Goal: Navigation & Orientation: Find specific page/section

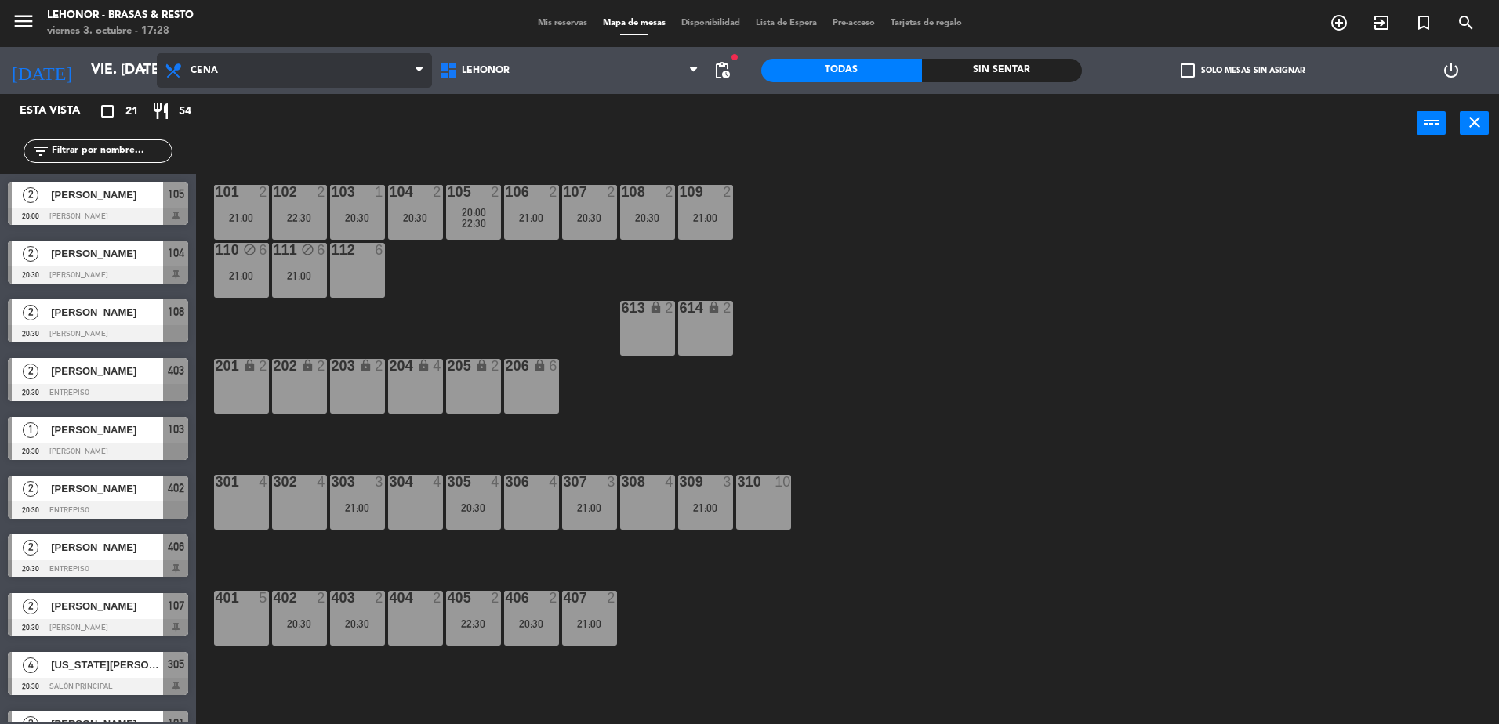
click at [309, 71] on span "Cena" at bounding box center [294, 70] width 275 height 34
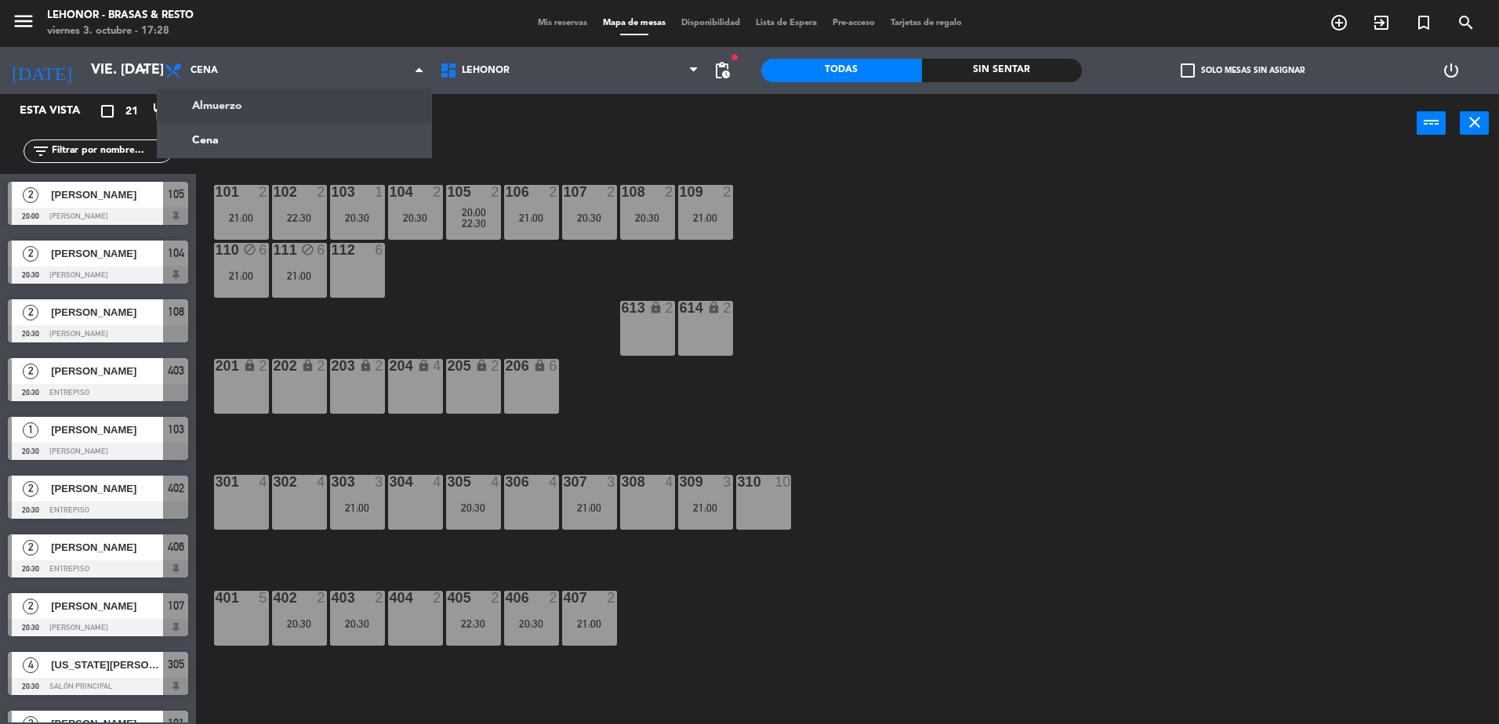
drag, startPoint x: 495, startPoint y: 126, endPoint x: 491, endPoint y: 115, distance: 11.7
click at [493, 119] on div "power_input close" at bounding box center [806, 124] width 1221 height 60
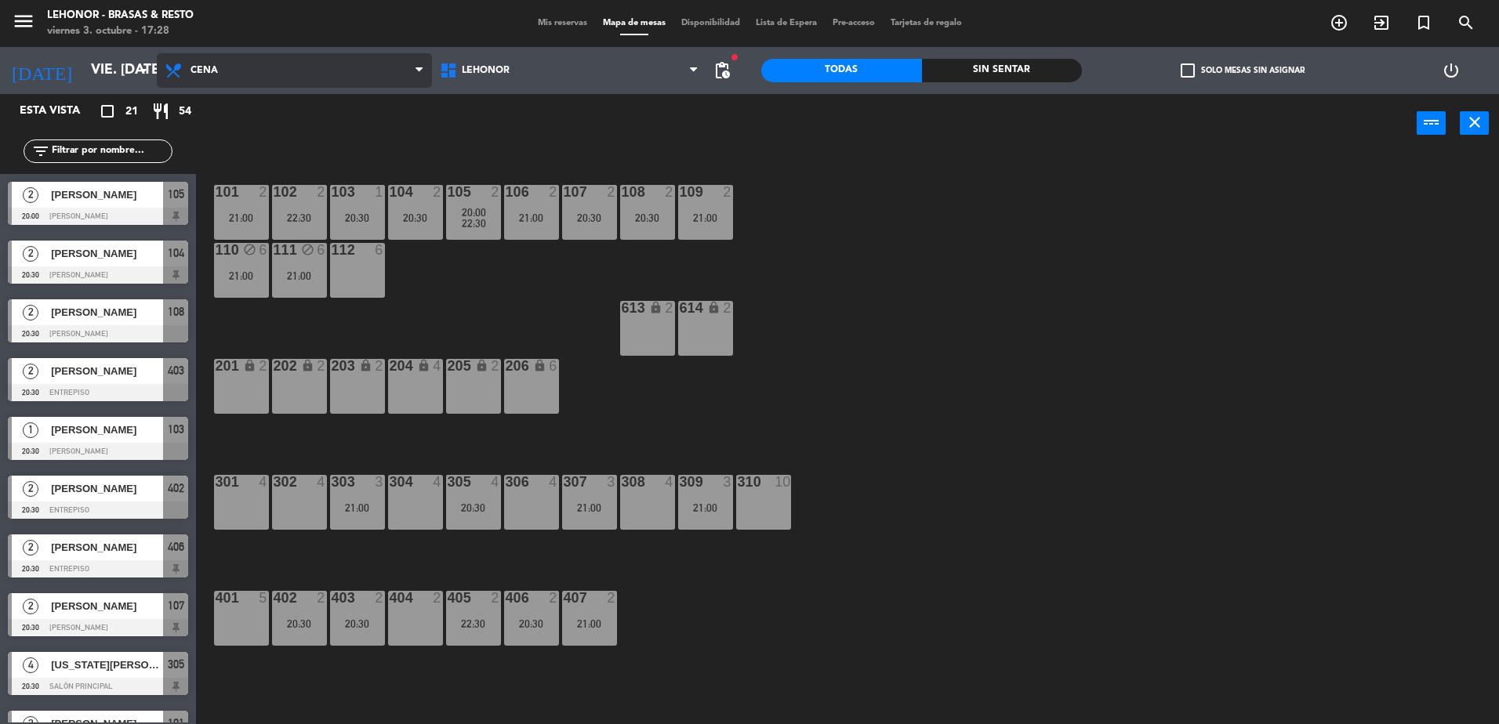
click at [352, 74] on span "Cena" at bounding box center [294, 70] width 275 height 34
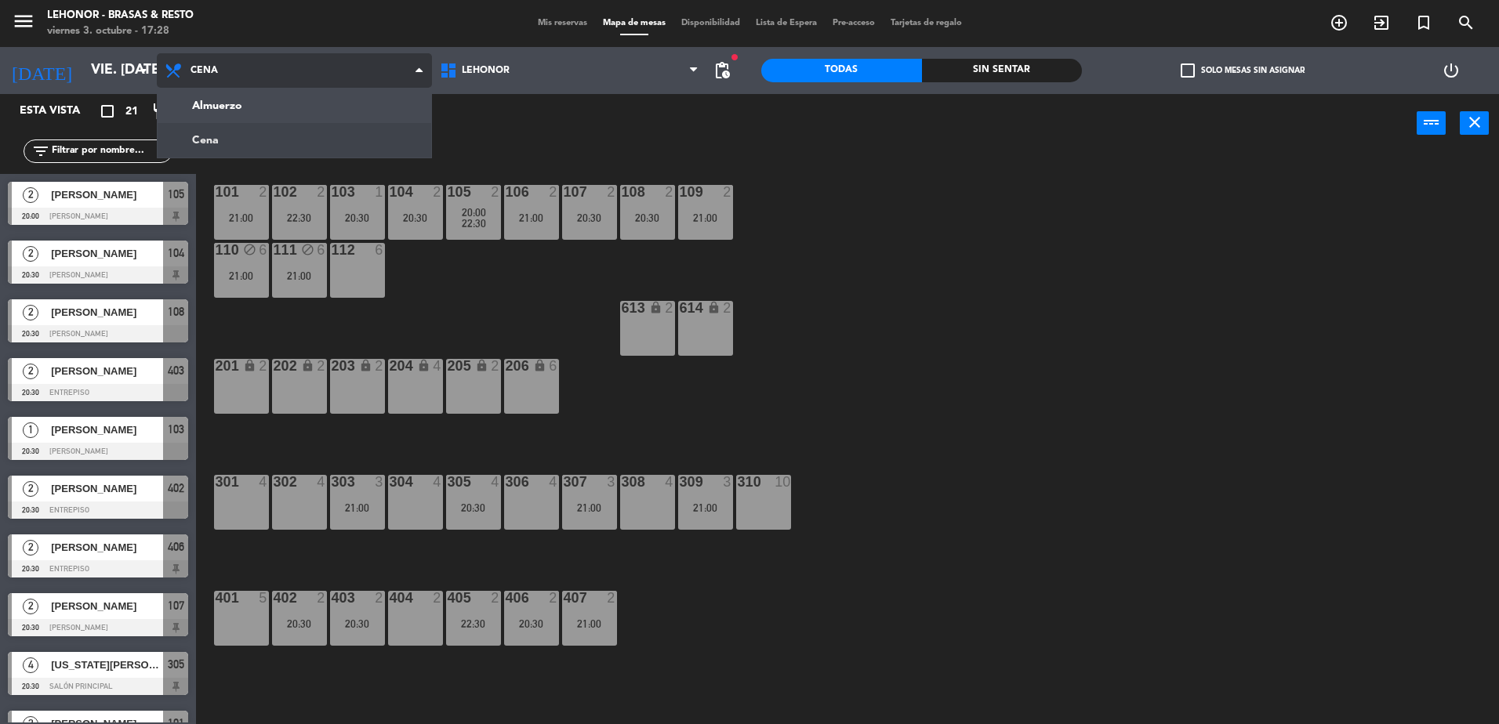
click at [354, 68] on span "Cena" at bounding box center [294, 70] width 275 height 34
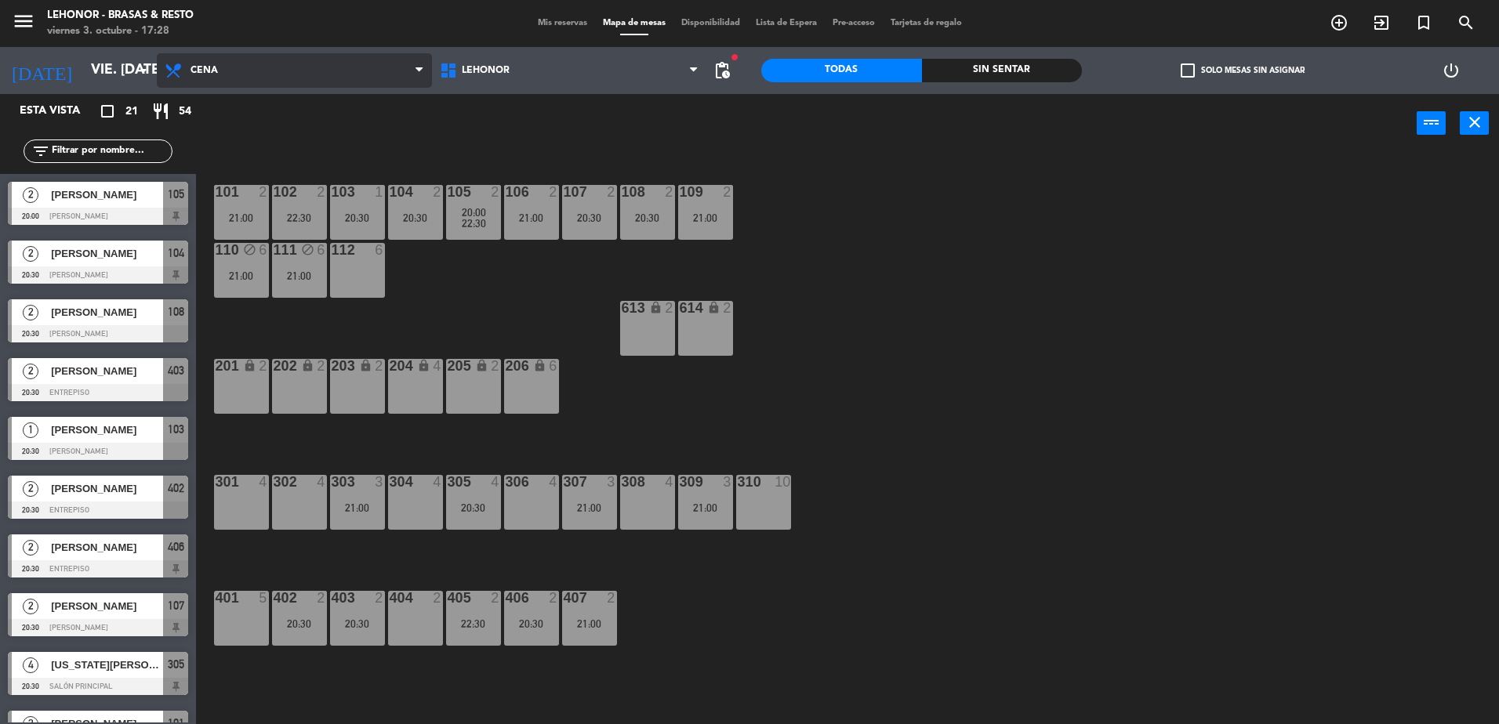
click at [300, 64] on span "Cena" at bounding box center [294, 70] width 275 height 34
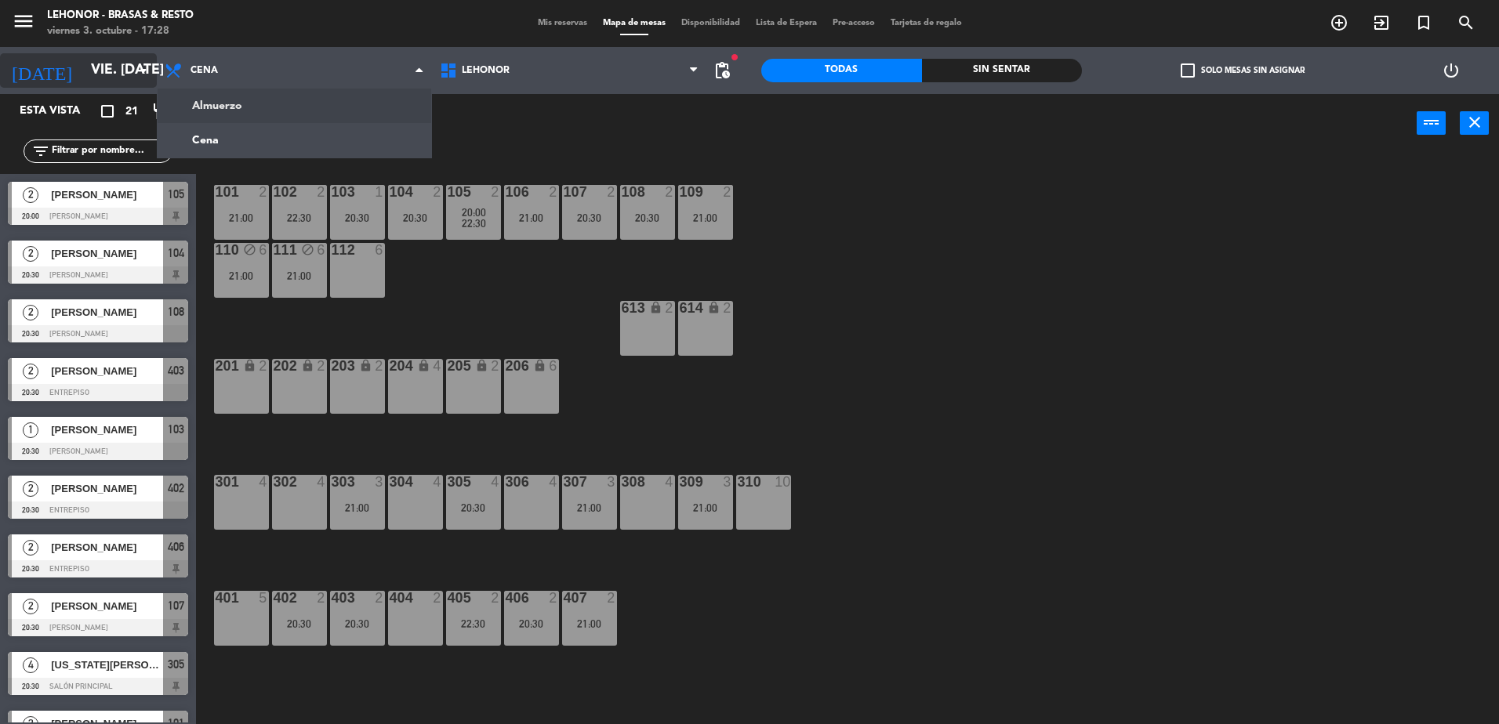
click at [111, 55] on div "[DATE] vie. [DATE] arrow_drop_down" at bounding box center [78, 70] width 157 height 34
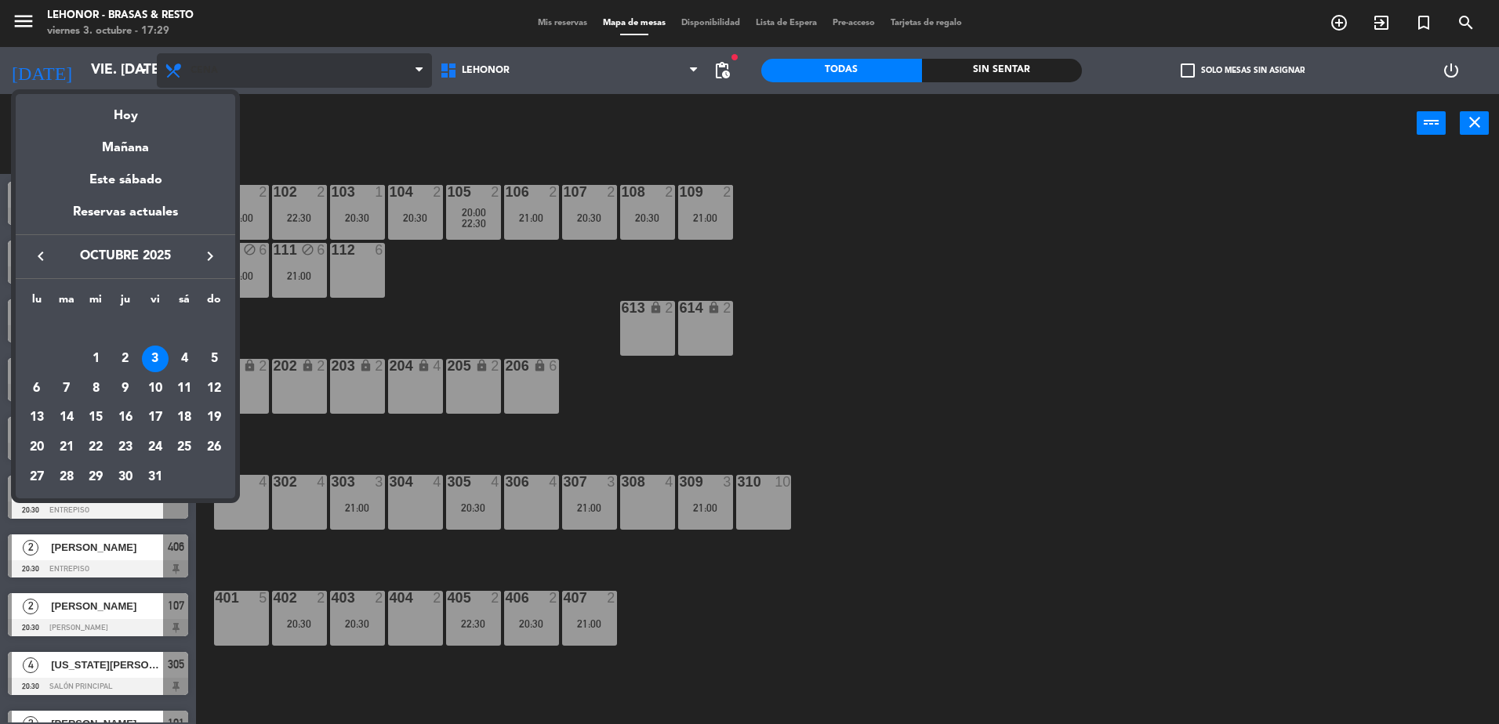
click at [249, 62] on div at bounding box center [749, 362] width 1499 height 724
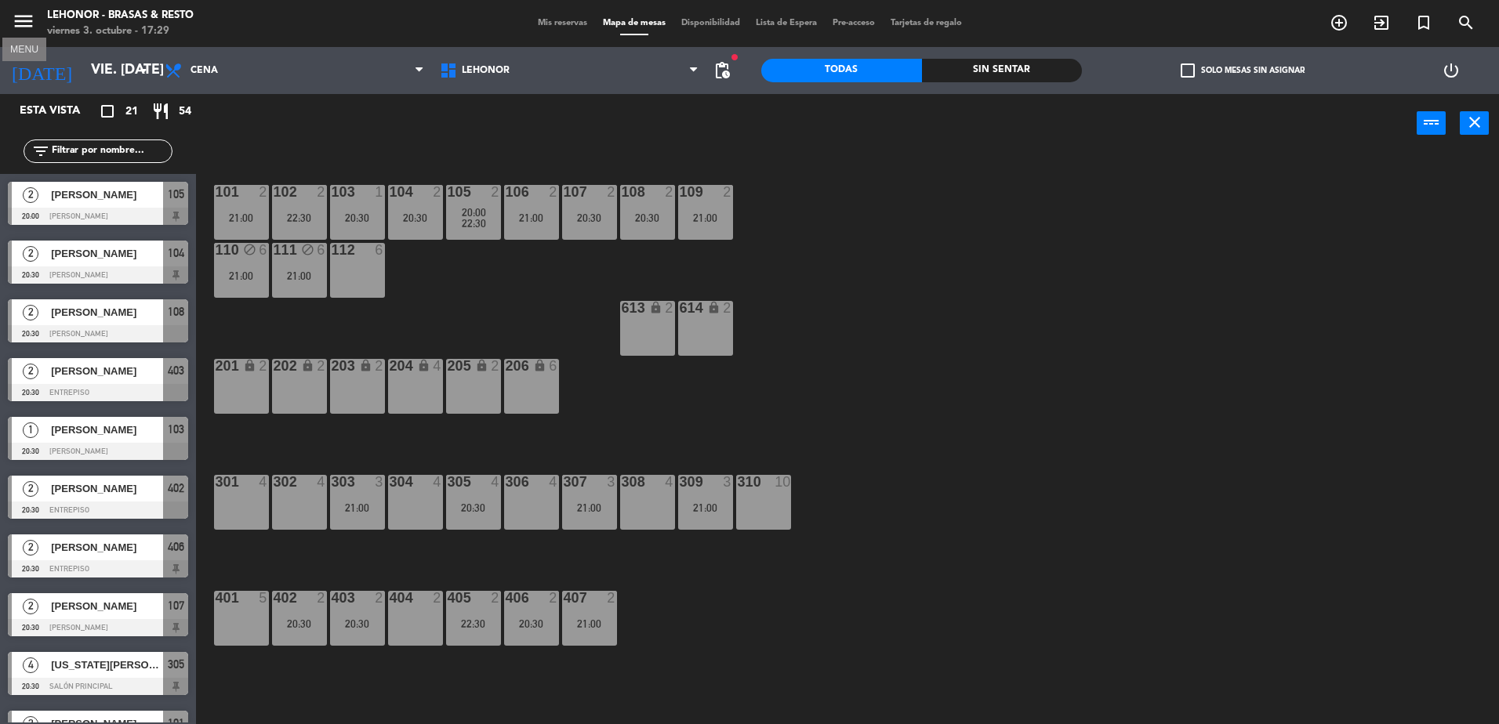
click at [30, 20] on icon "menu" at bounding box center [24, 21] width 24 height 24
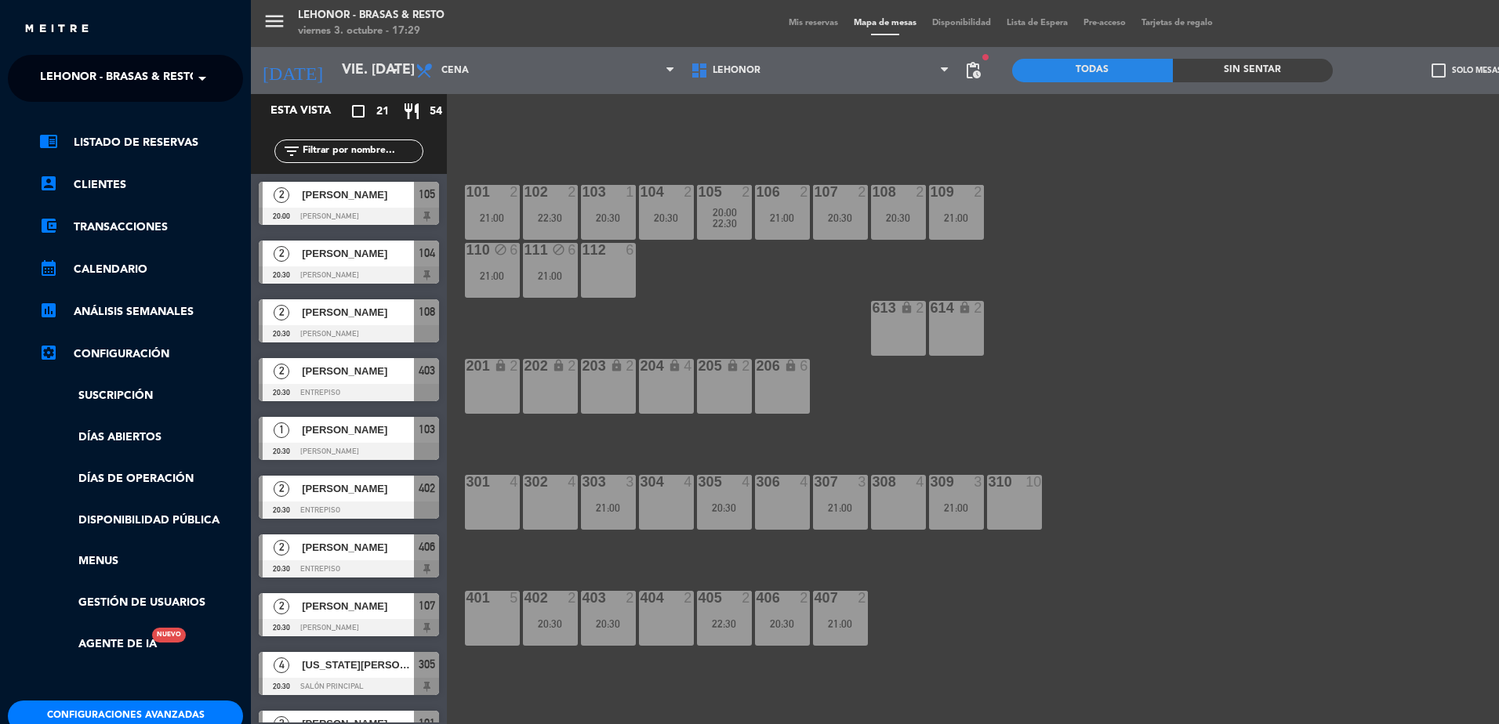
click at [45, 74] on span "Lehonor - Brasas & Resto" at bounding box center [119, 78] width 159 height 33
click at [84, 136] on span "Lehonor - Winebar" at bounding box center [75, 145] width 118 height 18
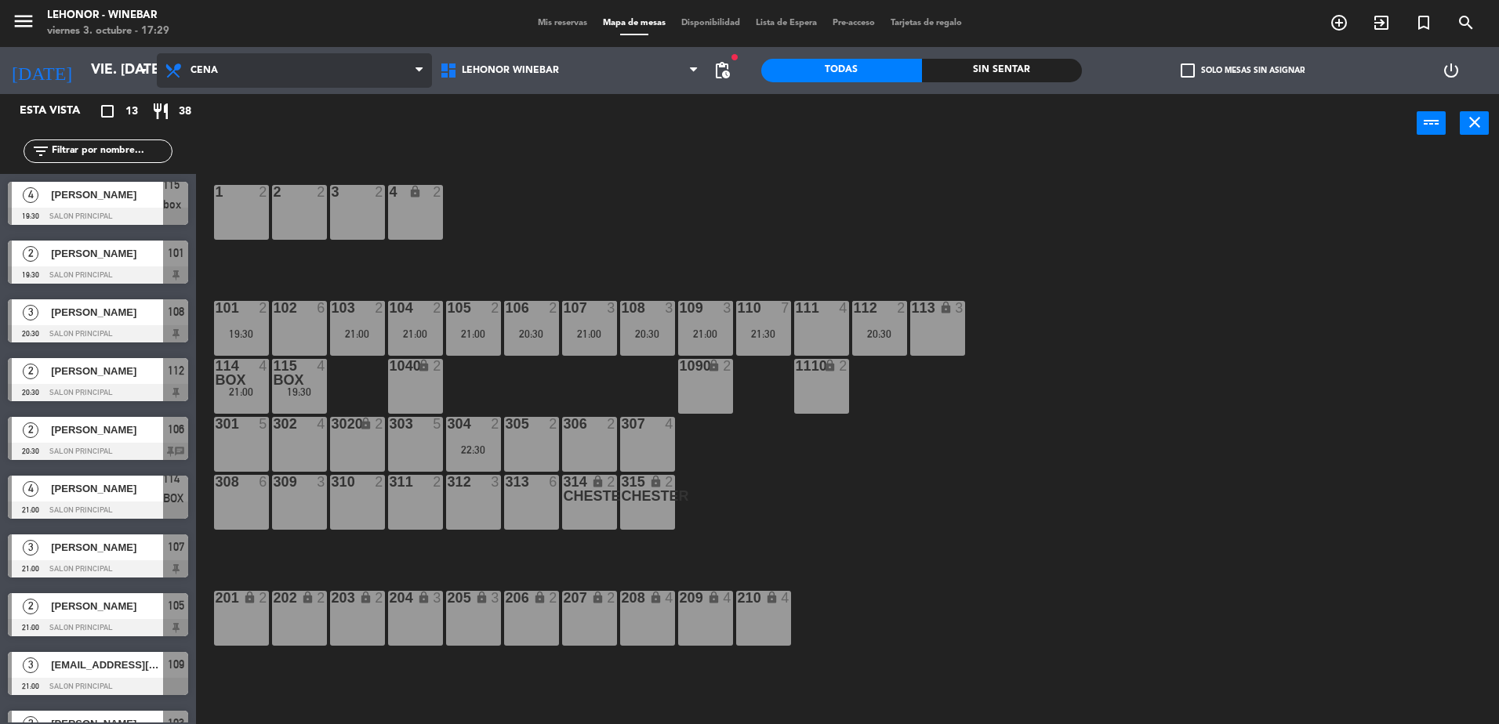
click at [194, 80] on span "Cena" at bounding box center [294, 70] width 275 height 34
drag, startPoint x: 193, startPoint y: 78, endPoint x: 185, endPoint y: 77, distance: 7.9
click at [194, 77] on span "Cena" at bounding box center [294, 70] width 275 height 34
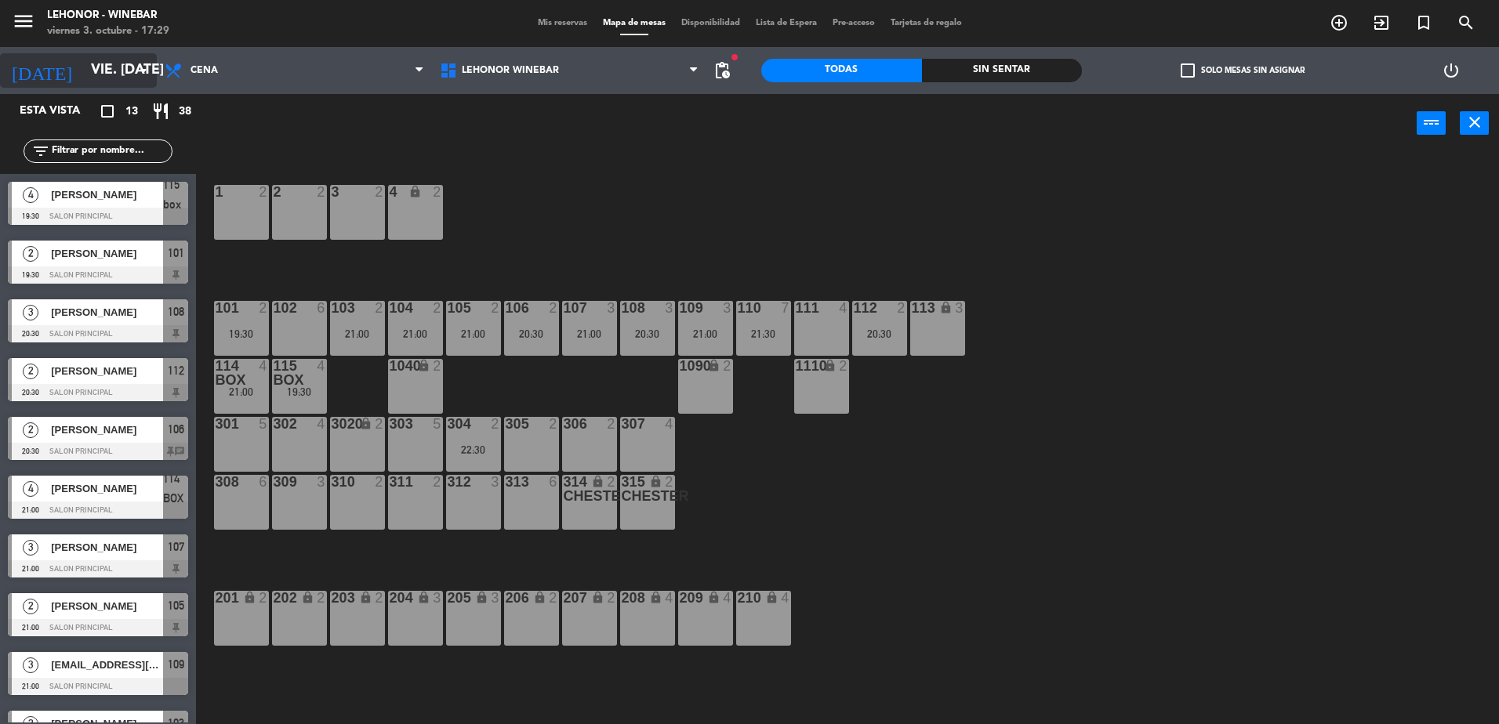
click at [107, 75] on input "vie. [DATE]" at bounding box center [174, 70] width 182 height 31
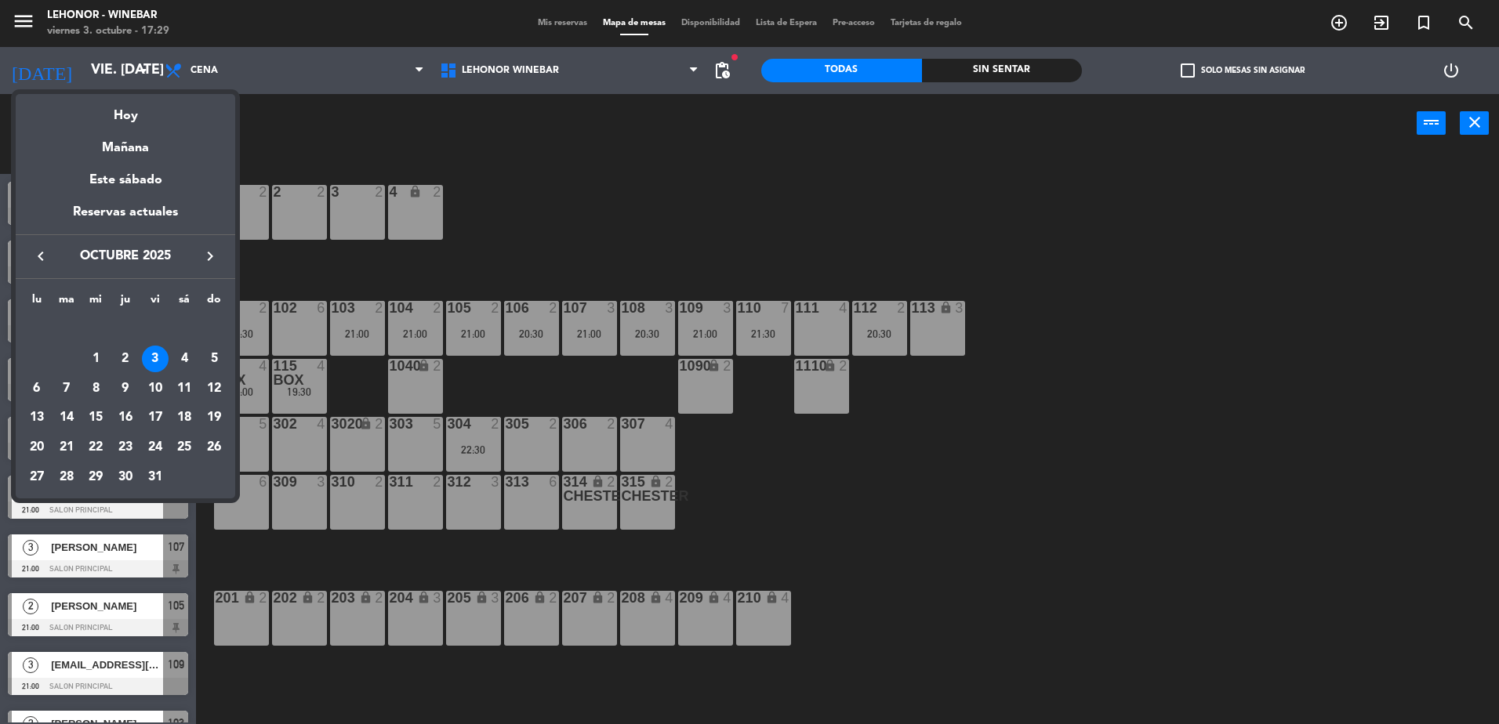
click at [122, 358] on div "2" at bounding box center [125, 359] width 27 height 27
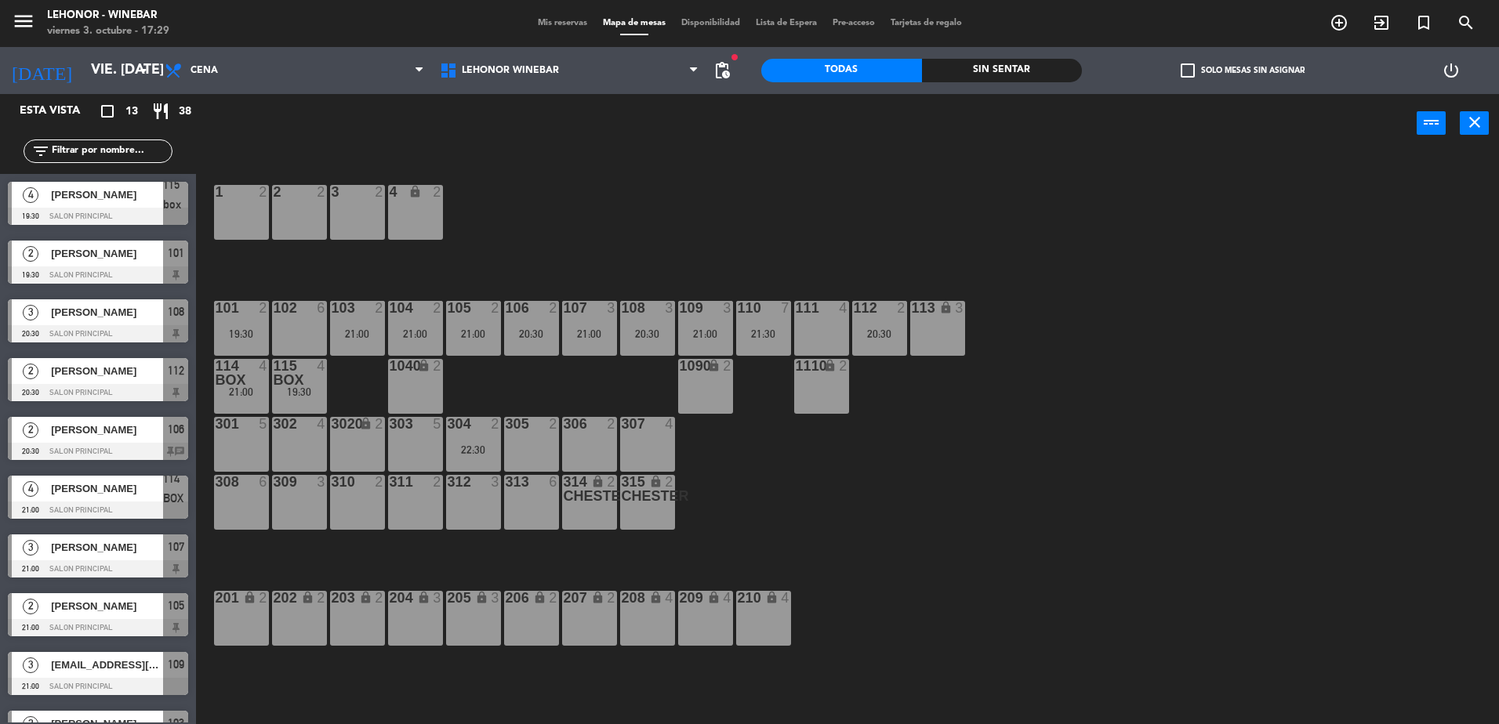
type input "[DEMOGRAPHIC_DATA] [DATE]"
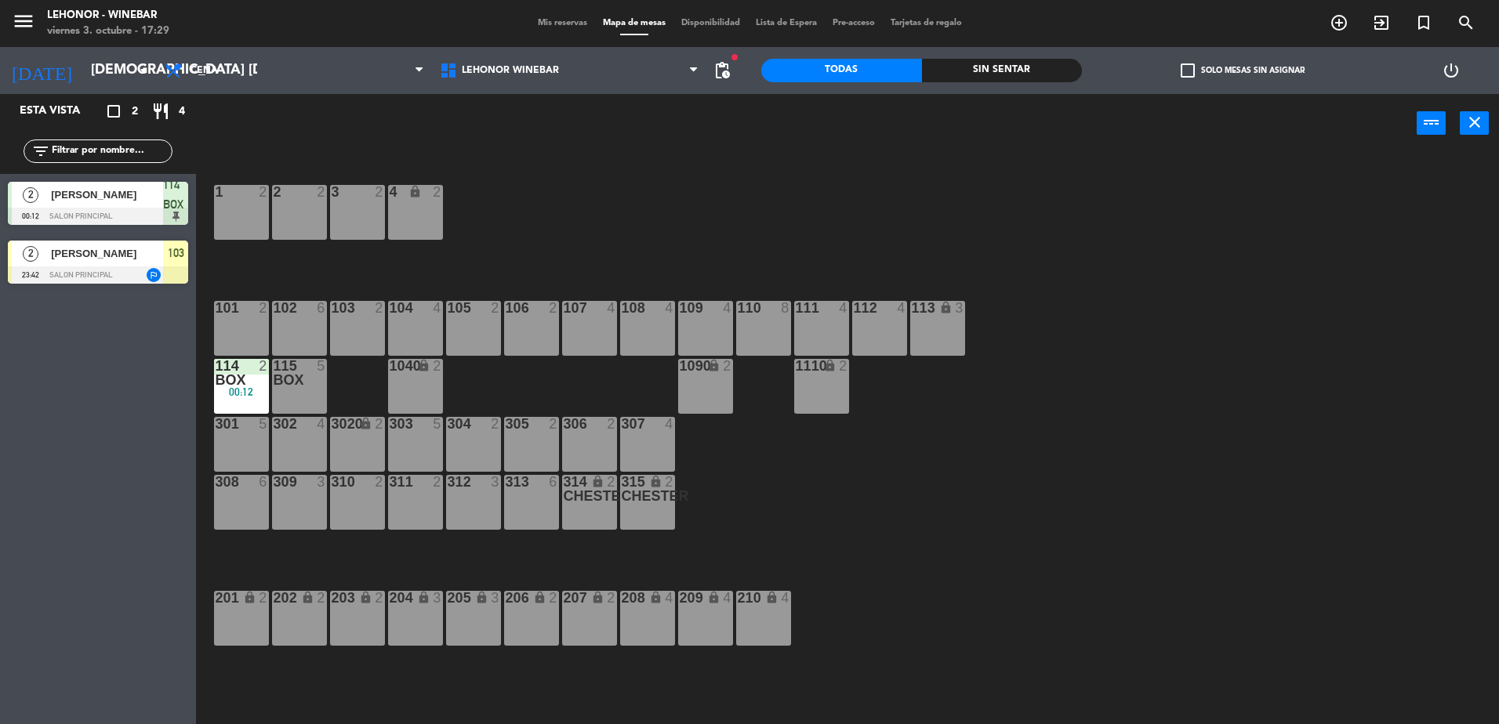
click at [547, 16] on div "Mis reservas Mapa de mesas Disponibilidad Lista de Espera Pre-acceso Tarjetas d…" at bounding box center [750, 23] width 440 height 14
click at [549, 20] on span "Mis reservas" at bounding box center [562, 23] width 65 height 9
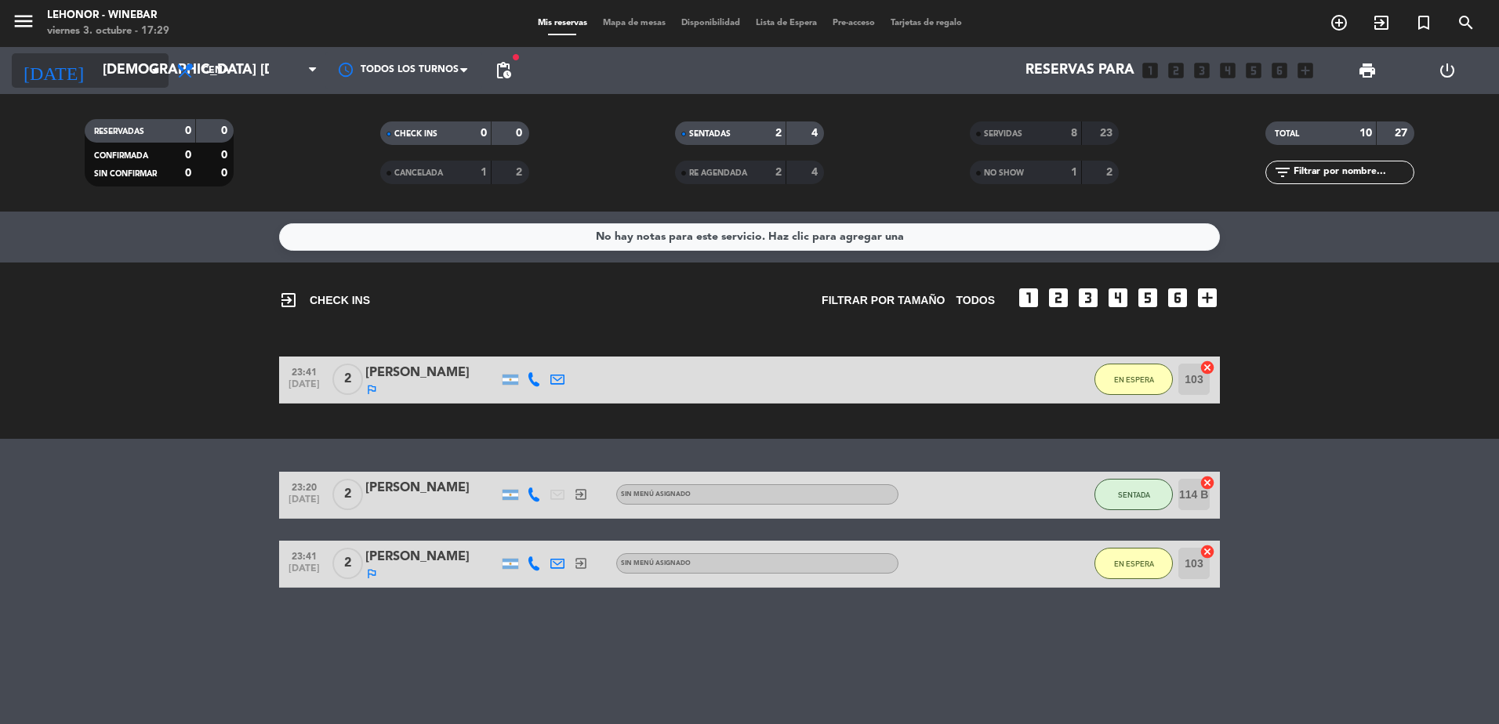
click at [111, 71] on input "[DEMOGRAPHIC_DATA] [DATE]" at bounding box center [186, 70] width 182 height 31
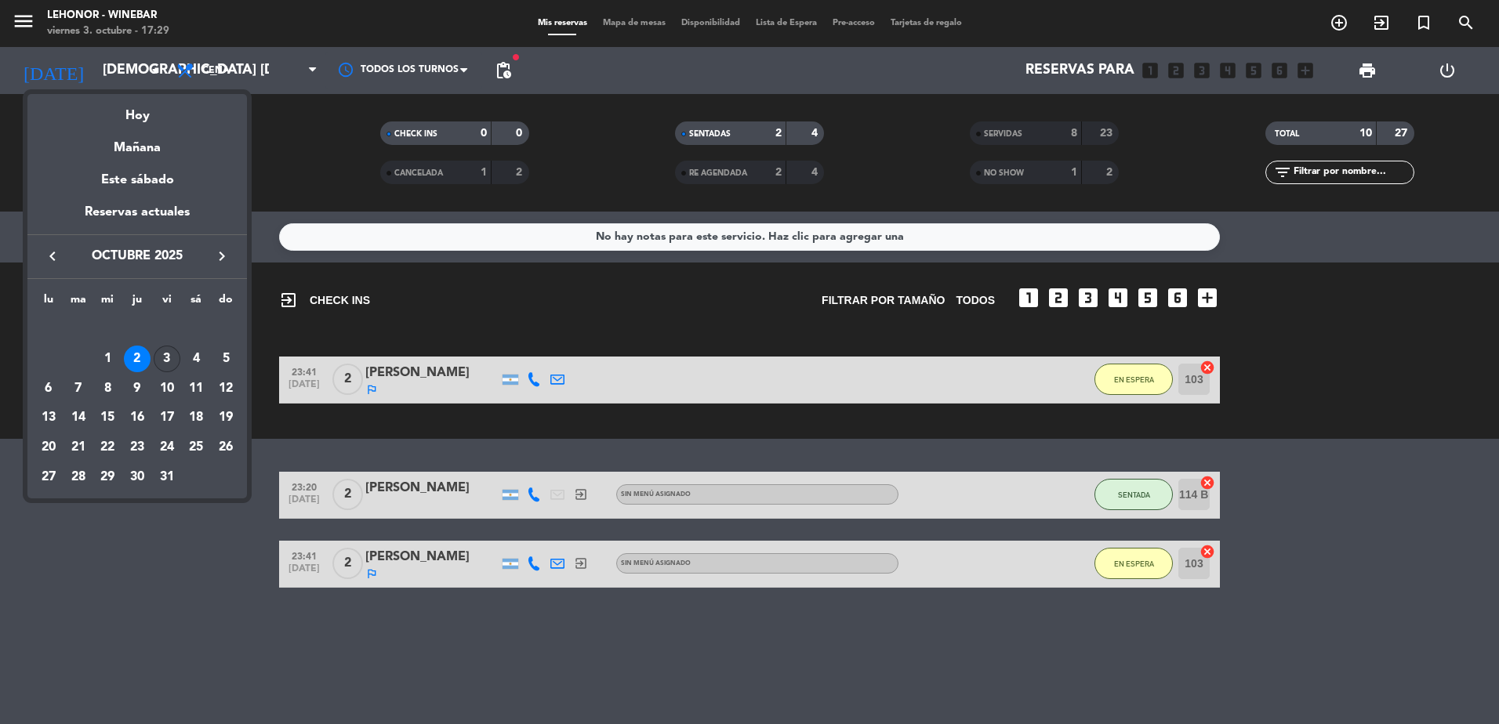
click at [165, 358] on div "3" at bounding box center [167, 359] width 27 height 27
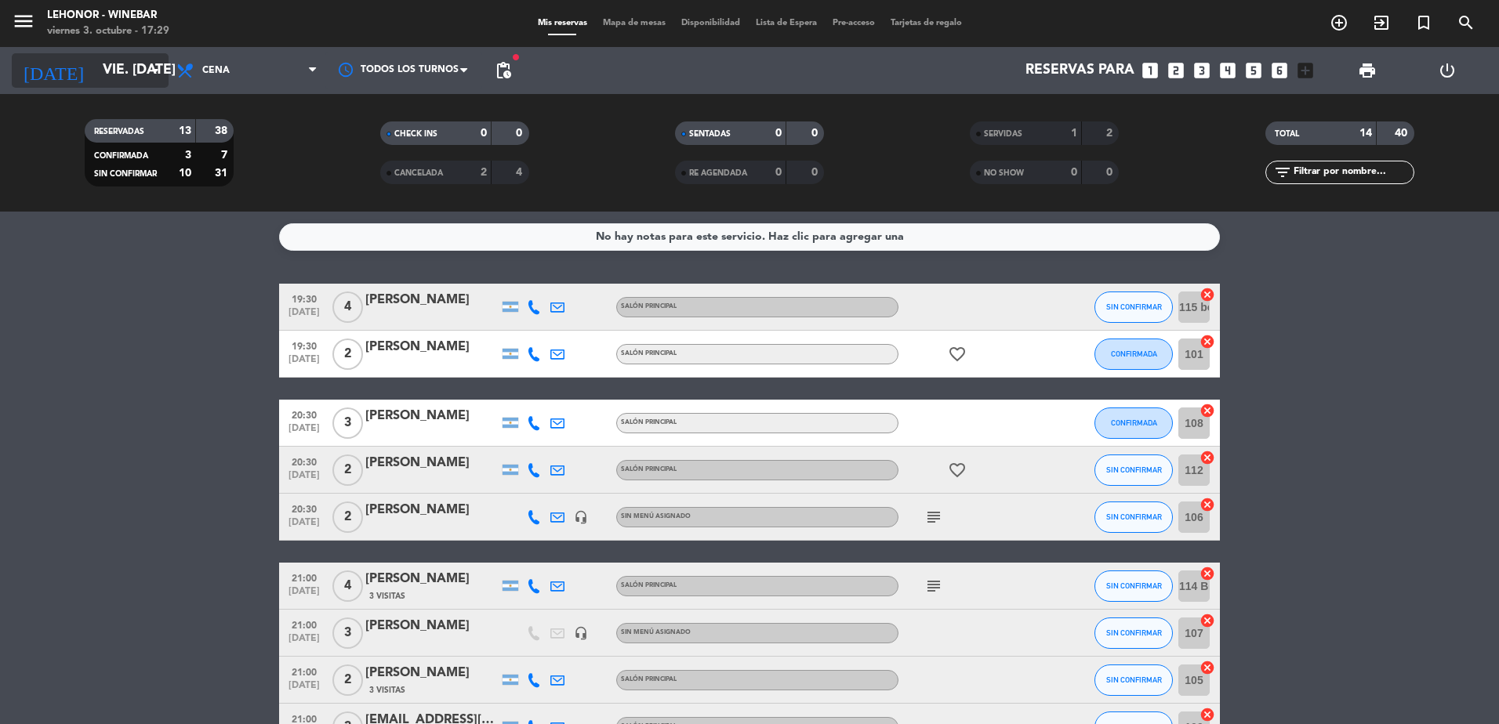
click at [95, 83] on input "vie. [DATE]" at bounding box center [186, 70] width 182 height 31
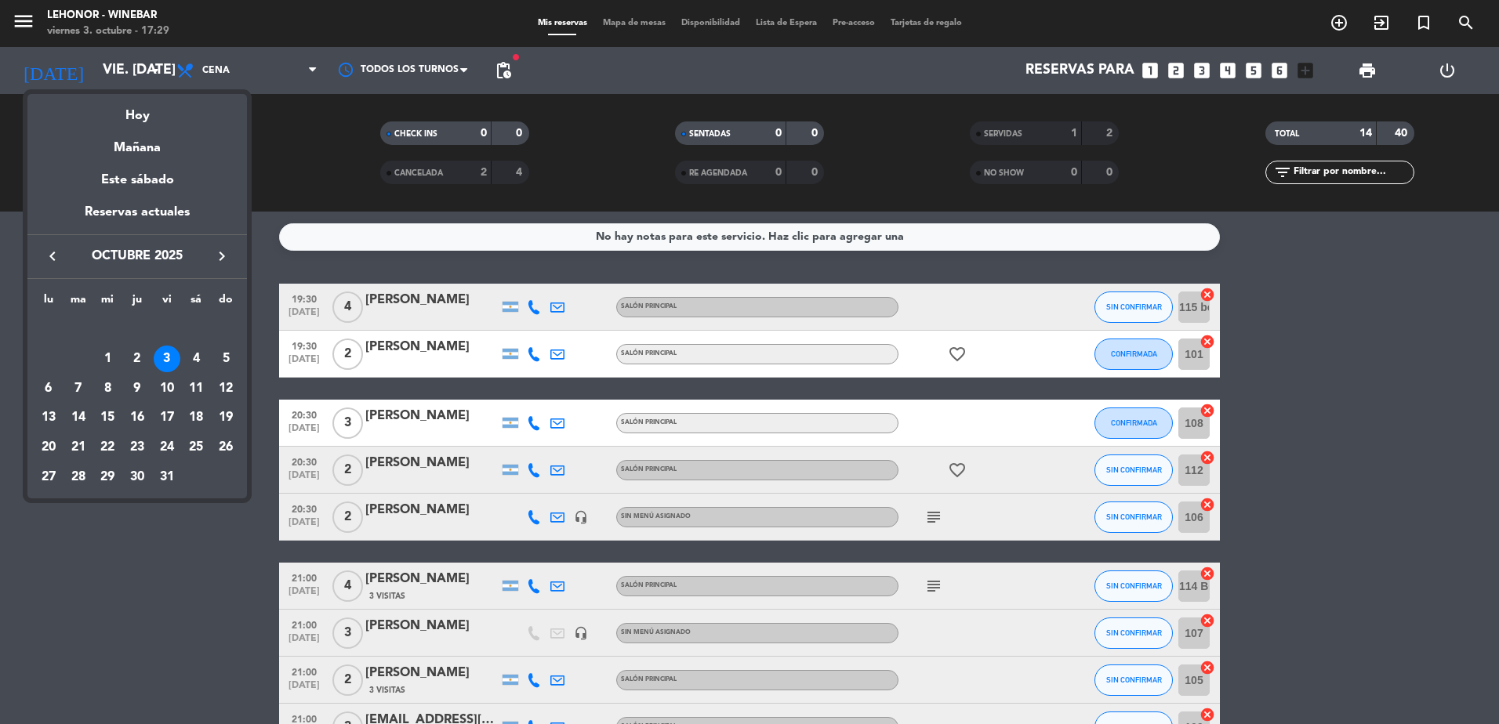
click at [22, 35] on div at bounding box center [749, 362] width 1499 height 724
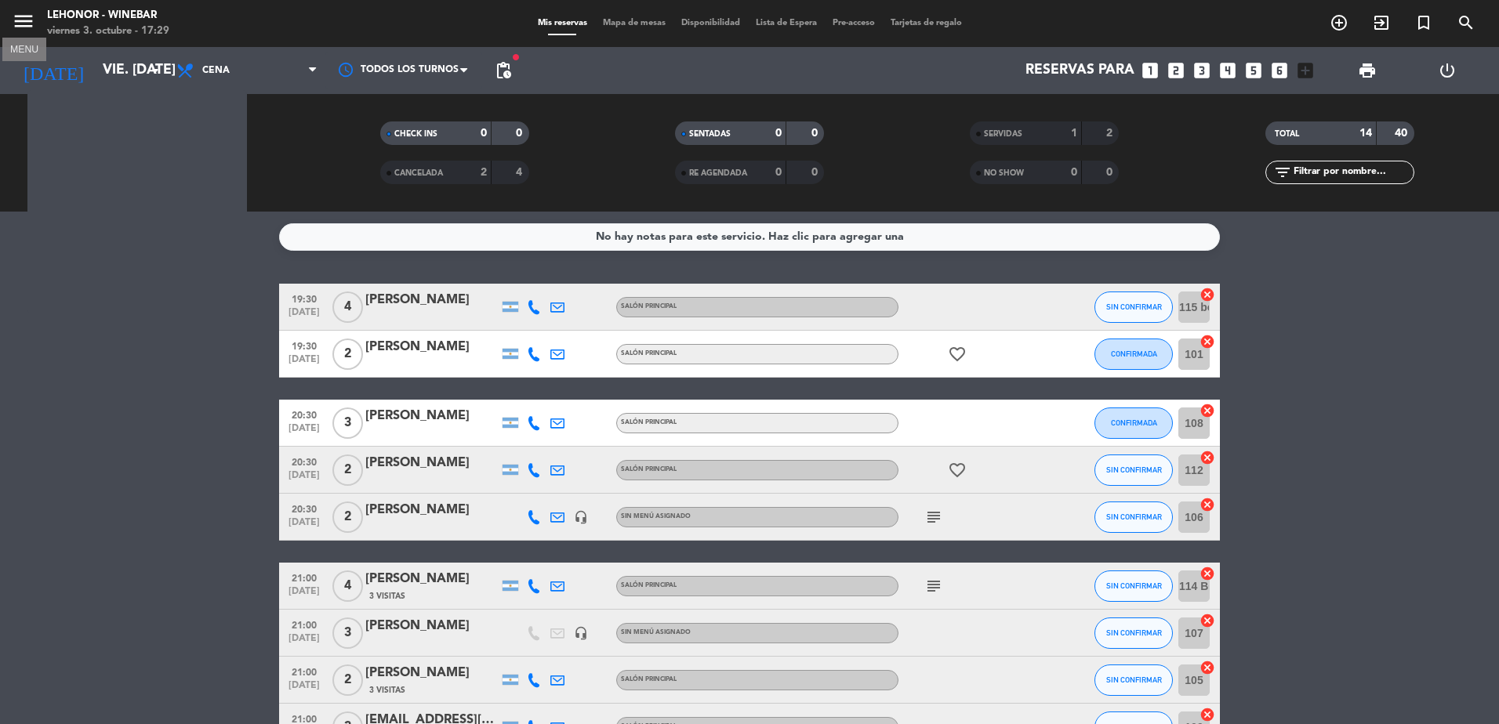
click at [22, 31] on icon "menu" at bounding box center [24, 21] width 24 height 24
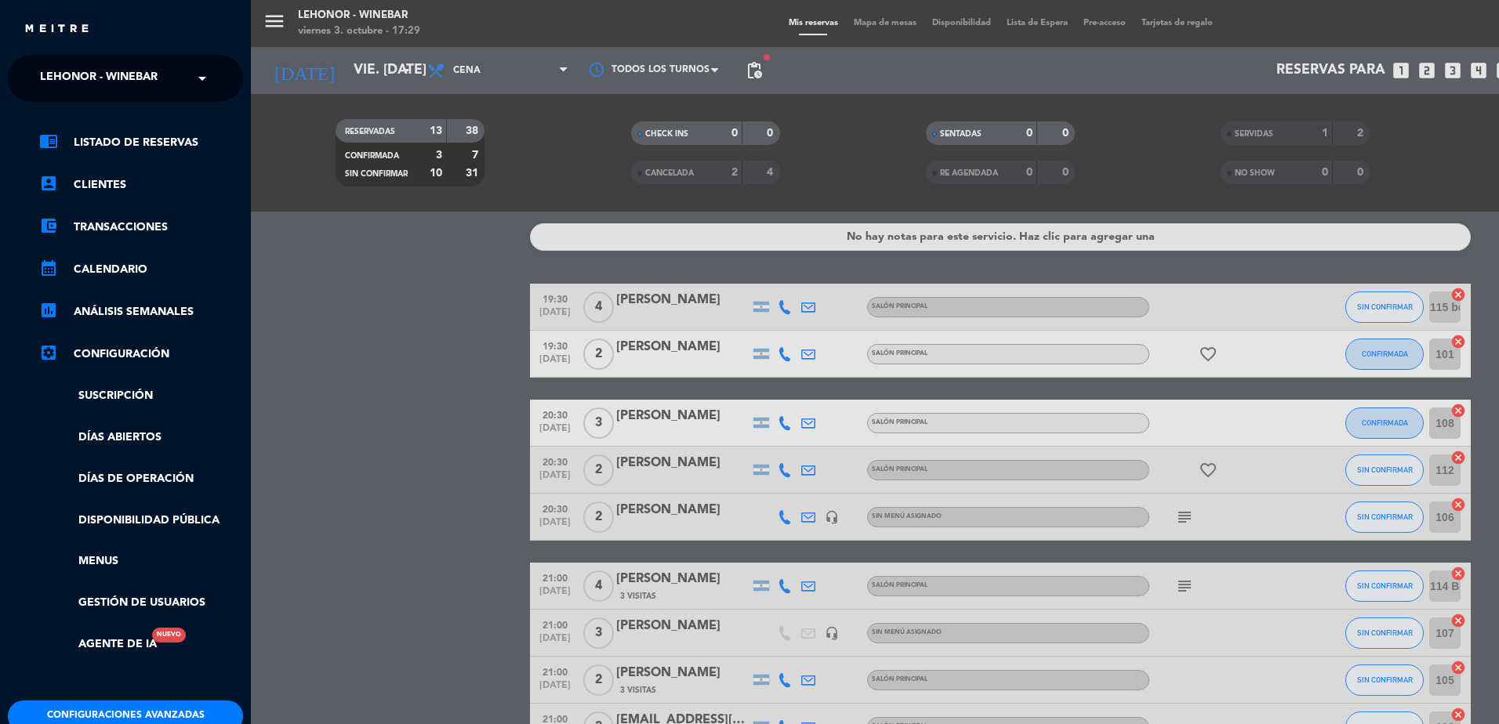
click at [58, 78] on span "Lehonor - Winebar" at bounding box center [99, 78] width 118 height 33
click at [83, 112] on span "Lehonor - Brasas & Resto" at bounding box center [95, 121] width 159 height 18
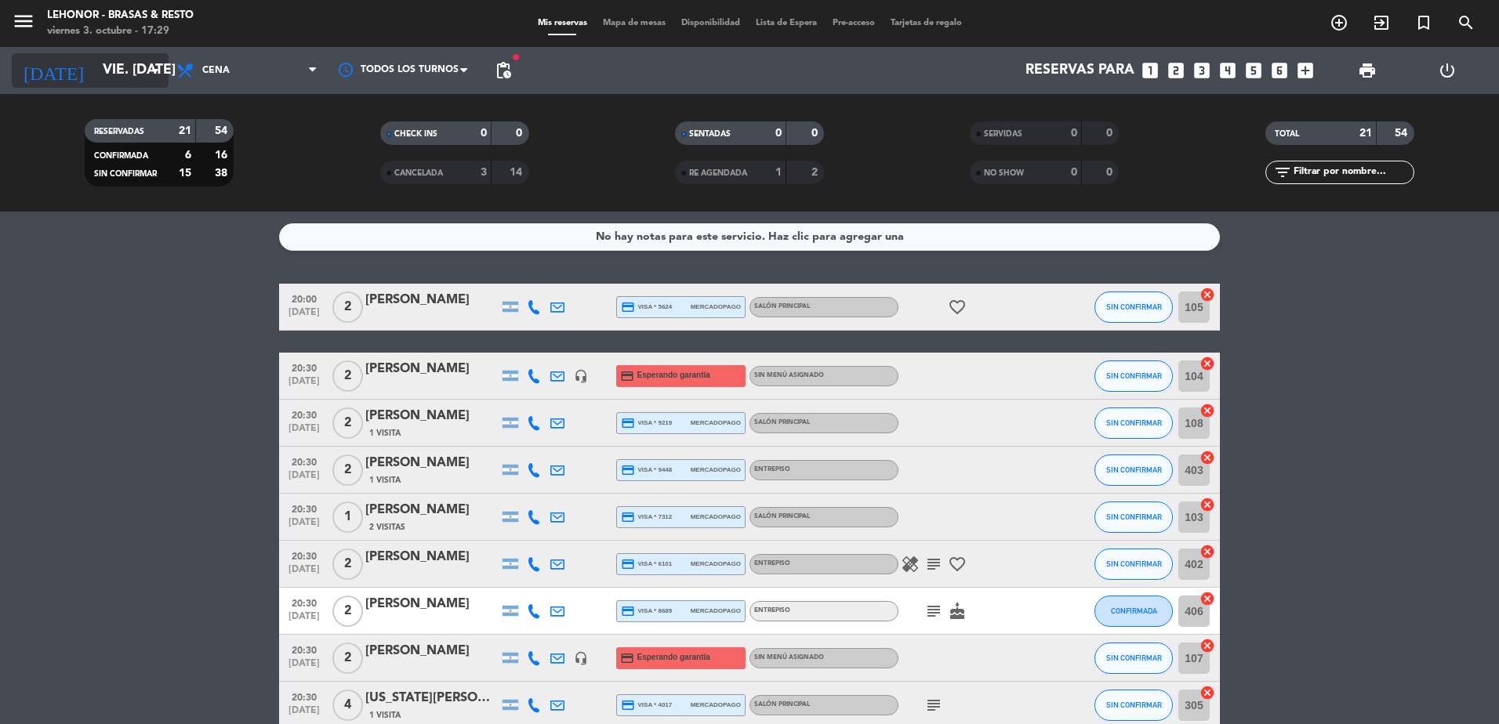
click at [128, 73] on input "vie. [DATE]" at bounding box center [186, 70] width 182 height 31
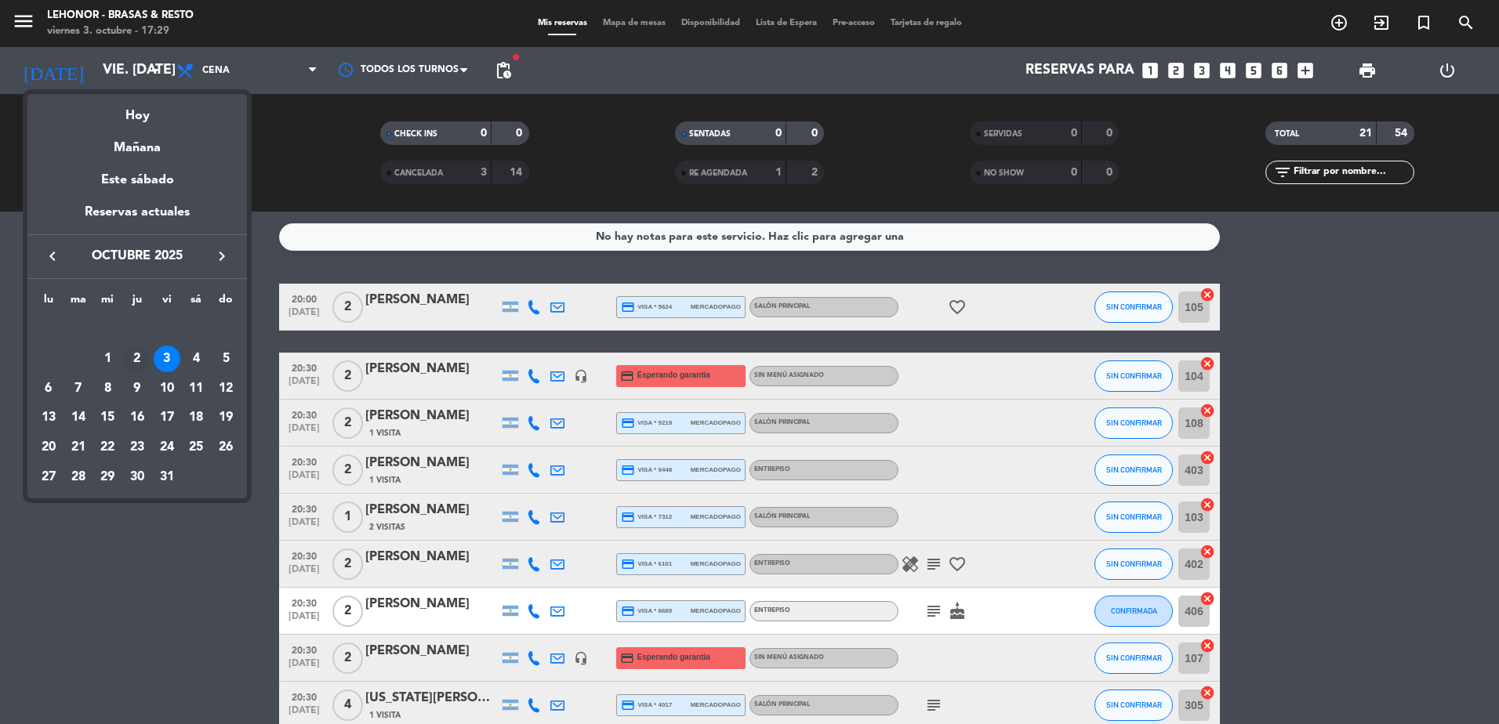
click at [139, 362] on div "2" at bounding box center [137, 359] width 27 height 27
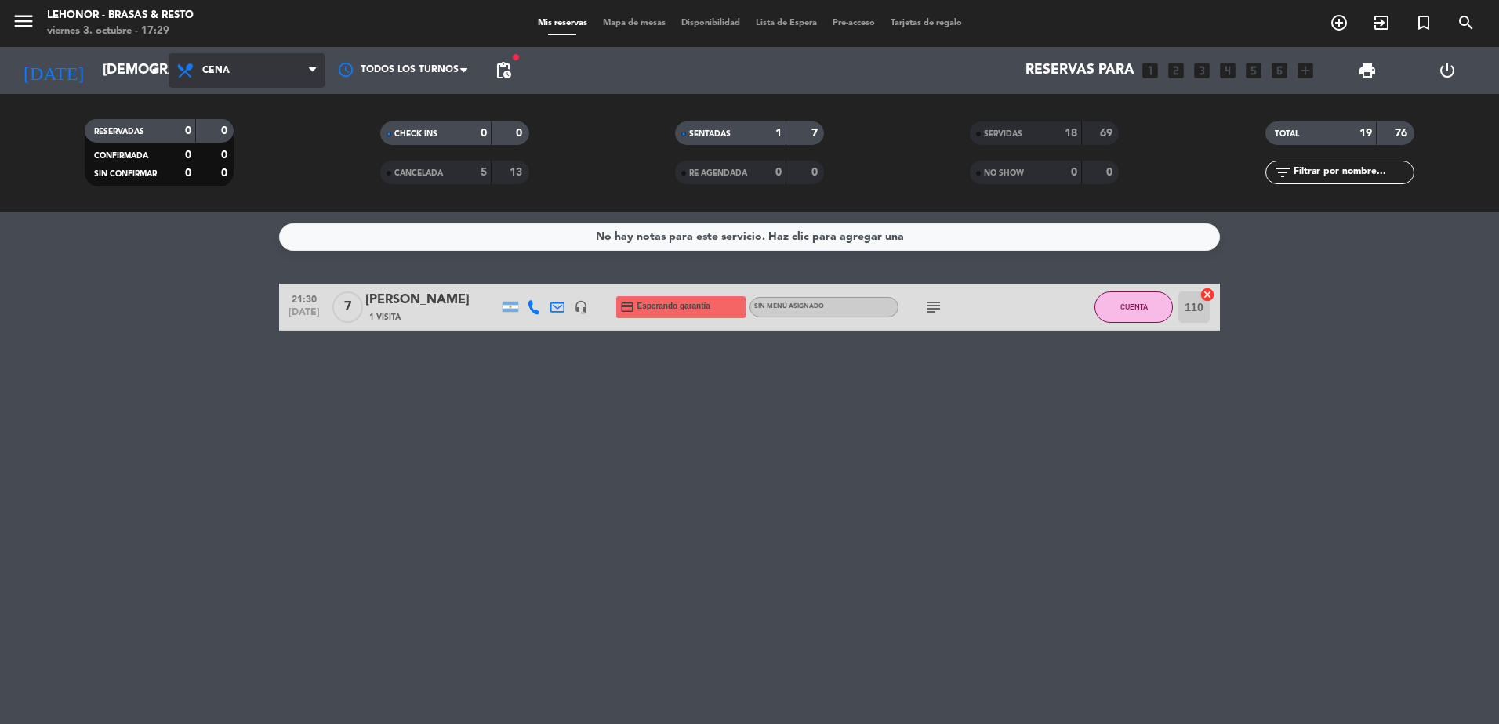
click at [223, 66] on span "Cena" at bounding box center [215, 70] width 27 height 11
click at [229, 162] on div "menu Lehonor - Brasas & Resto viernes 3. octubre - 17:29 Mis reservas Mapa de m…" at bounding box center [749, 106] width 1499 height 212
click at [238, 74] on span "Cena" at bounding box center [247, 70] width 157 height 34
click at [240, 169] on div "menu Lehonor - Brasas & Resto viernes 3. octubre - 17:29 Mis reservas Mapa de m…" at bounding box center [749, 106] width 1499 height 212
click at [114, 68] on input "[DEMOGRAPHIC_DATA] [DATE]" at bounding box center [186, 70] width 182 height 31
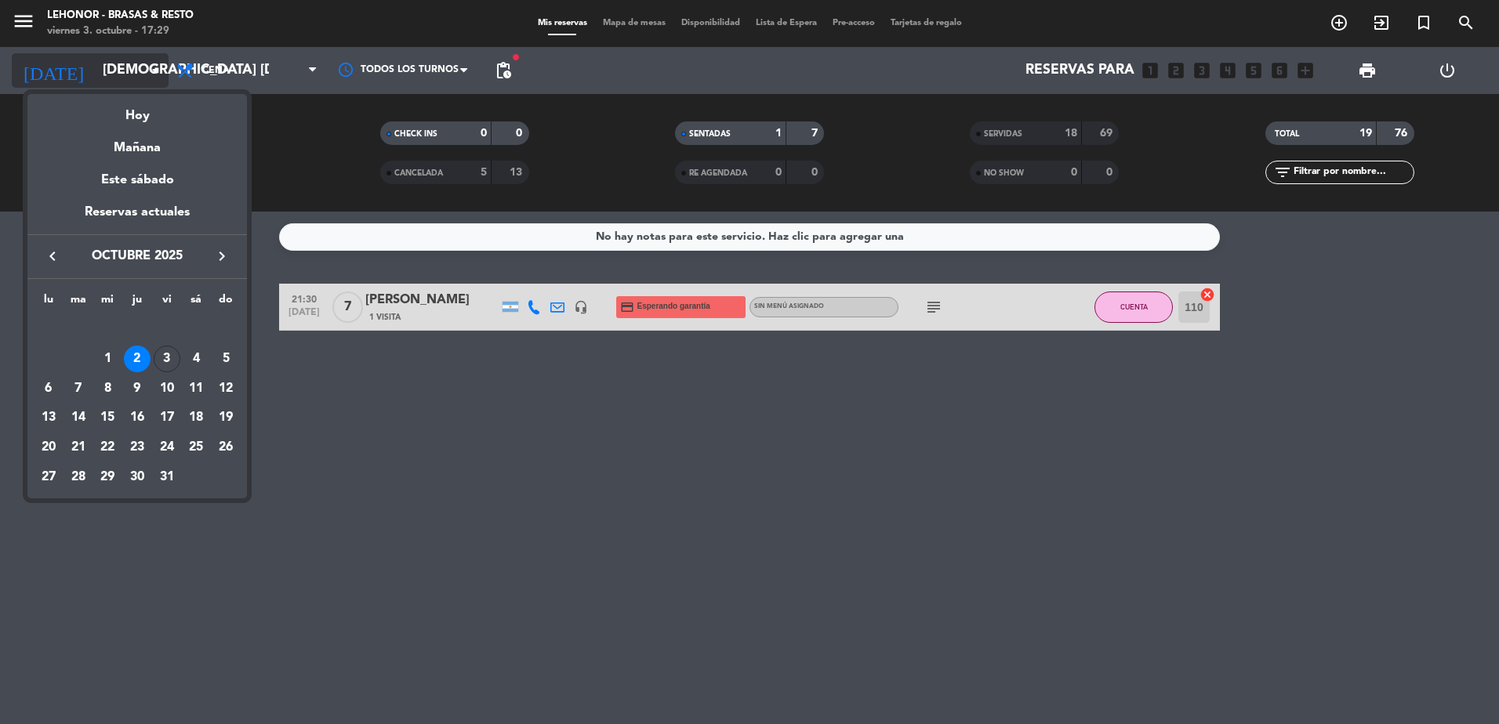
click at [114, 68] on div at bounding box center [749, 362] width 1499 height 724
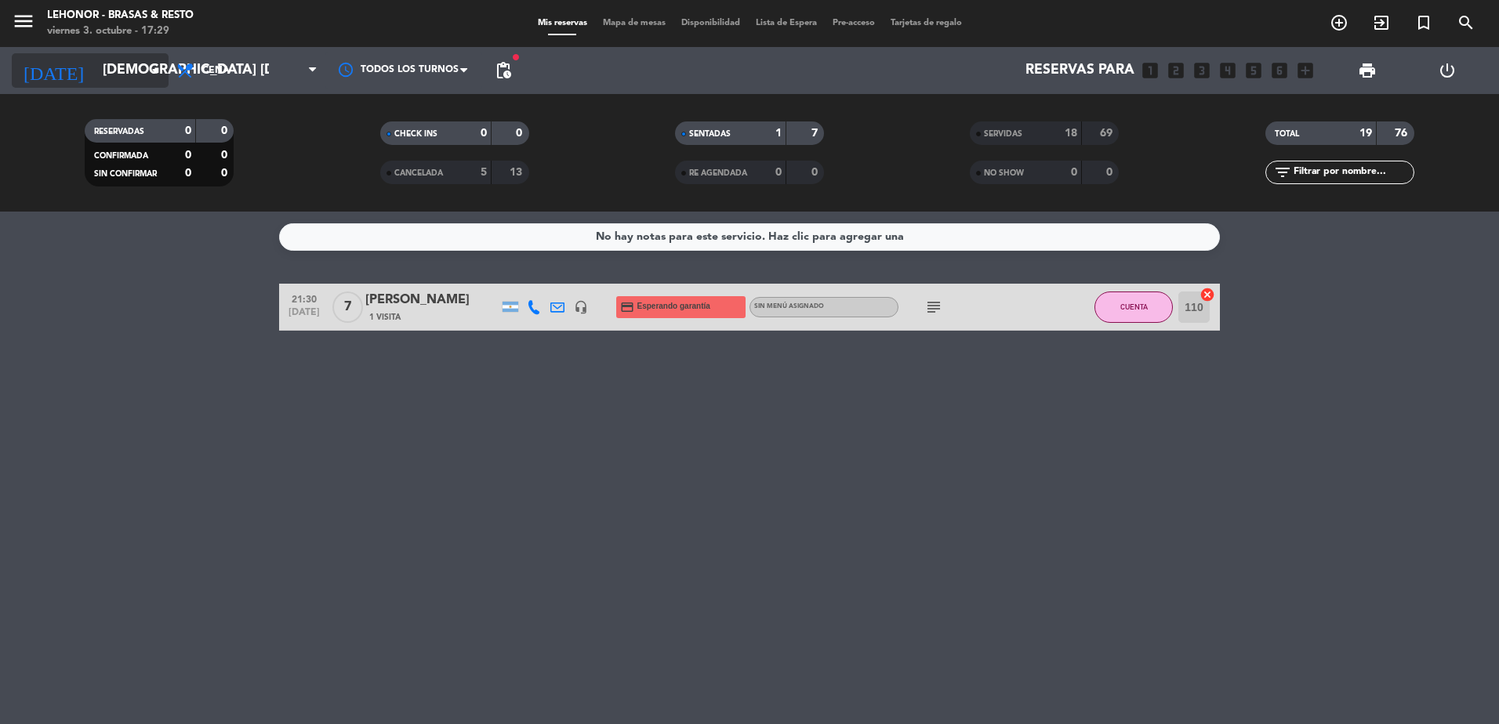
click at [114, 68] on input "[DEMOGRAPHIC_DATA] [DATE]" at bounding box center [186, 70] width 182 height 31
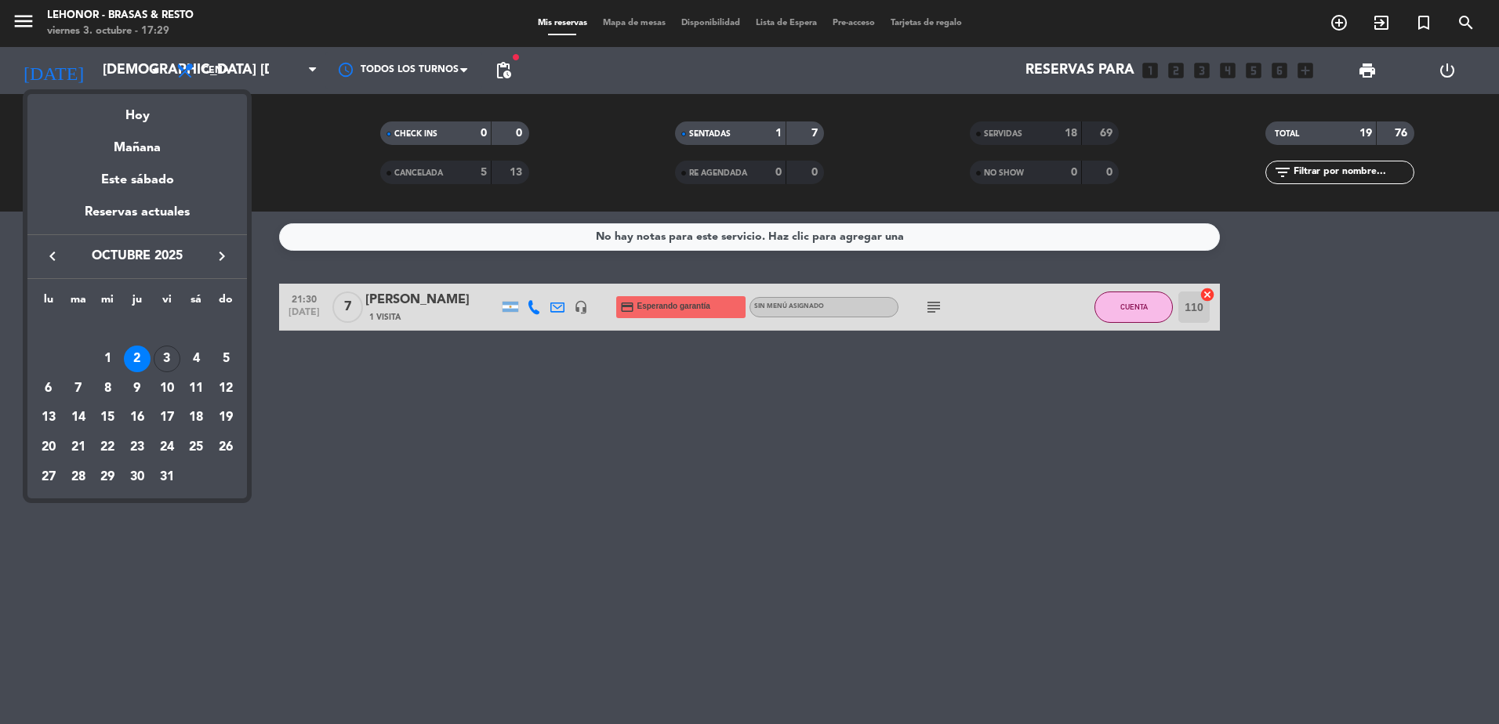
drag, startPoint x: 114, startPoint y: 68, endPoint x: 91, endPoint y: 70, distance: 22.8
click at [91, 70] on div at bounding box center [749, 362] width 1499 height 724
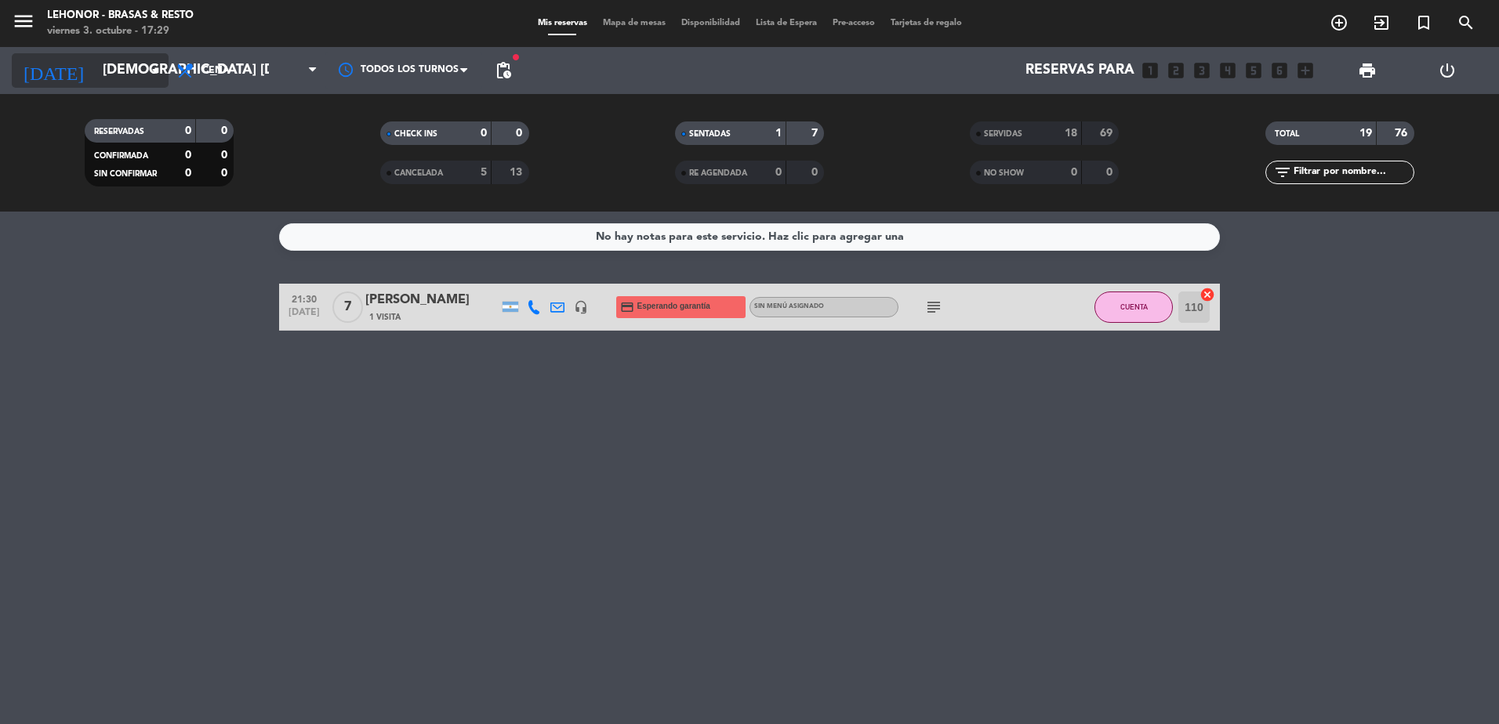
drag, startPoint x: 91, startPoint y: 70, endPoint x: 56, endPoint y: 63, distance: 36.0
click at [95, 63] on input "[DEMOGRAPHIC_DATA] [DATE]" at bounding box center [186, 70] width 182 height 31
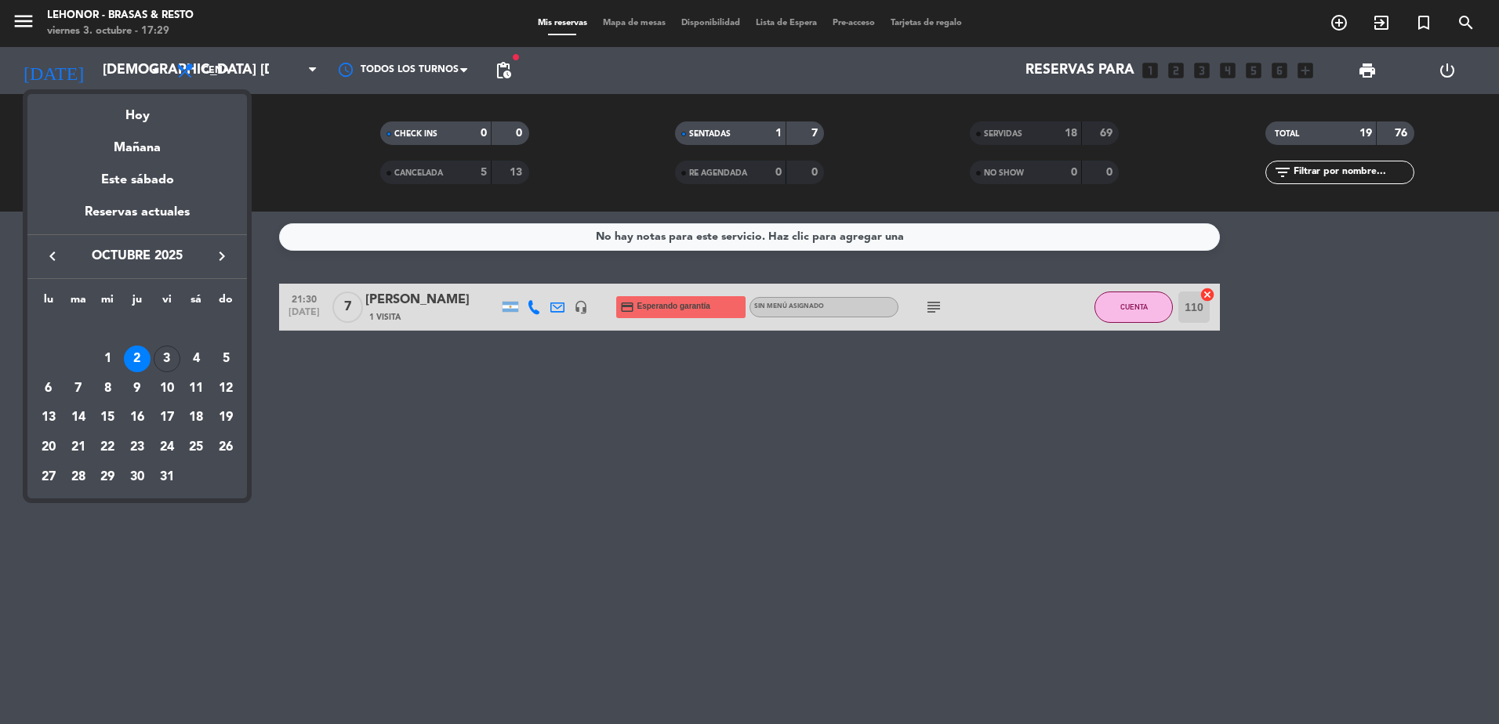
click at [166, 350] on div "3" at bounding box center [167, 359] width 27 height 27
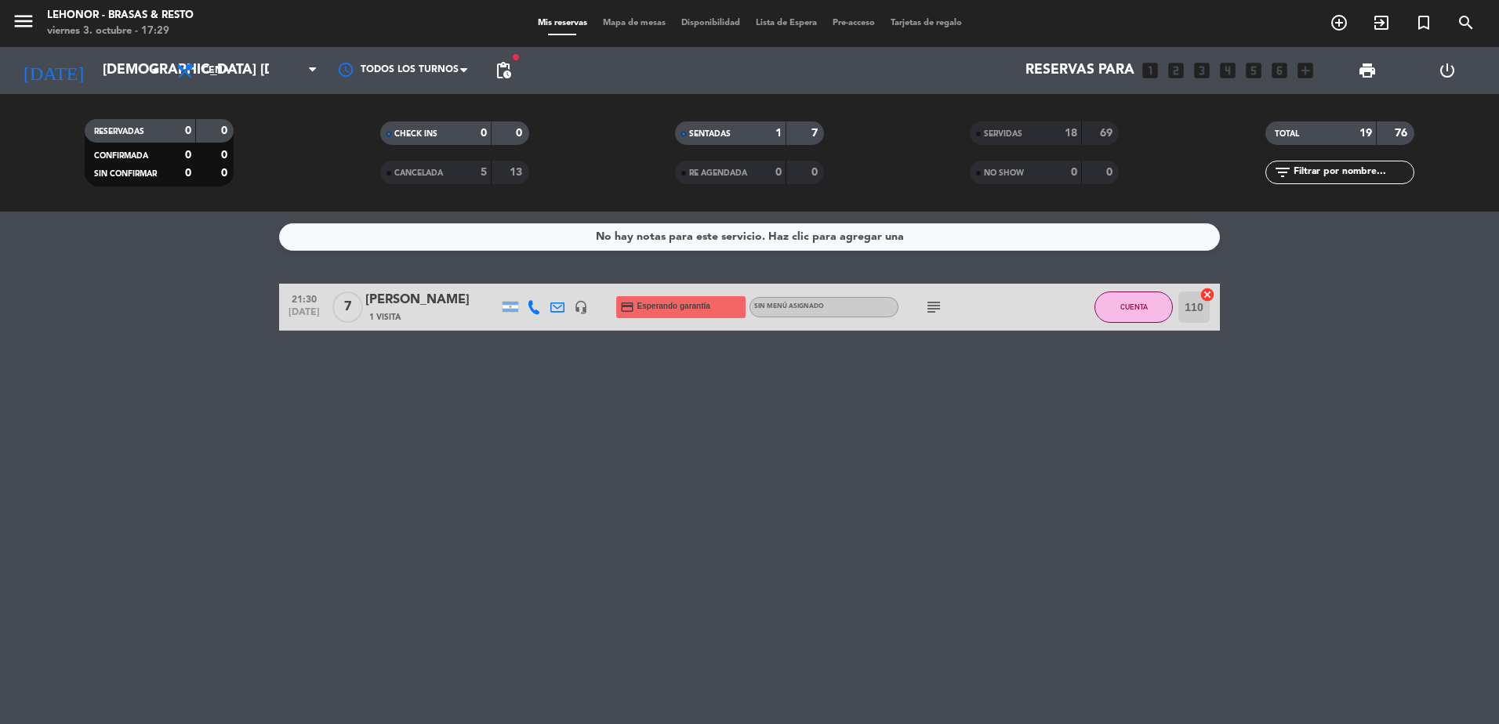
type input "vie. [DATE]"
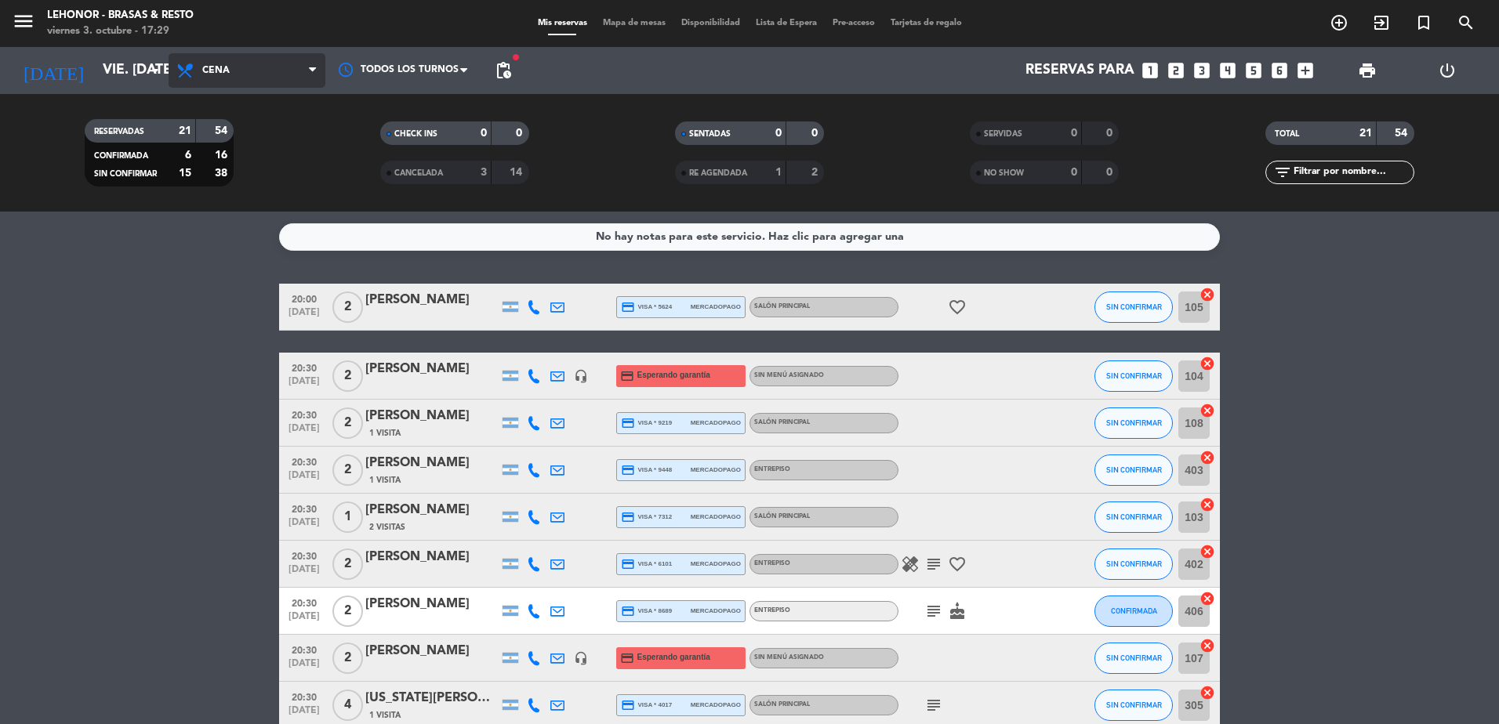
click at [229, 71] on span "Cena" at bounding box center [215, 70] width 27 height 11
click at [243, 169] on div "menu Lehonor - Brasas & Resto viernes 3. octubre - 17:29 Mis reservas Mapa de m…" at bounding box center [749, 106] width 1499 height 212
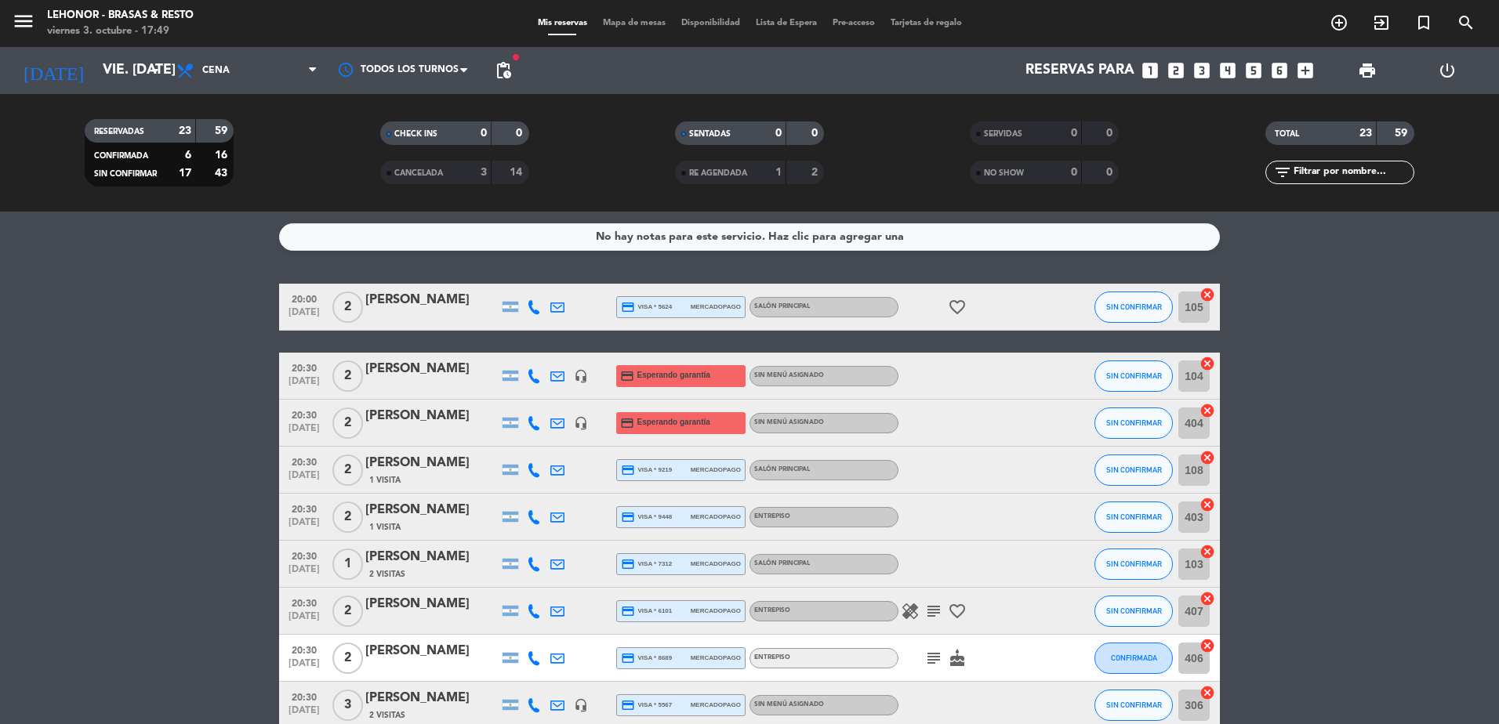
click at [905, 615] on icon "healing" at bounding box center [910, 611] width 19 height 19
click at [935, 612] on icon "subject" at bounding box center [933, 611] width 19 height 19
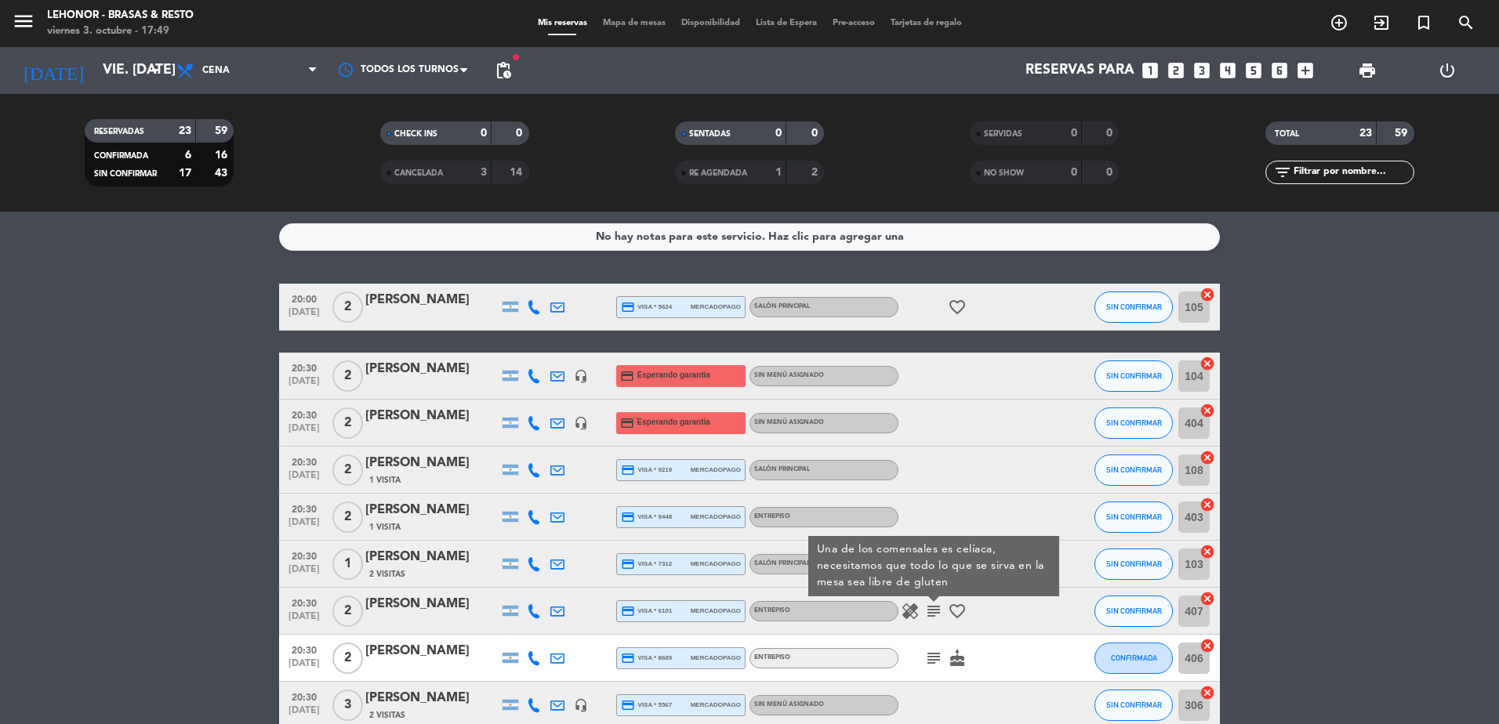
drag, startPoint x: 935, startPoint y: 612, endPoint x: 938, endPoint y: 662, distance: 50.3
click at [938, 662] on icon "subject" at bounding box center [933, 658] width 19 height 19
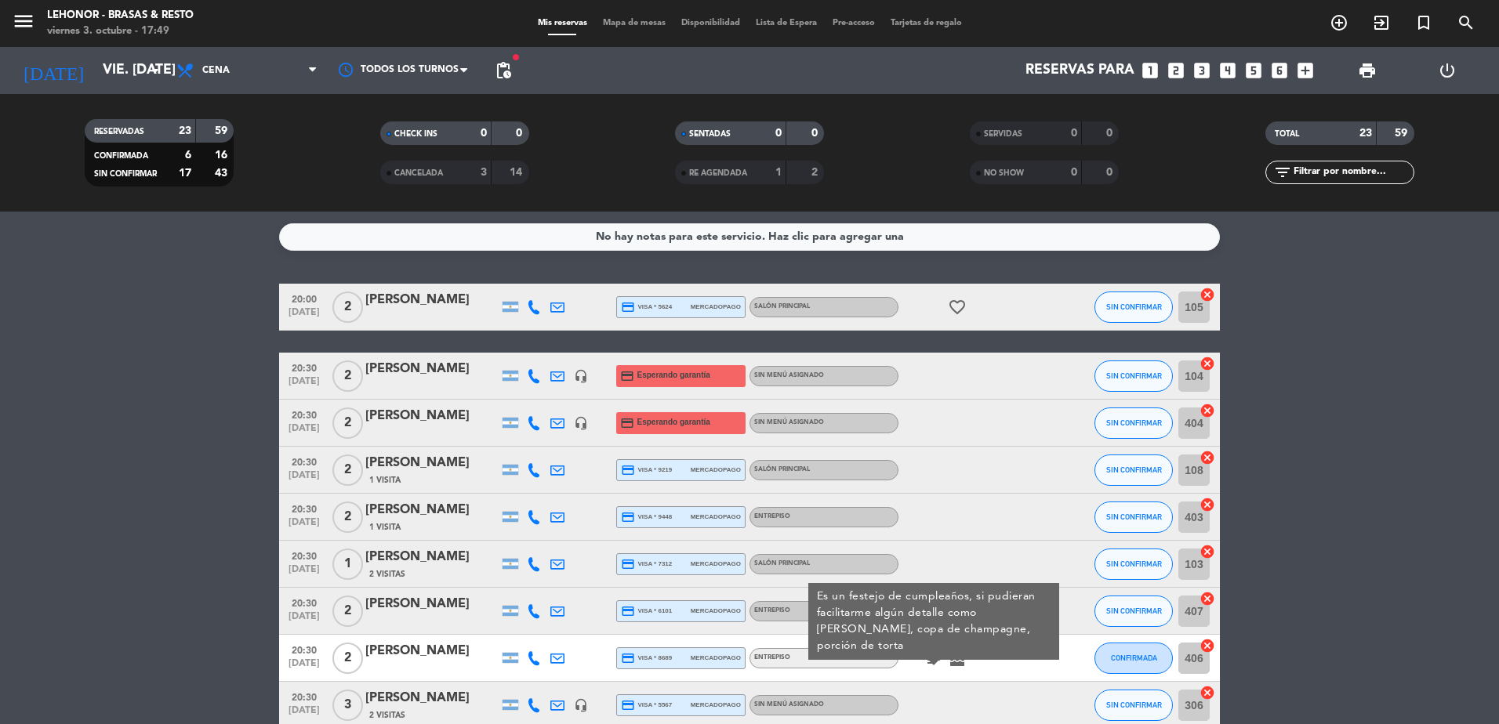
click at [976, 541] on div at bounding box center [969, 564] width 141 height 46
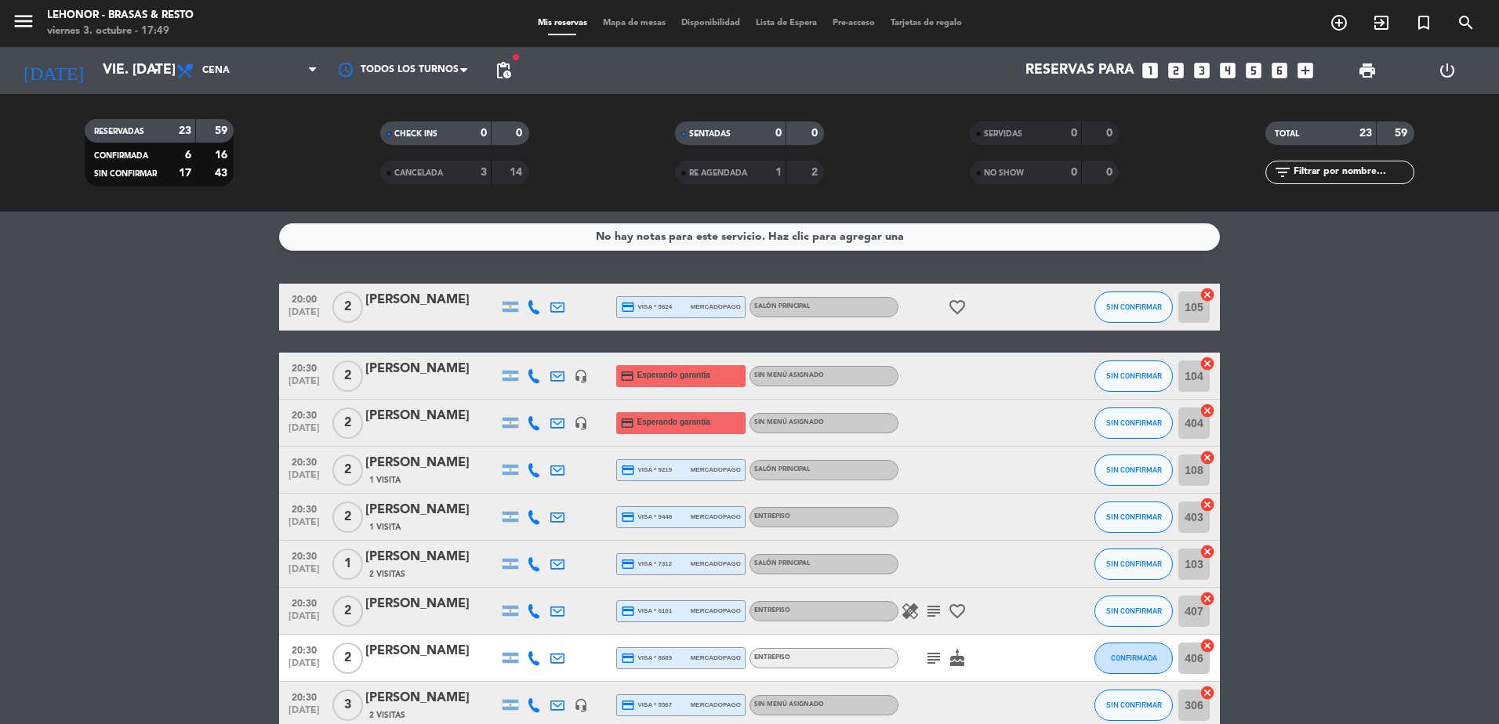
scroll to position [78, 0]
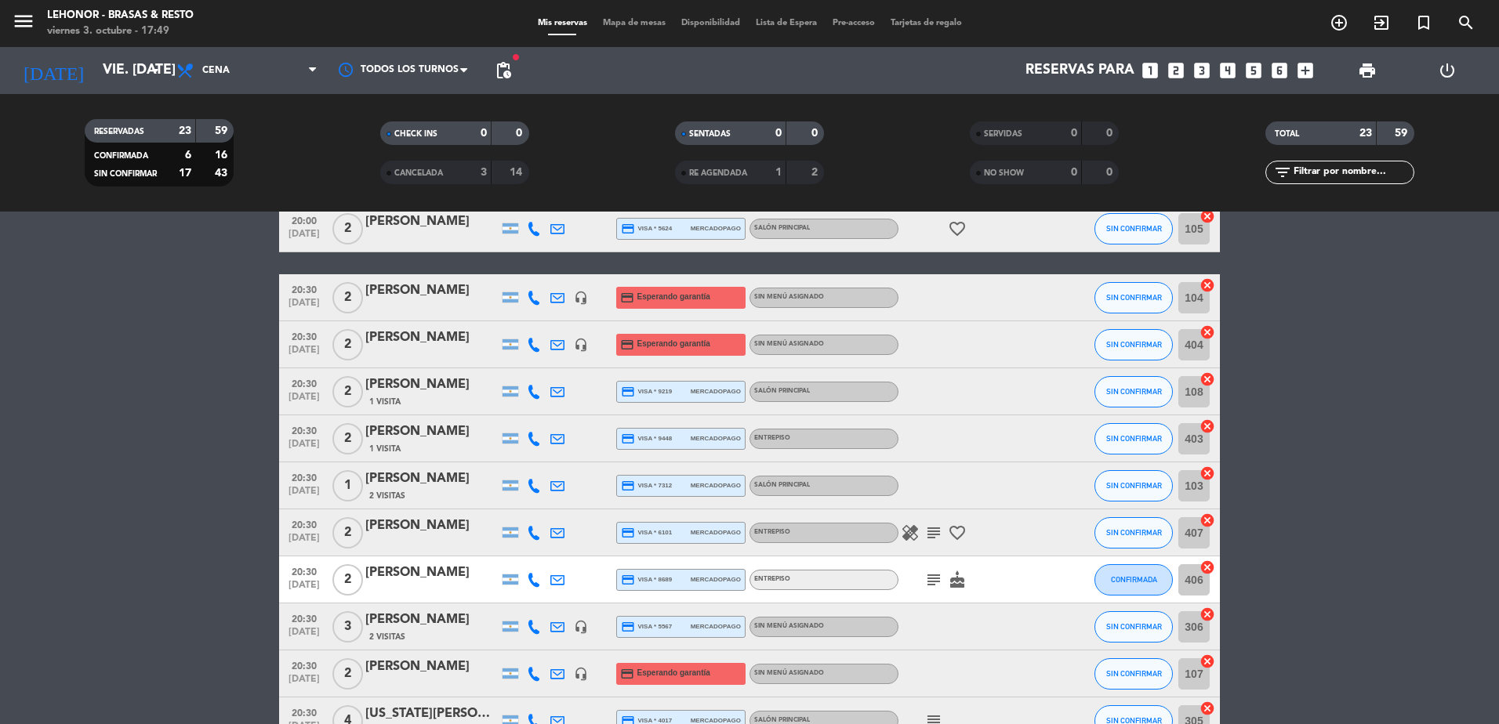
click at [932, 580] on icon "subject" at bounding box center [933, 580] width 19 height 19
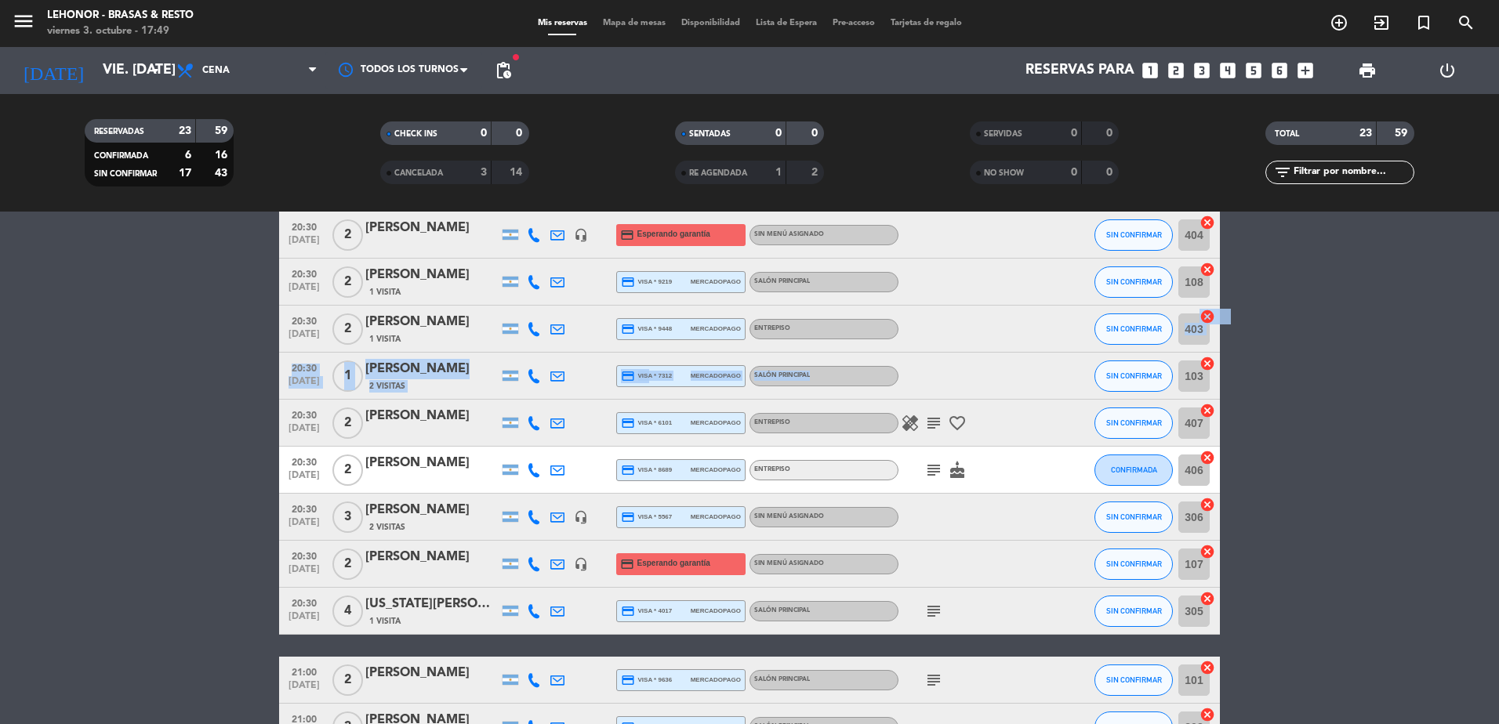
scroll to position [392, 0]
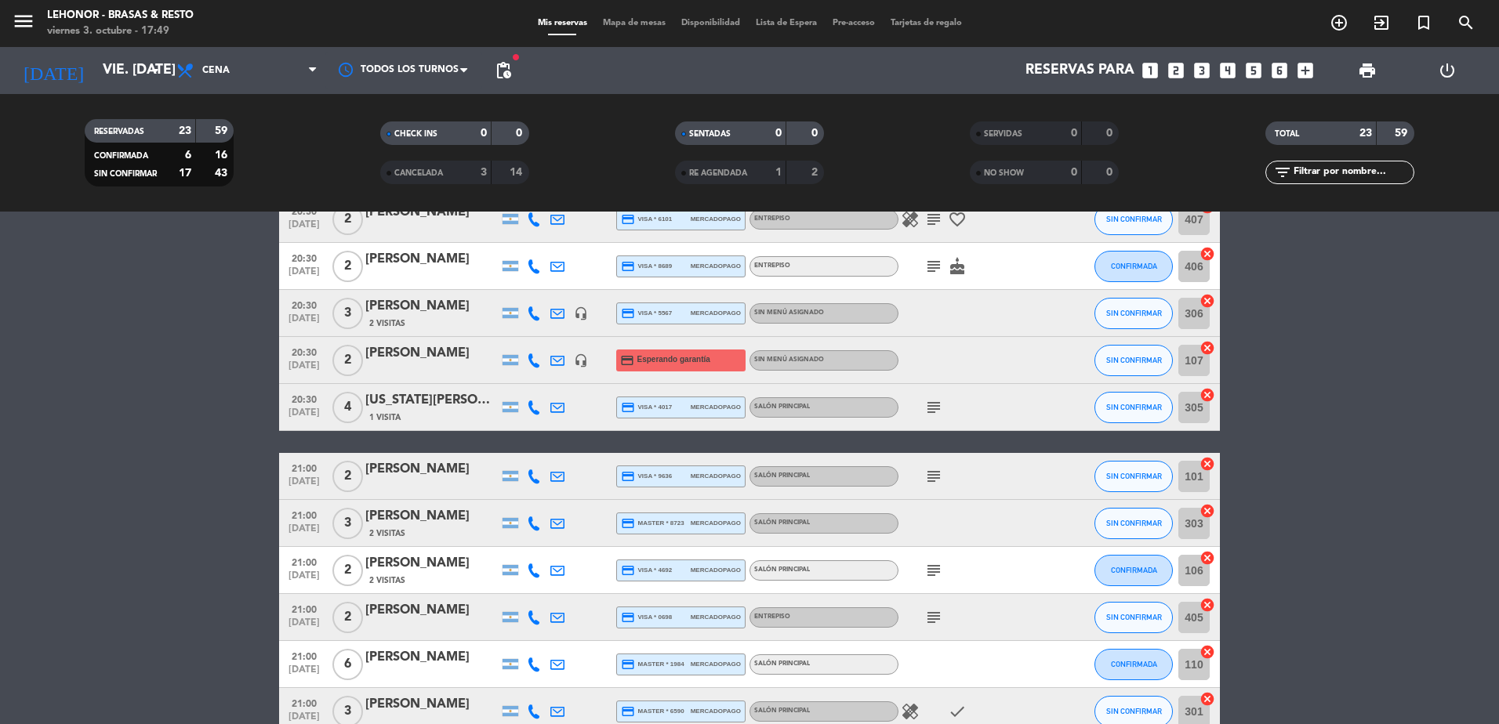
click at [934, 403] on icon "subject" at bounding box center [933, 407] width 19 height 19
click at [939, 482] on icon "subject" at bounding box center [933, 476] width 19 height 19
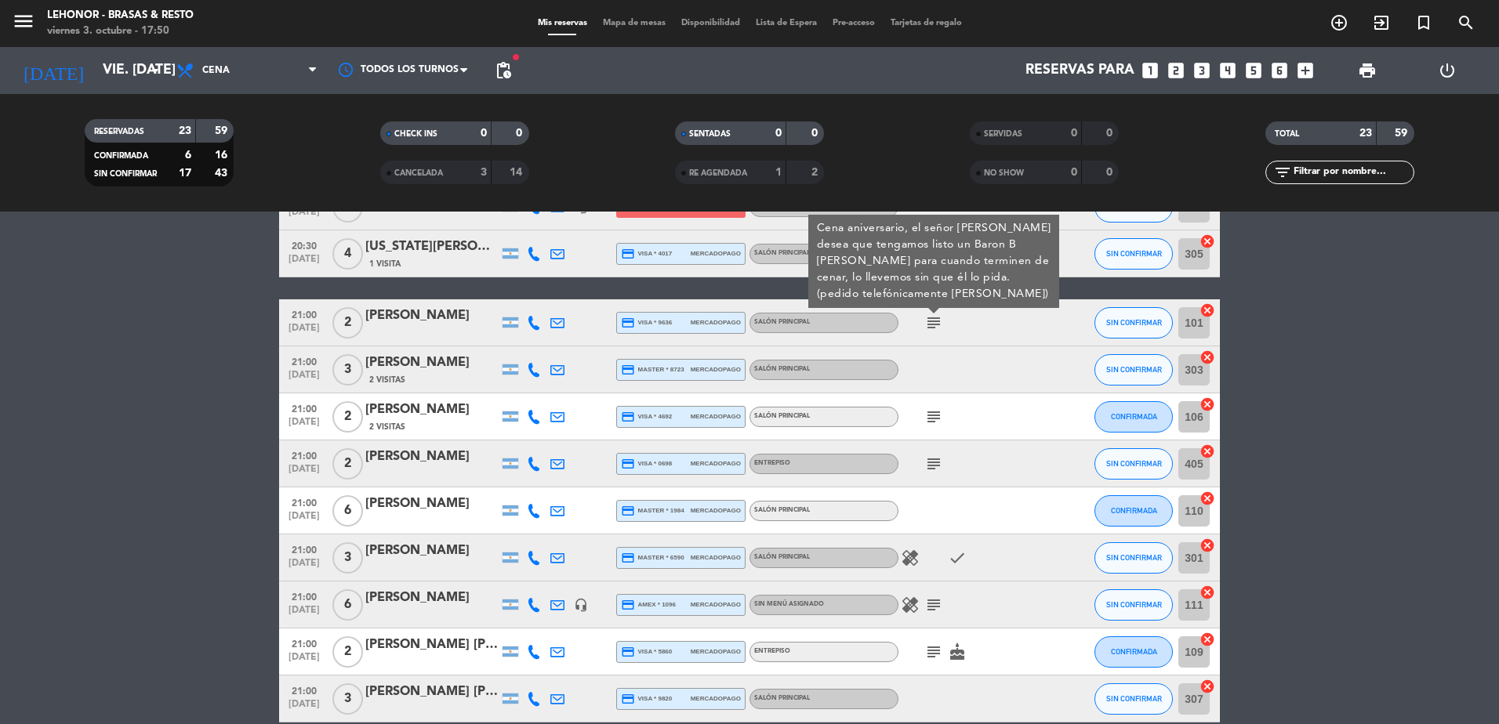
scroll to position [549, 0]
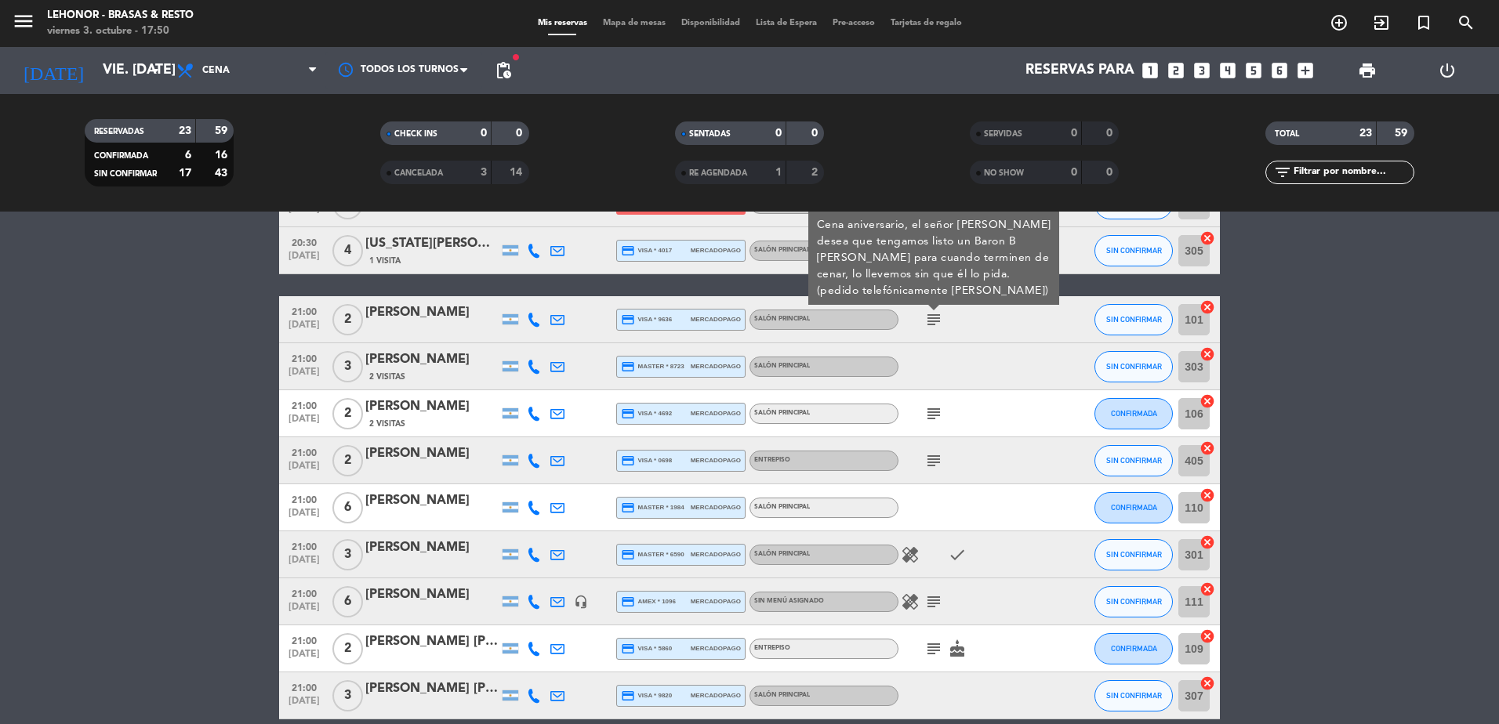
click at [928, 417] on icon "subject" at bounding box center [933, 414] width 19 height 19
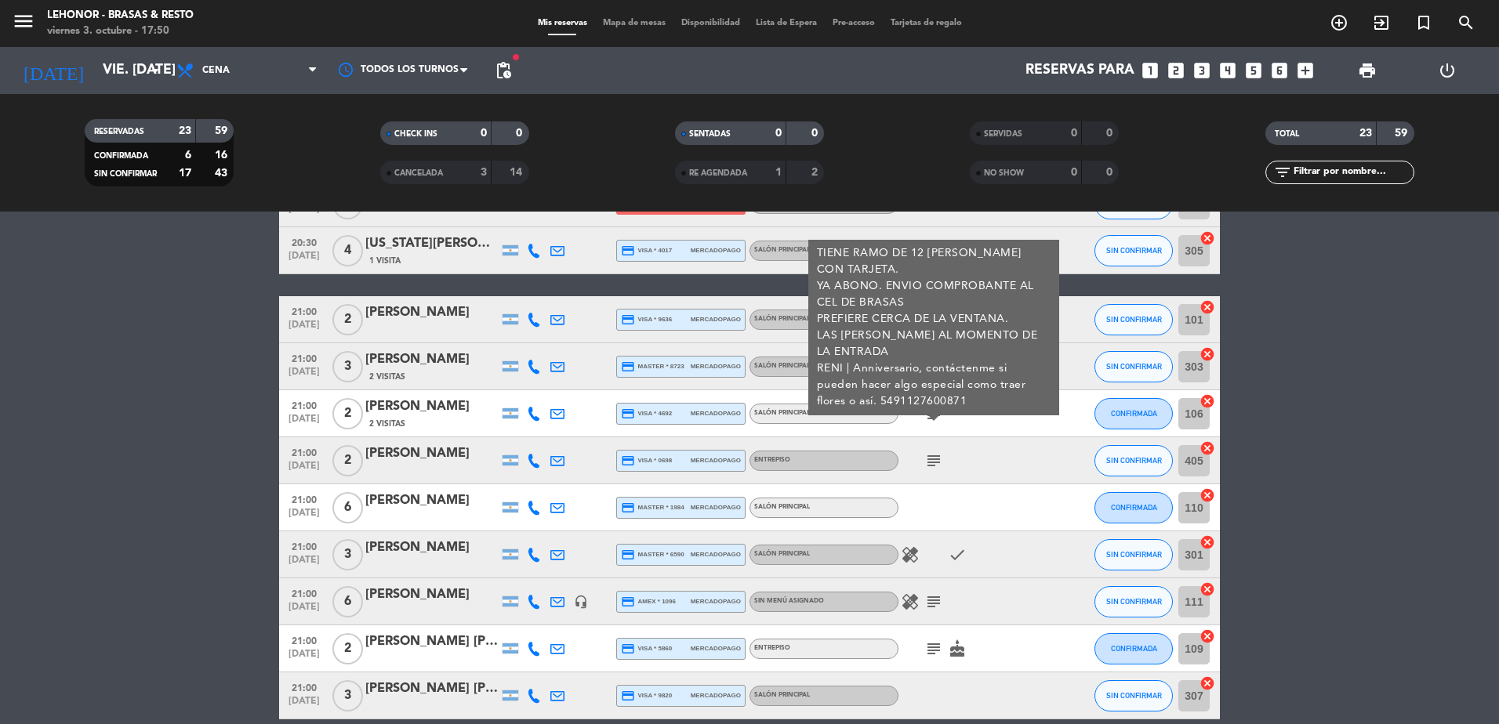
click at [939, 470] on icon "subject" at bounding box center [933, 461] width 19 height 19
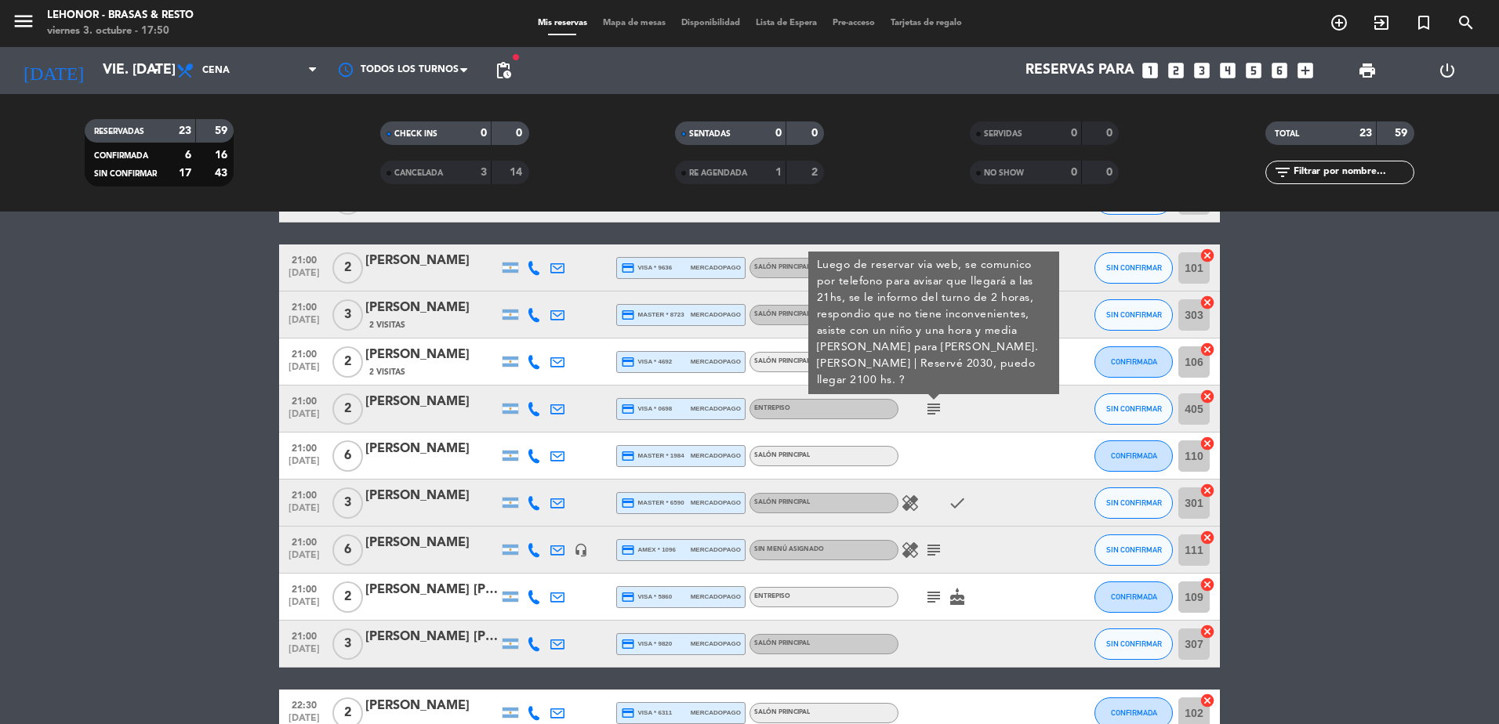
scroll to position [627, 0]
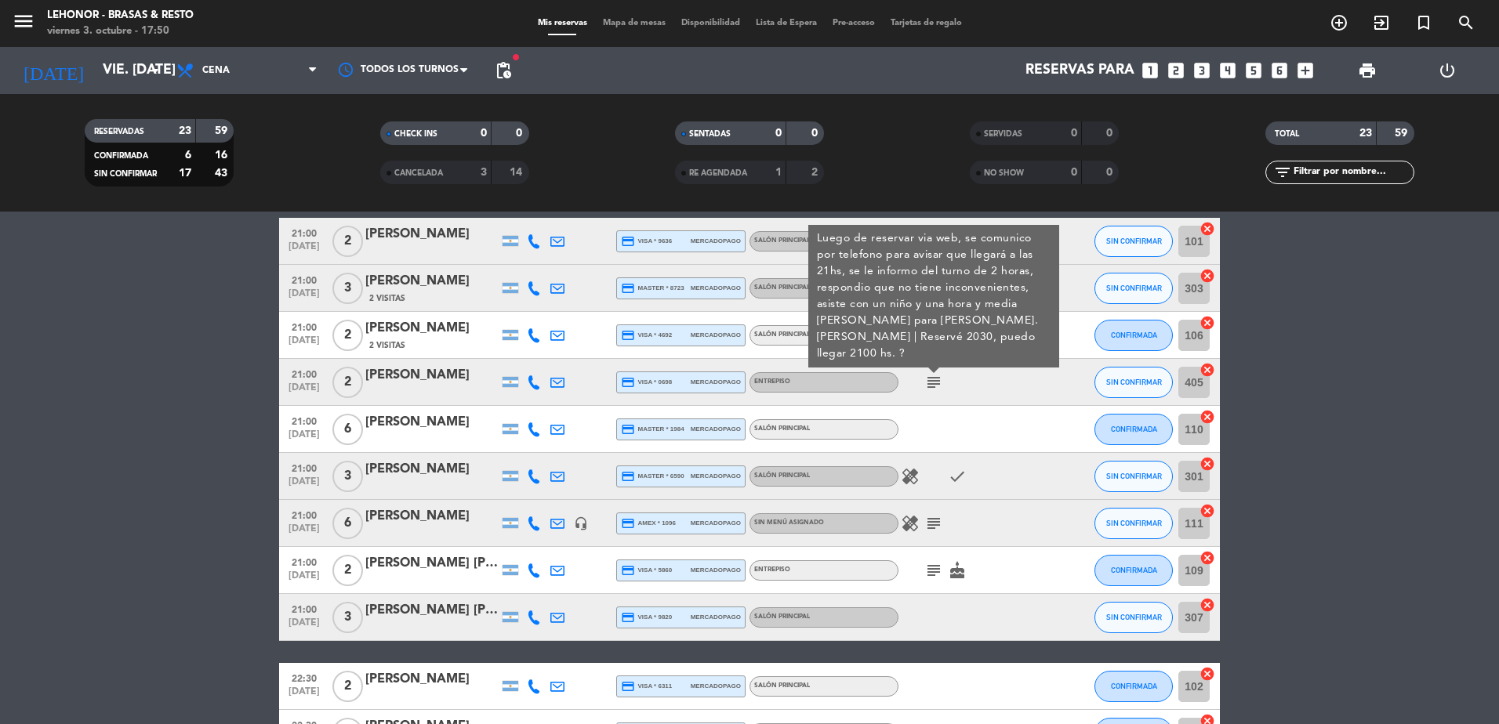
click at [908, 478] on icon "healing" at bounding box center [910, 476] width 19 height 19
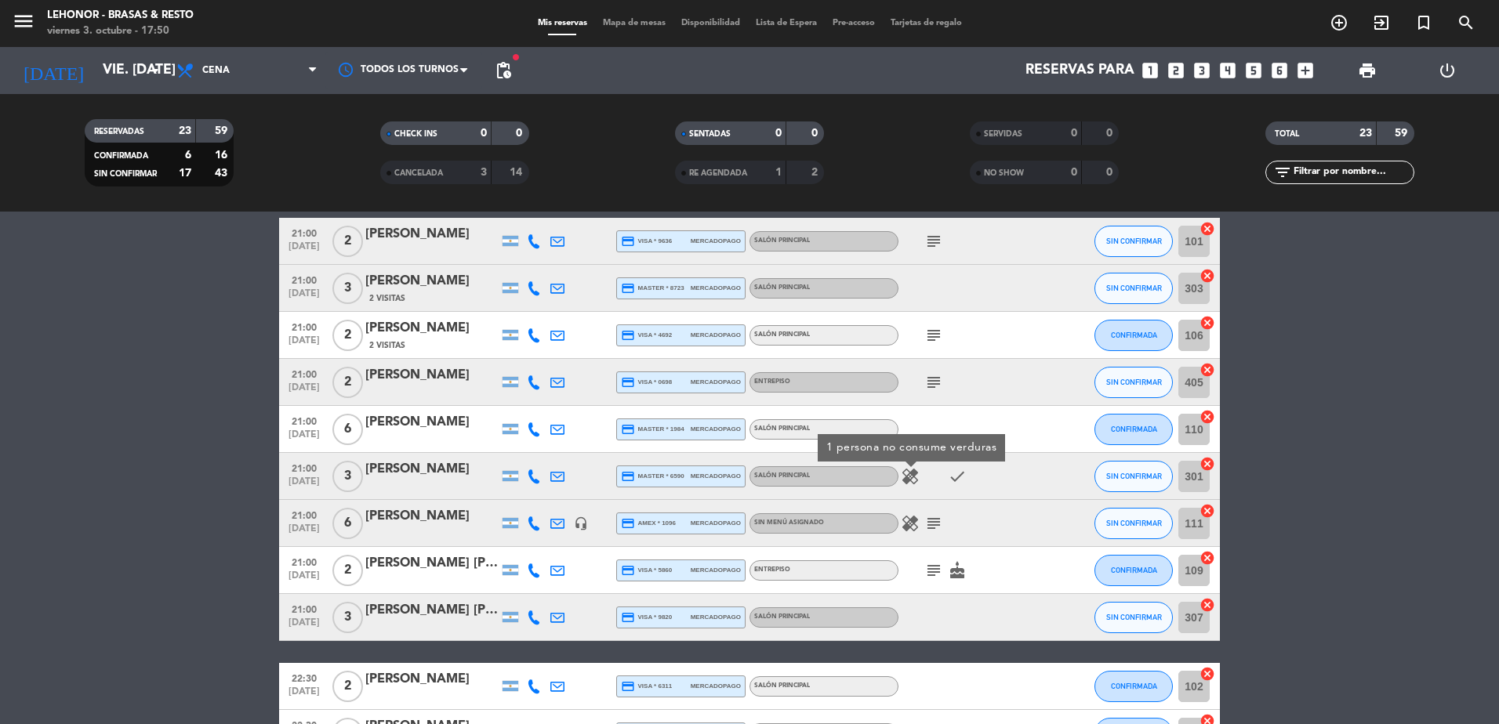
scroll to position [706, 0]
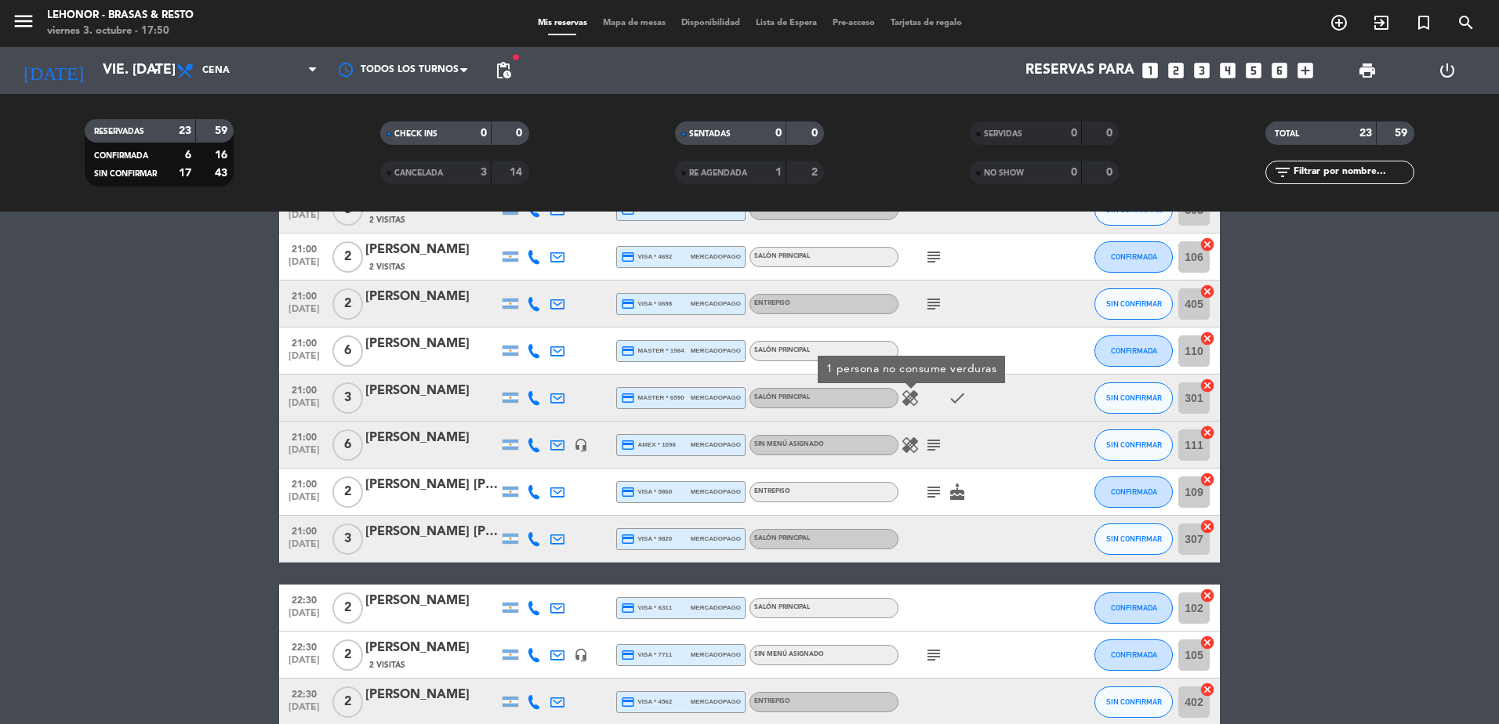
click at [910, 445] on icon "healing" at bounding box center [910, 445] width 19 height 19
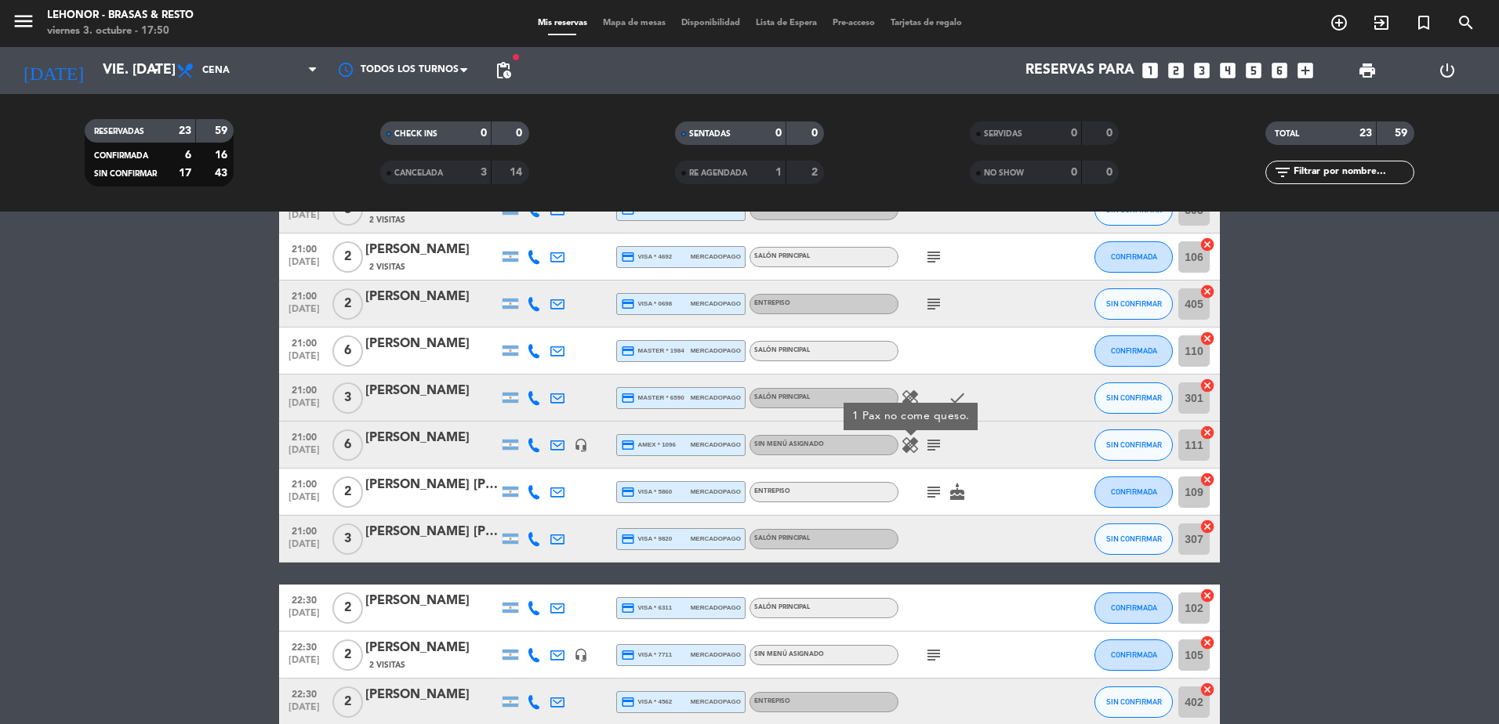
click at [930, 448] on icon "subject" at bounding box center [933, 445] width 19 height 19
click at [1016, 460] on div "healing subject Cumpleaños. Posible menu predeterminado- reni" at bounding box center [969, 445] width 141 height 46
click at [907, 402] on icon "healing" at bounding box center [910, 398] width 19 height 19
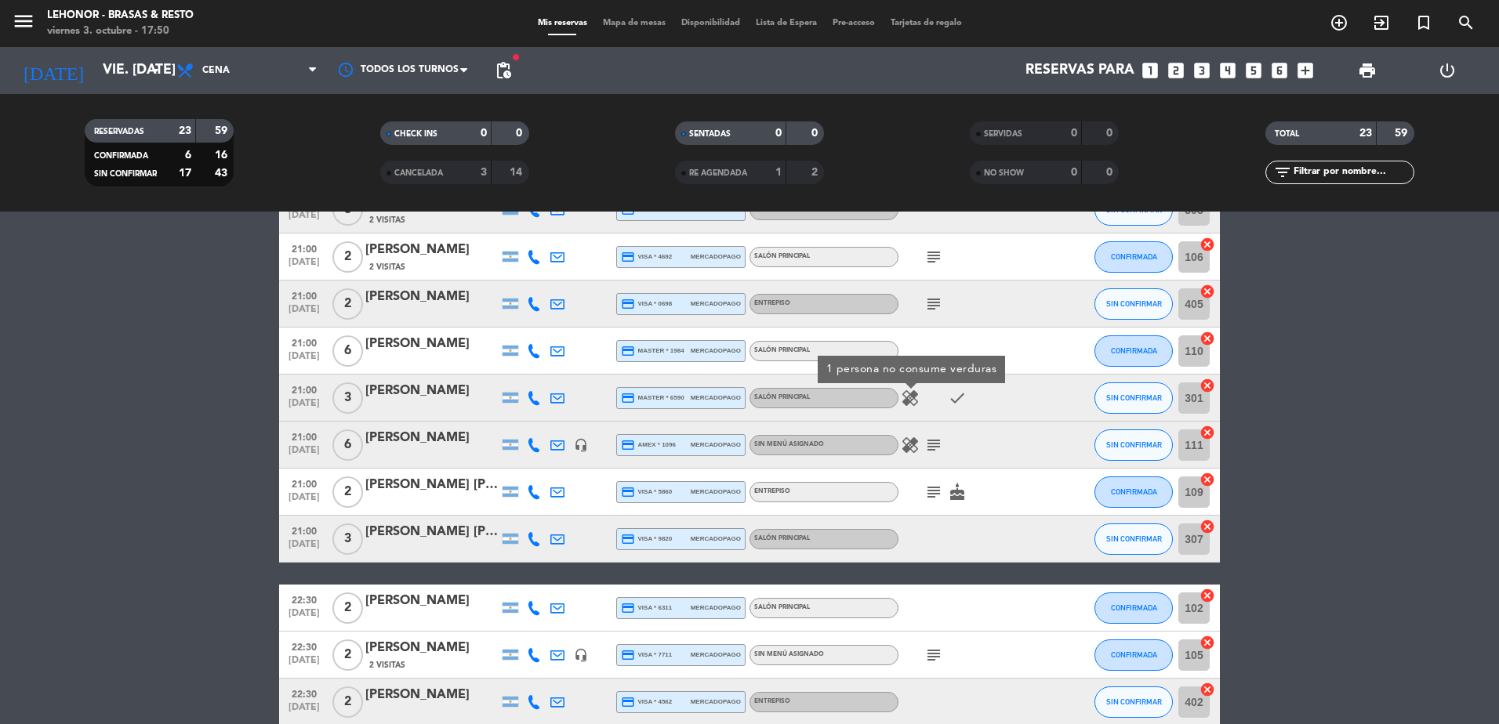
click at [961, 448] on div "healing subject" at bounding box center [969, 445] width 141 height 46
click at [927, 443] on icon "subject" at bounding box center [933, 445] width 19 height 19
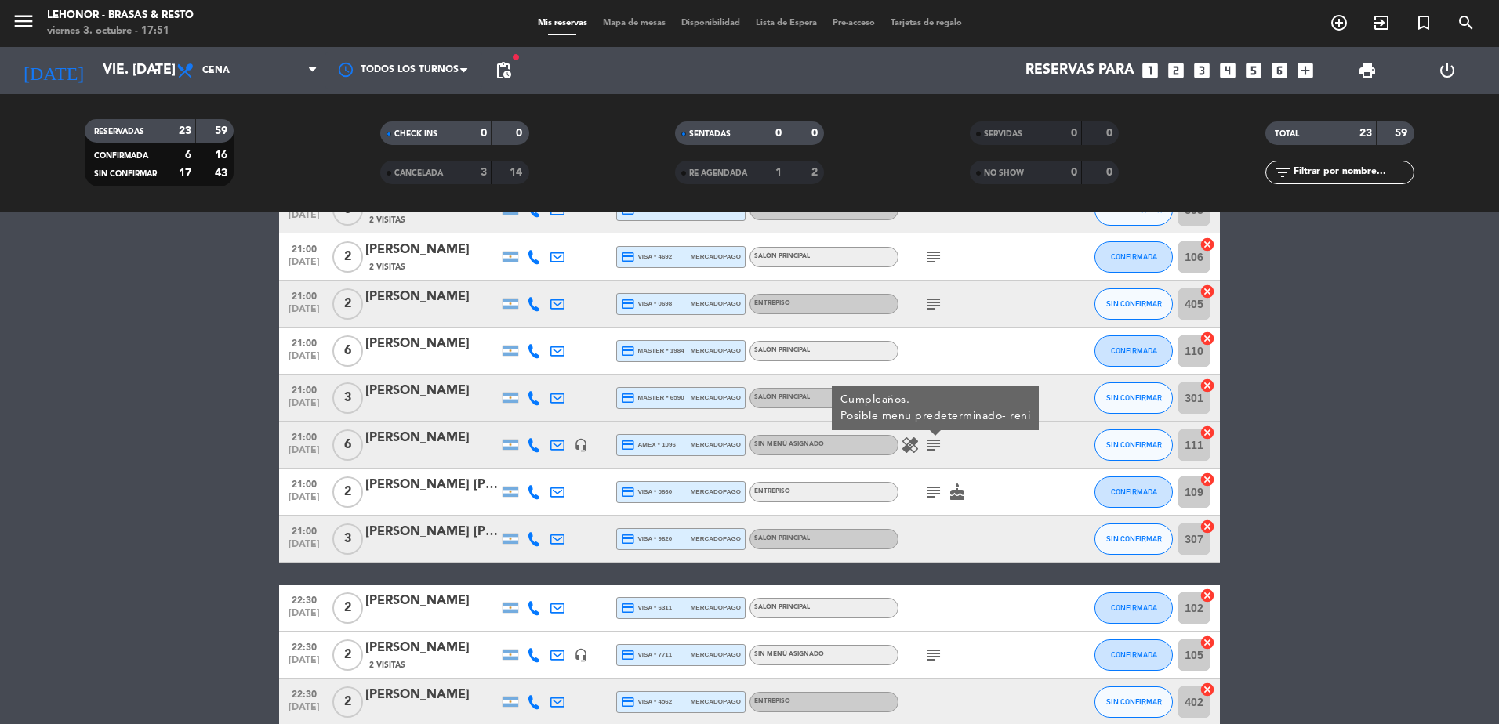
click at [963, 447] on div "healing subject Cumpleaños. Posible menu predeterminado- reni" at bounding box center [969, 445] width 141 height 46
click at [931, 487] on icon "subject" at bounding box center [933, 492] width 19 height 19
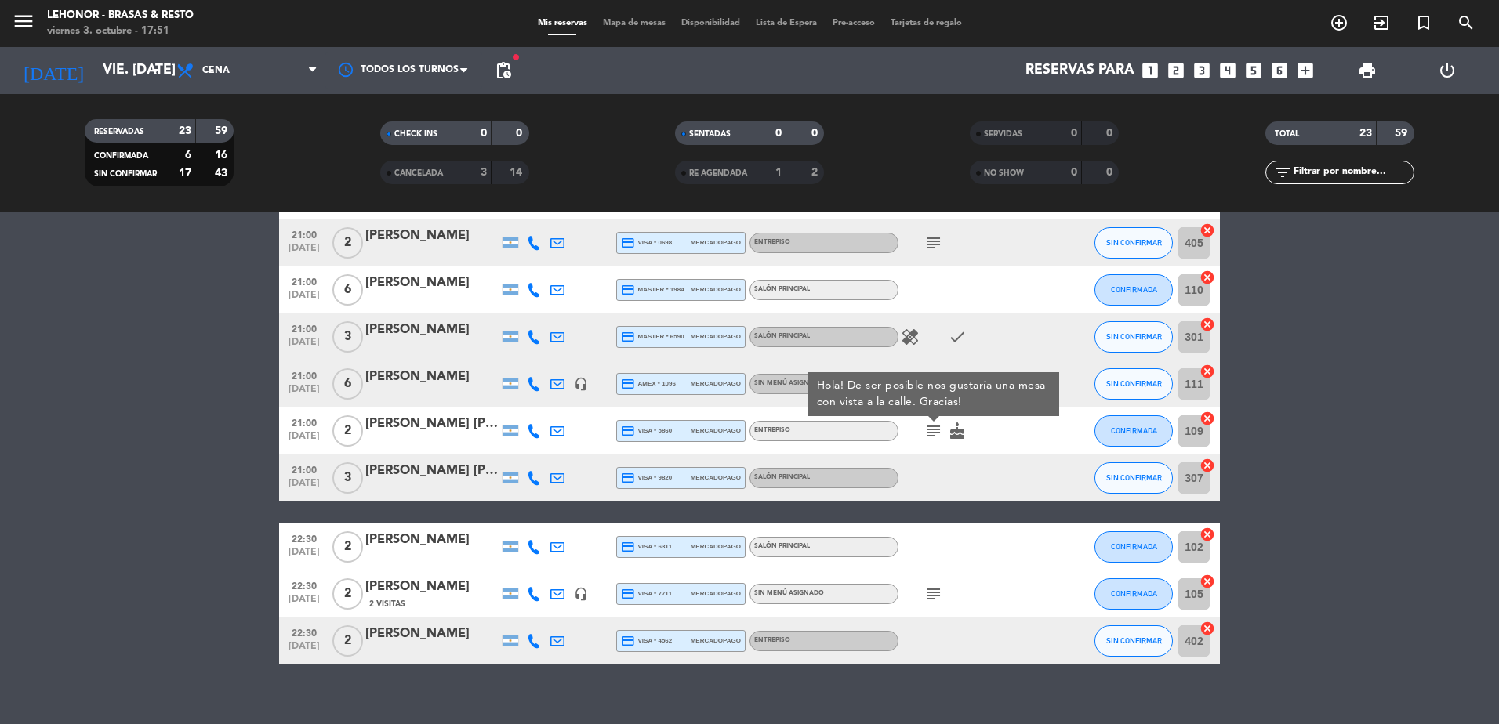
scroll to position [784, 0]
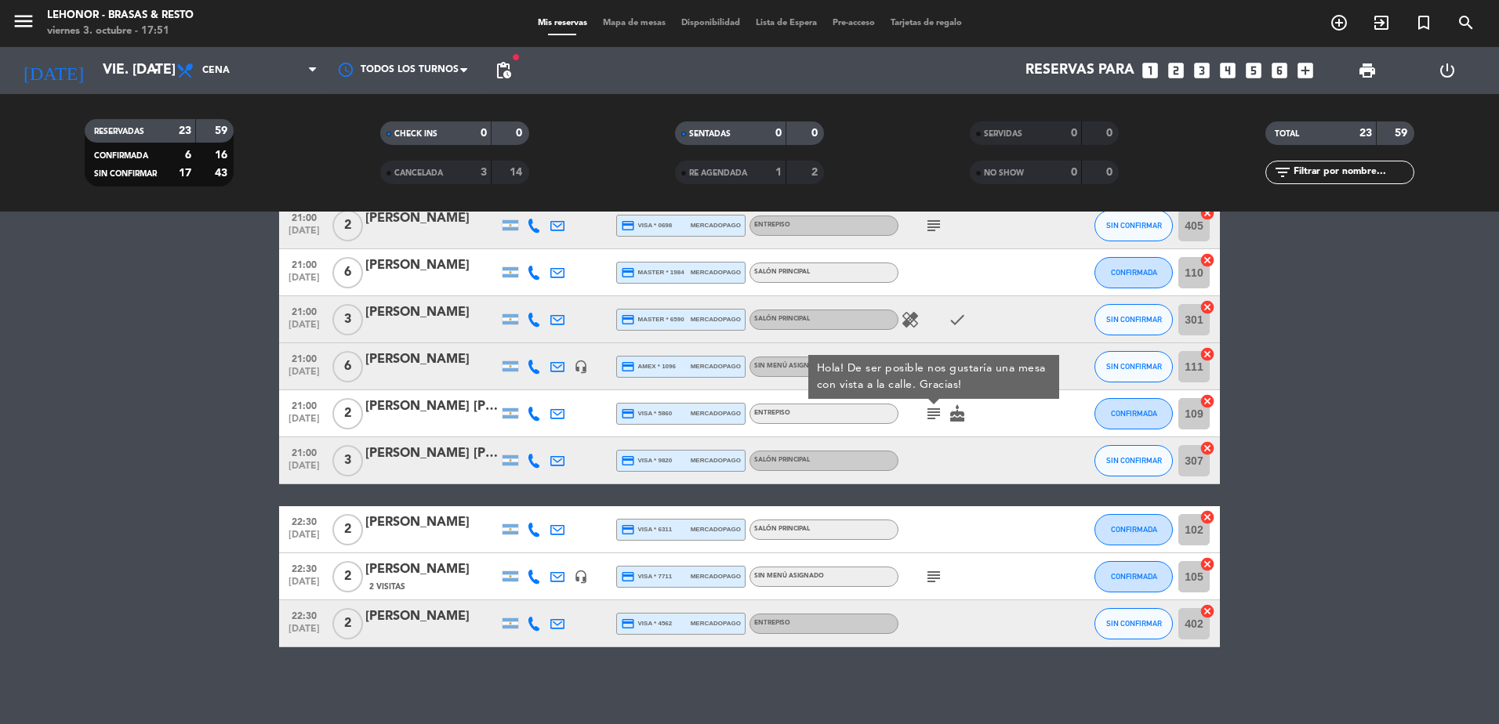
click at [932, 583] on icon "subject" at bounding box center [933, 577] width 19 height 19
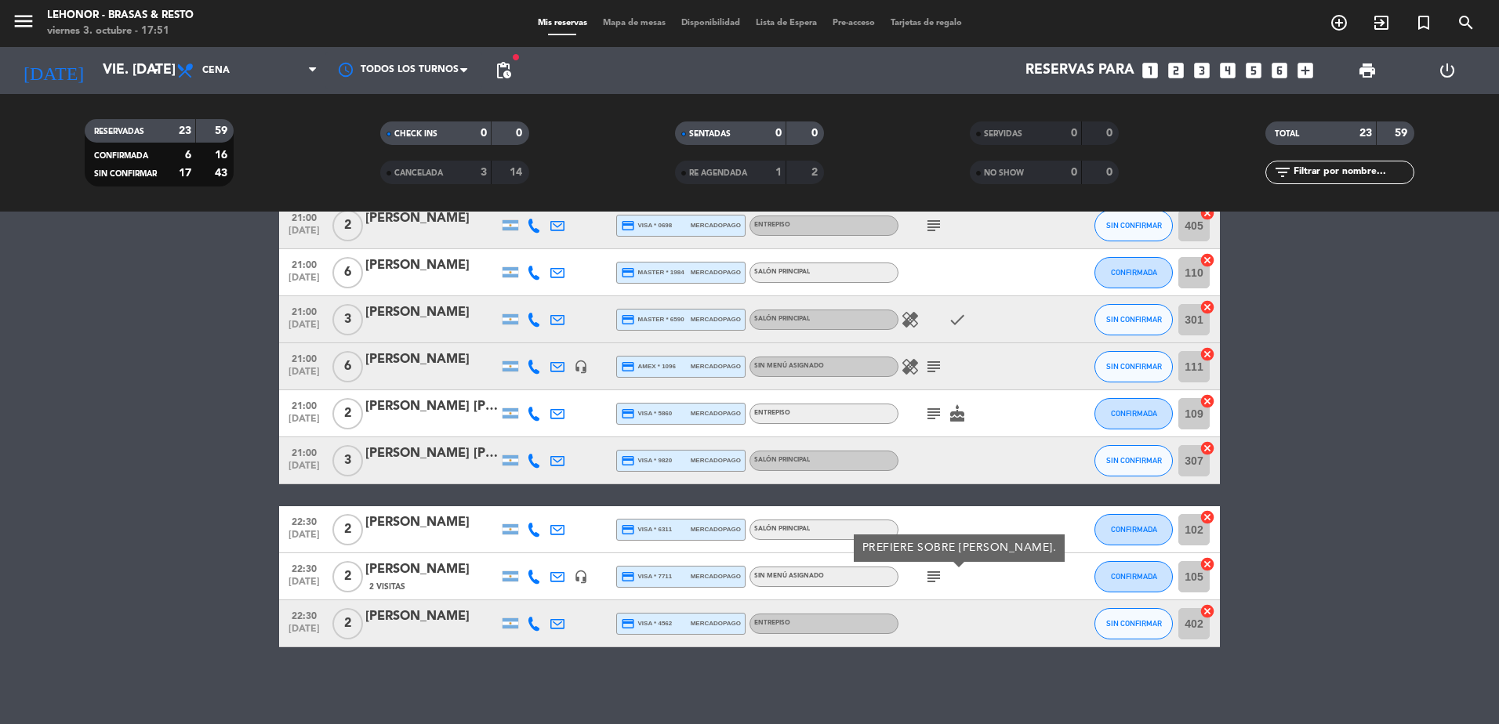
click at [997, 594] on div "subject PREFIERE SOBRE [PERSON_NAME]." at bounding box center [969, 577] width 141 height 46
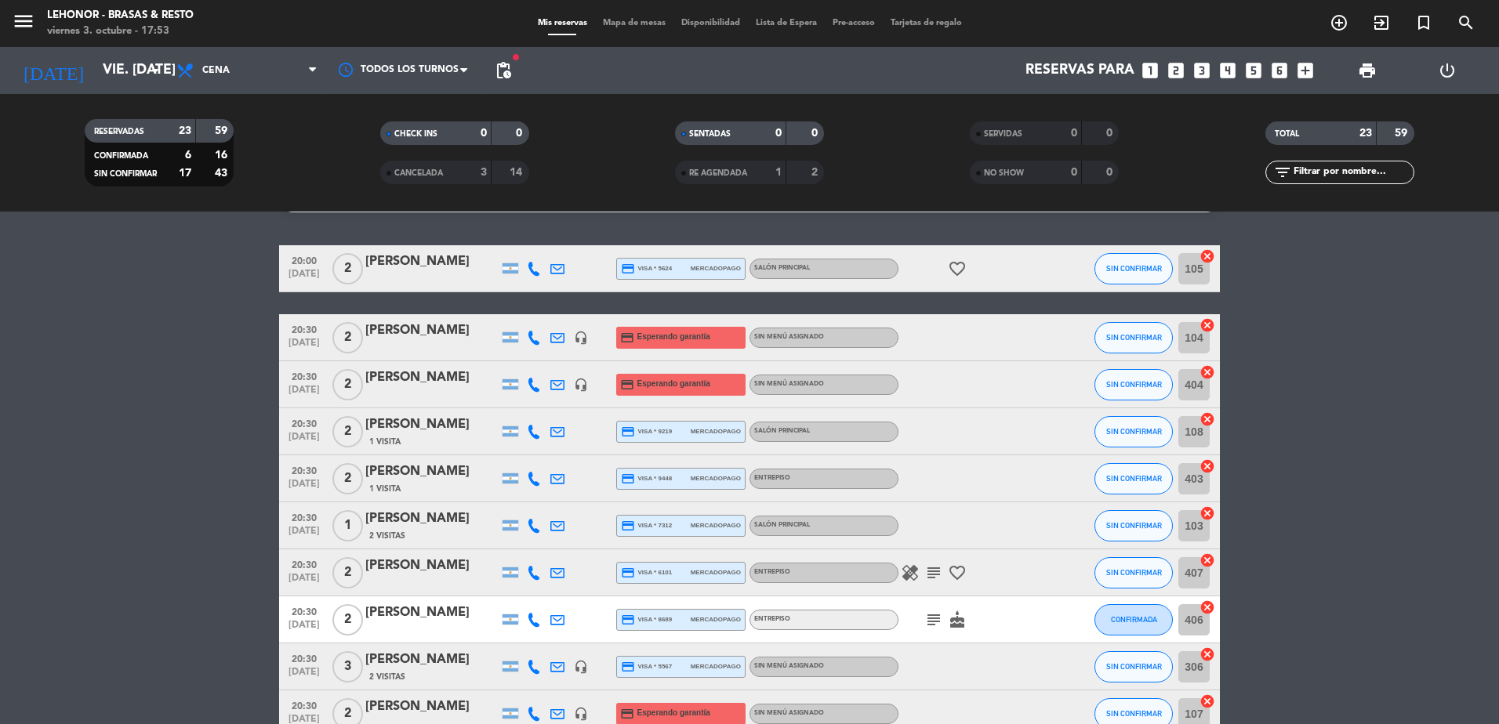
scroll to position [0, 0]
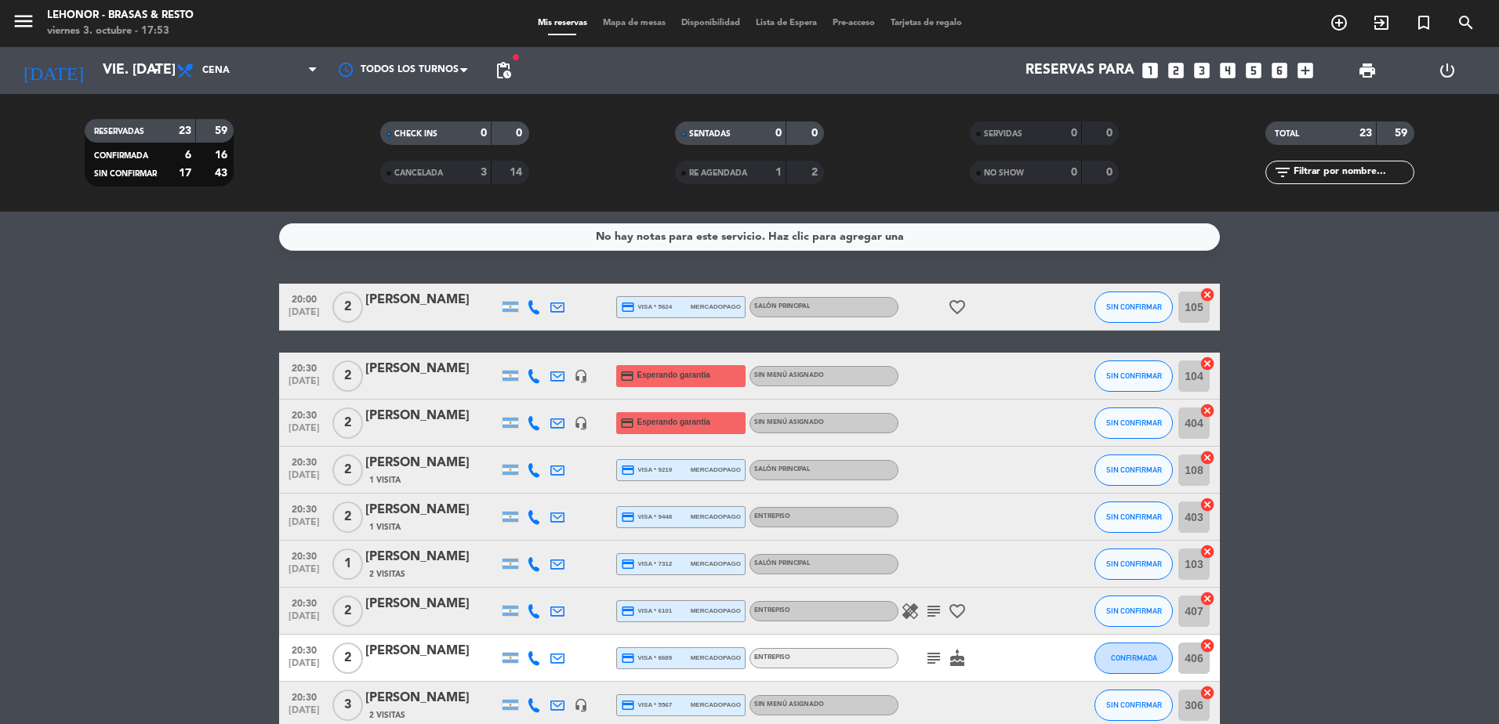
click at [623, 23] on span "Mapa de mesas" at bounding box center [634, 23] width 78 height 9
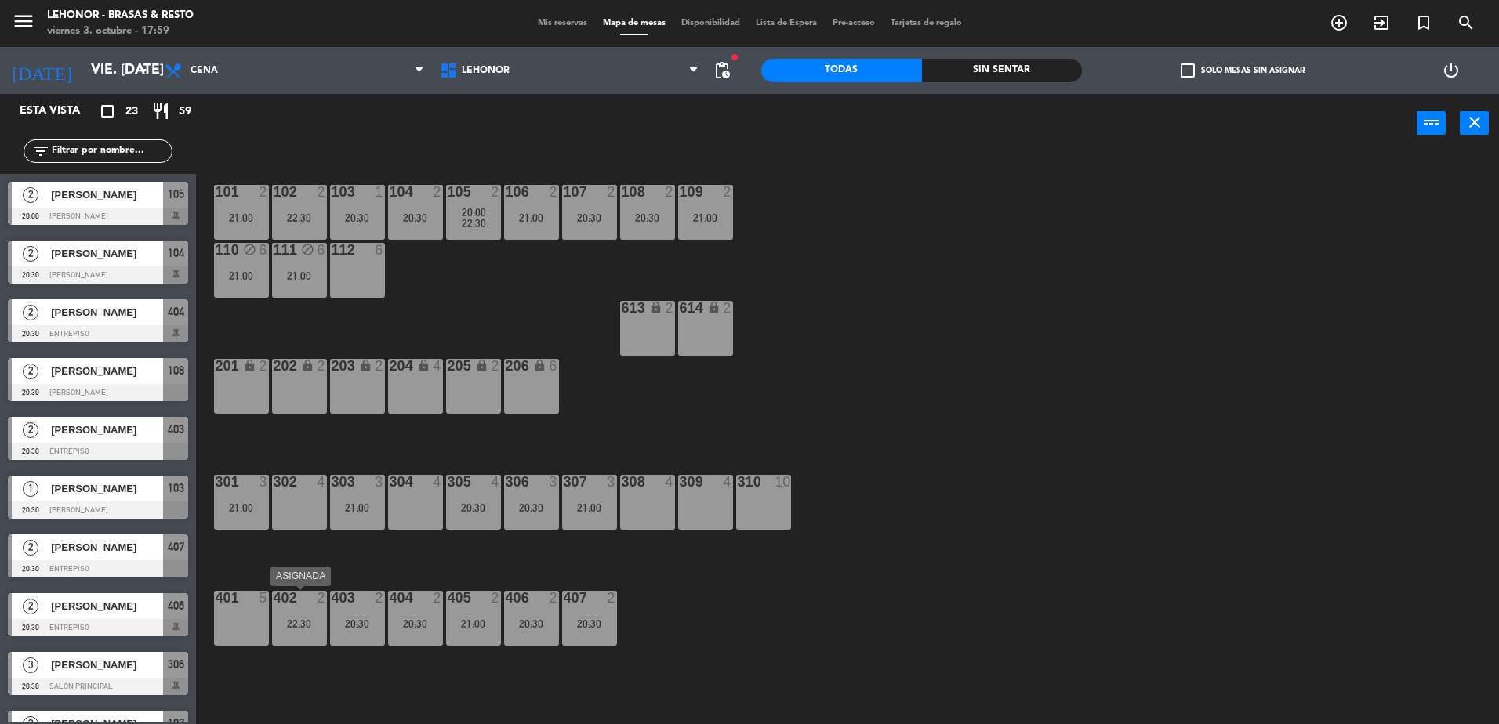
click at [281, 616] on div "402 2 22:30" at bounding box center [299, 618] width 55 height 55
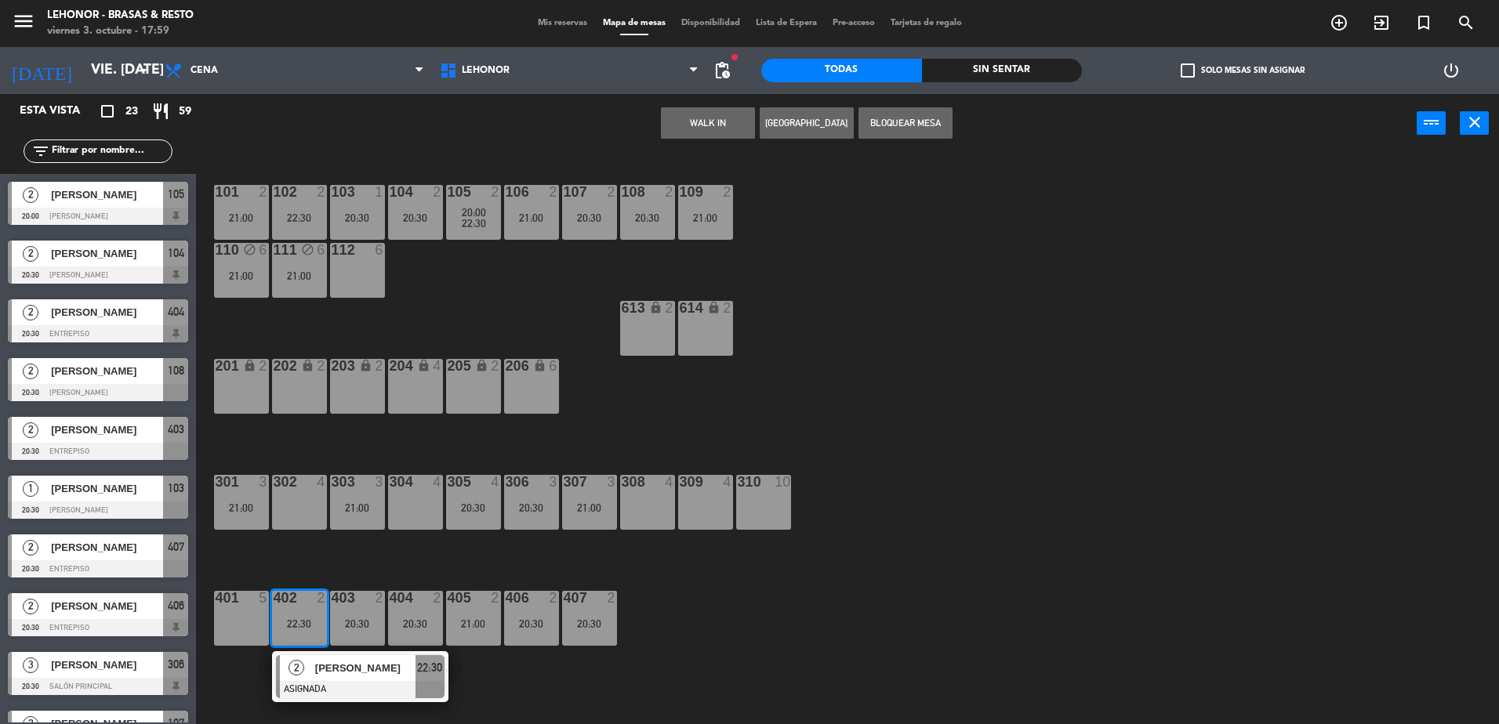
click at [461, 572] on div "101 2 21:00 102 2 22:30 103 1 20:30 104 2 20:30 105 2 20:00 22:30 106 2 21:00 1…" at bounding box center [855, 443] width 1288 height 572
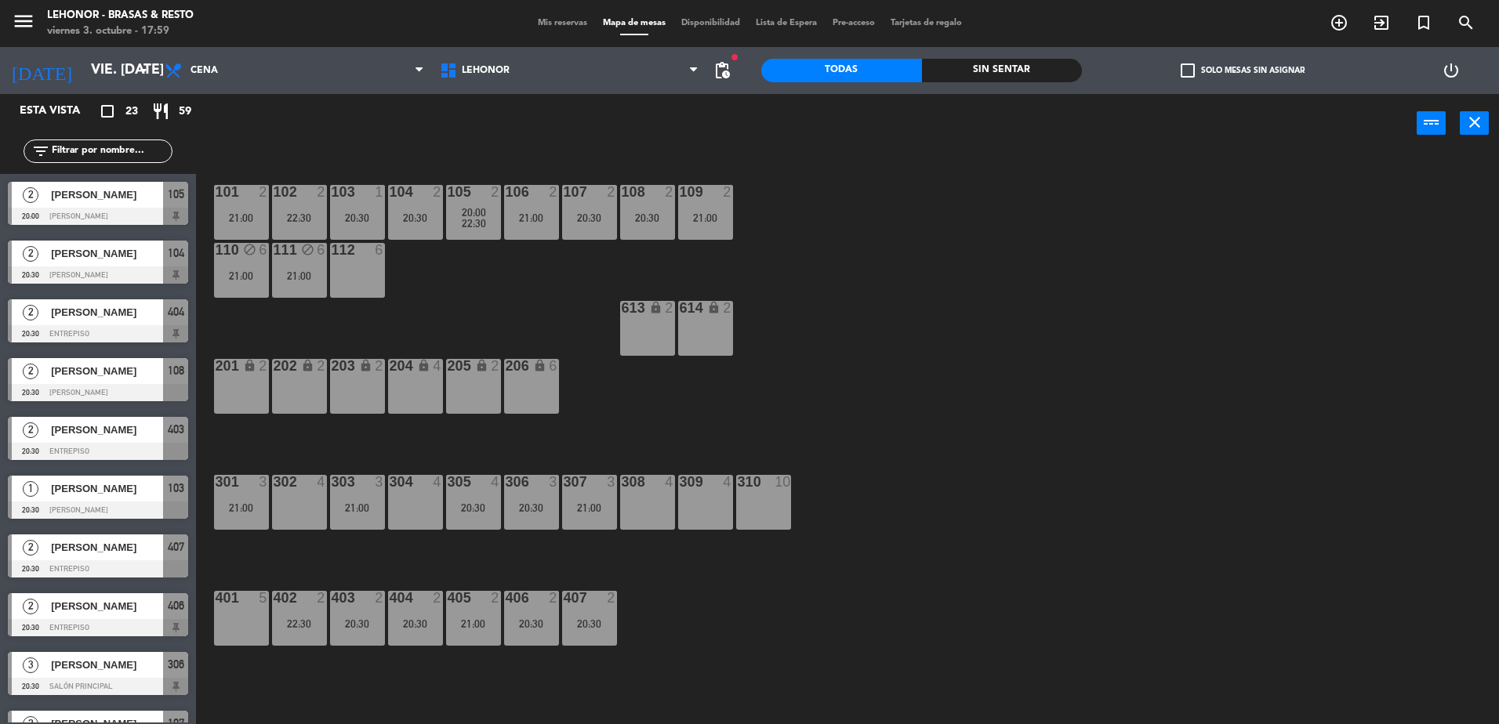
click at [652, 232] on div "108 2 20:30" at bounding box center [647, 212] width 55 height 55
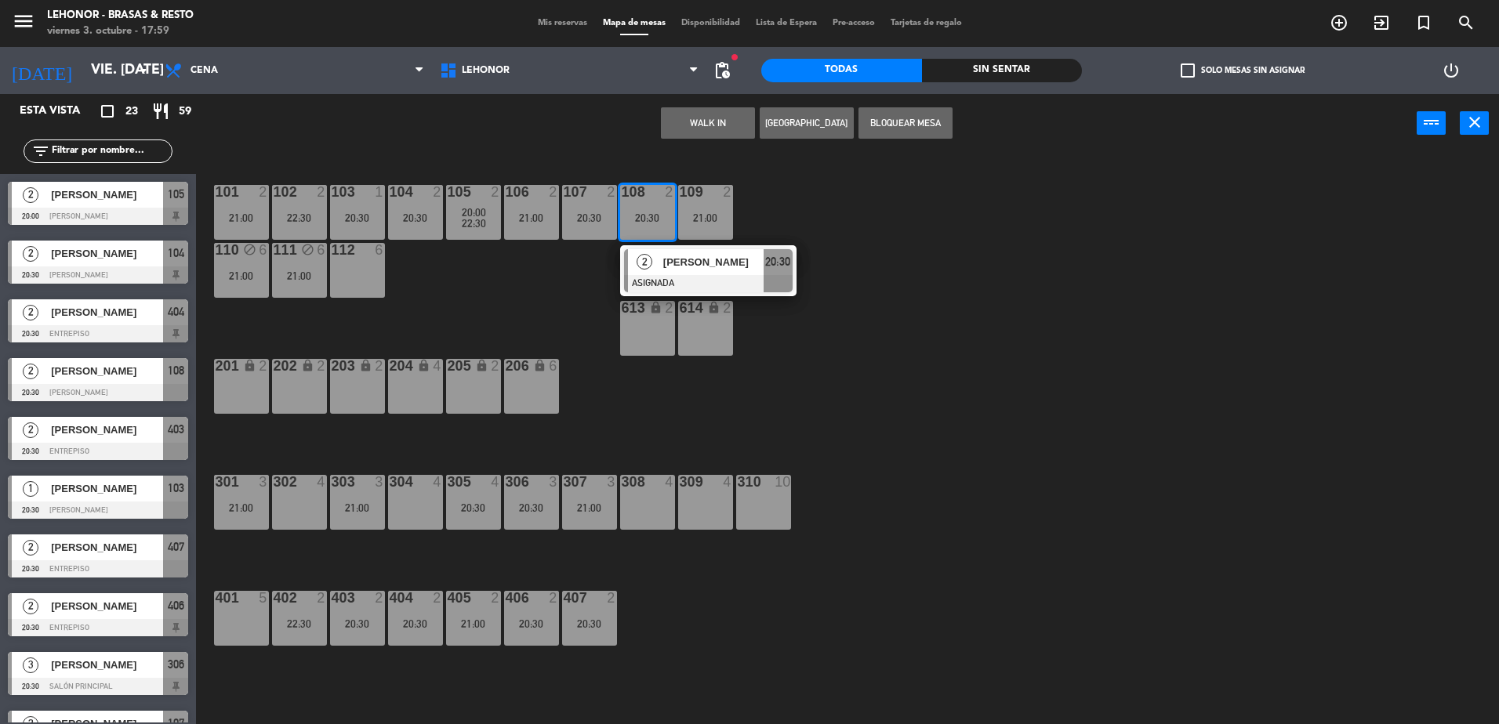
click at [917, 232] on div "101 2 21:00 102 2 22:30 103 1 20:30 104 2 20:30 105 2 20:00 22:30 106 2 21:00 1…" at bounding box center [855, 443] width 1288 height 572
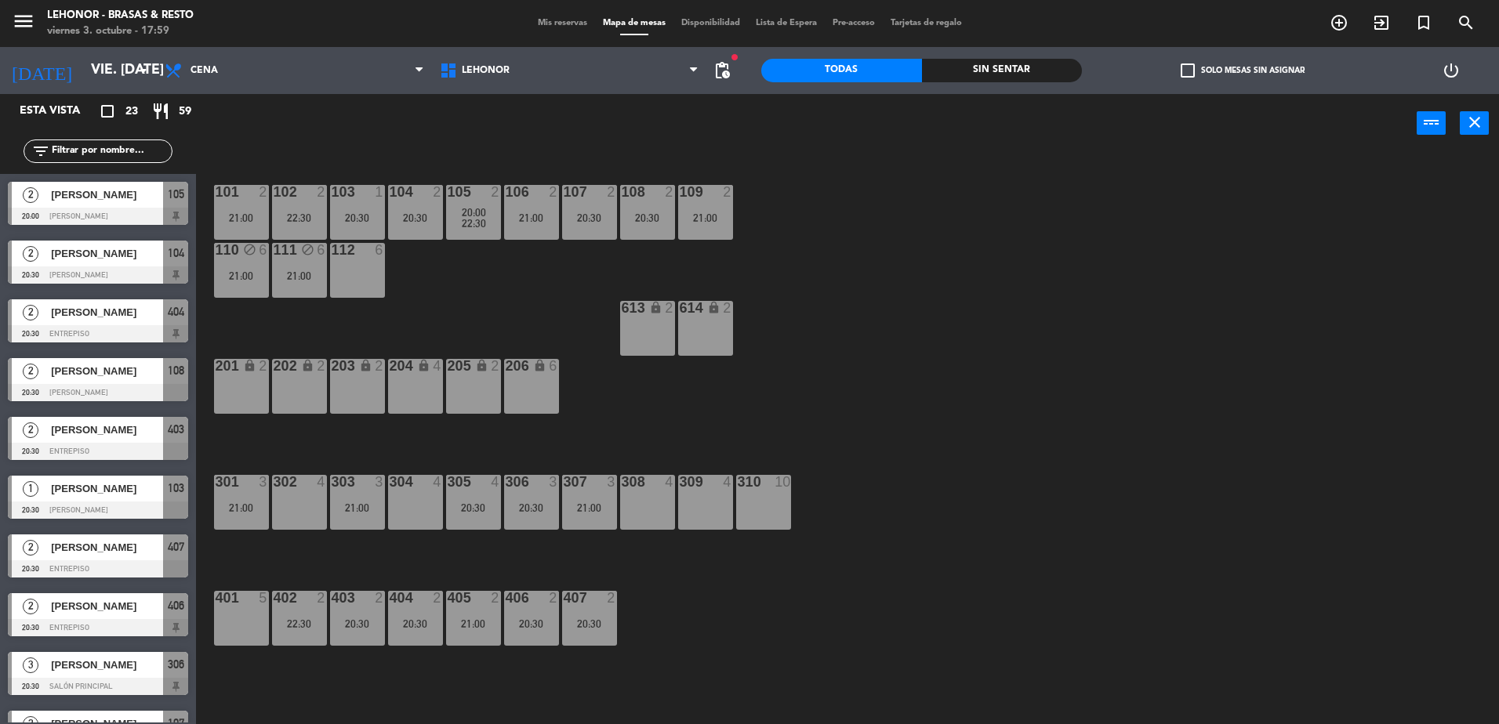
click at [292, 220] on div "22:30" at bounding box center [299, 217] width 55 height 11
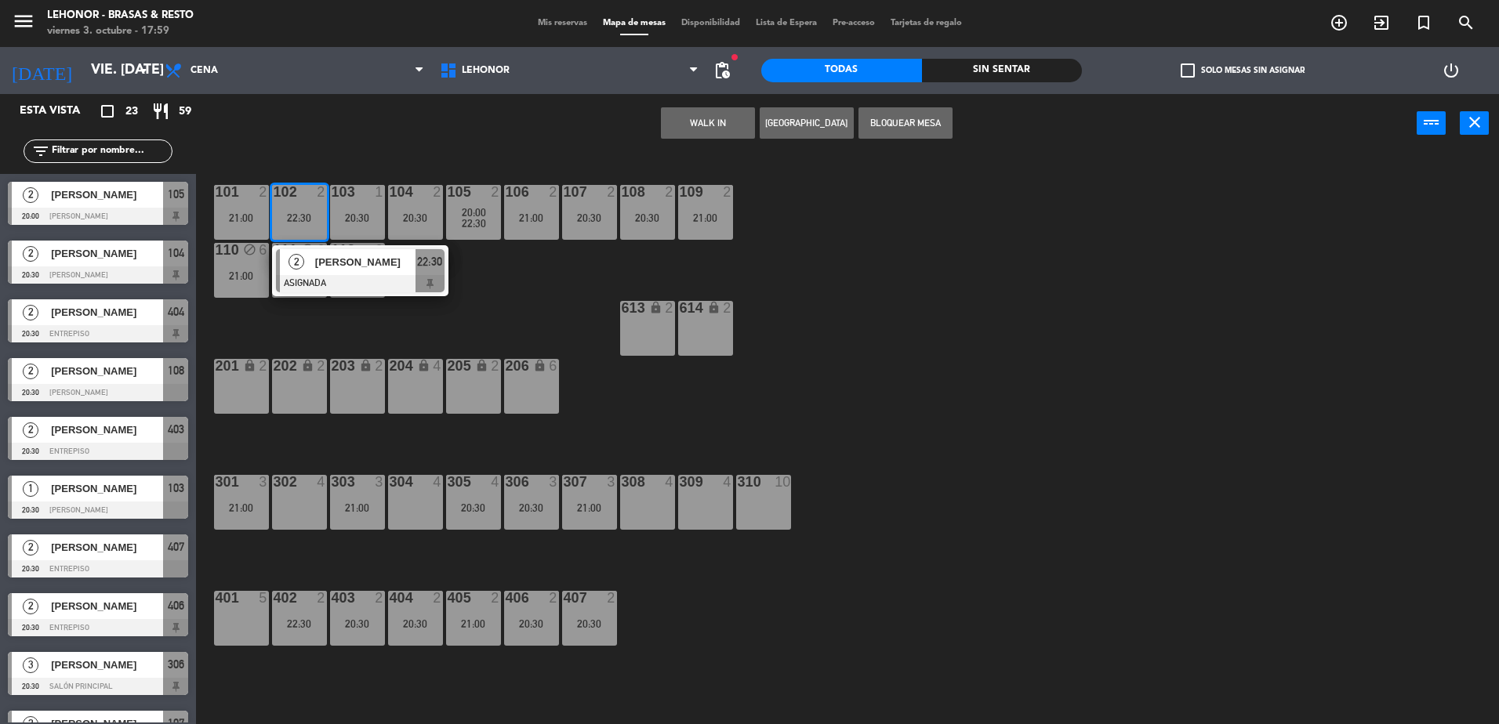
click at [506, 309] on div "101 2 21:00 102 2 22:30 2 [PERSON_NAME] ASIGNADA 22:30 103 1 20:30 104 2 20:30 …" at bounding box center [855, 443] width 1288 height 572
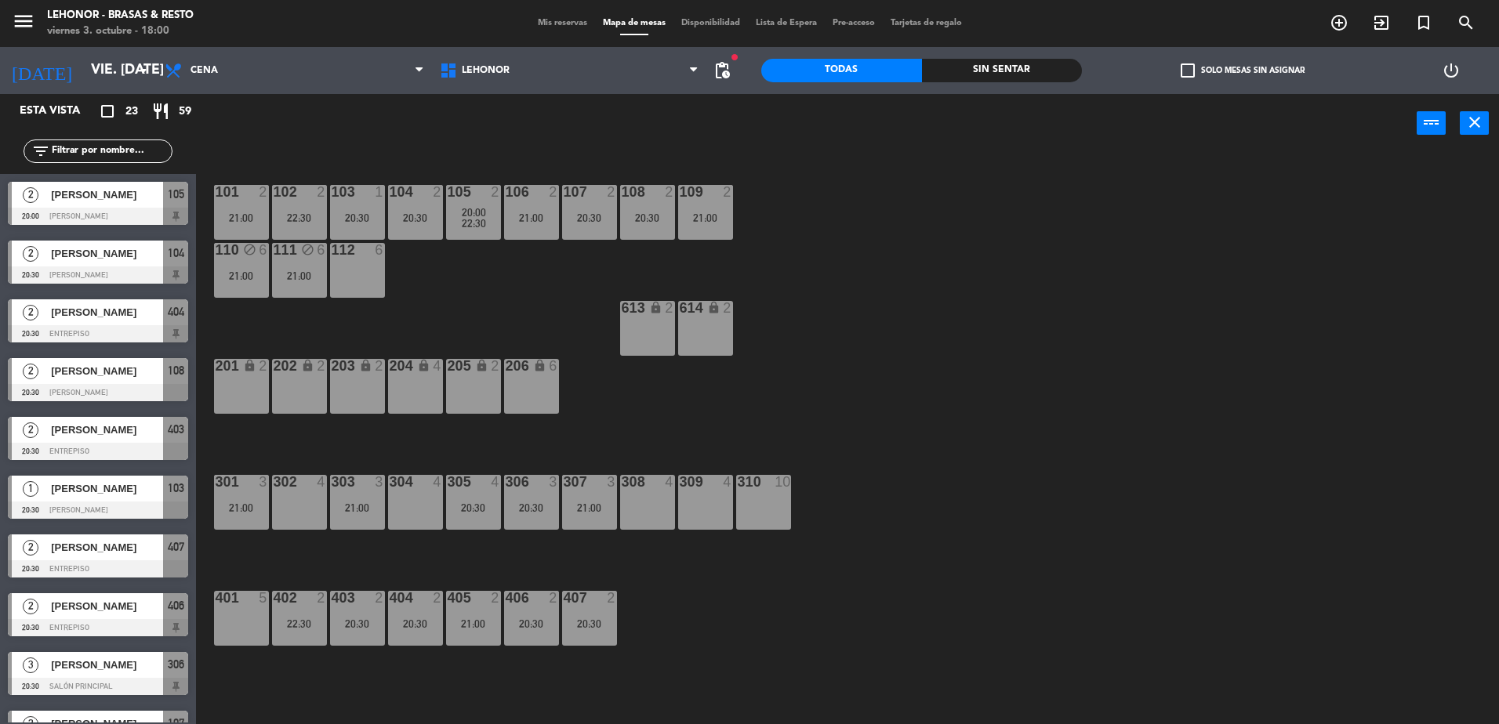
click at [650, 423] on div "101 2 21:00 102 2 22:30 103 1 20:30 104 2 20:30 105 2 20:00 22:30 106 2 21:00 1…" at bounding box center [855, 443] width 1288 height 572
click at [480, 495] on div "305 4 20:30" at bounding box center [473, 502] width 55 height 55
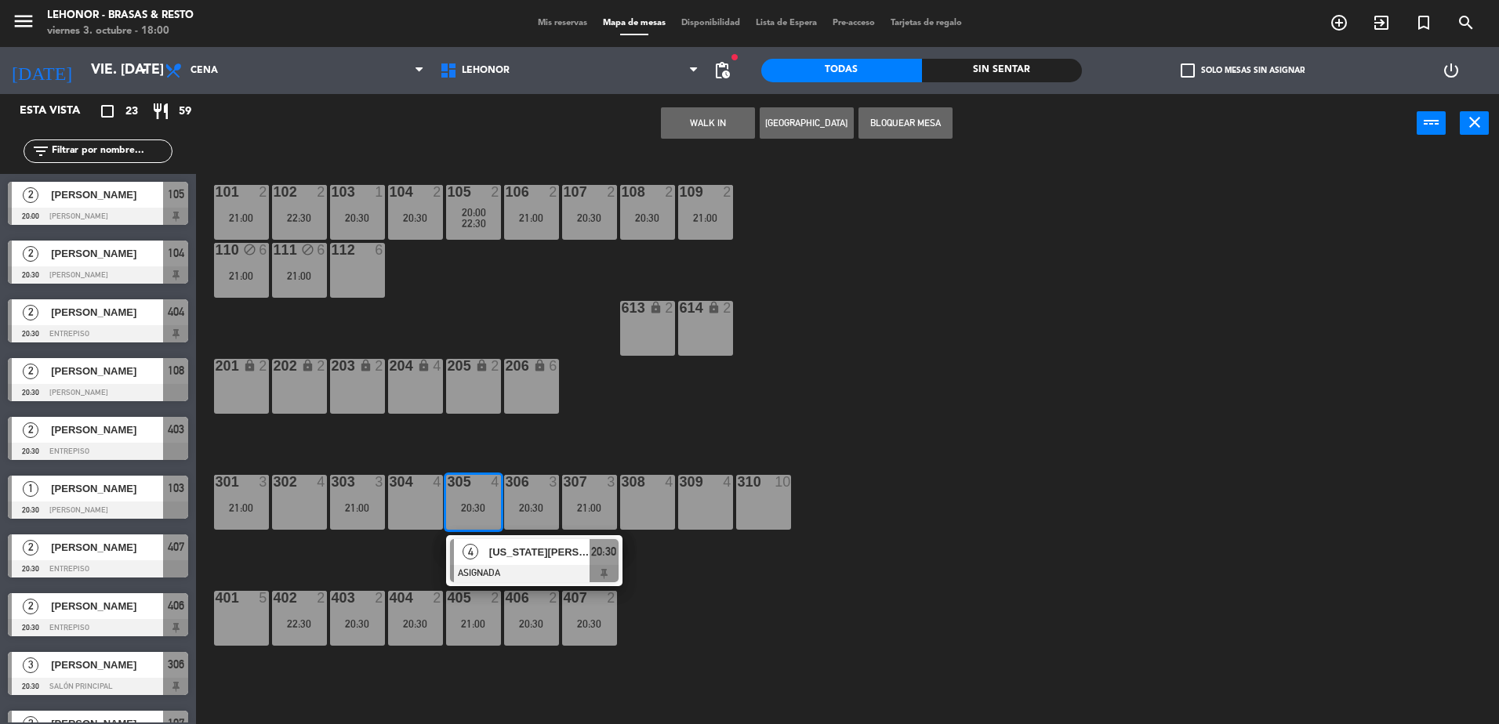
click at [695, 415] on div "101 2 21:00 102 2 22:30 103 1 20:30 104 2 20:30 105 2 20:00 22:30 106 2 21:00 1…" at bounding box center [855, 443] width 1288 height 572
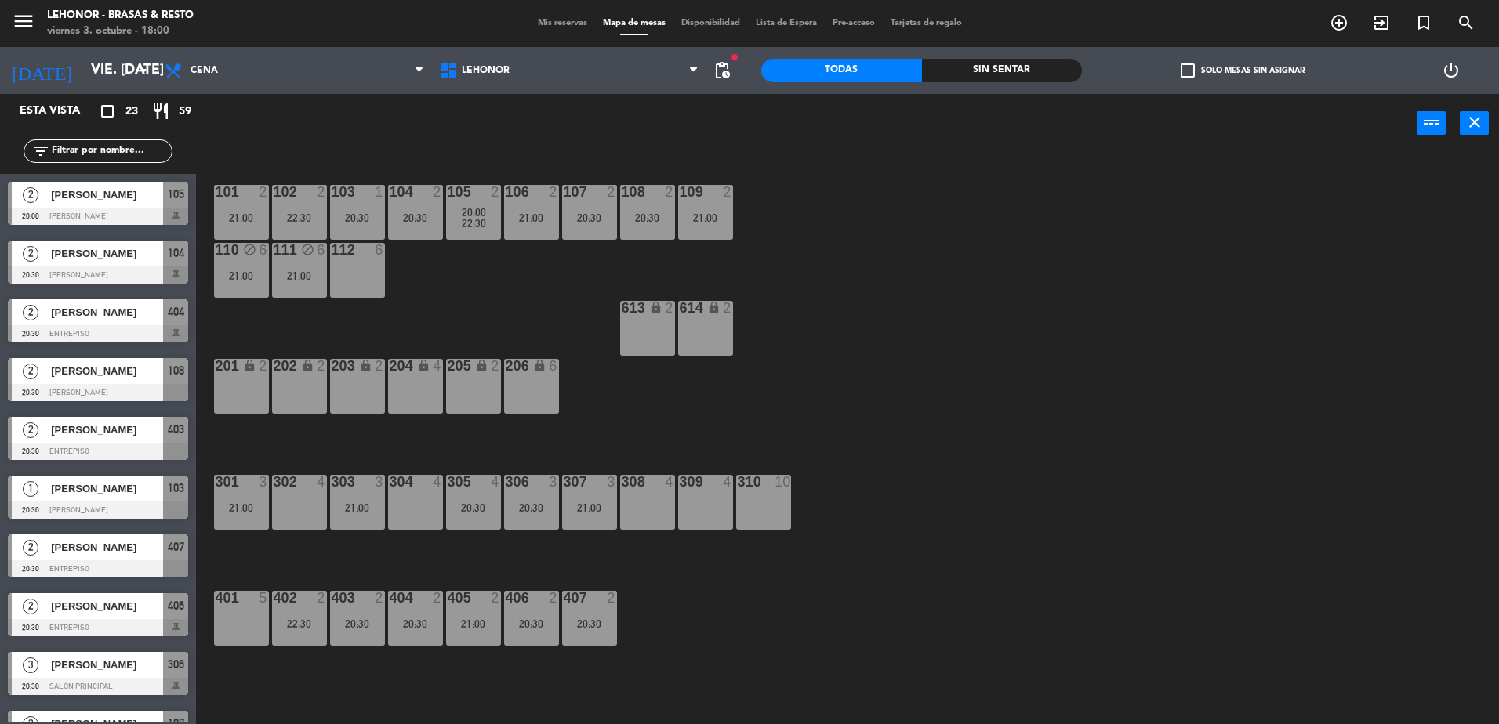
click at [538, 510] on div "20:30" at bounding box center [531, 508] width 55 height 11
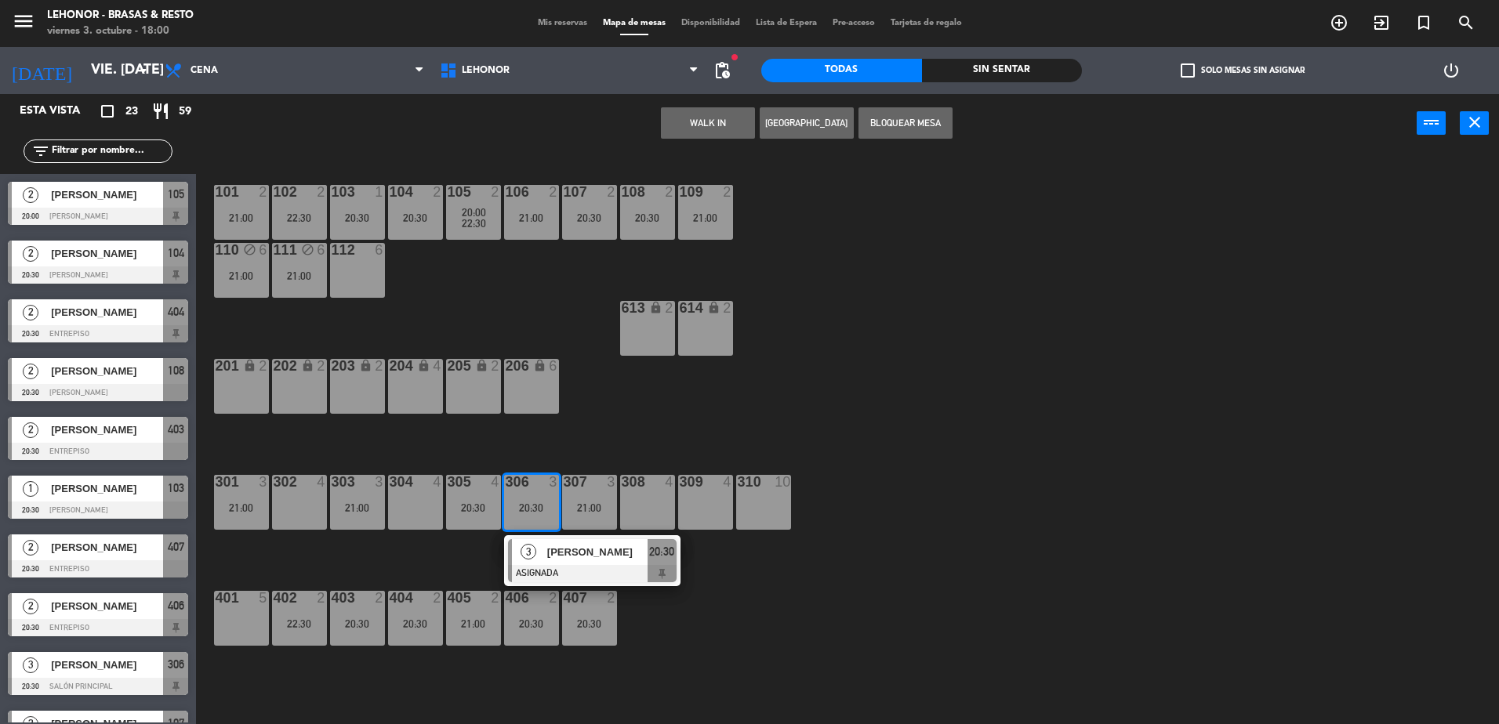
click at [627, 438] on div "101 2 21:00 102 2 22:30 103 1 20:30 104 2 20:30 105 2 20:00 22:30 106 2 21:00 1…" at bounding box center [855, 443] width 1288 height 572
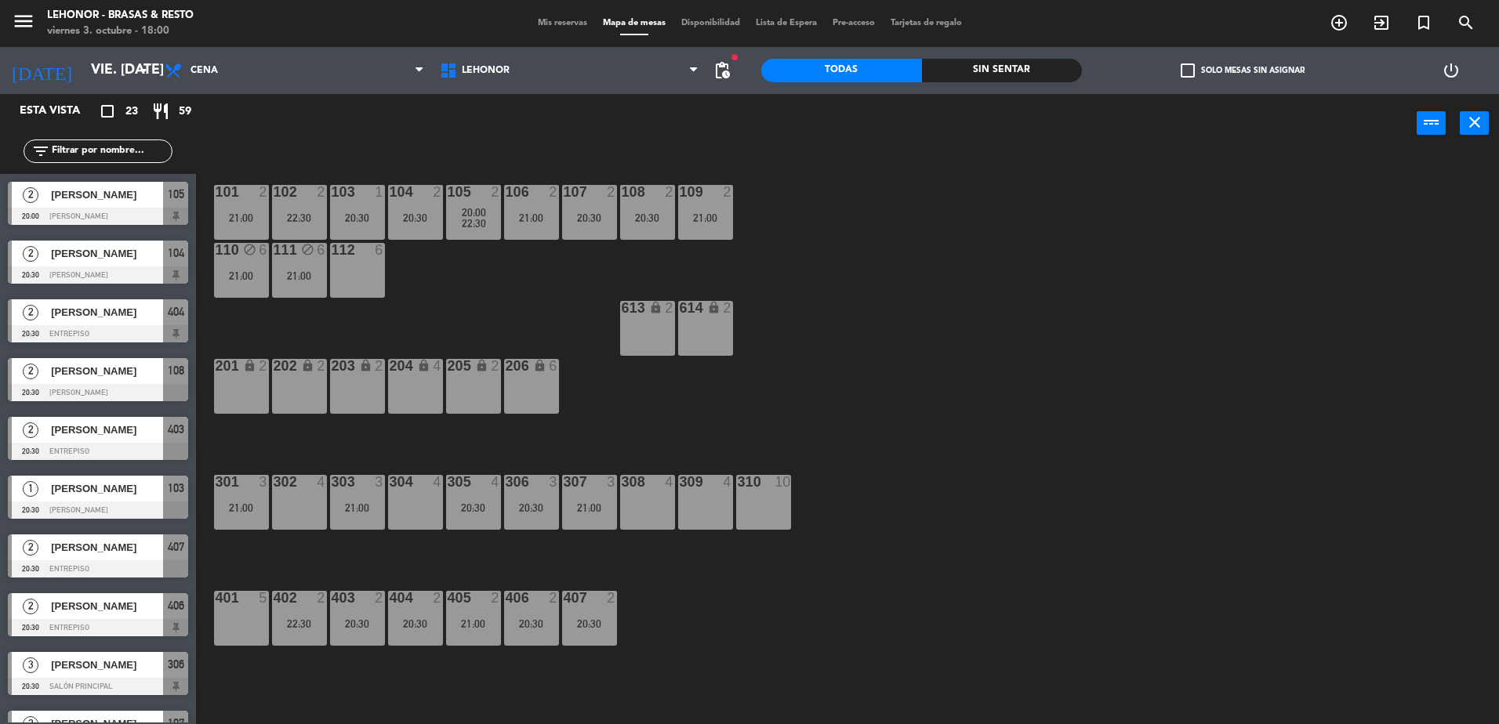
click at [223, 264] on div "110 block 6 21:00" at bounding box center [241, 270] width 55 height 55
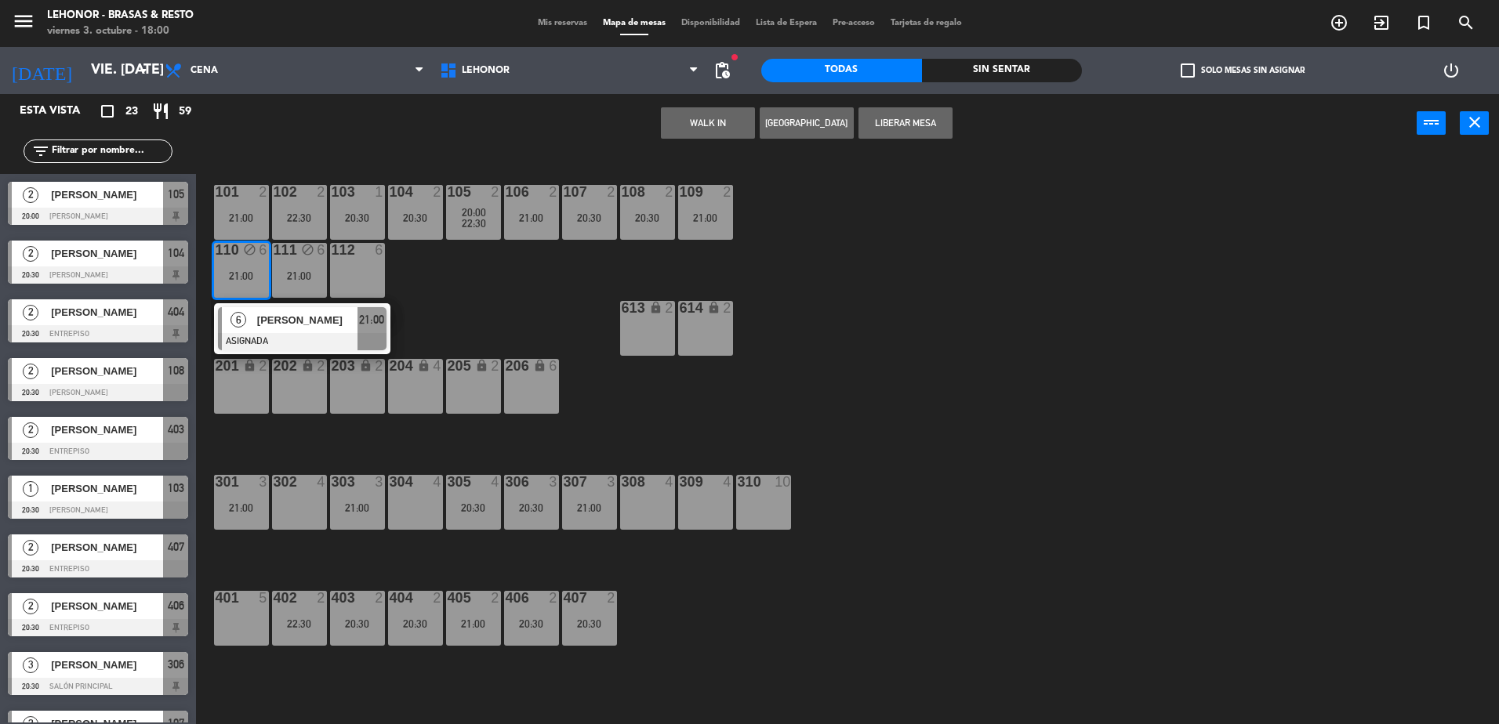
click at [478, 303] on div "101 2 21:00 102 2 22:30 103 1 20:30 104 2 20:30 105 2 20:00 22:30 106 2 21:00 1…" at bounding box center [855, 443] width 1288 height 572
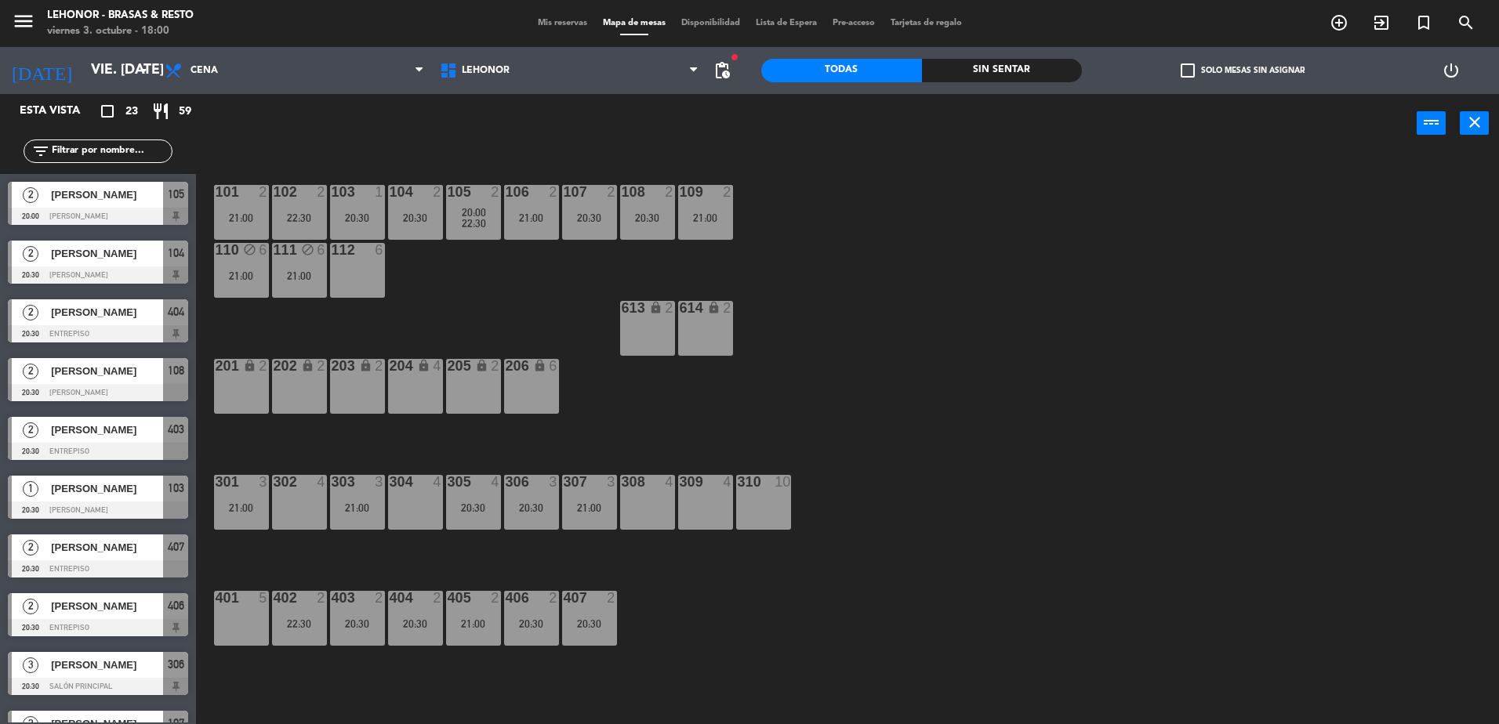
click at [298, 280] on div "21:00" at bounding box center [299, 276] width 55 height 11
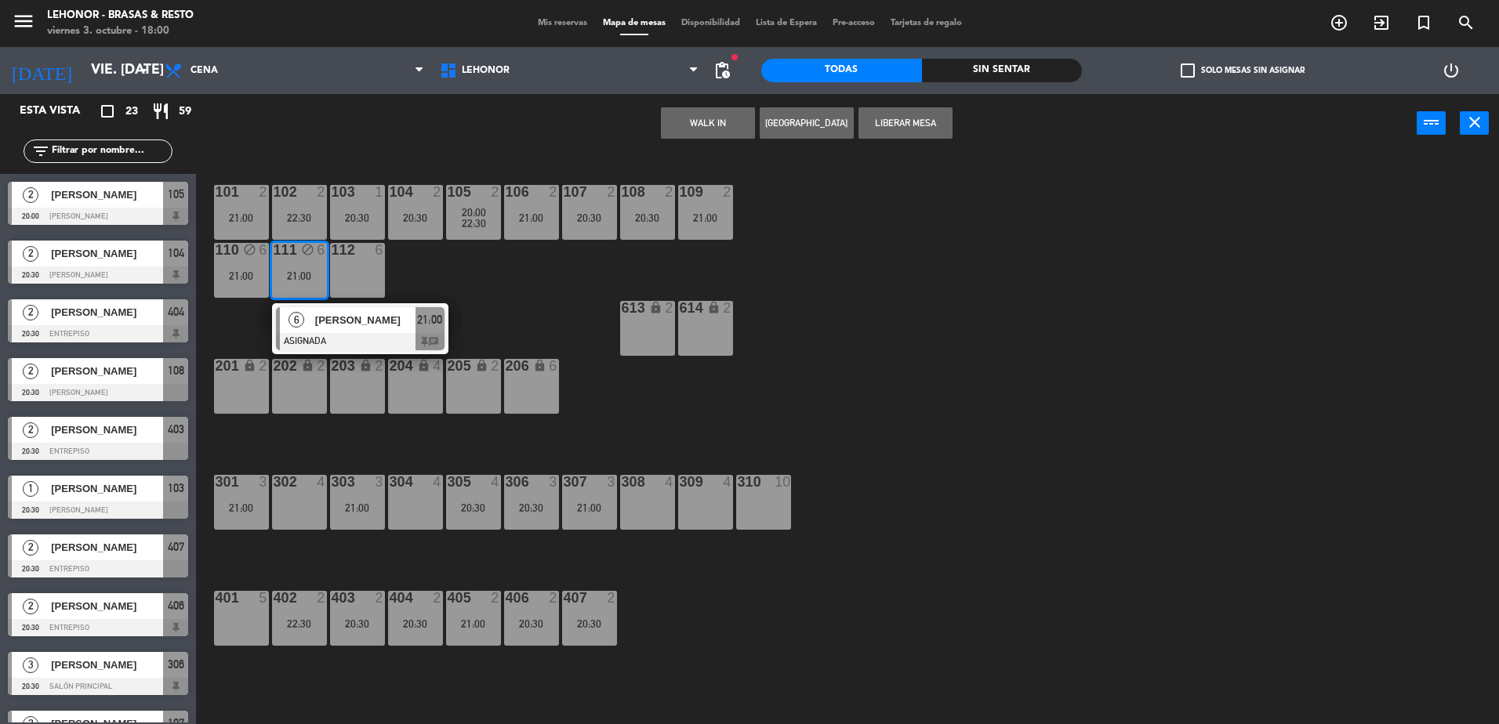
click at [495, 278] on div "101 2 21:00 102 2 22:30 103 1 20:30 104 2 20:30 105 2 20:00 22:30 106 2 21:00 1…" at bounding box center [855, 443] width 1288 height 572
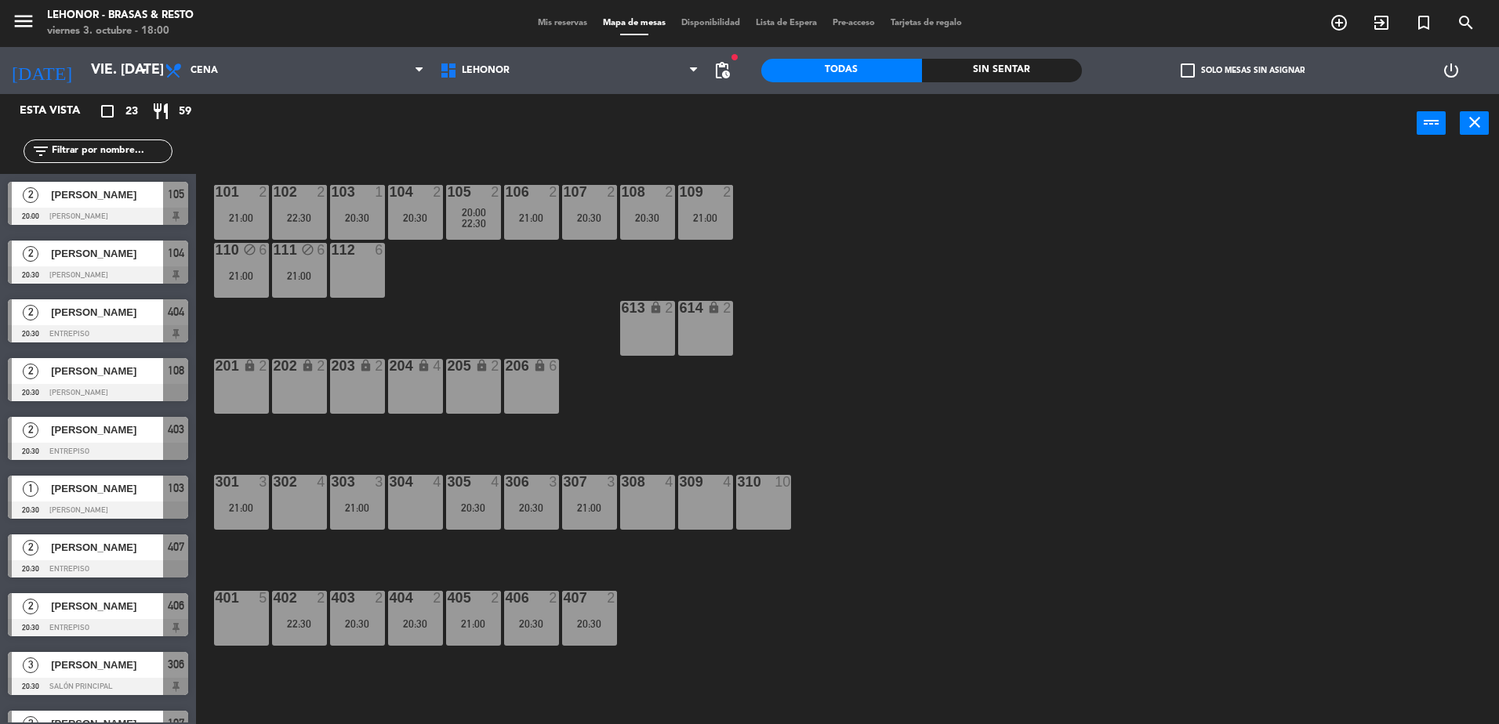
click at [428, 214] on div "20:30" at bounding box center [415, 217] width 55 height 11
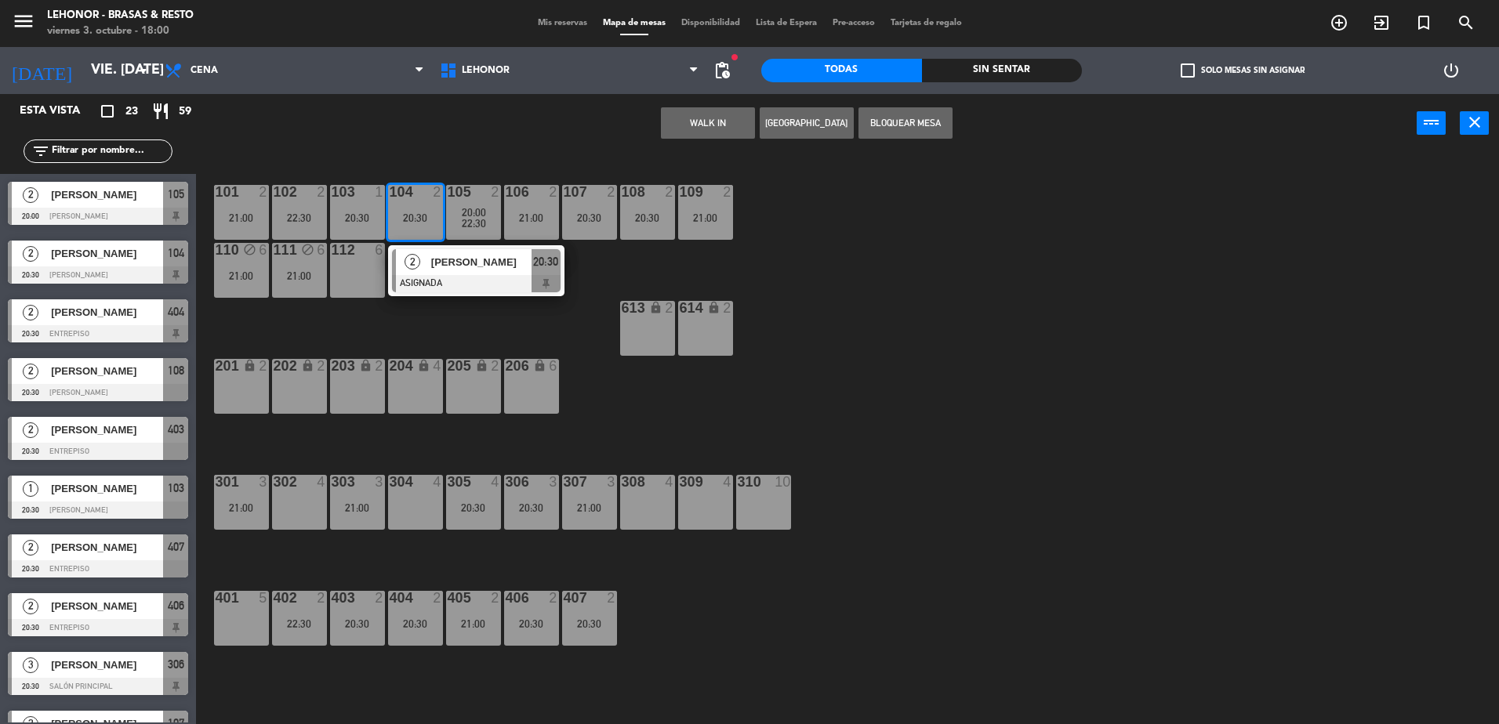
drag, startPoint x: 507, startPoint y: 323, endPoint x: 487, endPoint y: 259, distance: 67.2
click at [507, 323] on div "101 2 21:00 102 2 22:30 103 1 20:30 104 2 20:30 2 [PERSON_NAME] ASIGNADA 20:30 …" at bounding box center [855, 443] width 1288 height 572
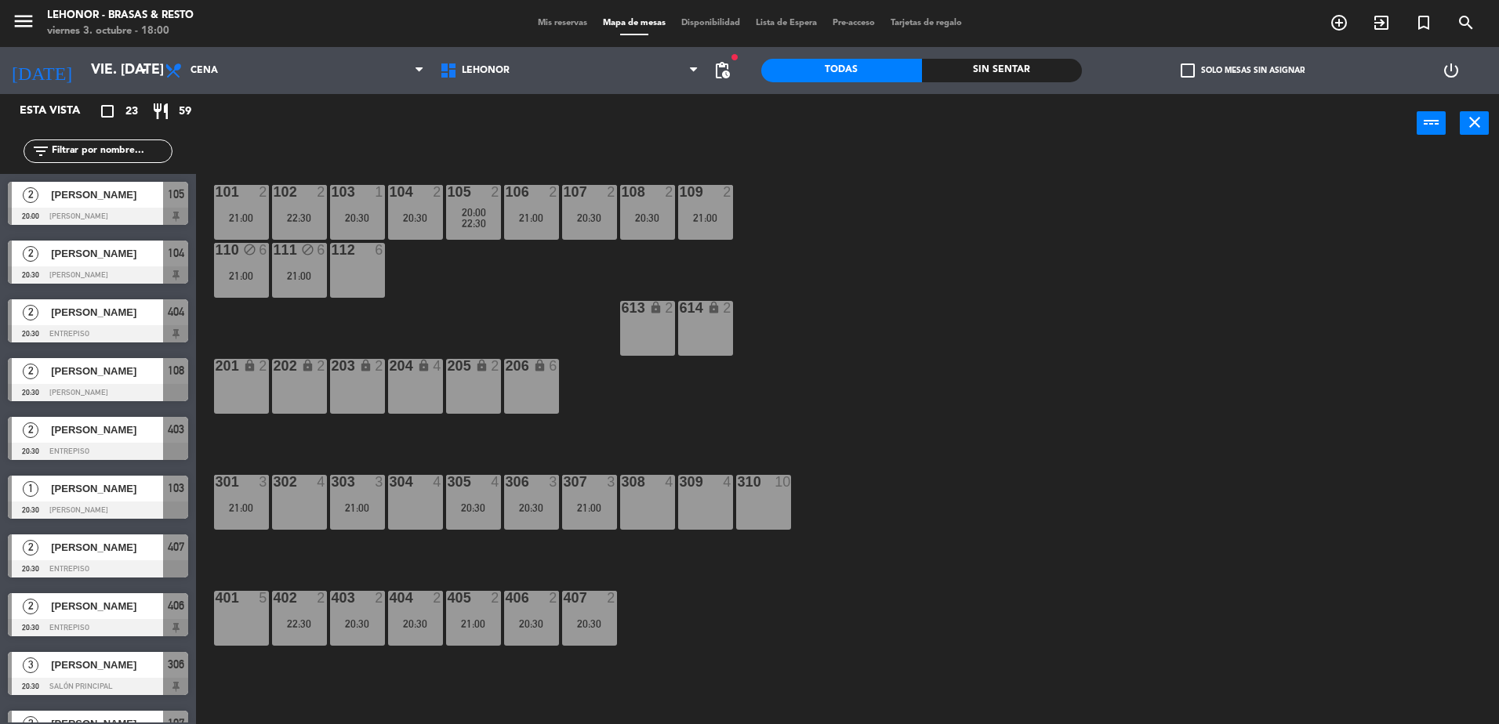
click at [478, 231] on div "105 2 20:00 22:30" at bounding box center [473, 212] width 55 height 55
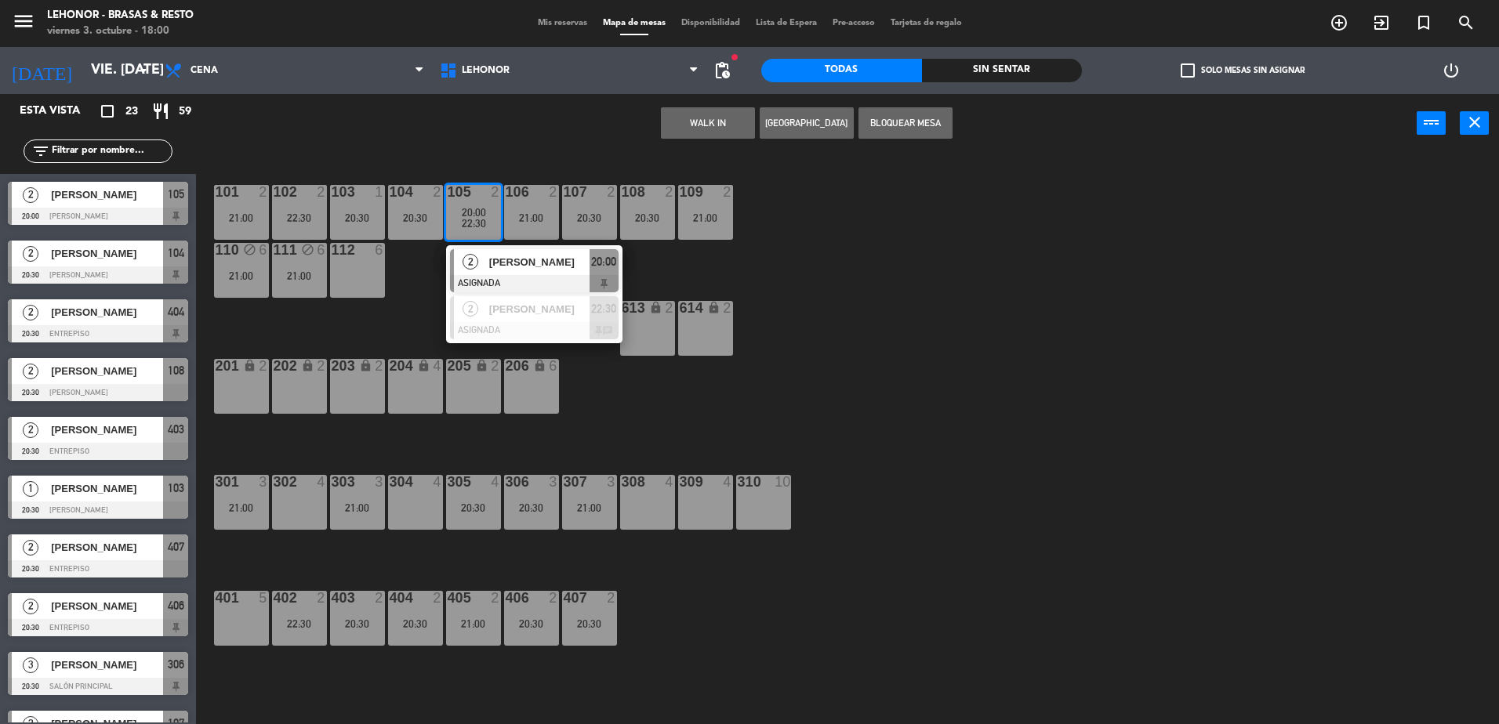
click at [887, 280] on div "101 2 21:00 102 2 22:30 103 1 20:30 104 2 20:30 105 2 20:00 22:30 2 [PERSON_NAM…" at bounding box center [855, 443] width 1288 height 572
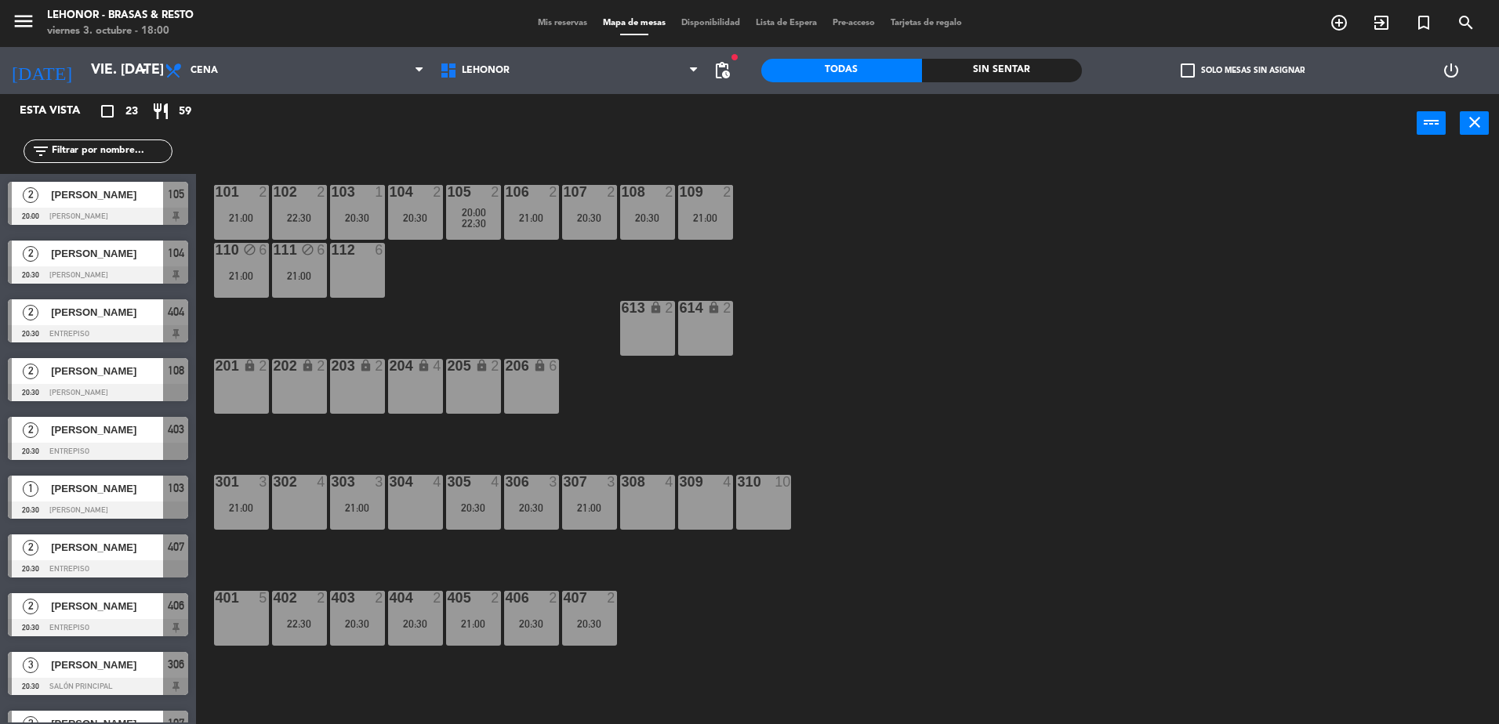
click at [547, 212] on div "21:00" at bounding box center [531, 217] width 55 height 11
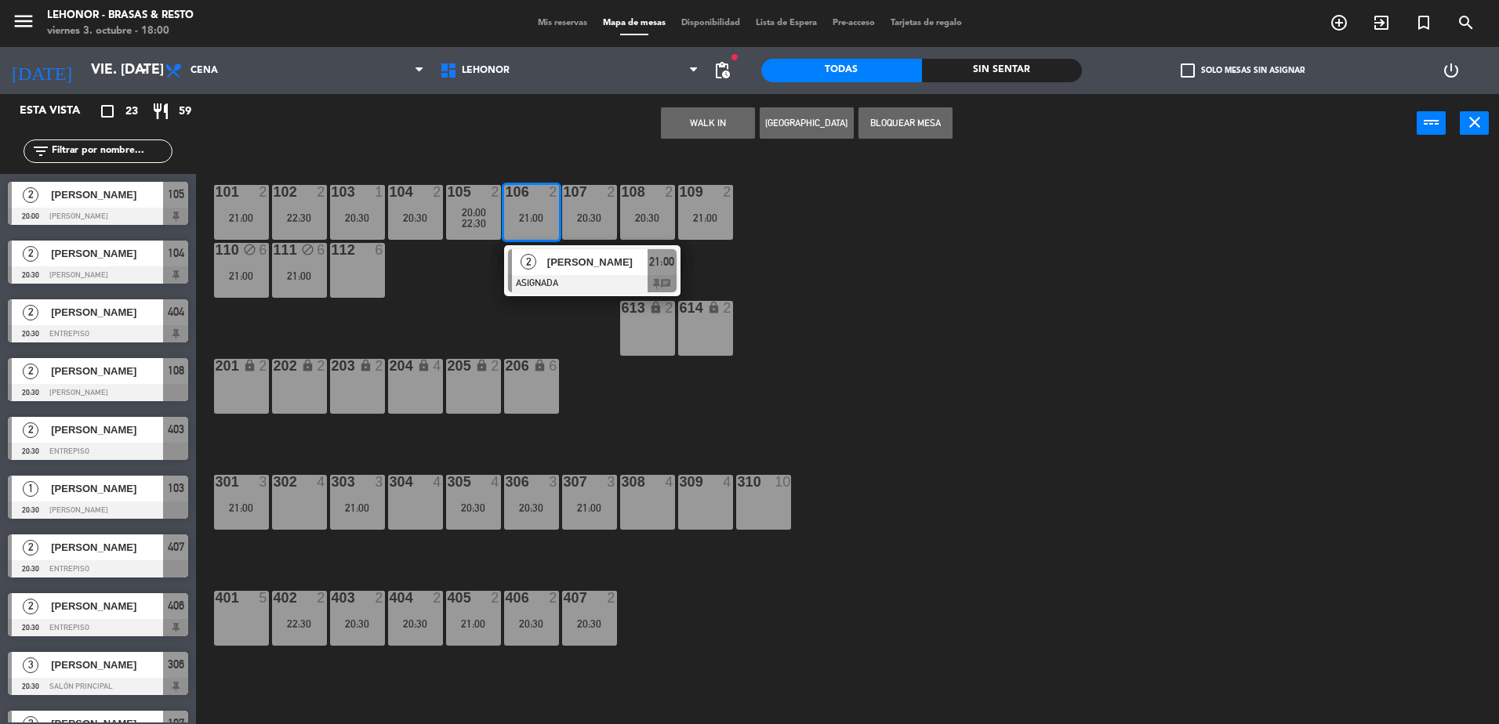
click at [881, 317] on div "101 2 21:00 102 2 22:30 103 1 20:30 104 2 20:30 105 2 20:00 22:30 106 2 21:00 2…" at bounding box center [855, 443] width 1288 height 572
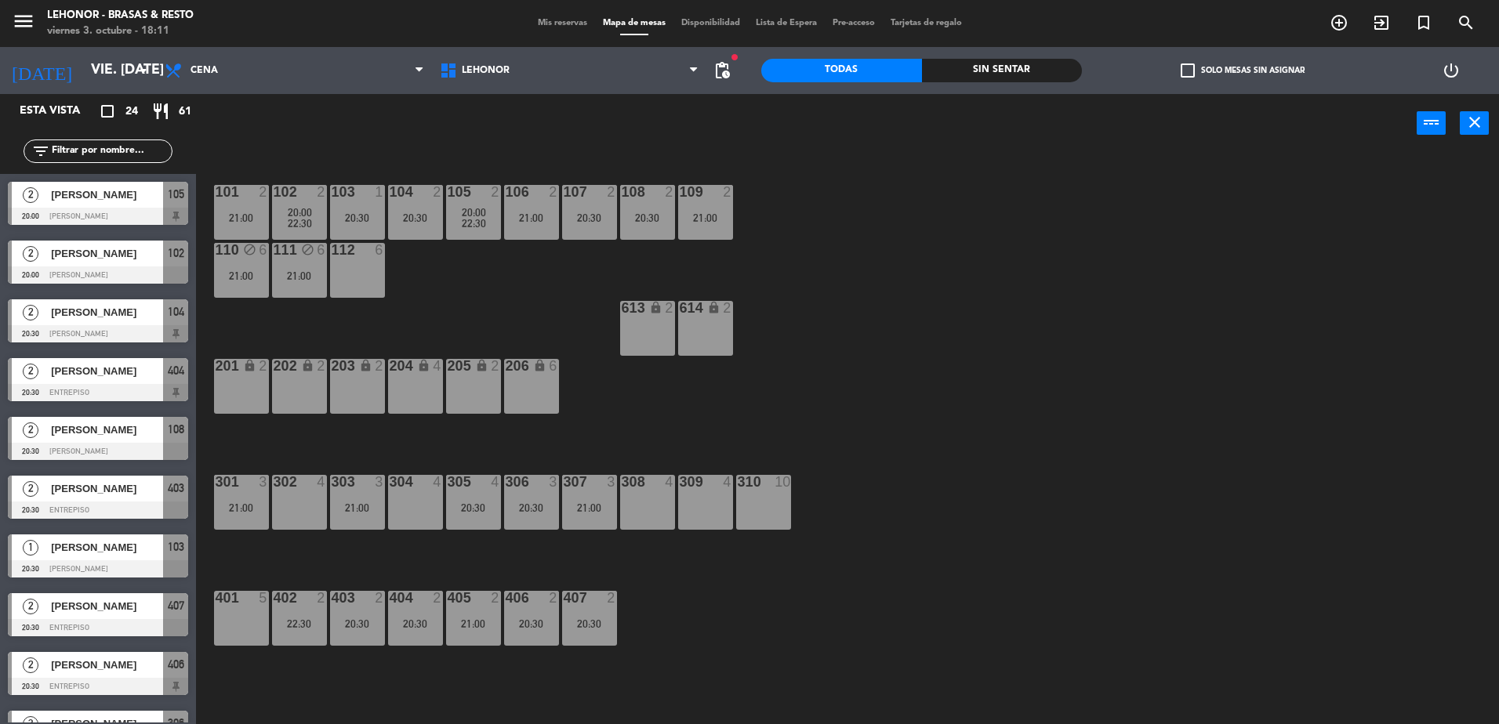
click at [295, 299] on div "101 2 21:00 102 2 20:00 22:30 103 1 20:30 104 2 20:30 105 2 20:00 22:30 106 2 2…" at bounding box center [855, 443] width 1288 height 572
click at [296, 274] on div "21:00" at bounding box center [299, 276] width 55 height 11
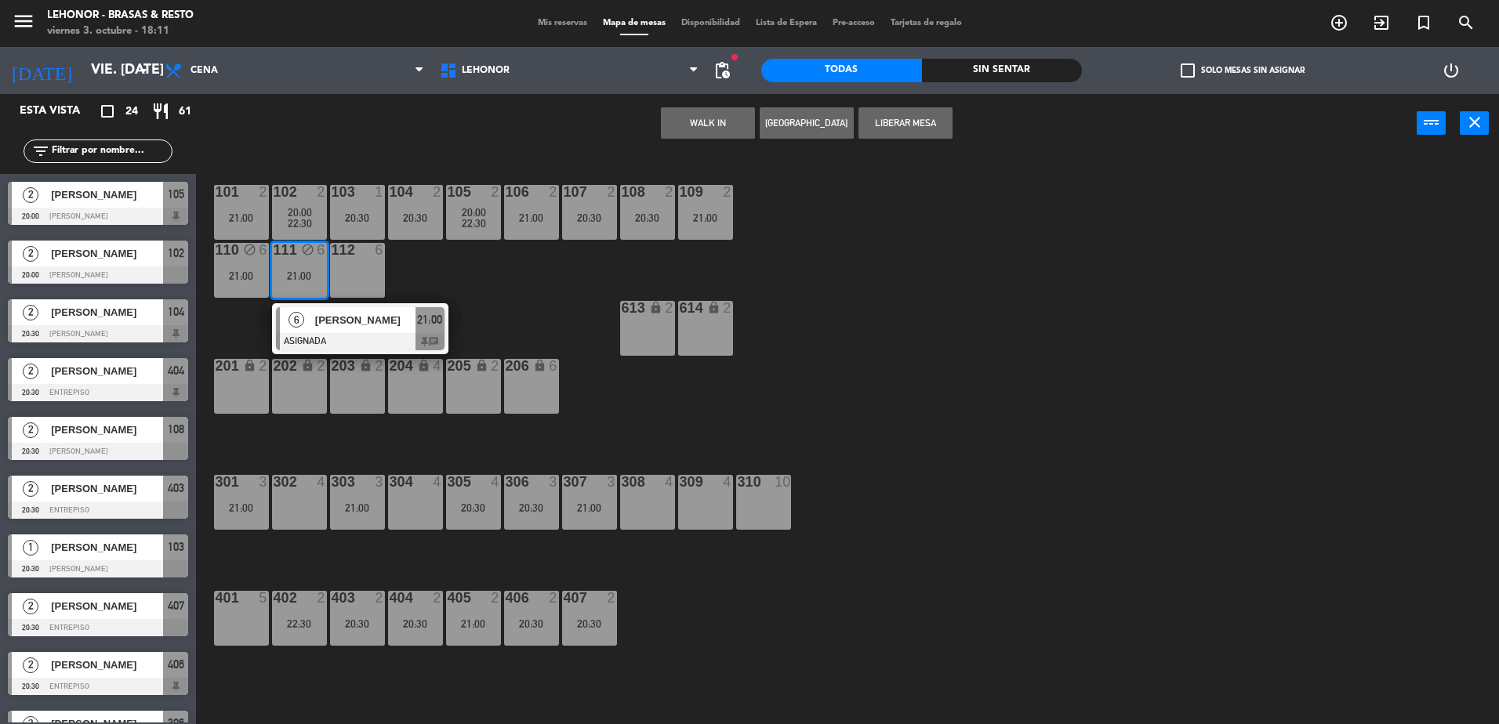
click at [489, 259] on div "101 2 21:00 102 2 20:00 22:30 103 1 20:30 104 2 20:30 105 2 20:00 22:30 106 2 2…" at bounding box center [855, 443] width 1288 height 572
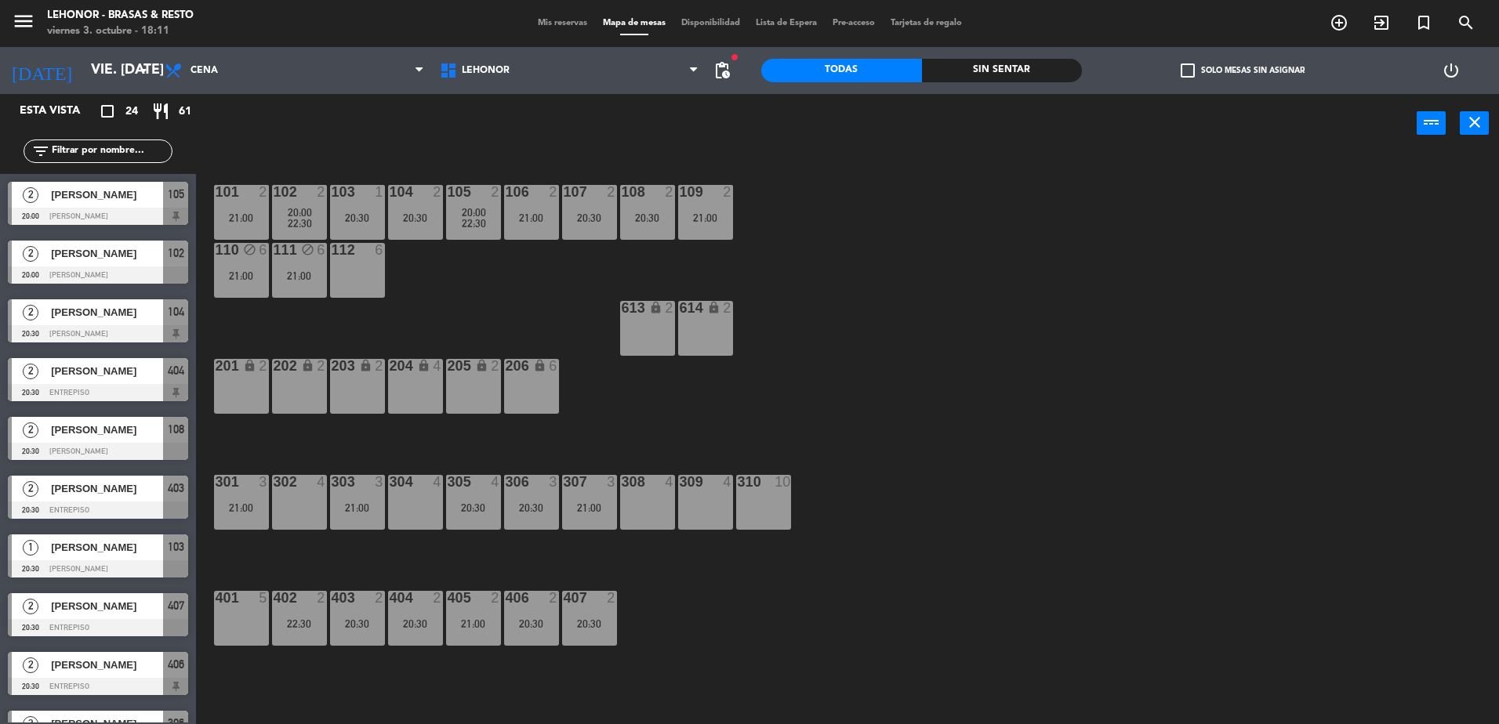
click at [230, 281] on div "21:00" at bounding box center [241, 276] width 55 height 11
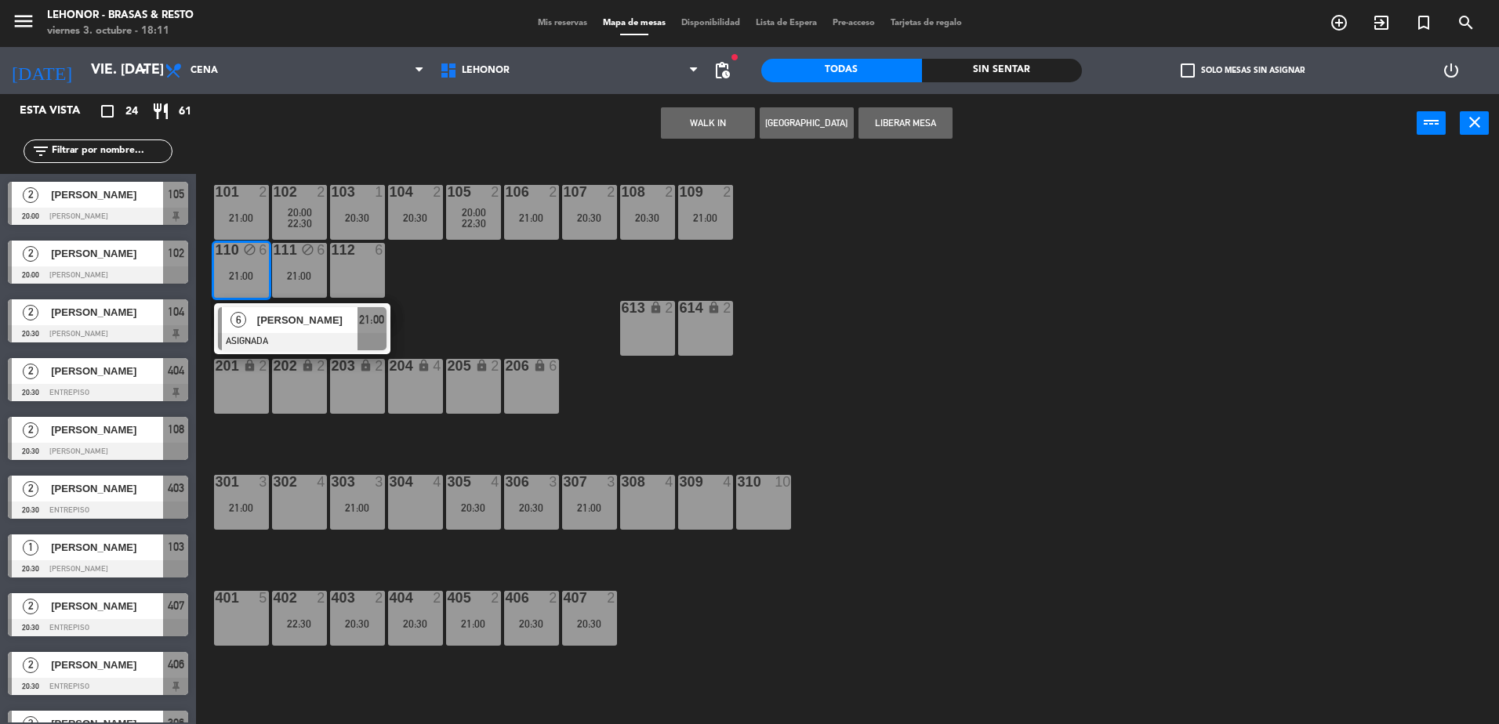
click at [310, 331] on div "[PERSON_NAME]" at bounding box center [307, 320] width 102 height 26
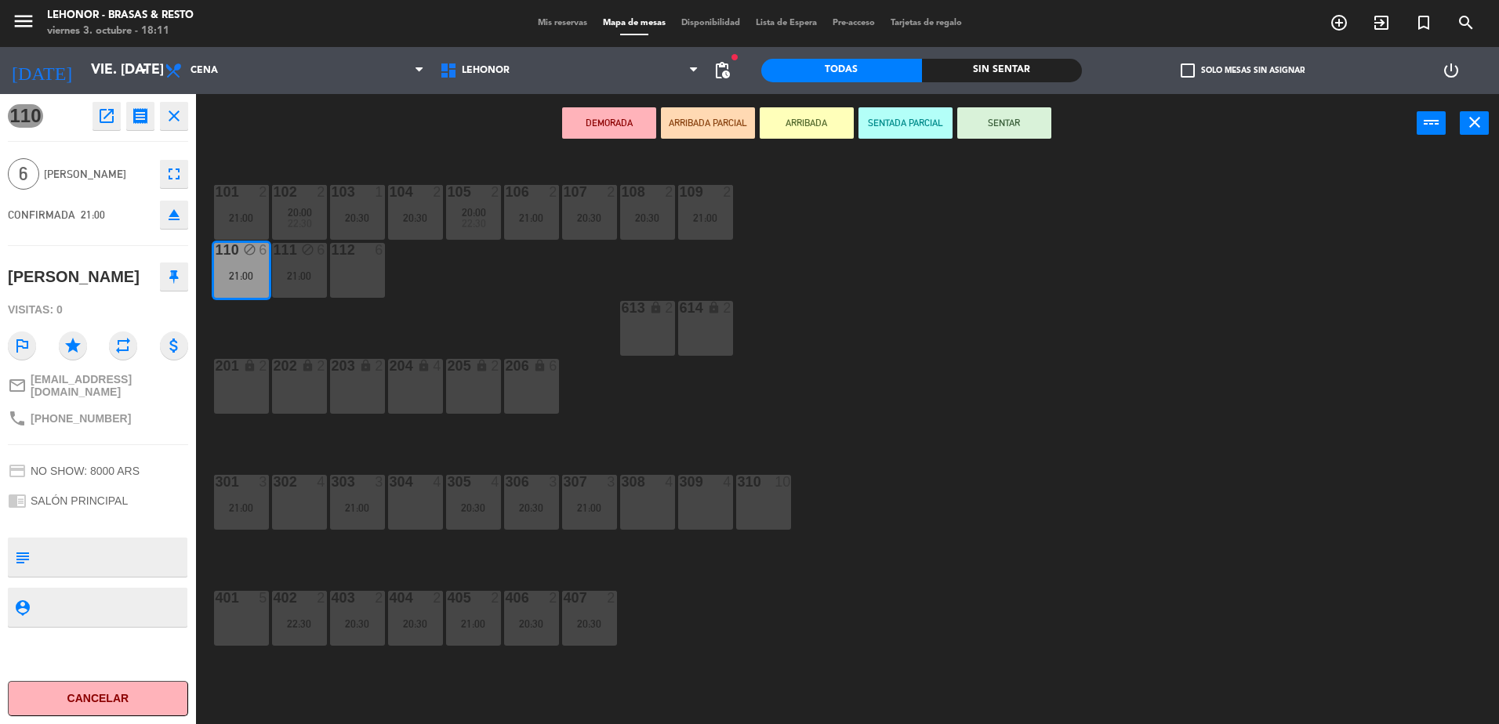
click at [376, 313] on div "101 2 21:00 102 2 20:00 22:30 103 1 20:30 104 2 20:30 105 2 20:00 22:30 106 2 2…" at bounding box center [855, 443] width 1288 height 572
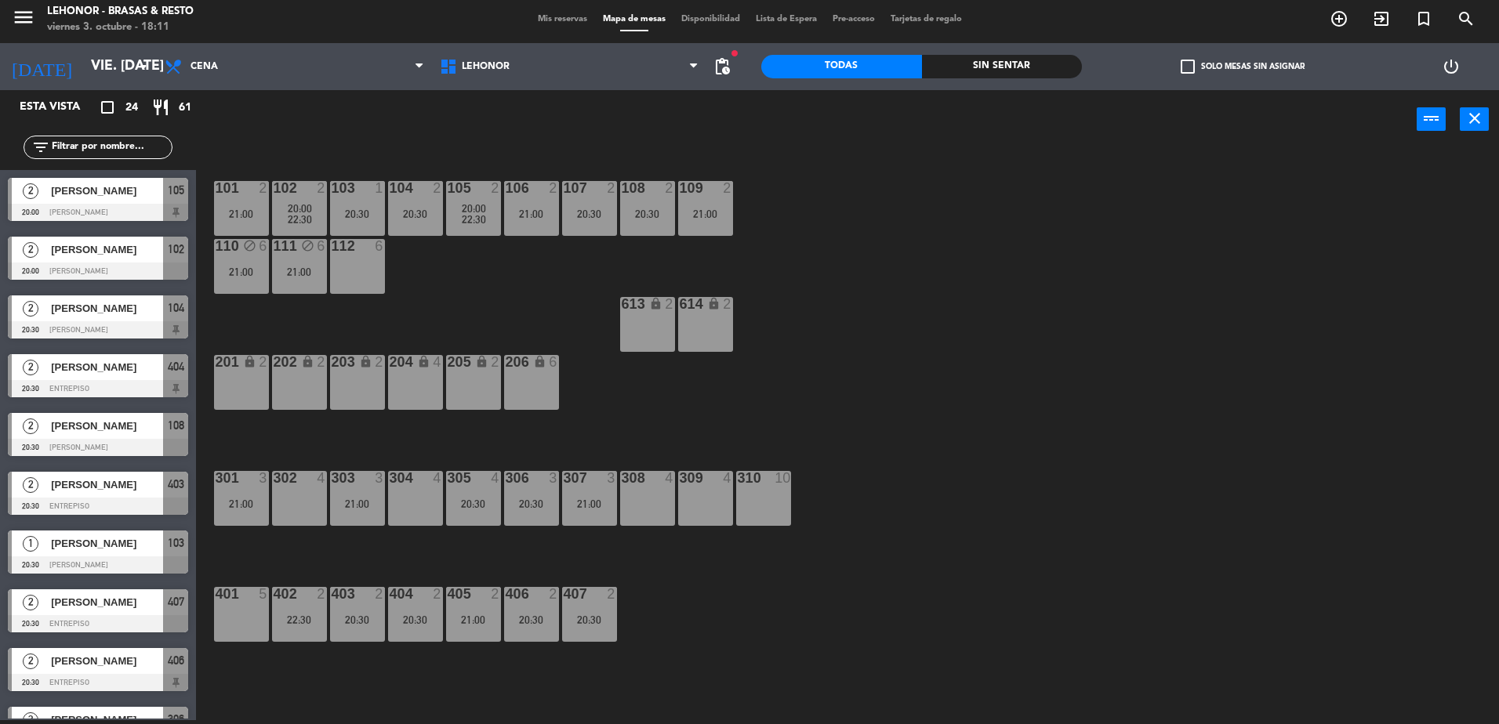
scroll to position [31, 0]
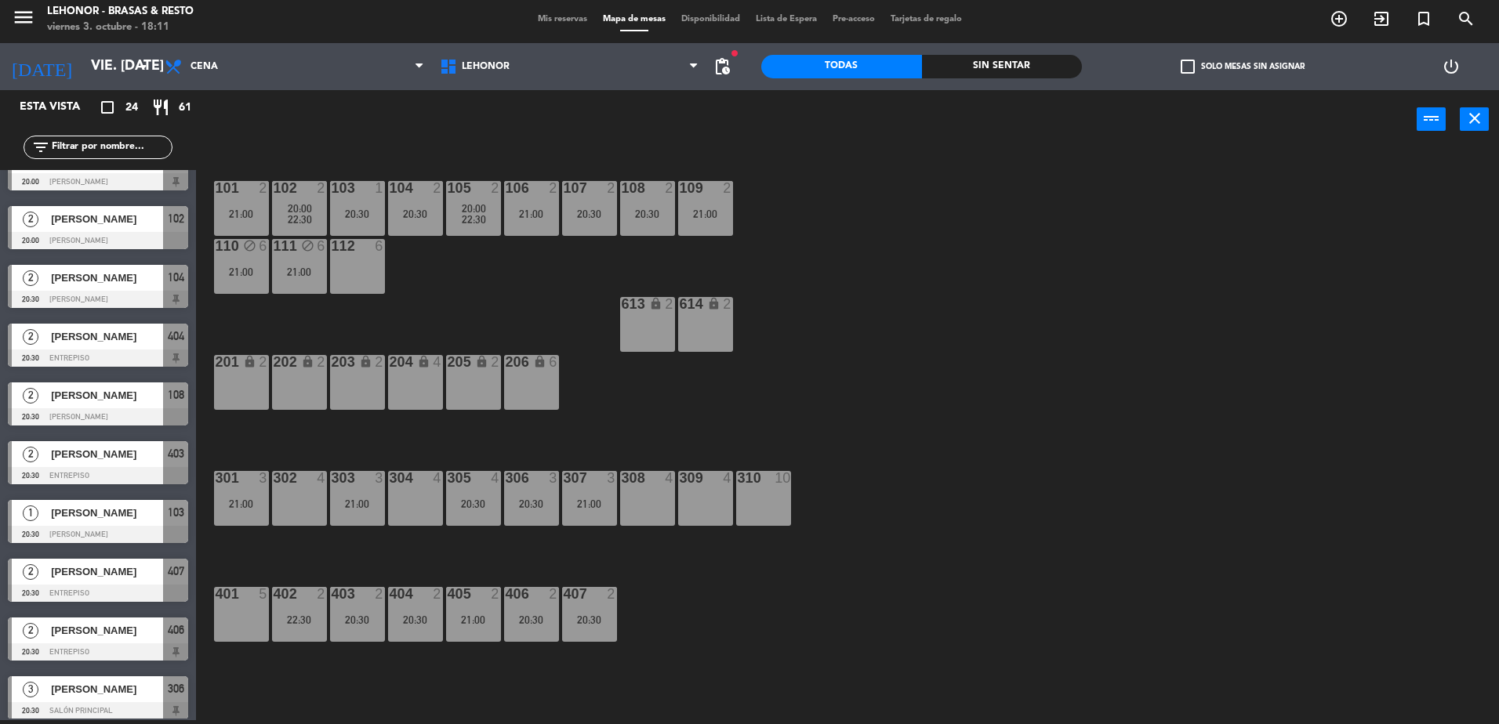
click at [305, 271] on div "21:00" at bounding box center [299, 272] width 55 height 11
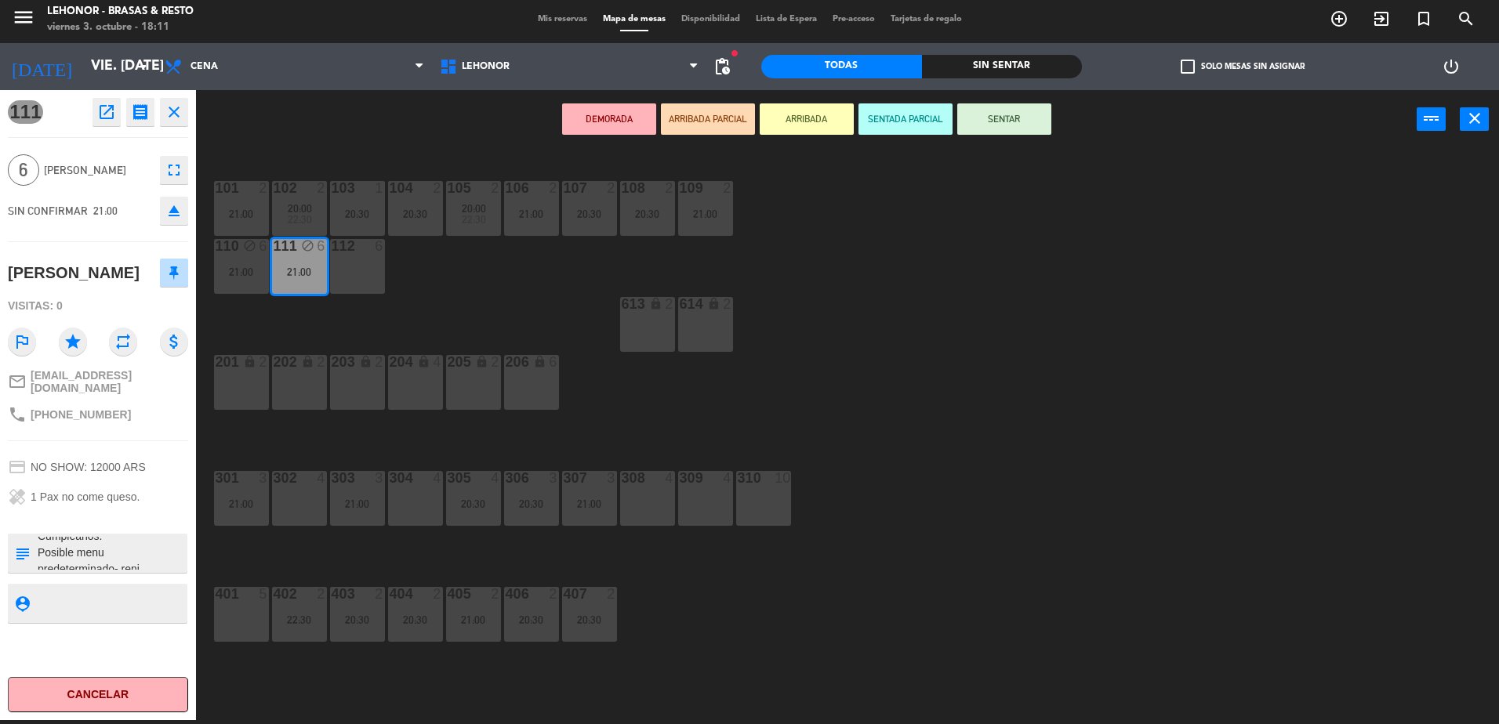
scroll to position [16, 0]
click at [400, 327] on div "101 2 21:00 102 2 20:00 22:30 103 1 20:30 104 2 20:30 105 2 20:00 22:30 106 2 2…" at bounding box center [855, 439] width 1288 height 572
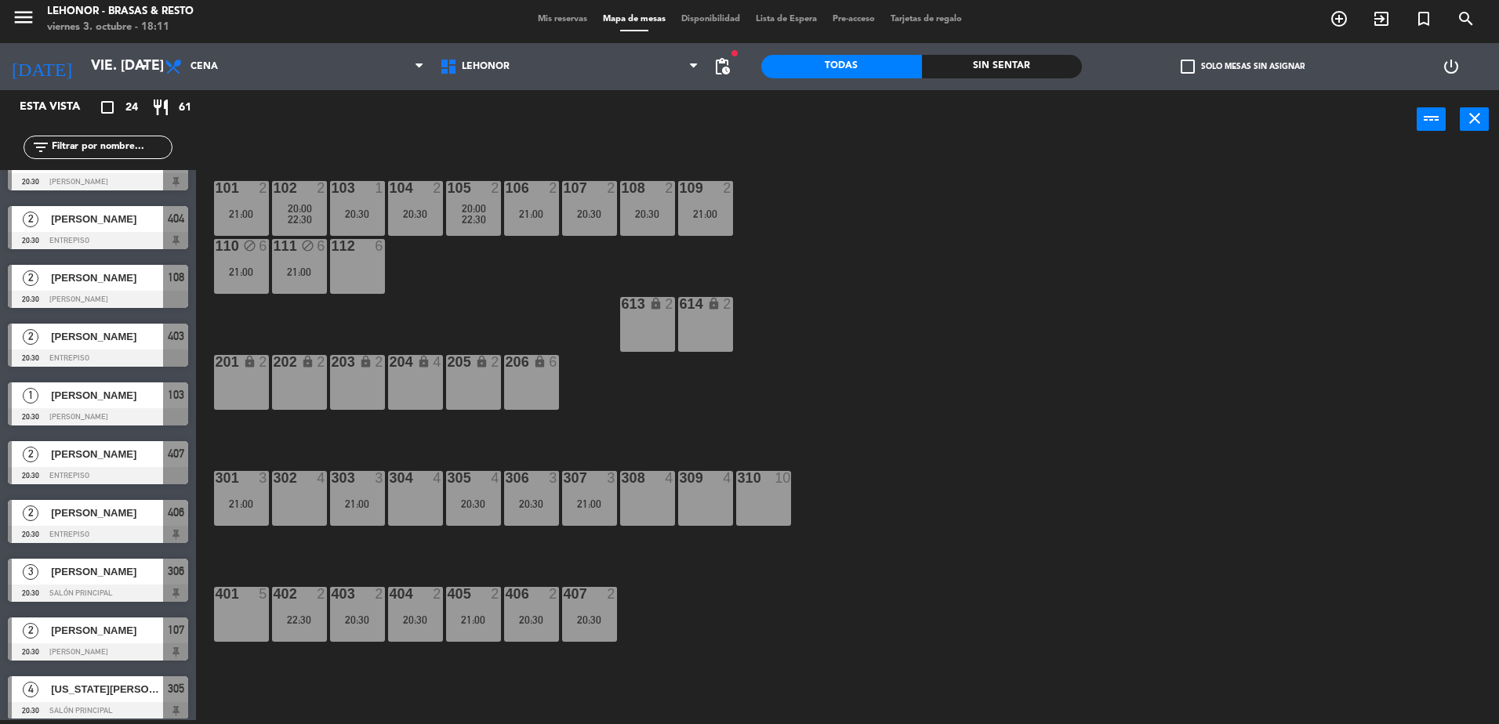
scroll to position [0, 0]
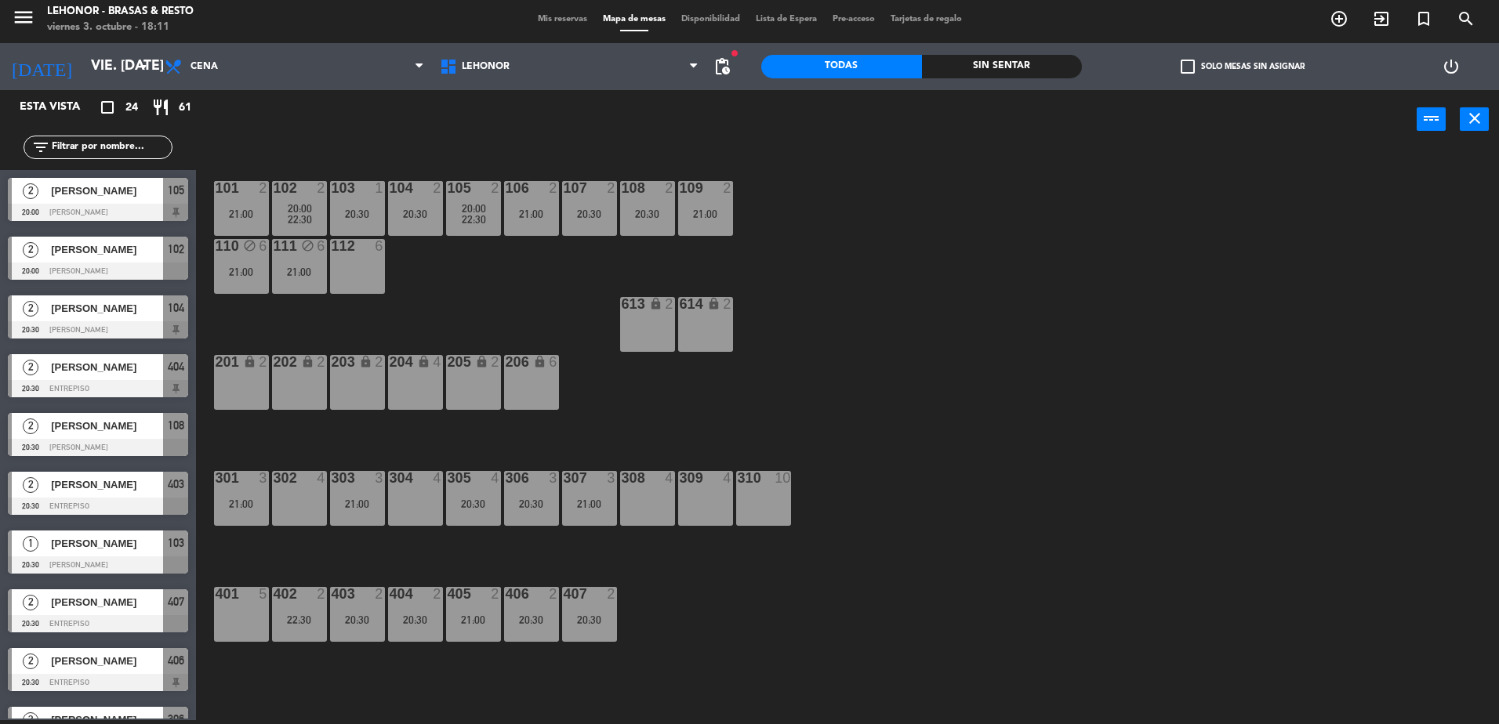
click at [59, 205] on div at bounding box center [98, 212] width 180 height 17
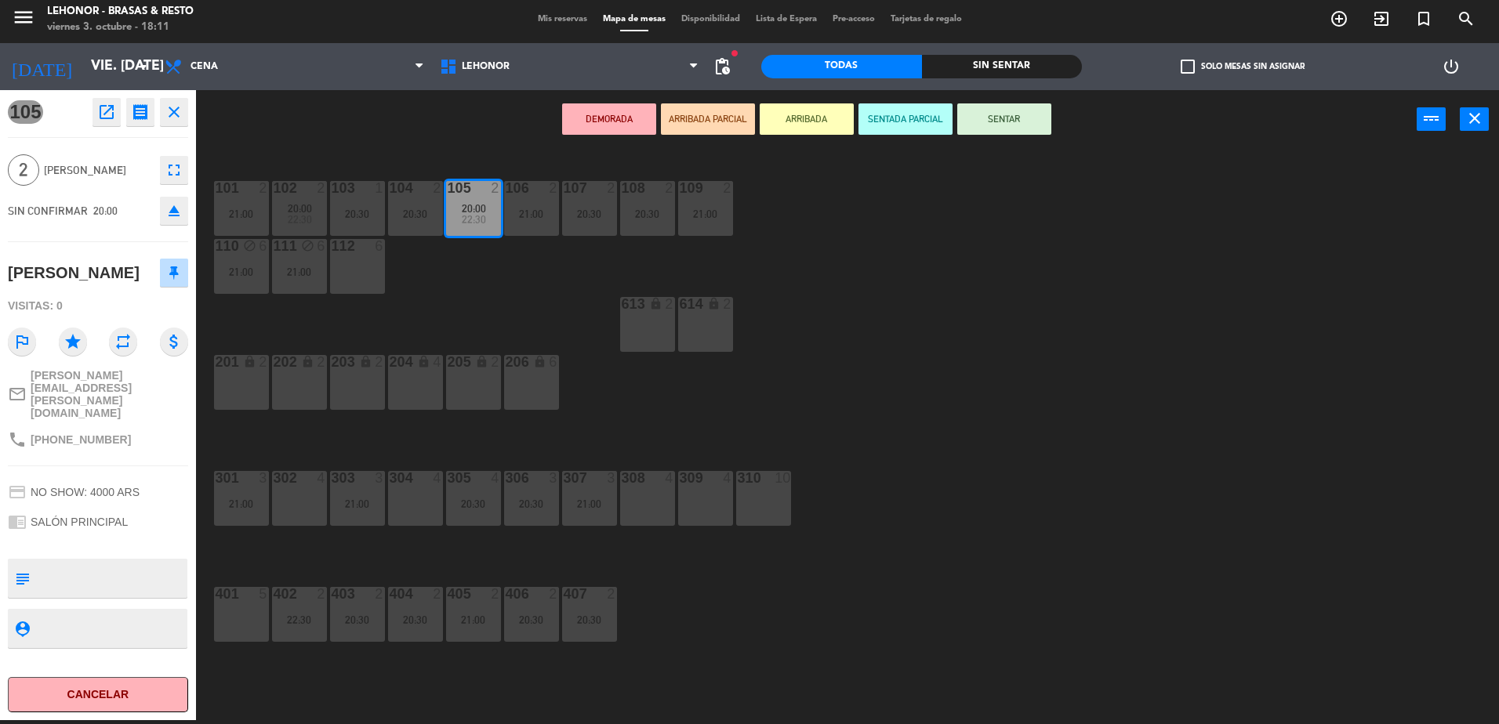
click at [375, 307] on div "101 2 21:00 102 2 20:00 22:30 103 1 20:30 104 2 20:30 105 2 20:00 22:30 106 2 2…" at bounding box center [855, 439] width 1288 height 572
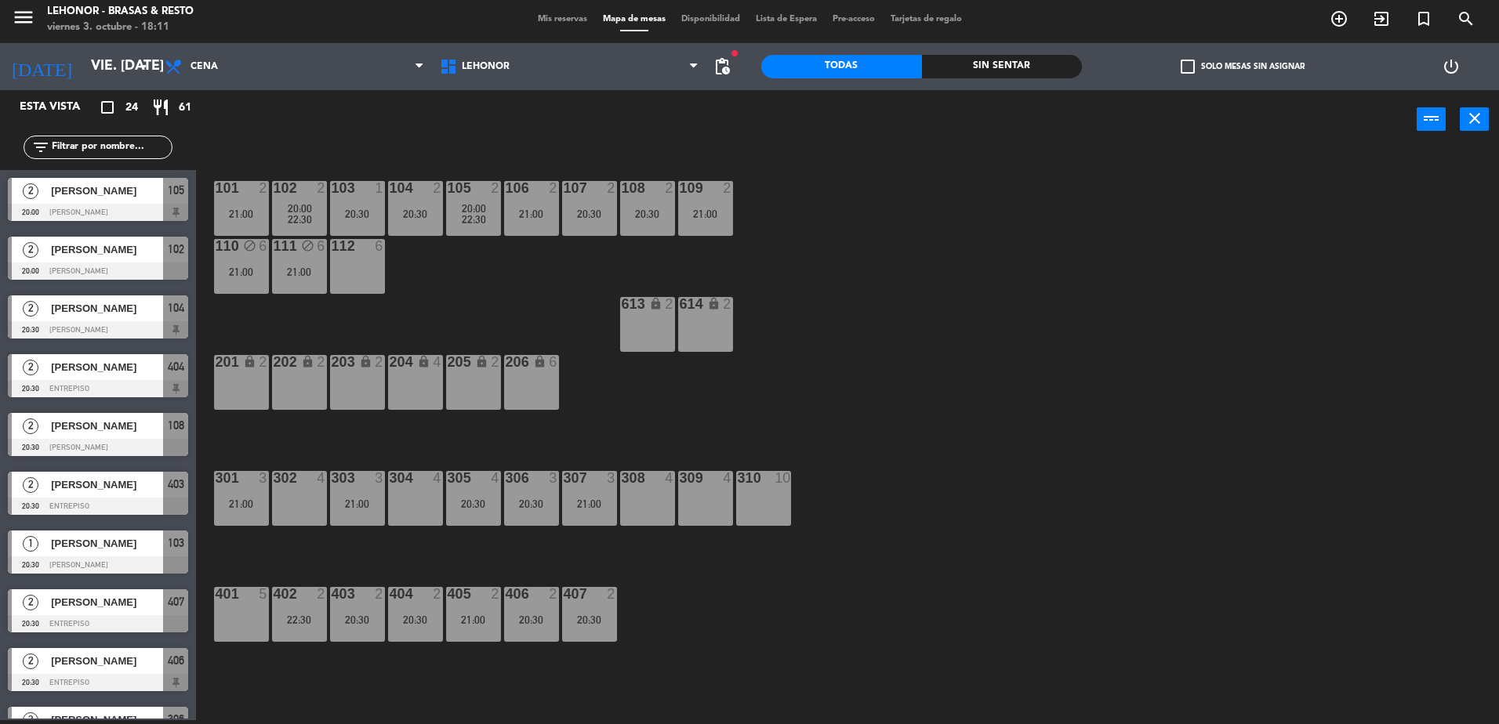
click at [579, 16] on span "Mis reservas" at bounding box center [562, 19] width 65 height 9
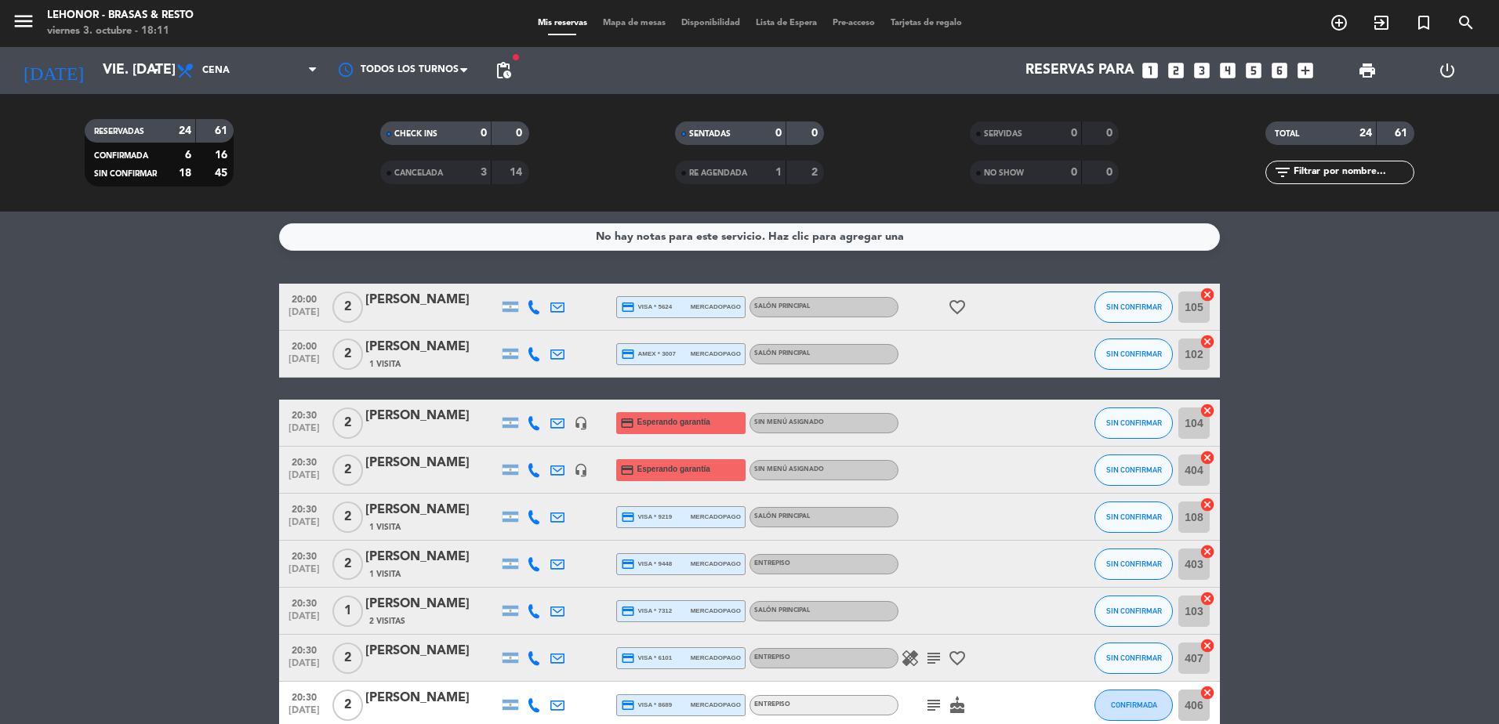
click at [578, 422] on icon "headset_mic" at bounding box center [581, 423] width 14 height 14
click at [587, 468] on icon "headset_mic" at bounding box center [581, 470] width 14 height 14
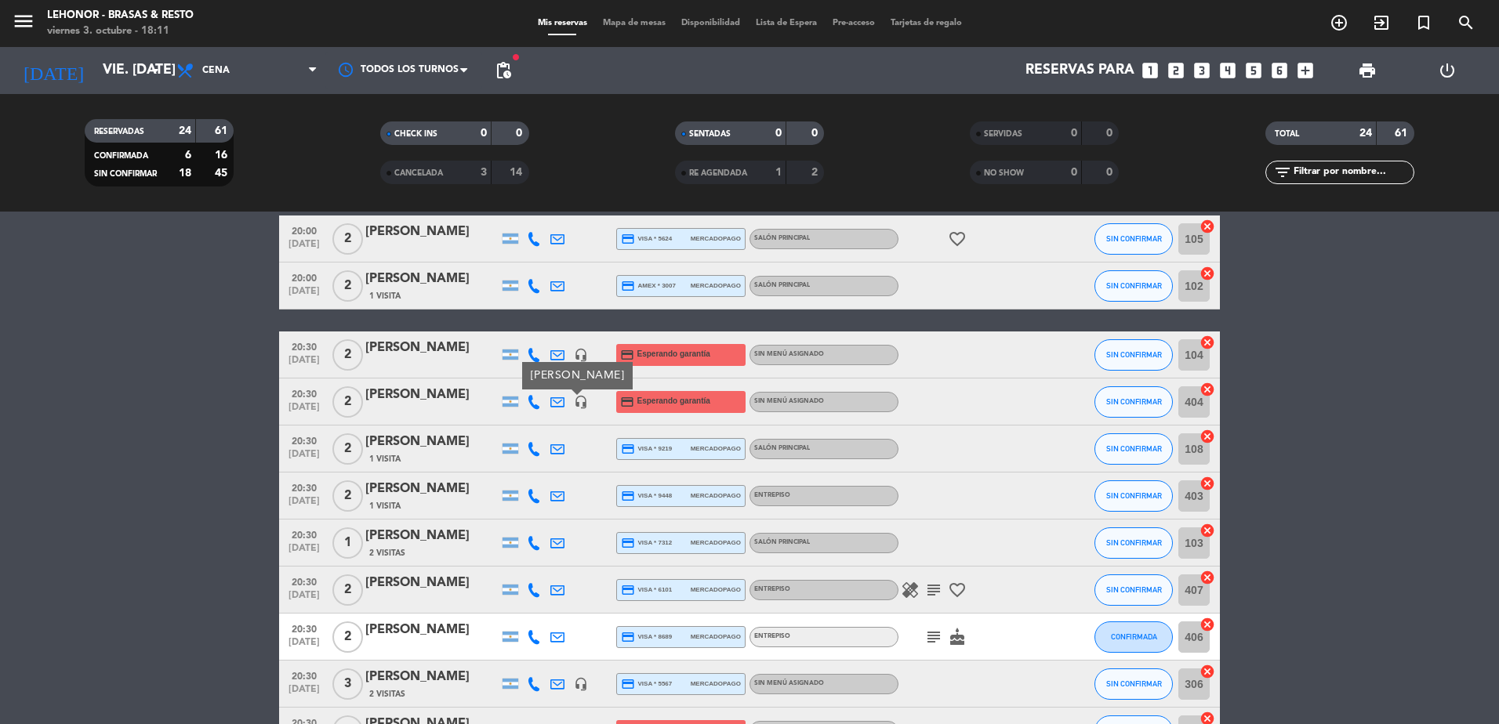
scroll to position [157, 0]
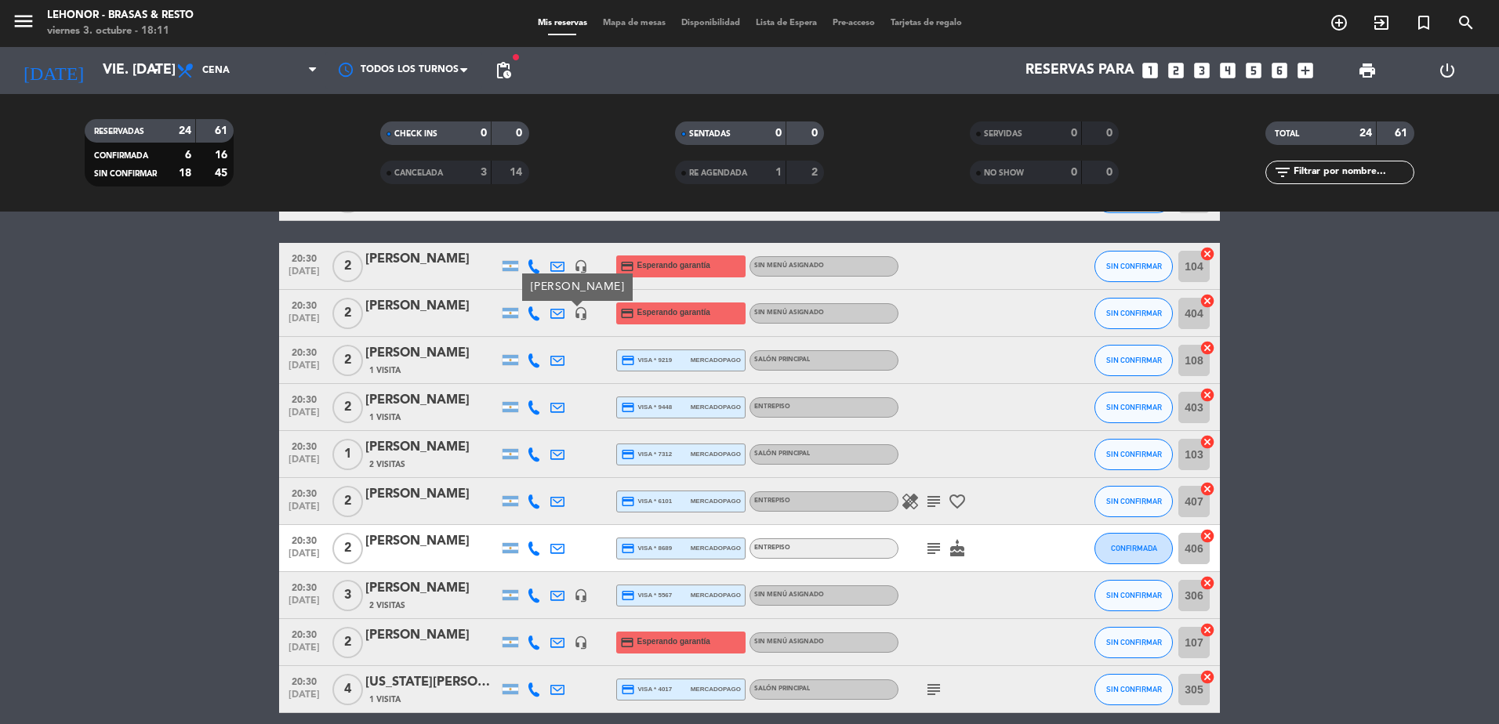
click at [906, 502] on icon "healing" at bounding box center [910, 501] width 19 height 19
click at [926, 505] on icon "subject" at bounding box center [933, 501] width 19 height 19
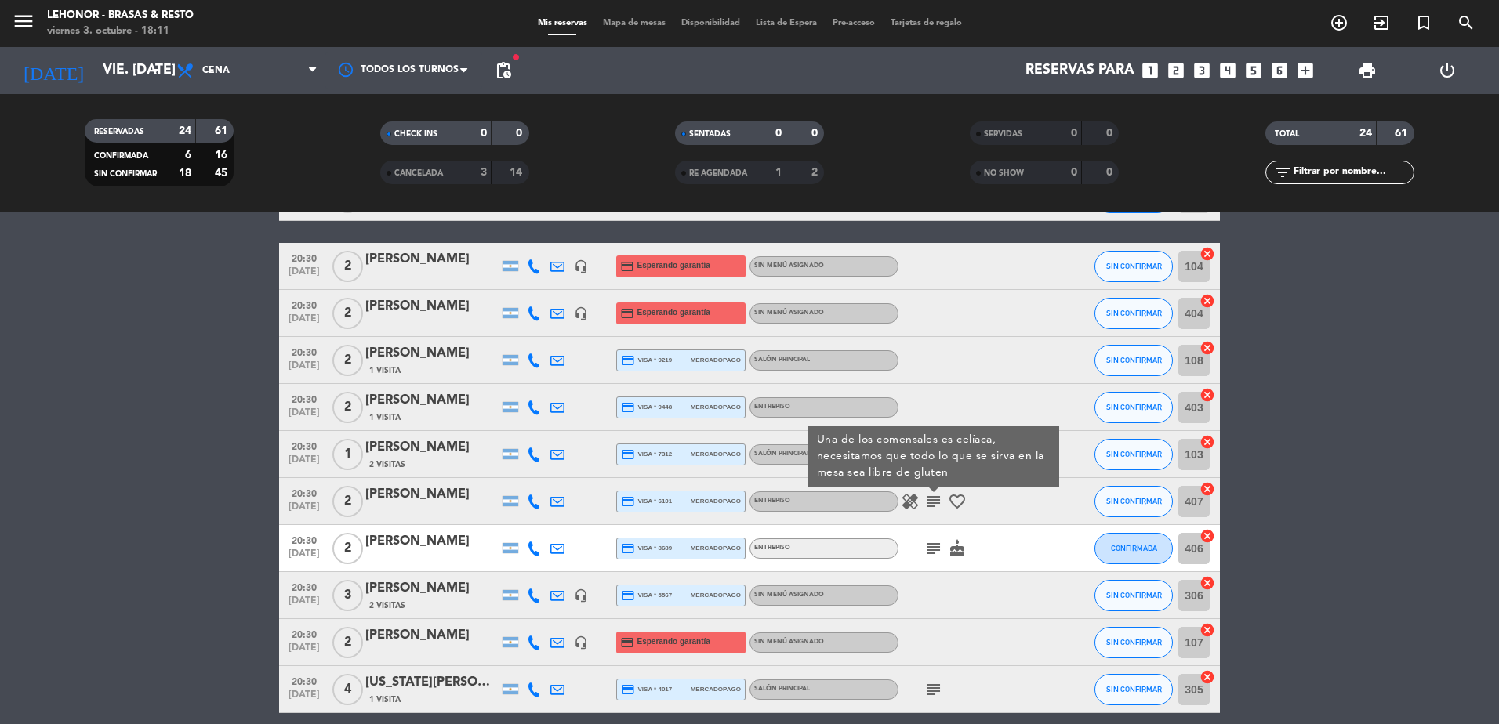
click at [956, 504] on icon "favorite_border" at bounding box center [957, 501] width 19 height 19
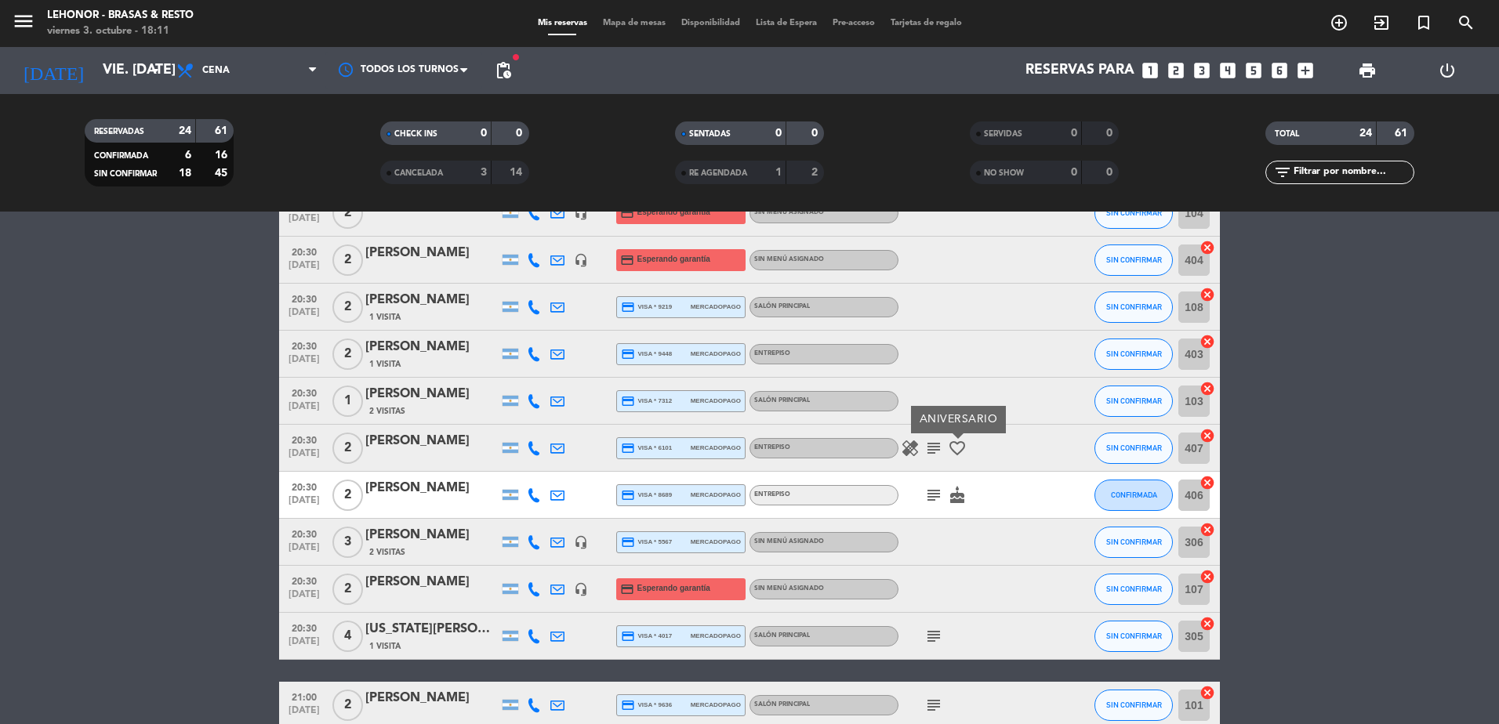
scroll to position [314, 0]
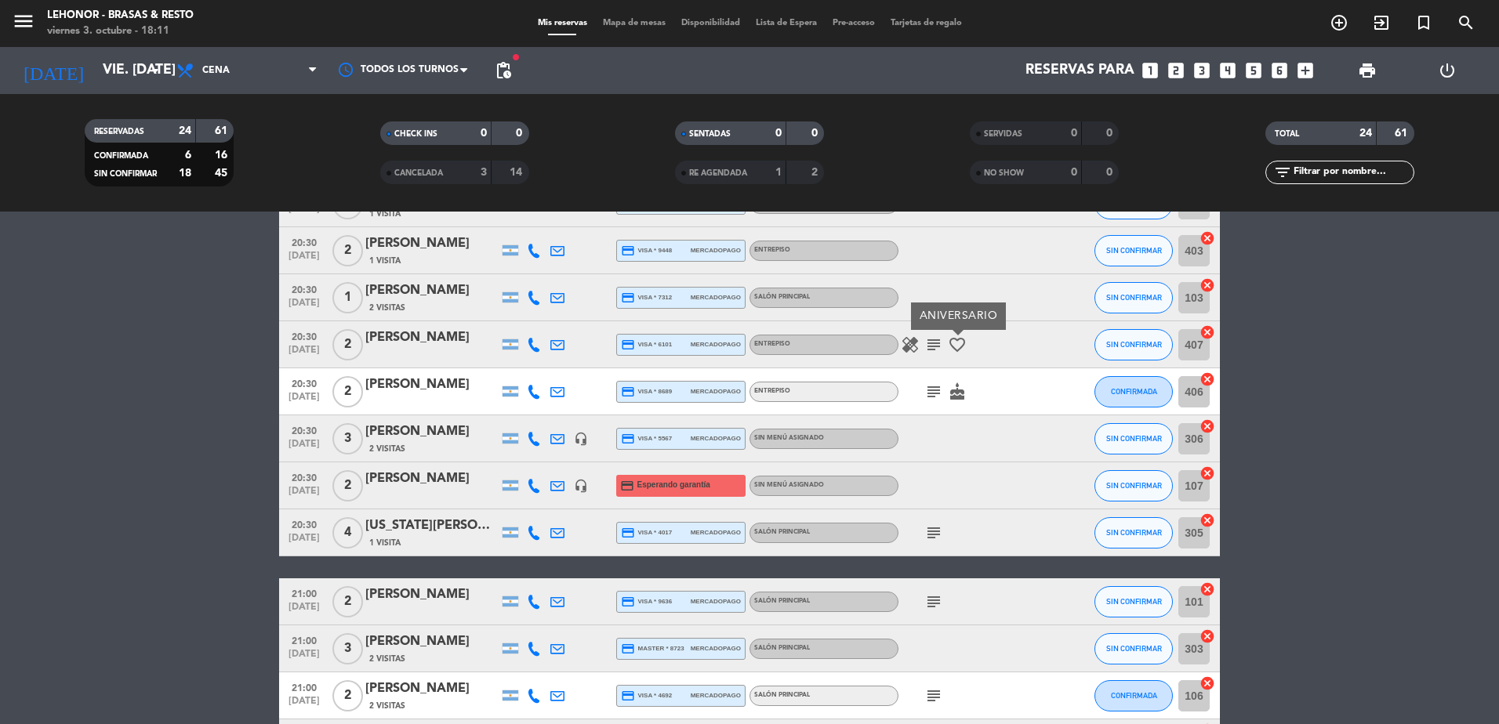
click at [922, 387] on span "subject" at bounding box center [934, 392] width 24 height 19
click at [930, 397] on icon "subject" at bounding box center [933, 392] width 19 height 19
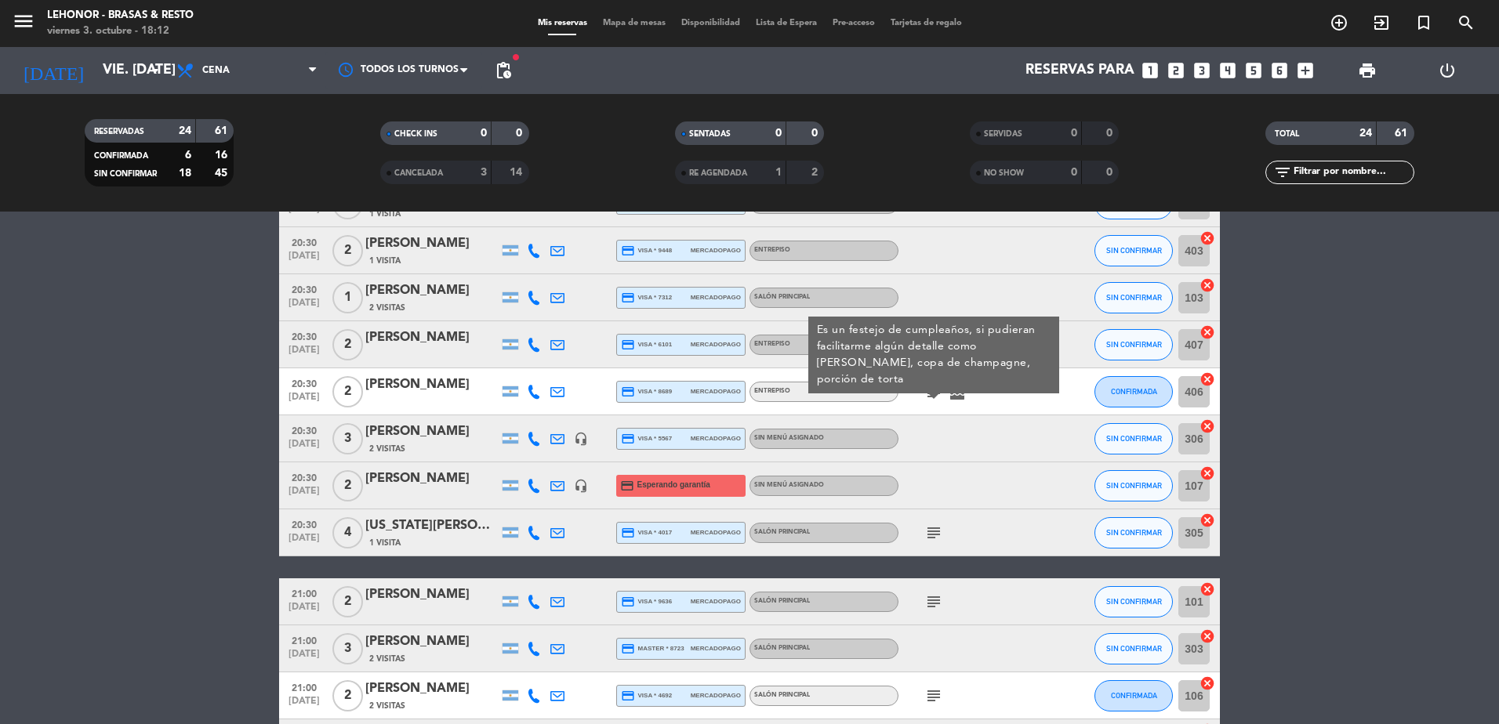
click at [961, 385] on icon "cake" at bounding box center [957, 392] width 19 height 19
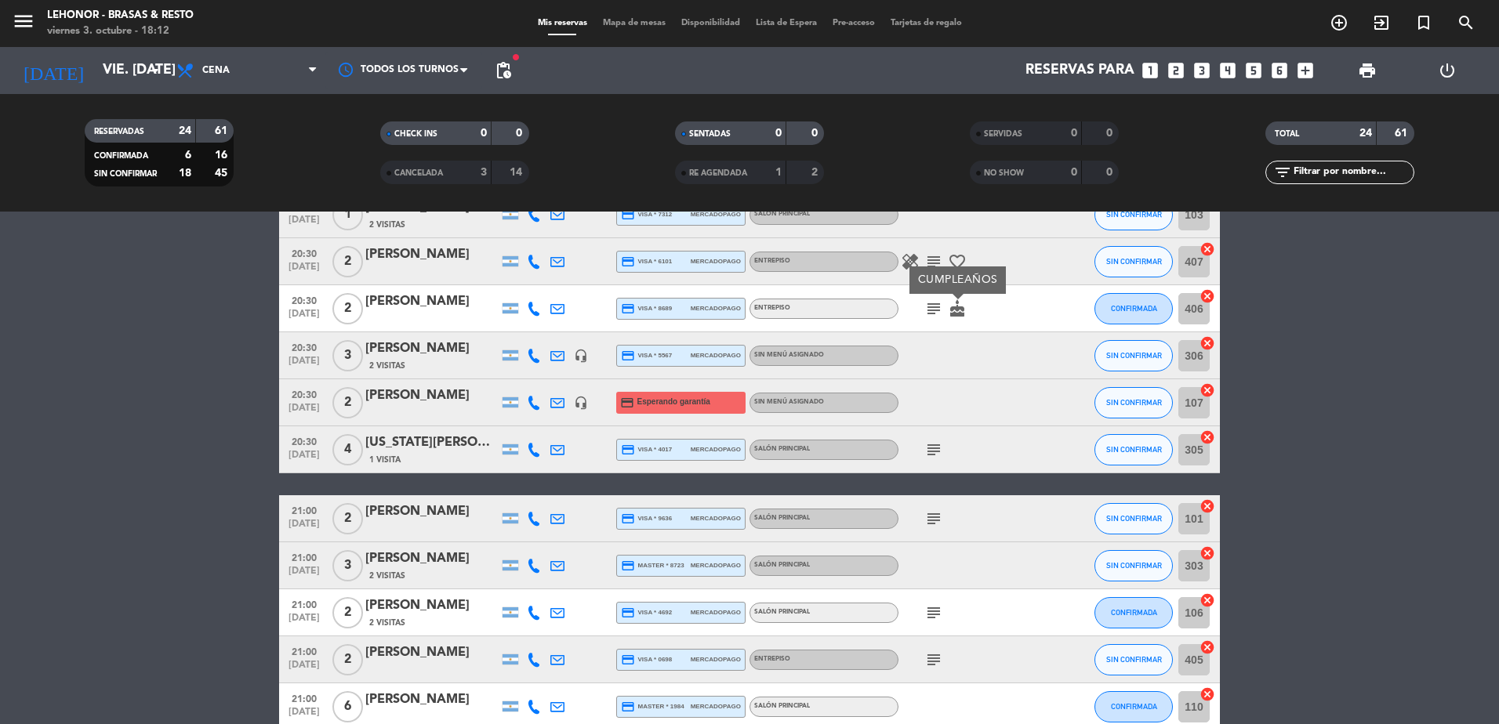
scroll to position [549, 0]
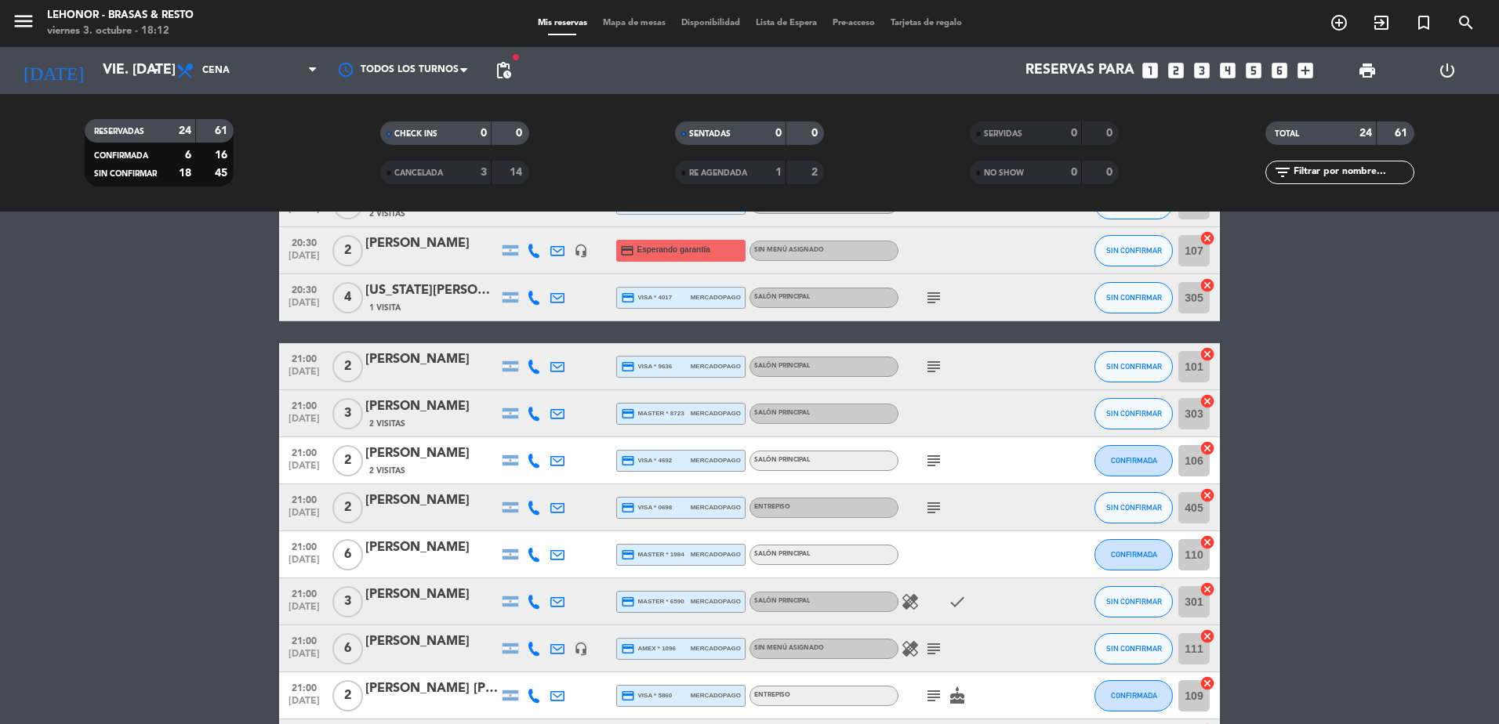
click at [938, 294] on icon "subject" at bounding box center [933, 298] width 19 height 19
click at [931, 375] on icon "subject" at bounding box center [933, 367] width 19 height 19
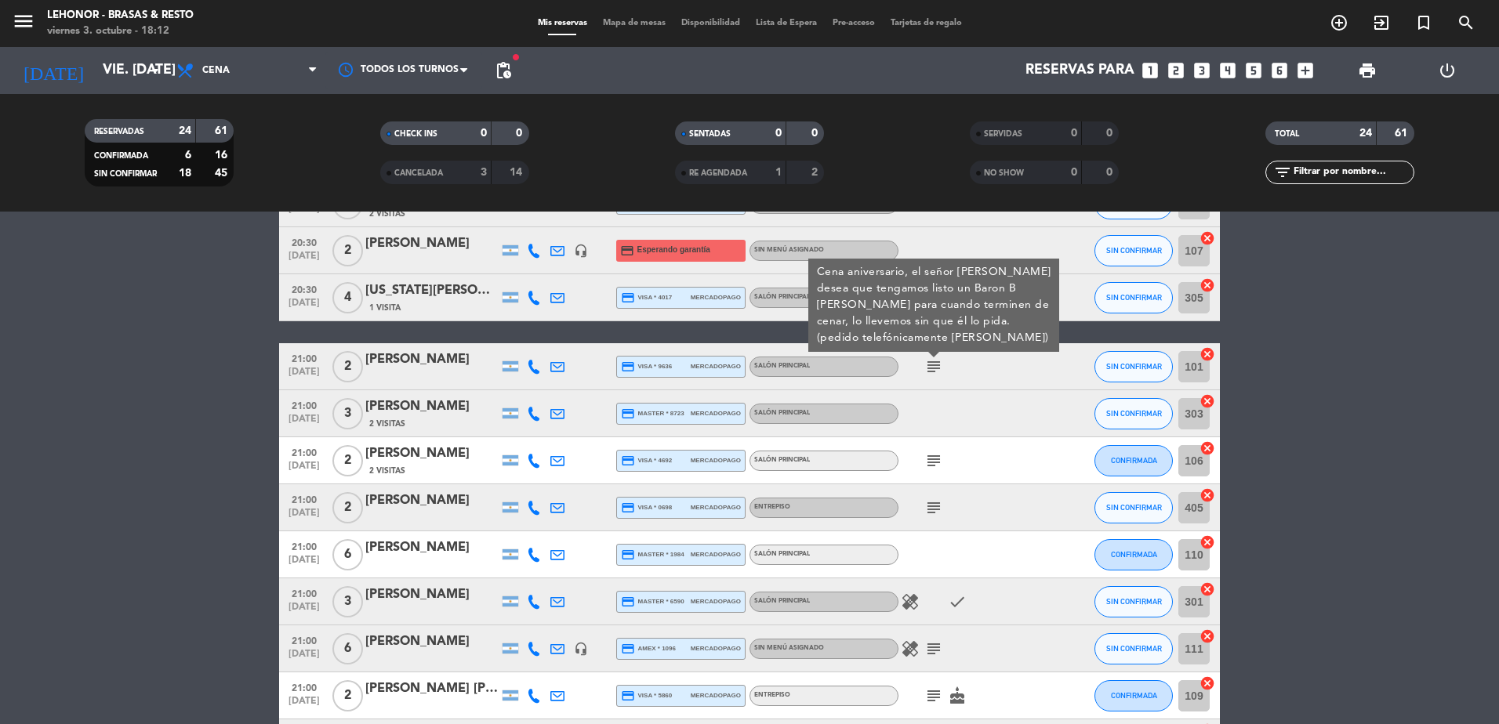
click at [928, 373] on icon "subject" at bounding box center [933, 367] width 19 height 19
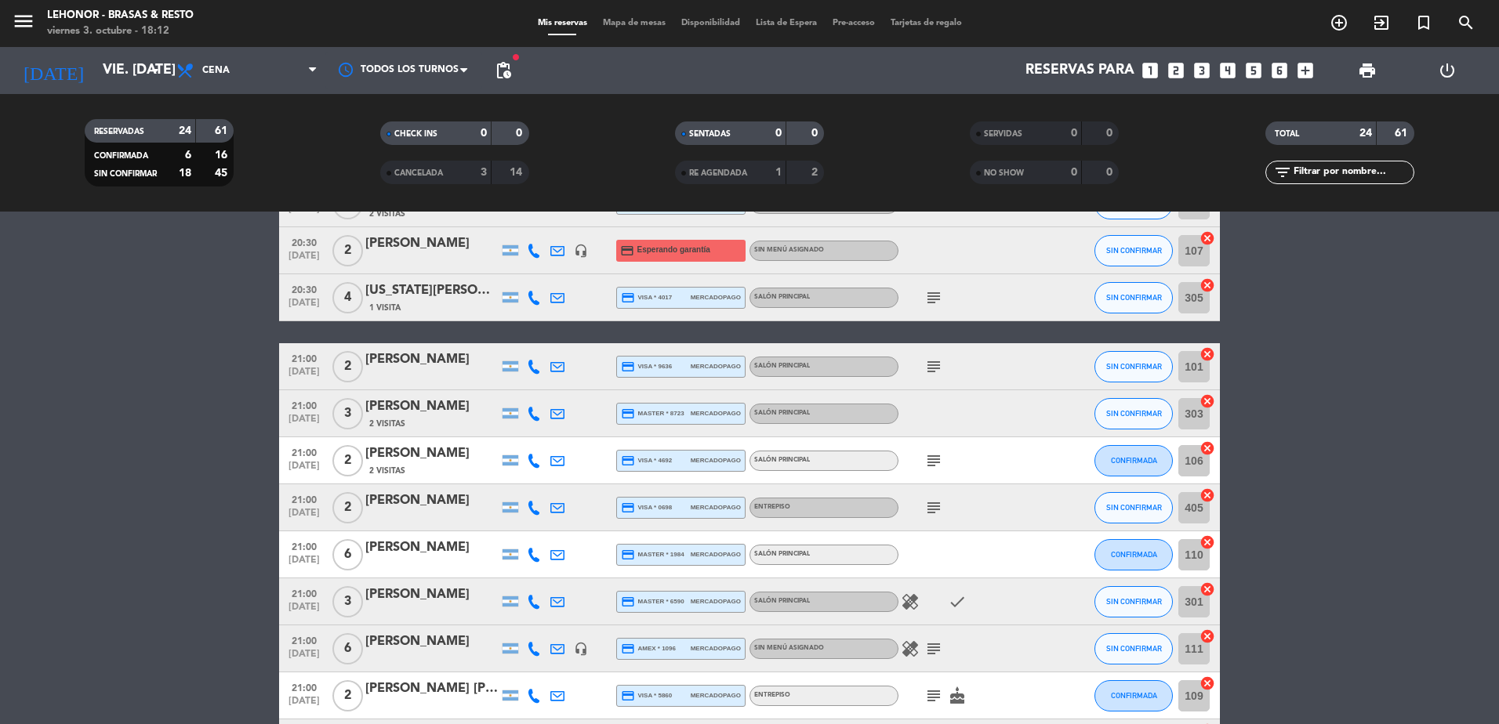
click at [939, 369] on icon "subject" at bounding box center [933, 367] width 19 height 19
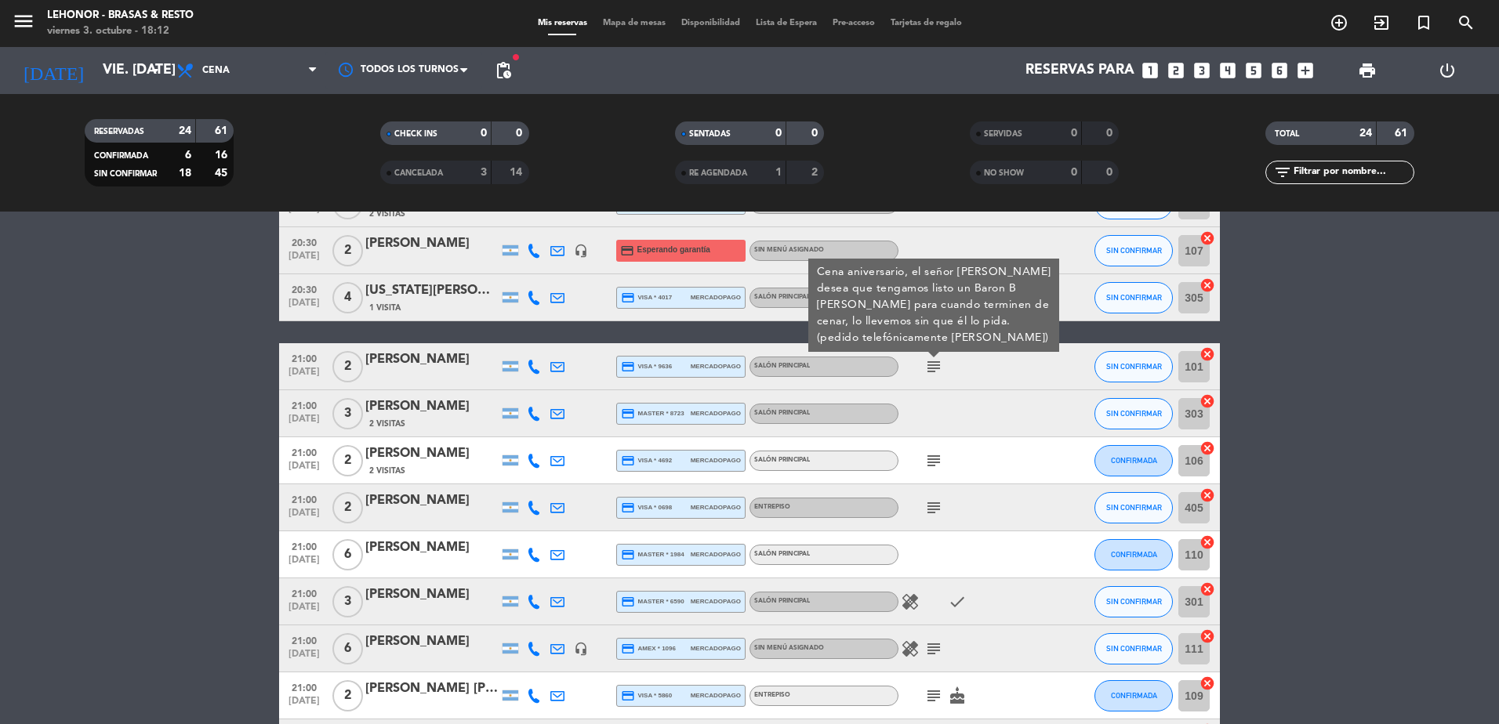
click at [925, 467] on icon "subject" at bounding box center [933, 461] width 19 height 19
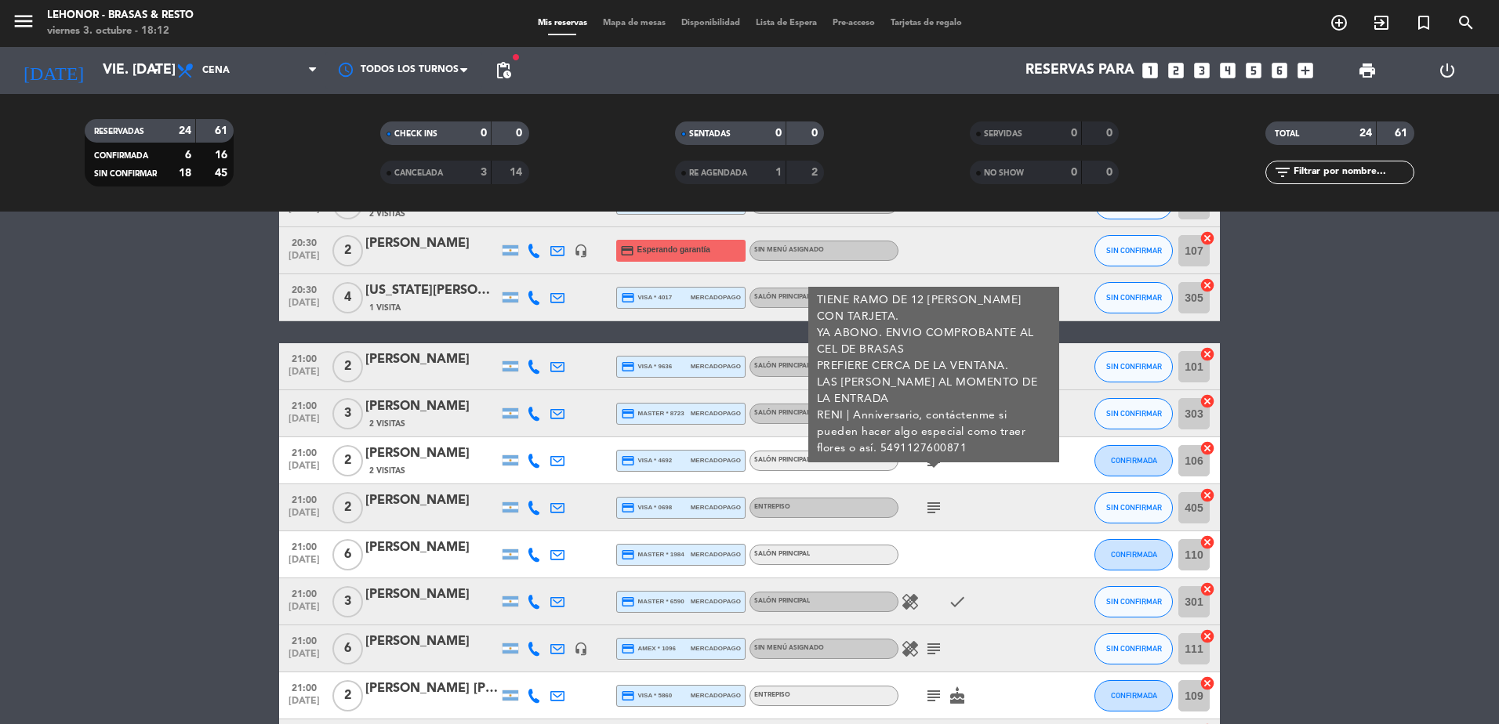
click at [928, 458] on icon "subject" at bounding box center [933, 461] width 19 height 19
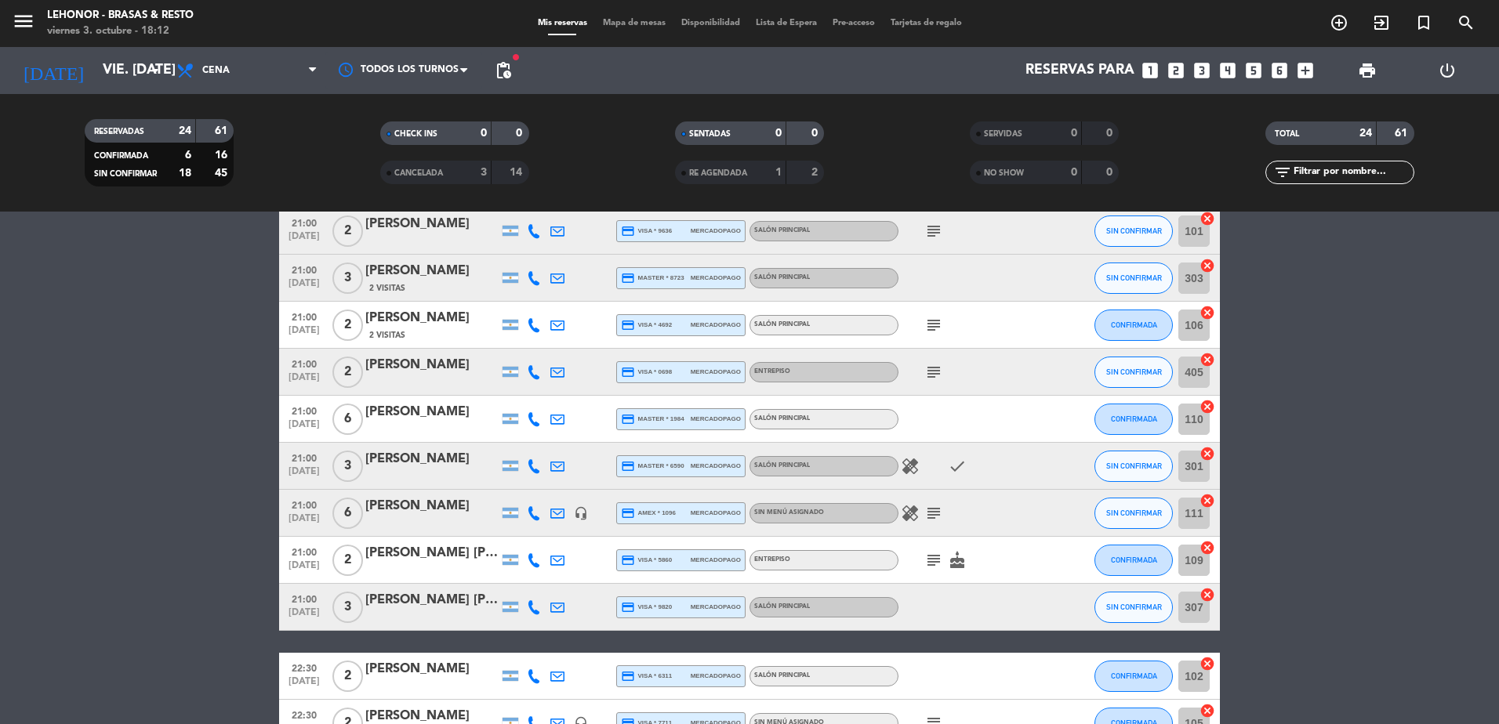
scroll to position [706, 0]
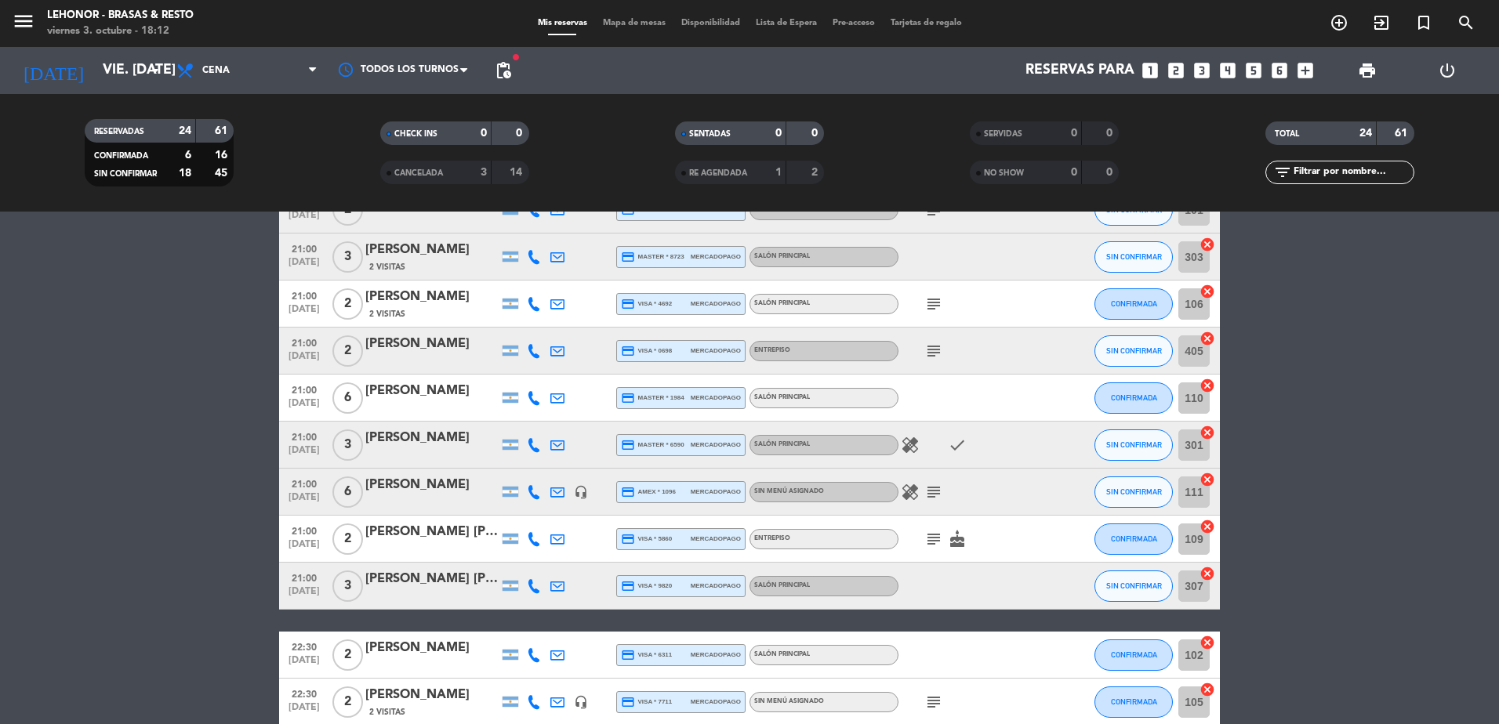
click at [932, 350] on icon "subject" at bounding box center [933, 351] width 19 height 19
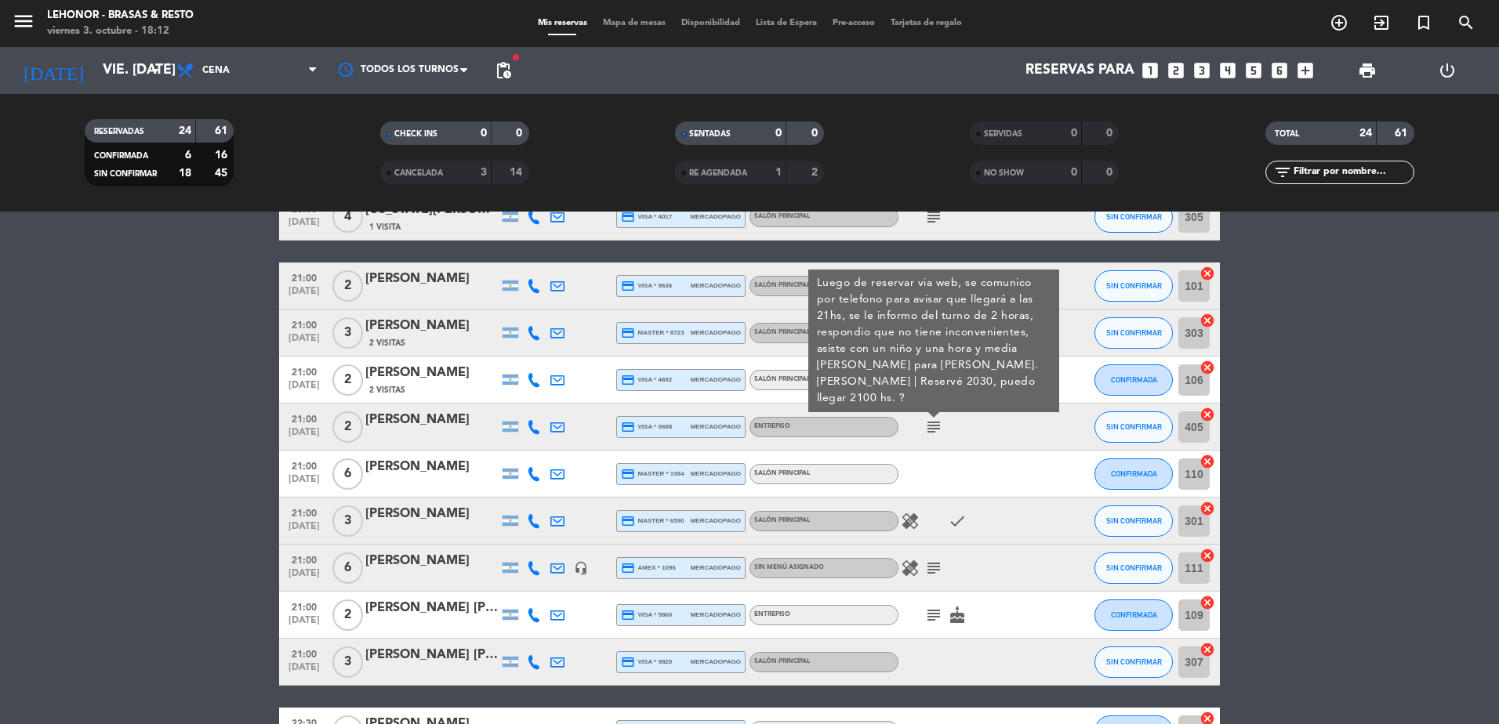
scroll to position [549, 0]
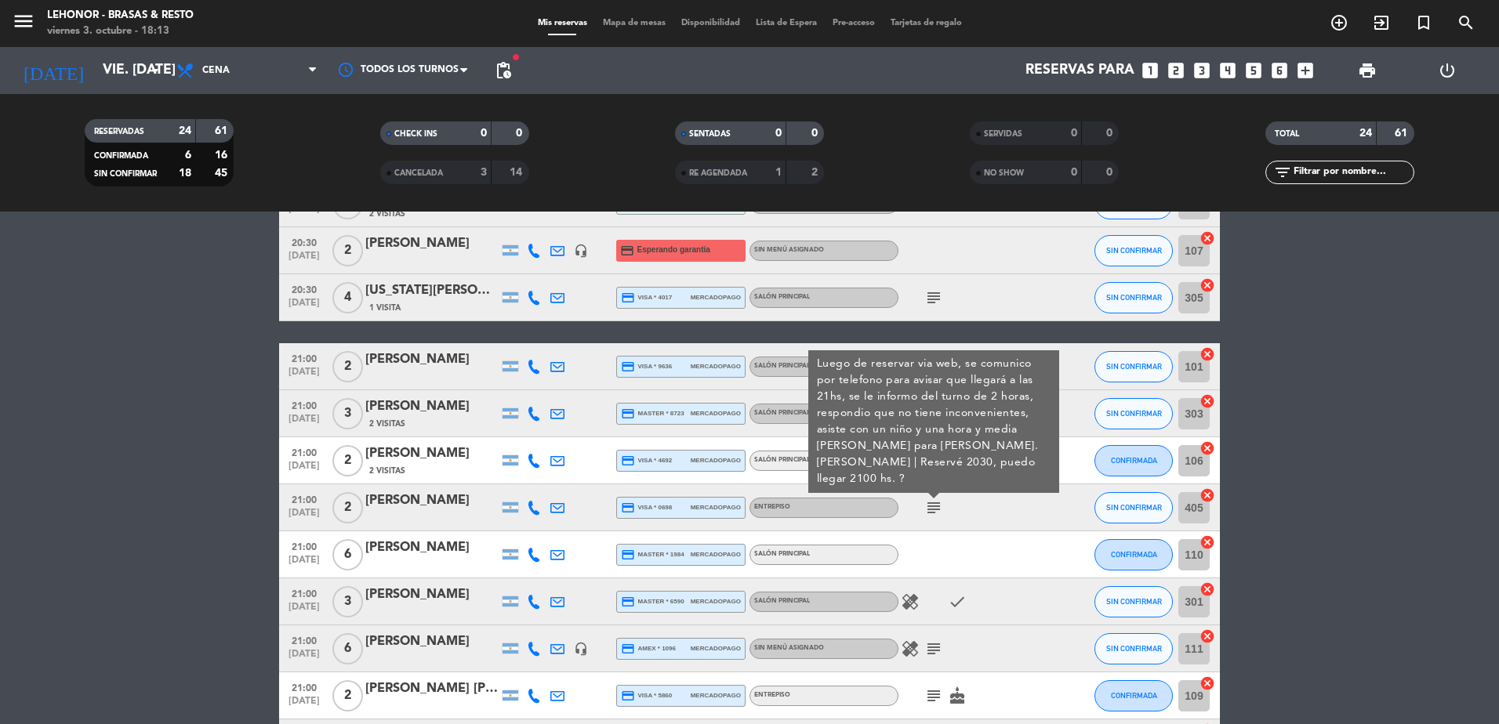
click at [935, 503] on icon "subject" at bounding box center [933, 508] width 19 height 19
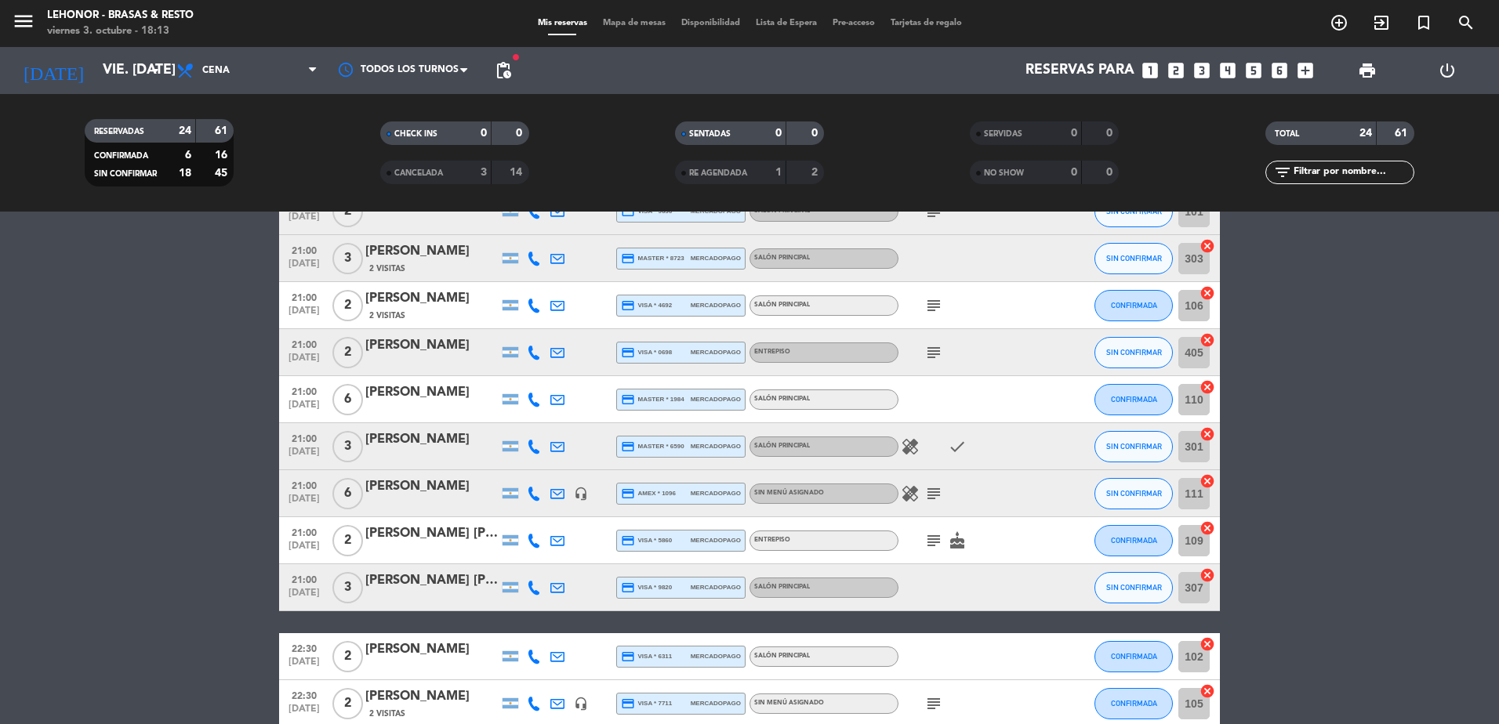
scroll to position [706, 0]
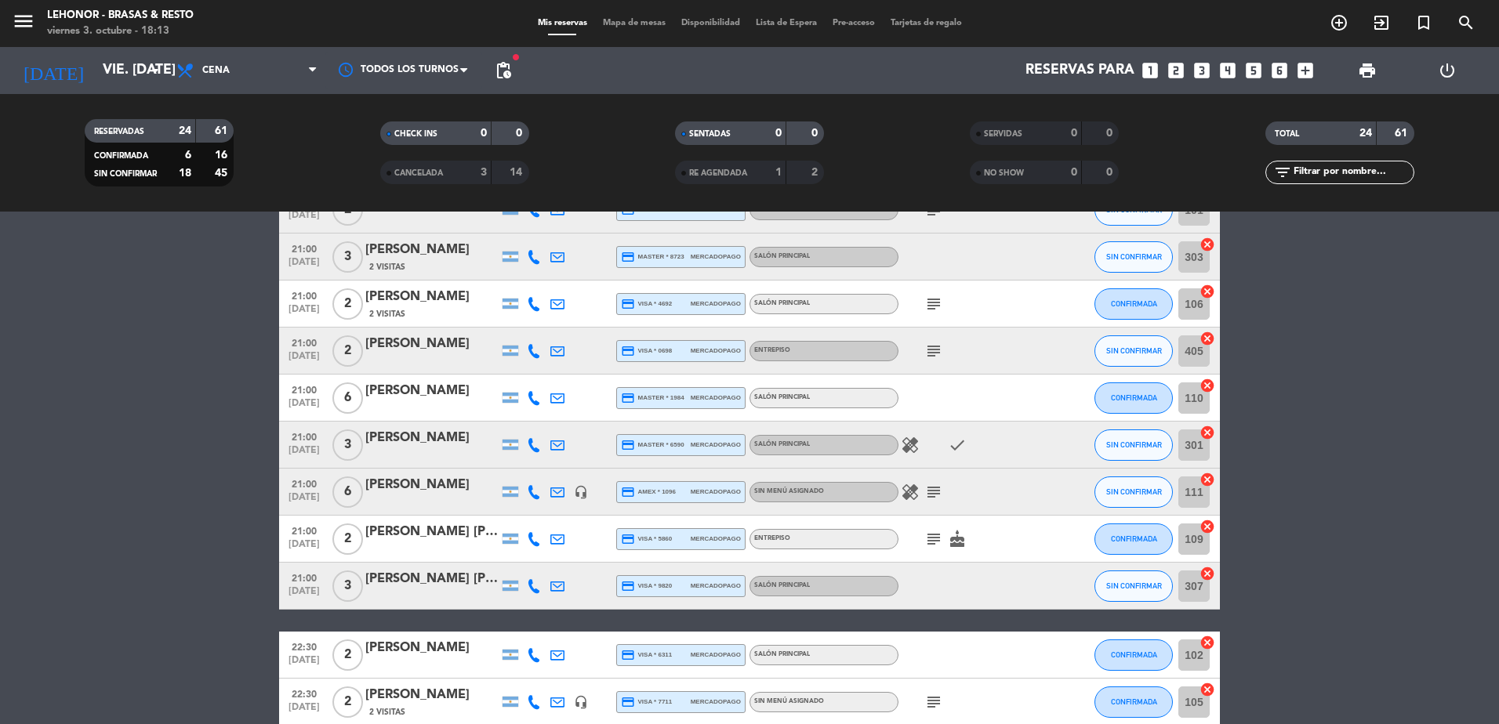
click at [910, 454] on icon "healing" at bounding box center [910, 445] width 19 height 19
click at [916, 487] on icon "healing" at bounding box center [910, 492] width 19 height 19
click at [933, 496] on icon "subject" at bounding box center [933, 492] width 19 height 19
click at [942, 539] on icon "subject" at bounding box center [933, 539] width 19 height 19
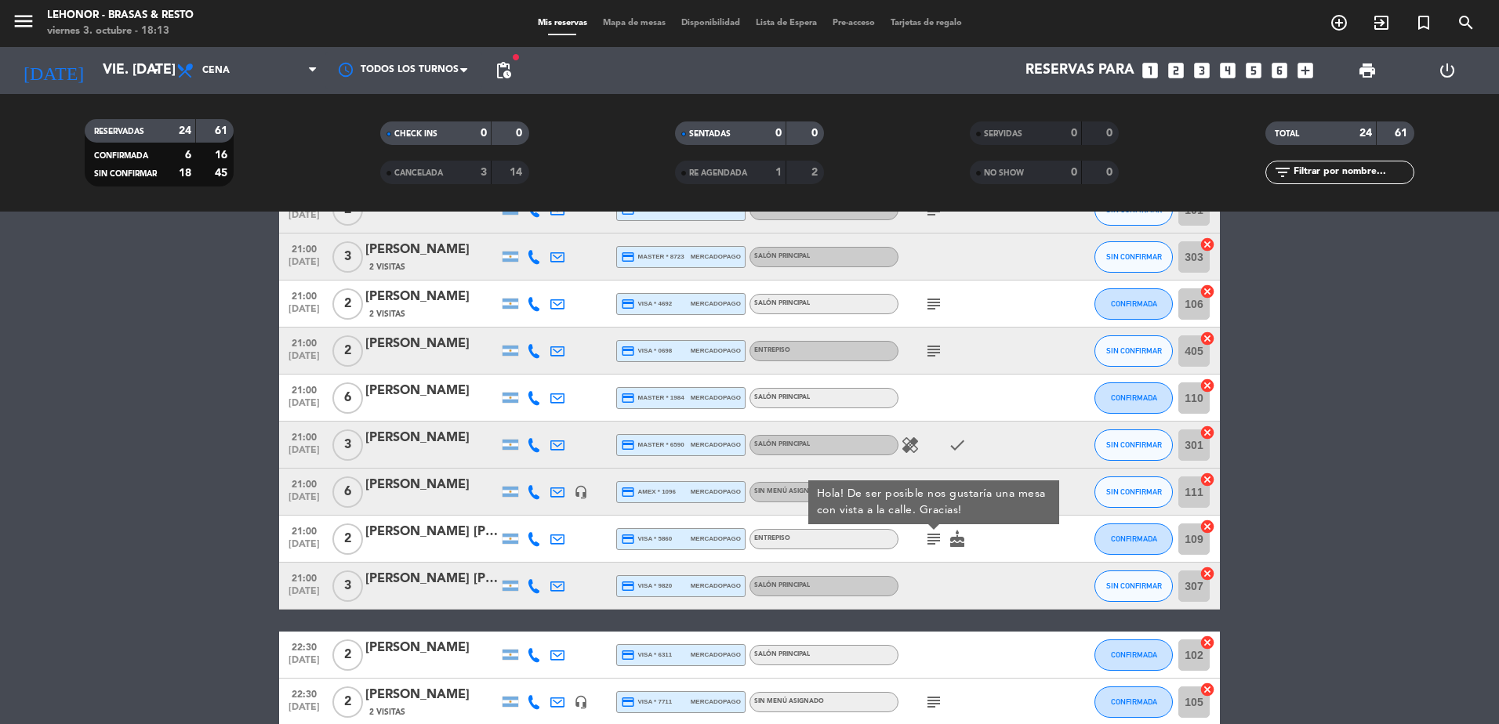
click at [924, 533] on icon "subject" at bounding box center [933, 539] width 19 height 19
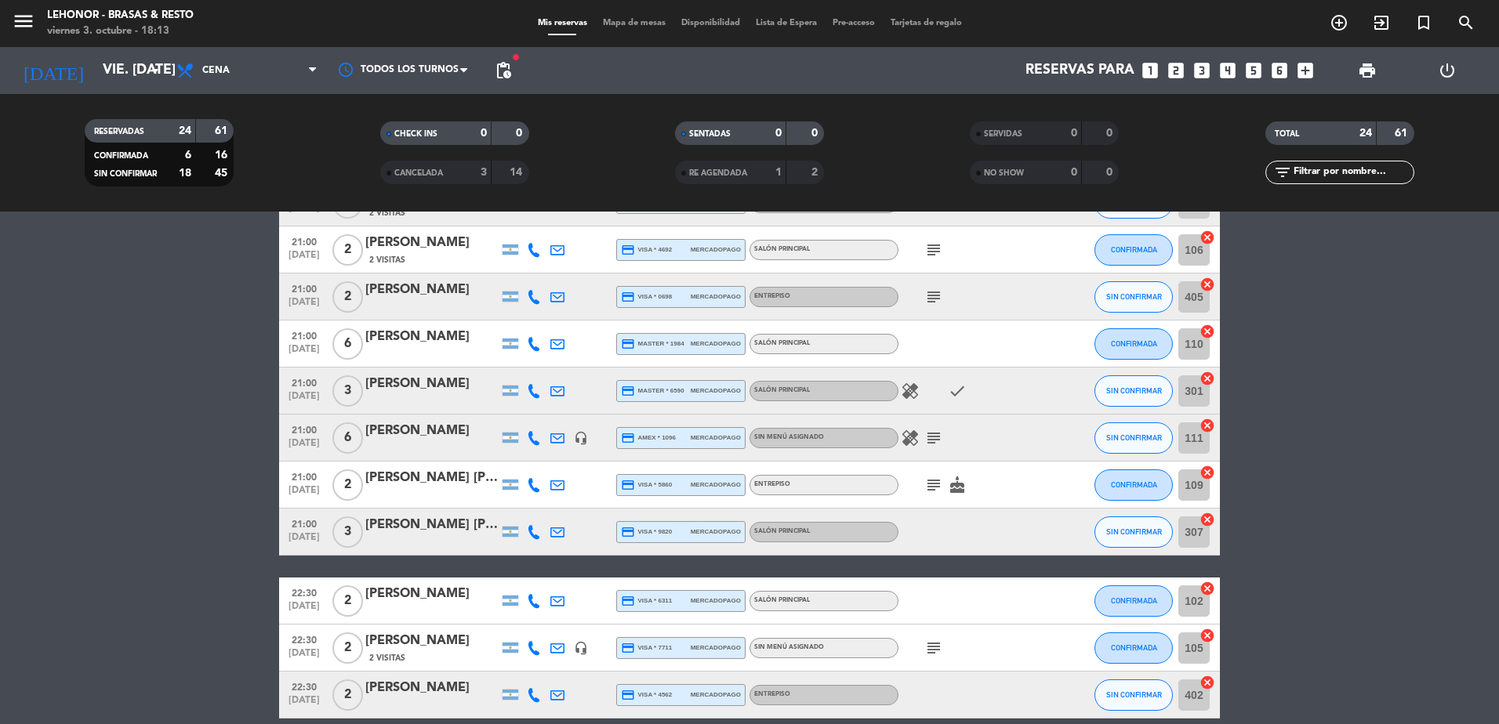
scroll to position [784, 0]
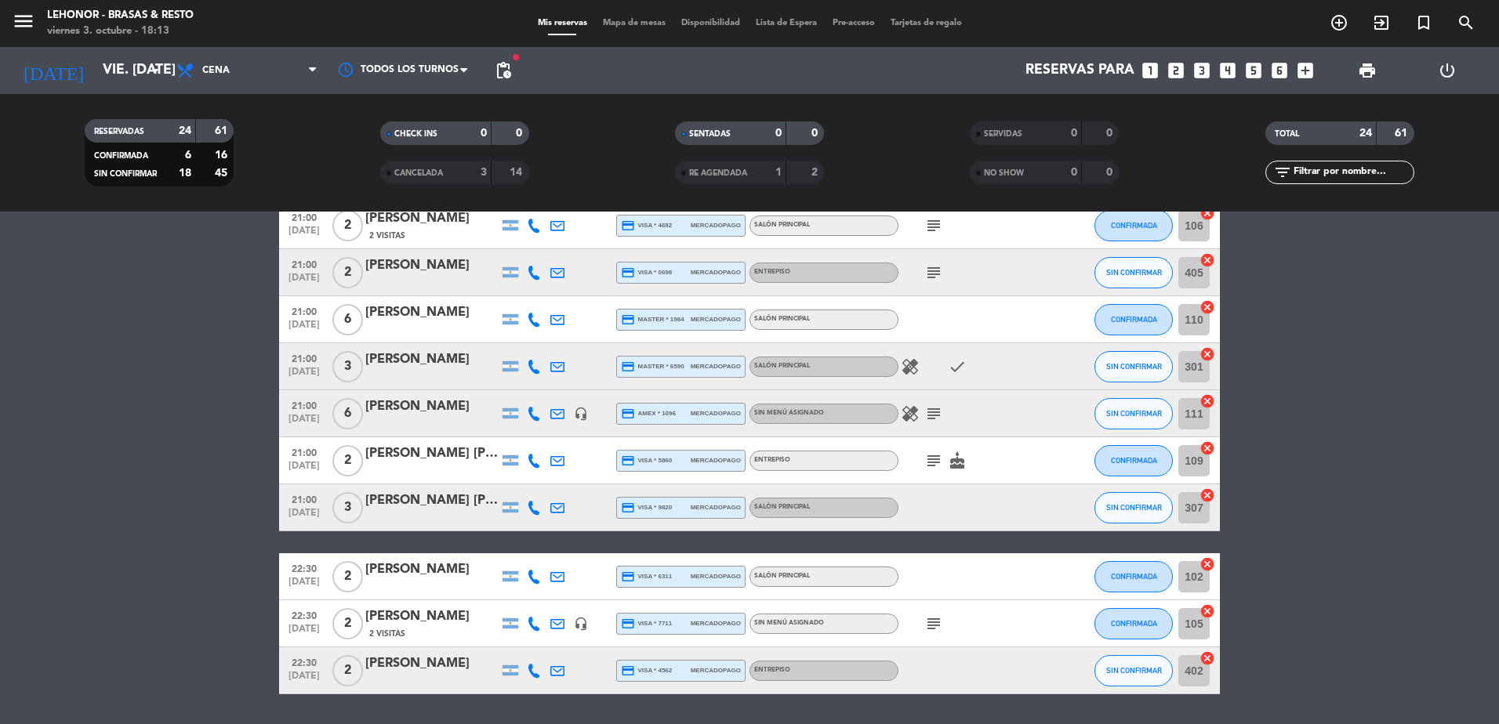
click at [934, 623] on icon "subject" at bounding box center [933, 624] width 19 height 19
click at [652, 30] on div "Mis reservas Mapa de mesas Disponibilidad Lista de Espera Pre-acceso Tarjetas d…" at bounding box center [750, 23] width 440 height 14
click at [652, 29] on div "Mis reservas Mapa de mesas Disponibilidad Lista de Espera Pre-acceso Tarjetas d…" at bounding box center [750, 23] width 440 height 14
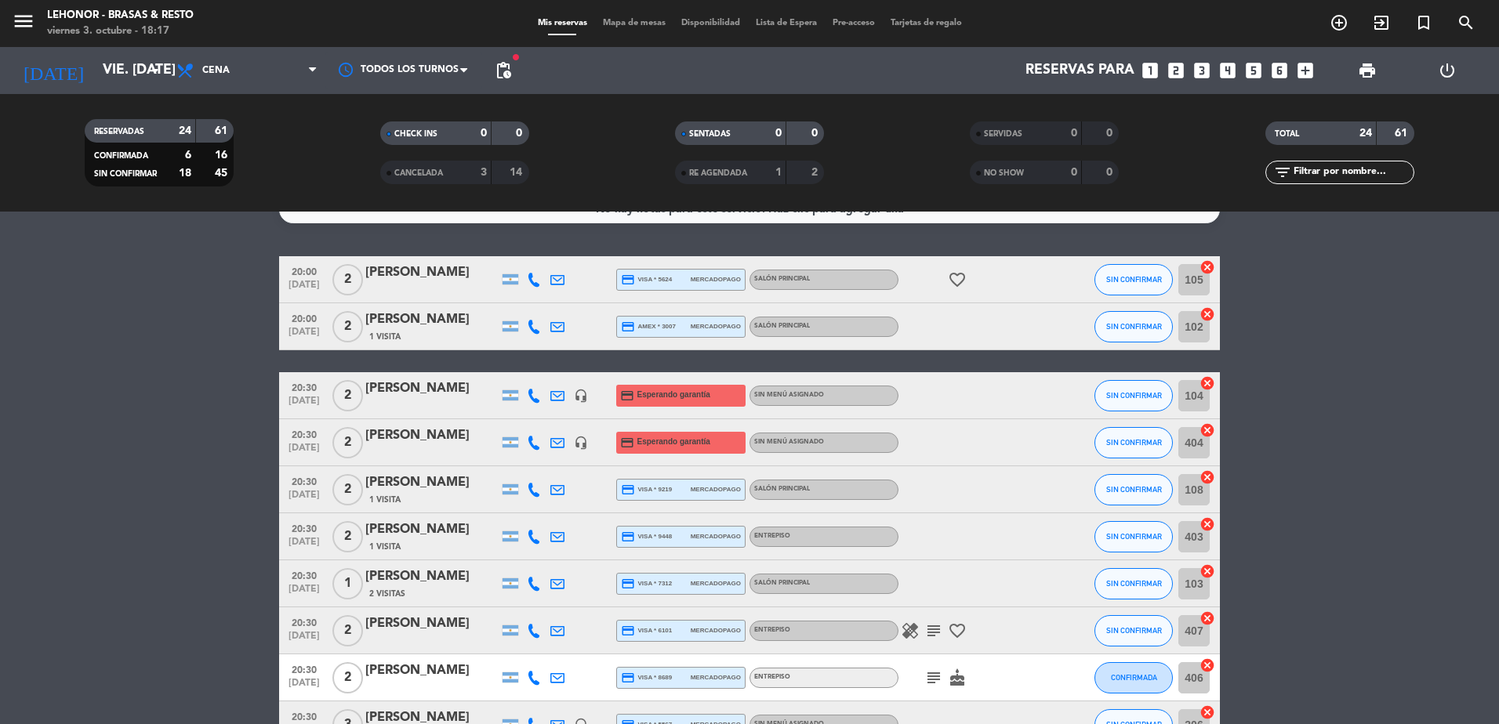
scroll to position [0, 0]
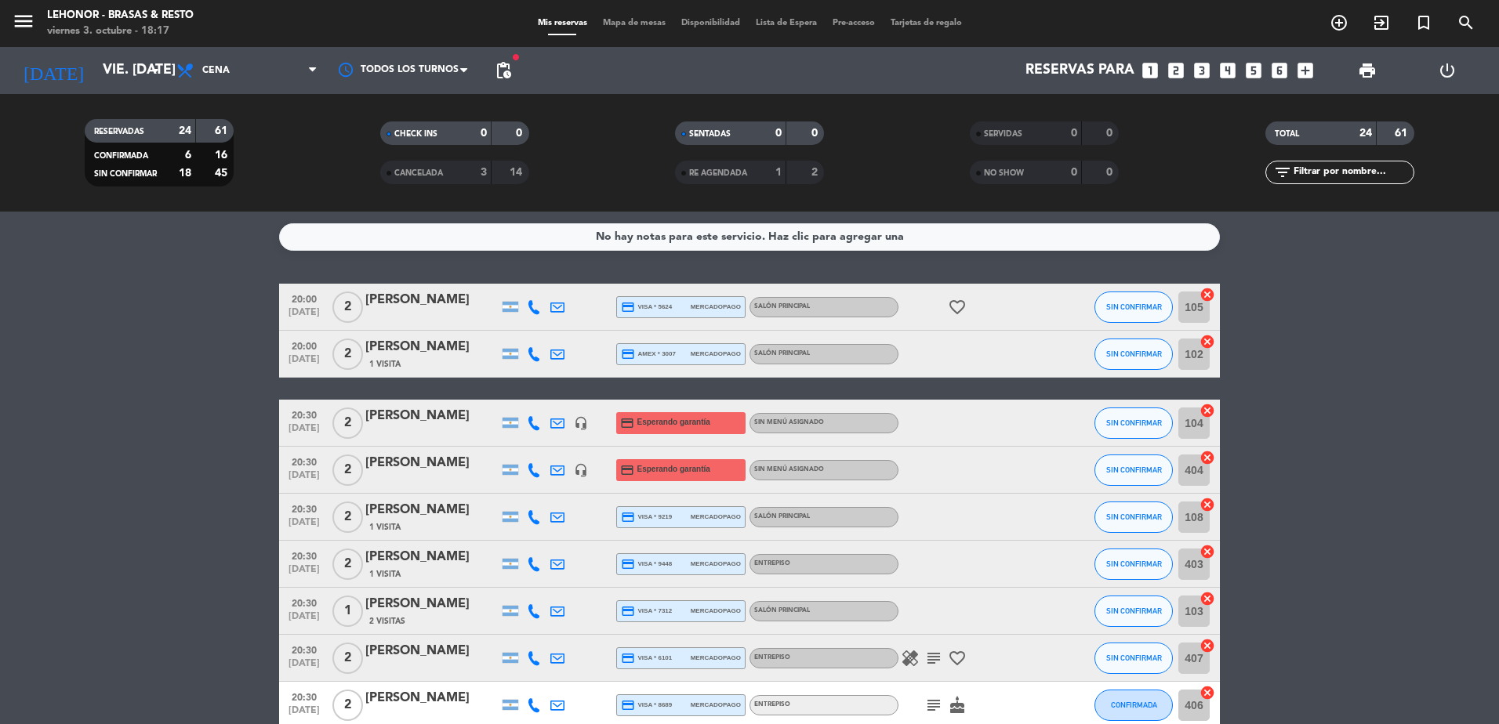
click at [619, 24] on span "Mapa de mesas" at bounding box center [634, 23] width 78 height 9
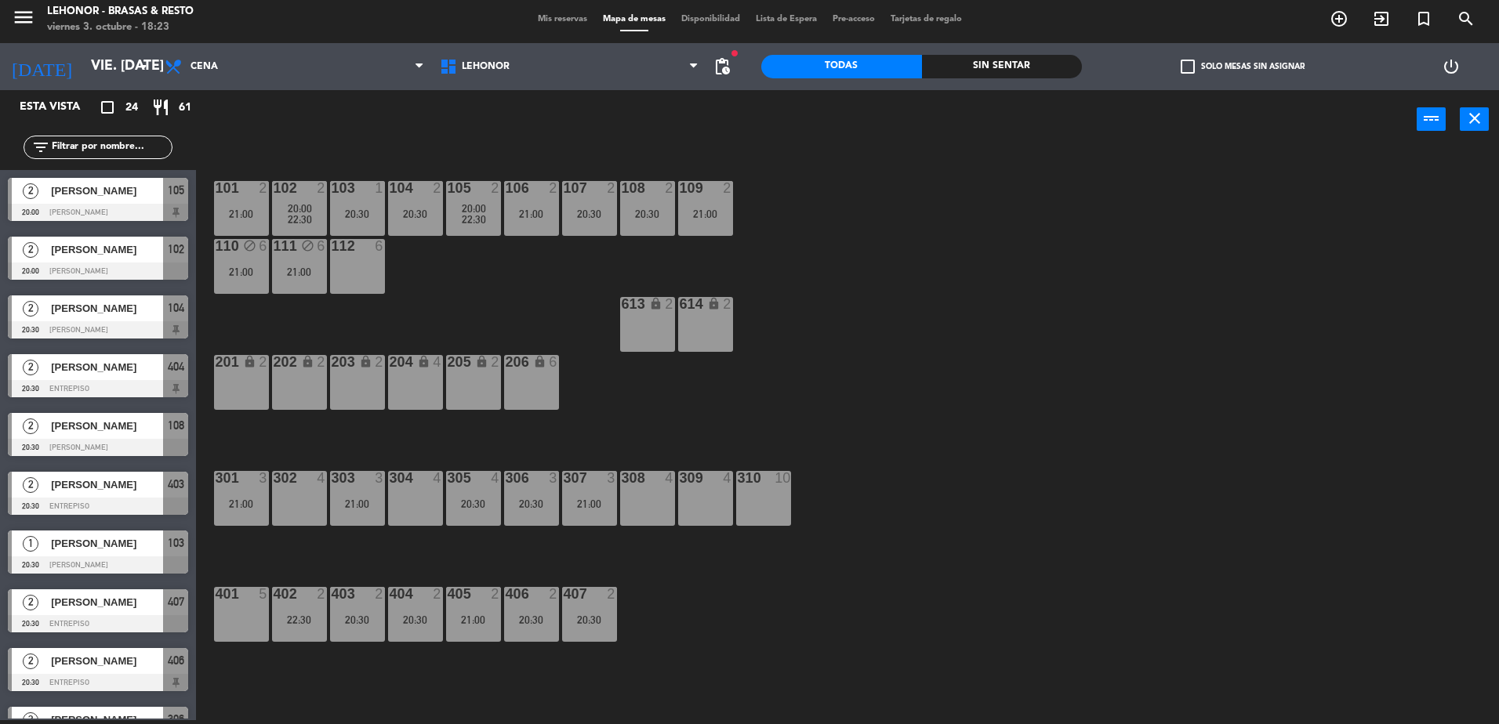
scroll to position [157, 0]
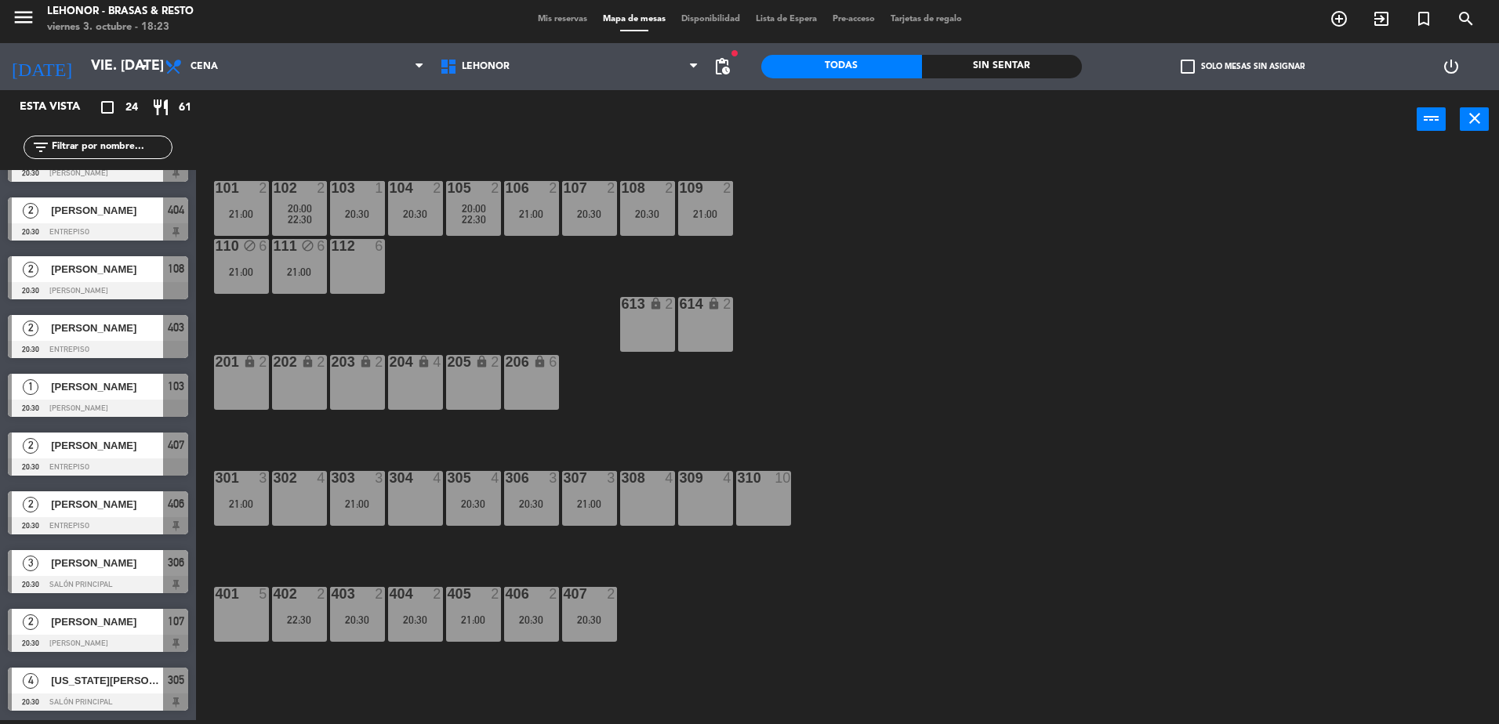
click at [102, 561] on span "[PERSON_NAME]" at bounding box center [107, 563] width 112 height 16
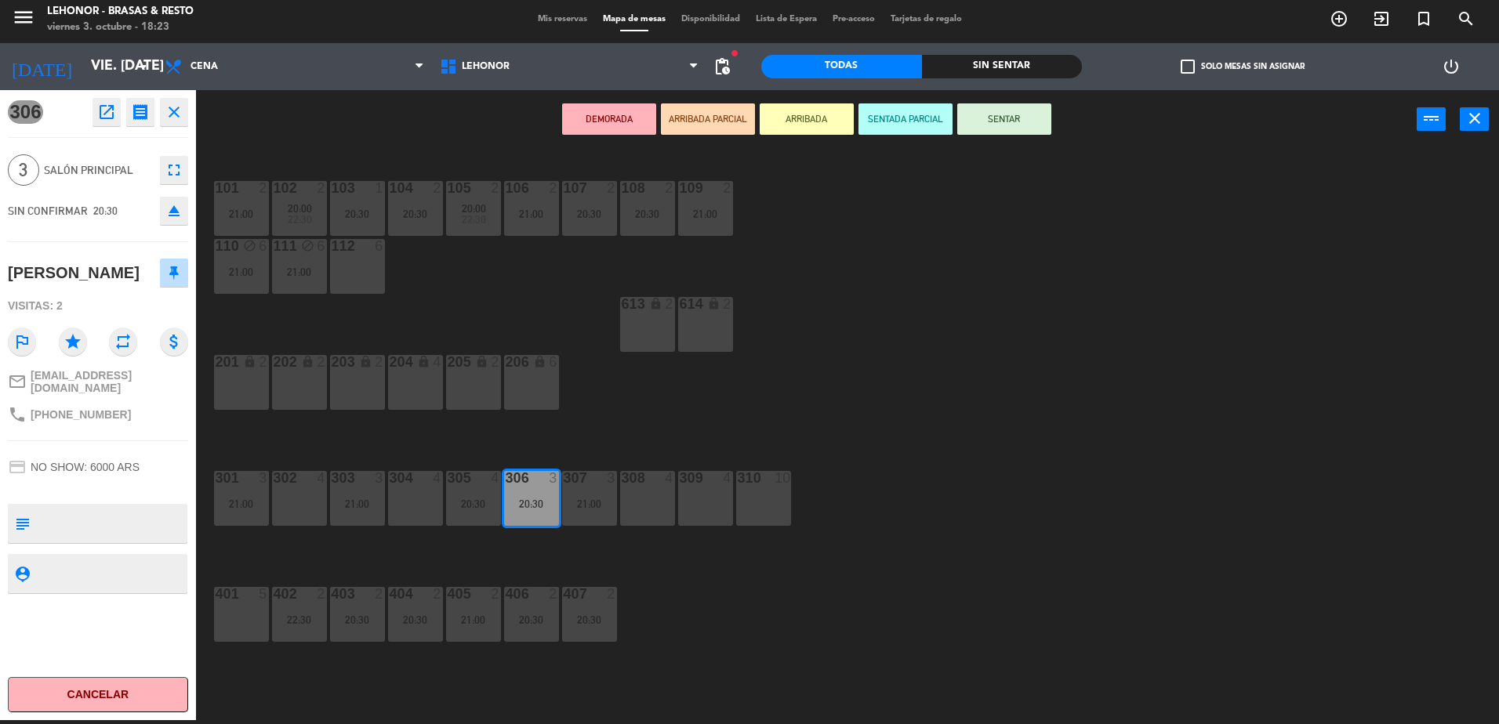
click at [227, 639] on div "401 5" at bounding box center [241, 614] width 55 height 55
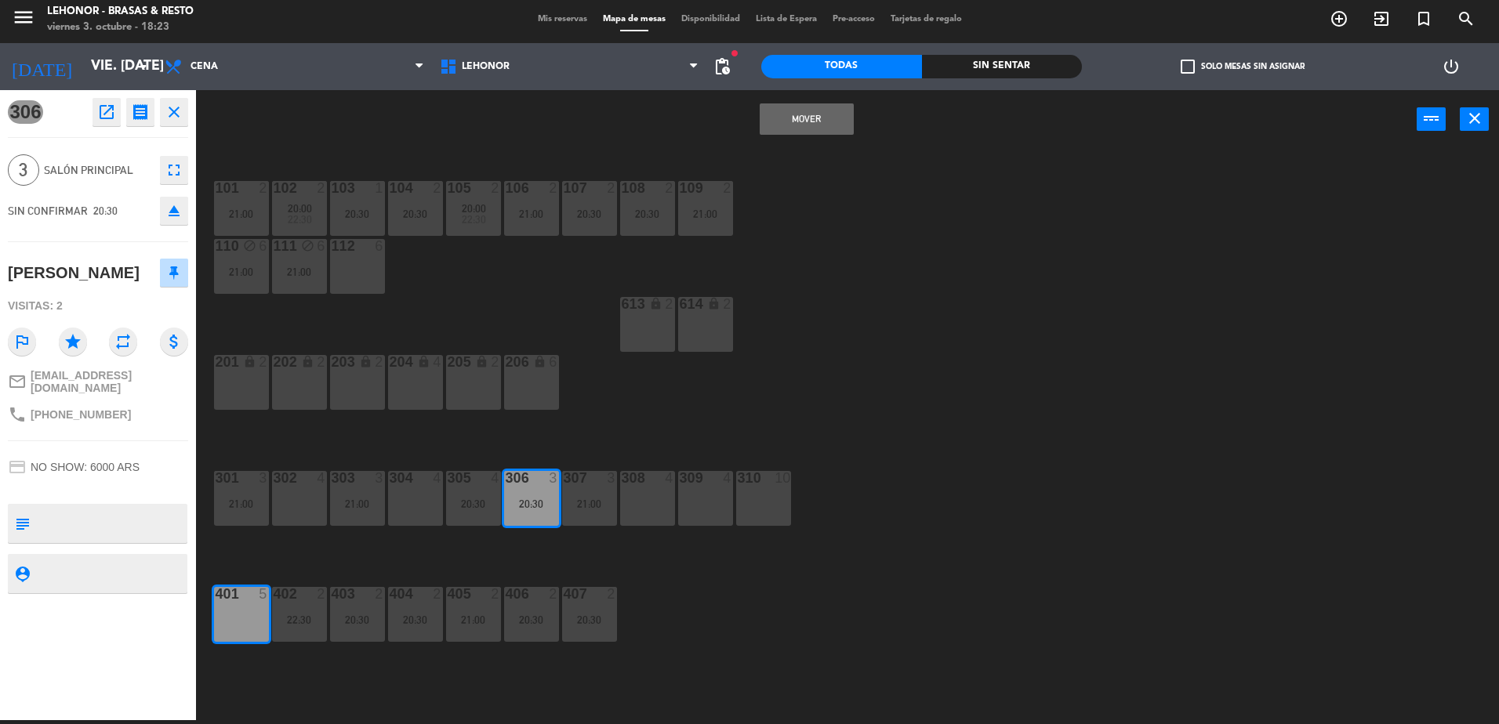
click at [255, 673] on div "101 2 21:00 102 2 20:00 22:30 103 1 20:30 104 2 20:30 105 2 20:00 22:30 106 2 2…" at bounding box center [855, 439] width 1288 height 572
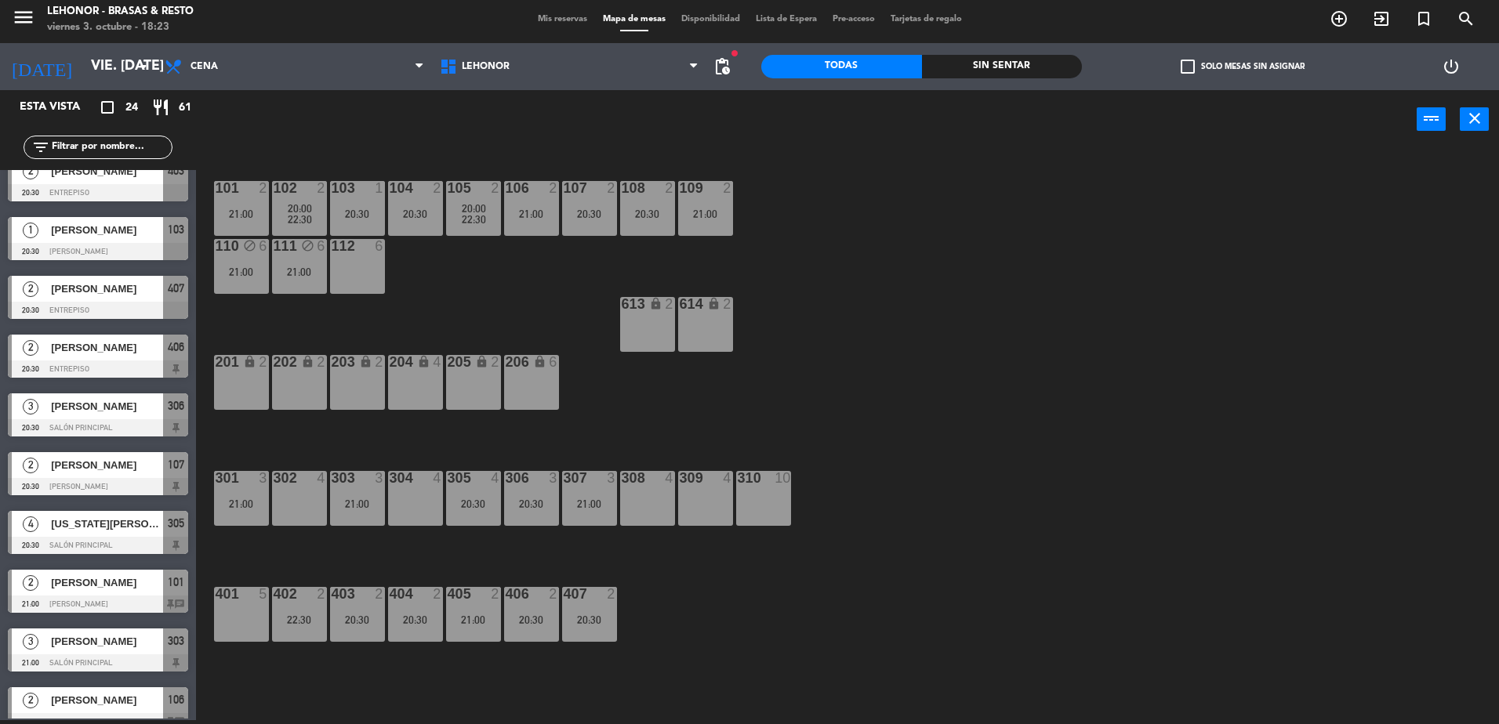
scroll to position [392, 0]
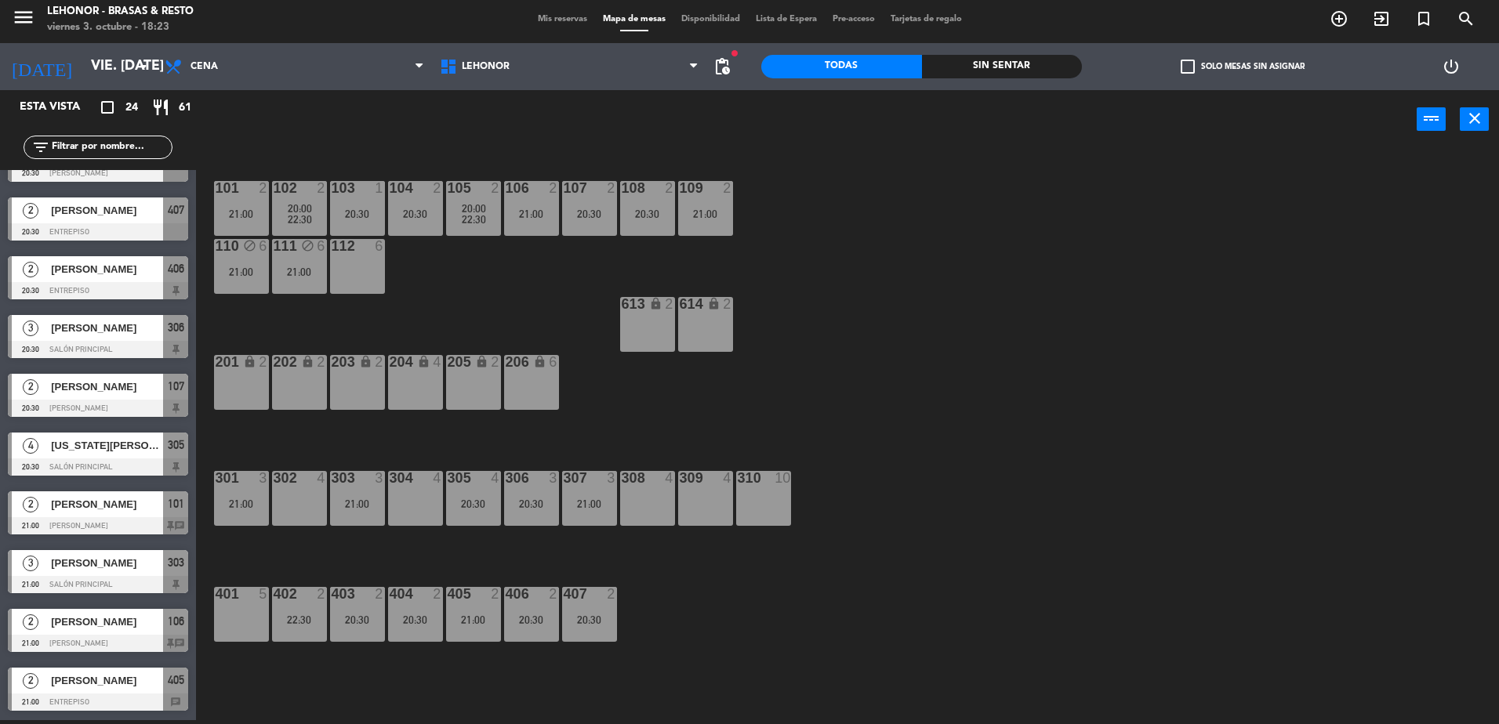
click at [124, 619] on span "[PERSON_NAME]" at bounding box center [107, 622] width 112 height 16
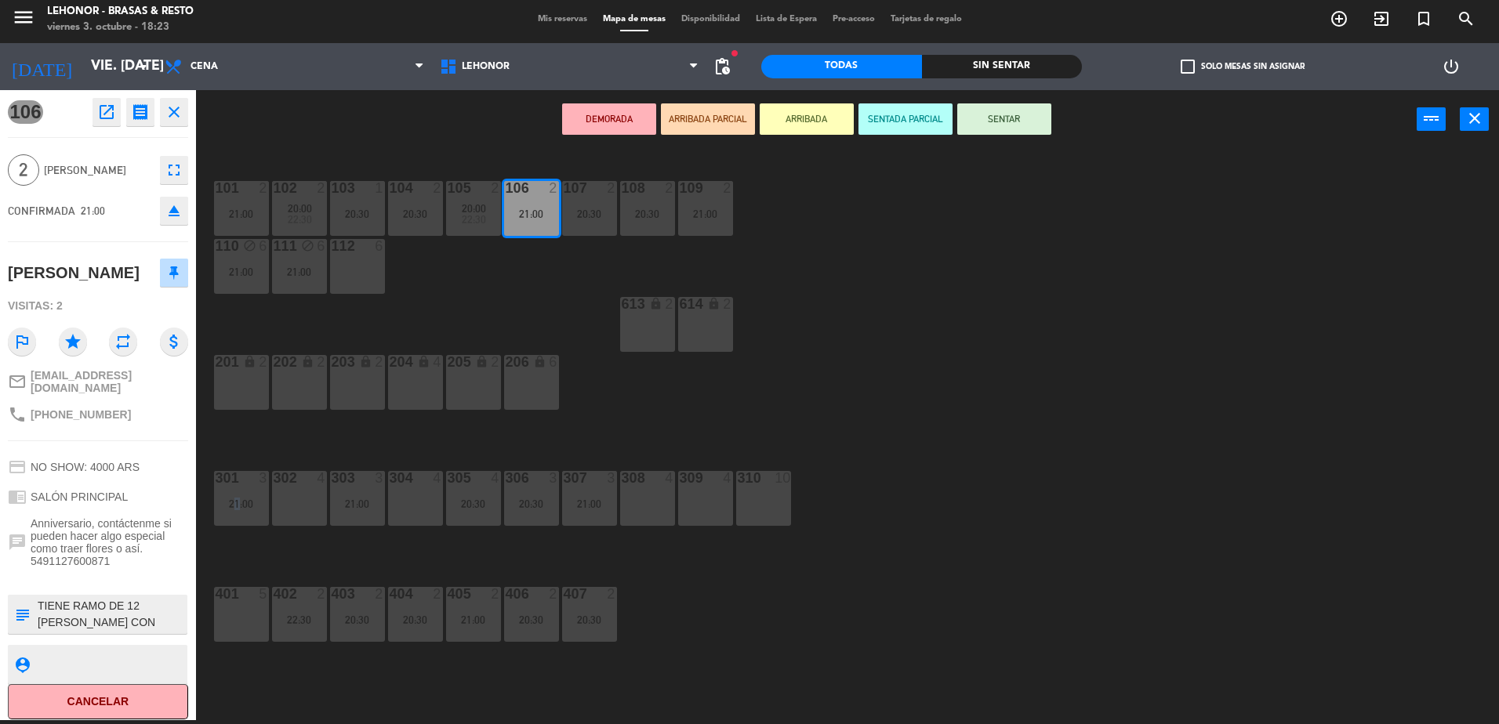
click at [232, 554] on div "101 2 21:00 102 2 20:00 22:30 103 1 20:30 104 2 20:30 105 2 20:00 22:30 106 2 2…" at bounding box center [855, 439] width 1288 height 572
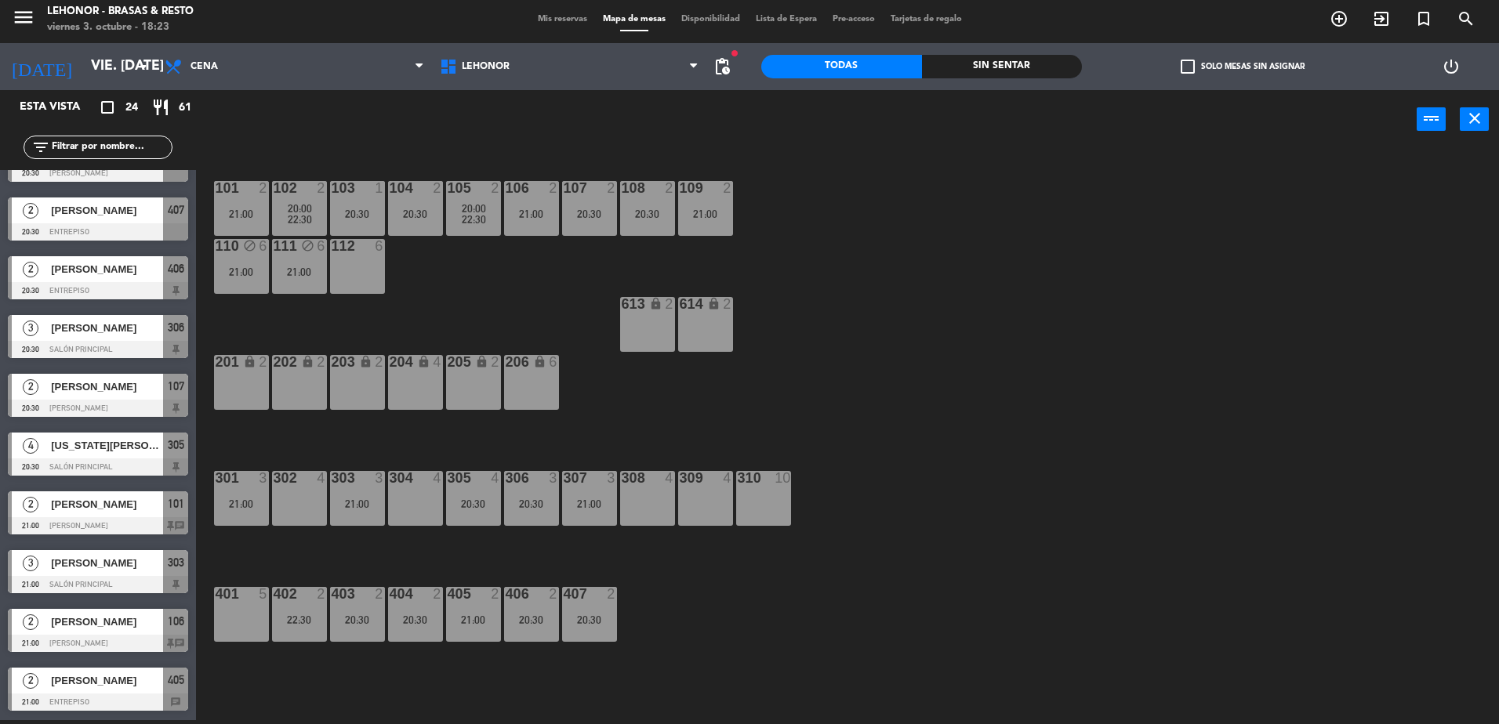
click at [108, 514] on div "[PERSON_NAME]" at bounding box center [106, 505] width 114 height 26
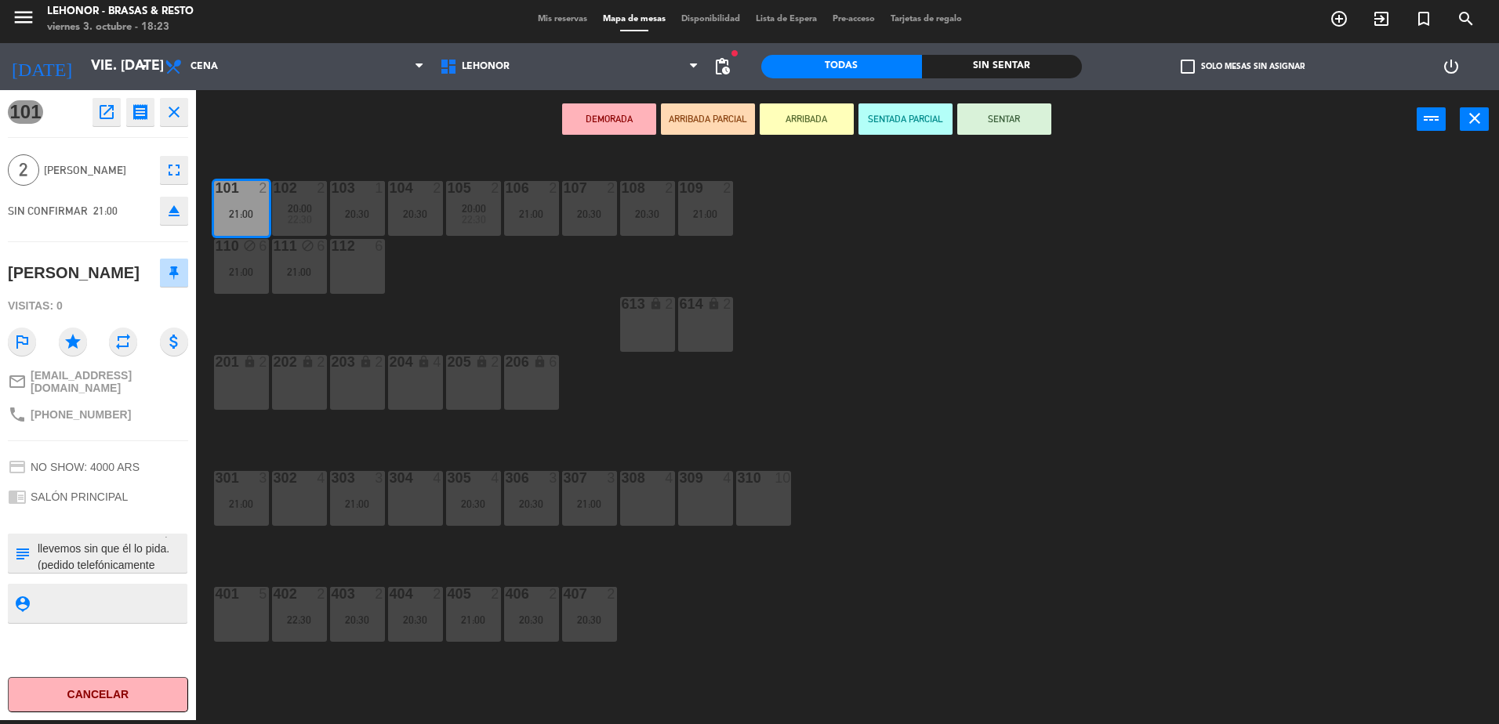
scroll to position [82, 0]
click at [278, 561] on div "101 2 21:00 102 2 20:00 22:30 103 1 20:30 104 2 20:30 105 2 20:00 22:30 106 2 2…" at bounding box center [855, 439] width 1288 height 572
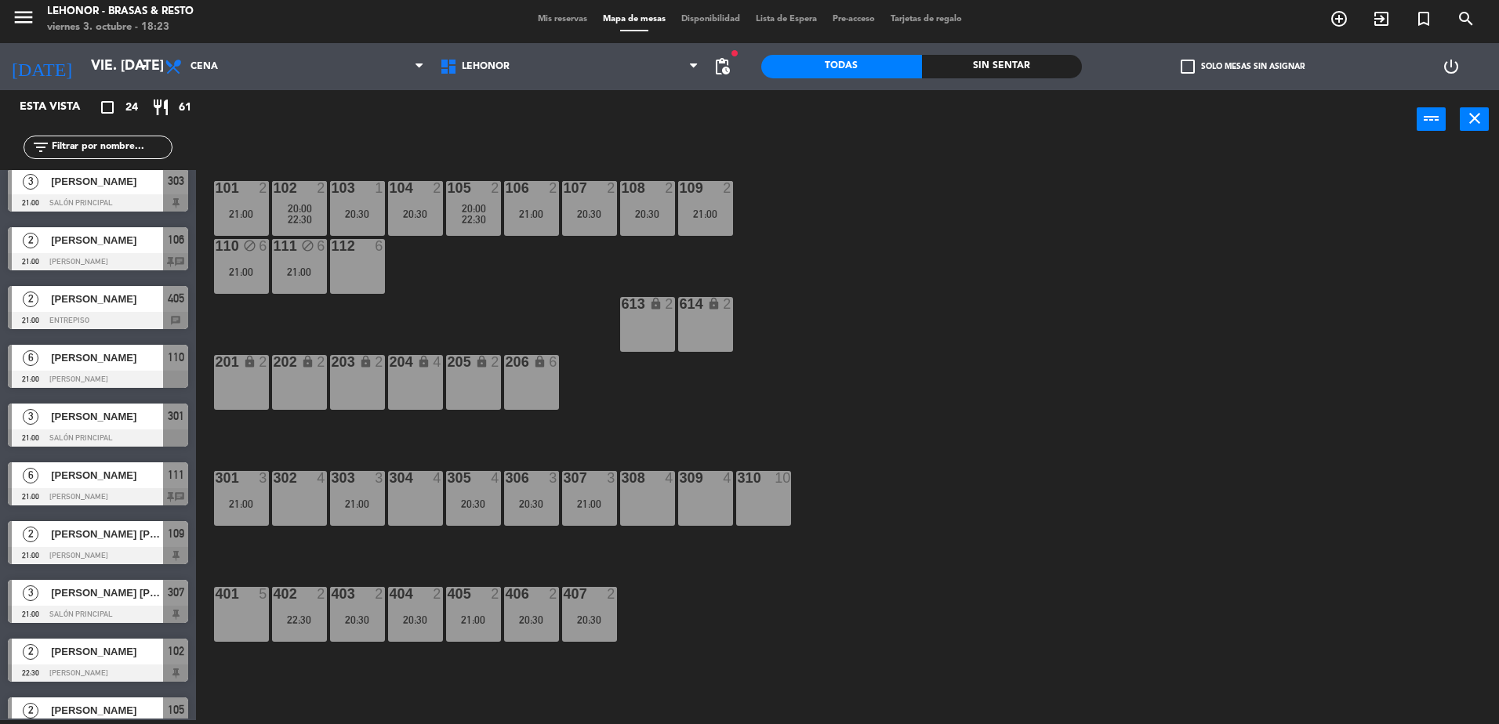
scroll to position [862, 0]
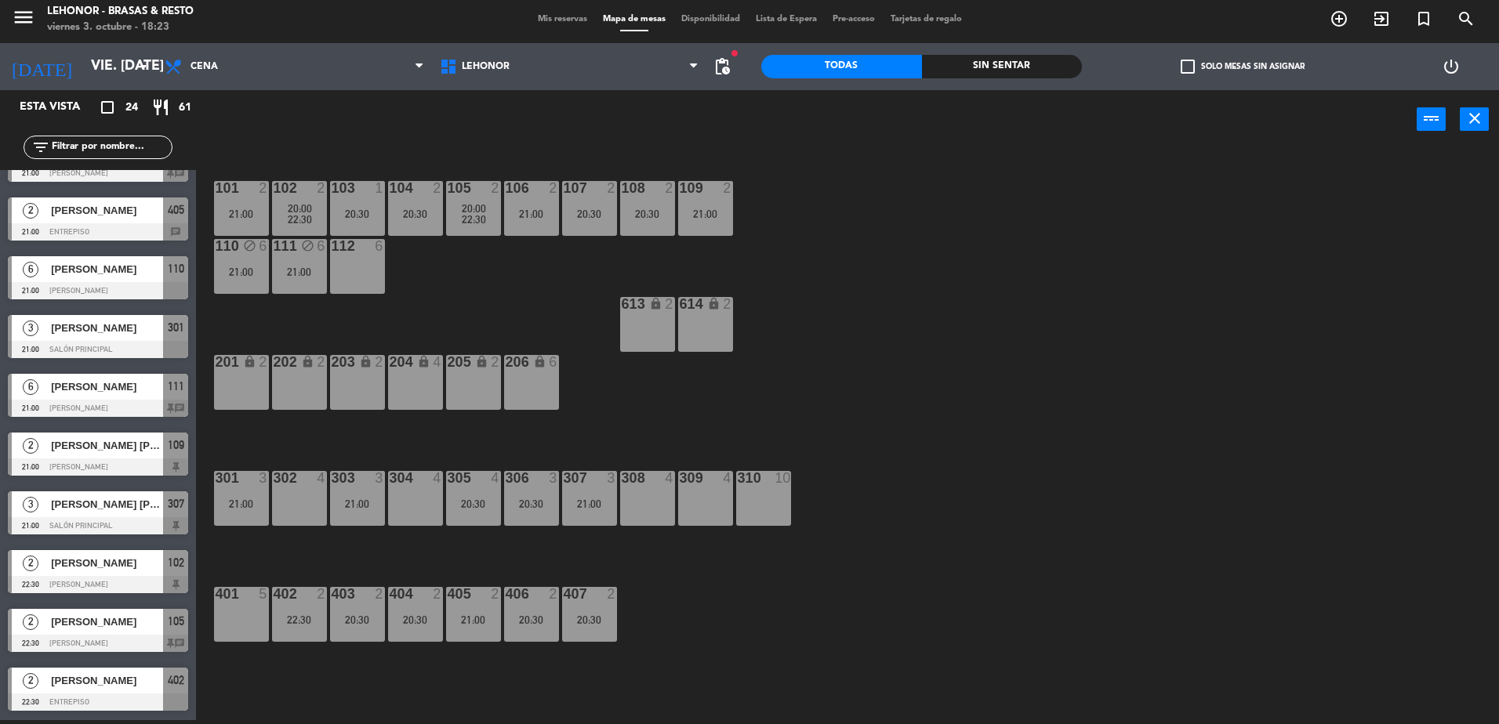
click at [91, 623] on span "[PERSON_NAME]" at bounding box center [107, 622] width 112 height 16
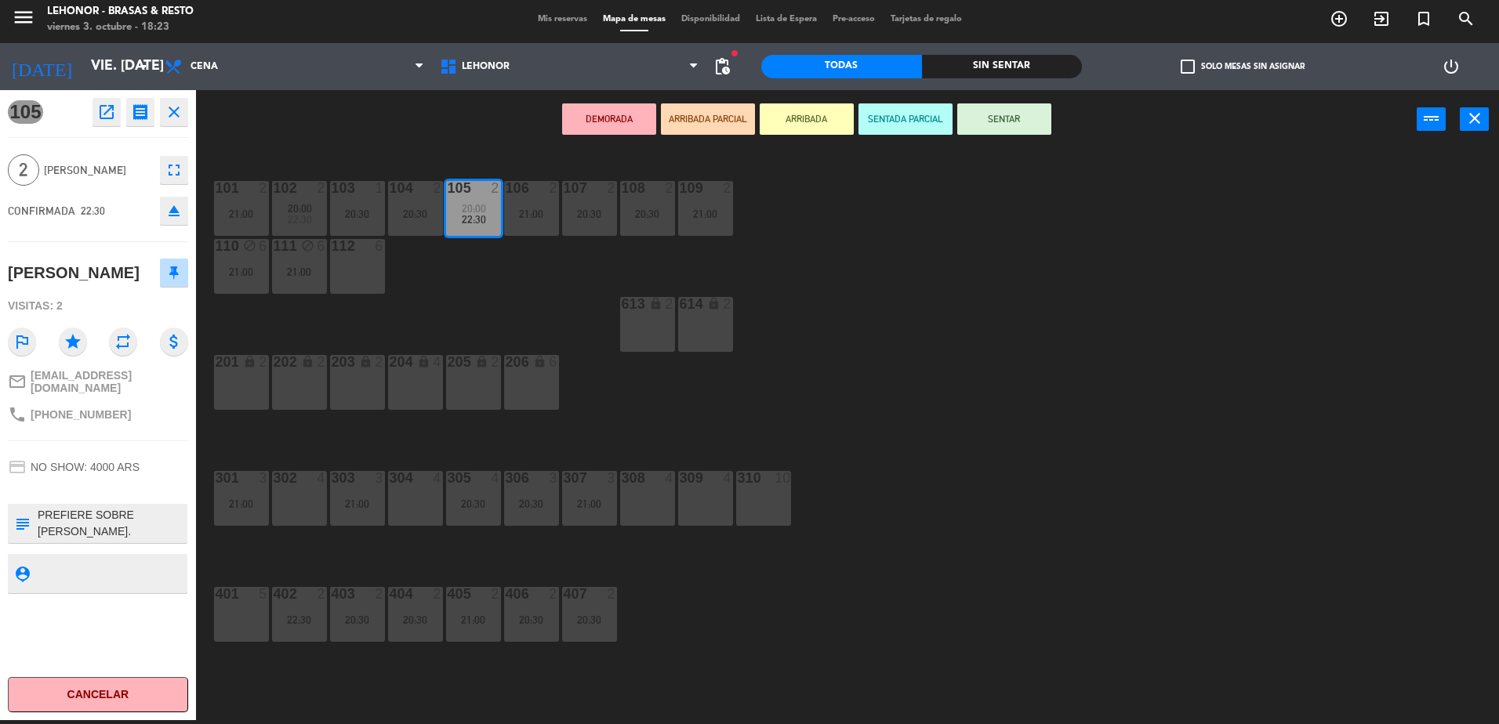
click at [262, 537] on div "101 2 21:00 102 2 20:00 22:30 103 1 20:30 104 2 20:30 105 2 20:00 22:30 106 2 2…" at bounding box center [855, 439] width 1288 height 572
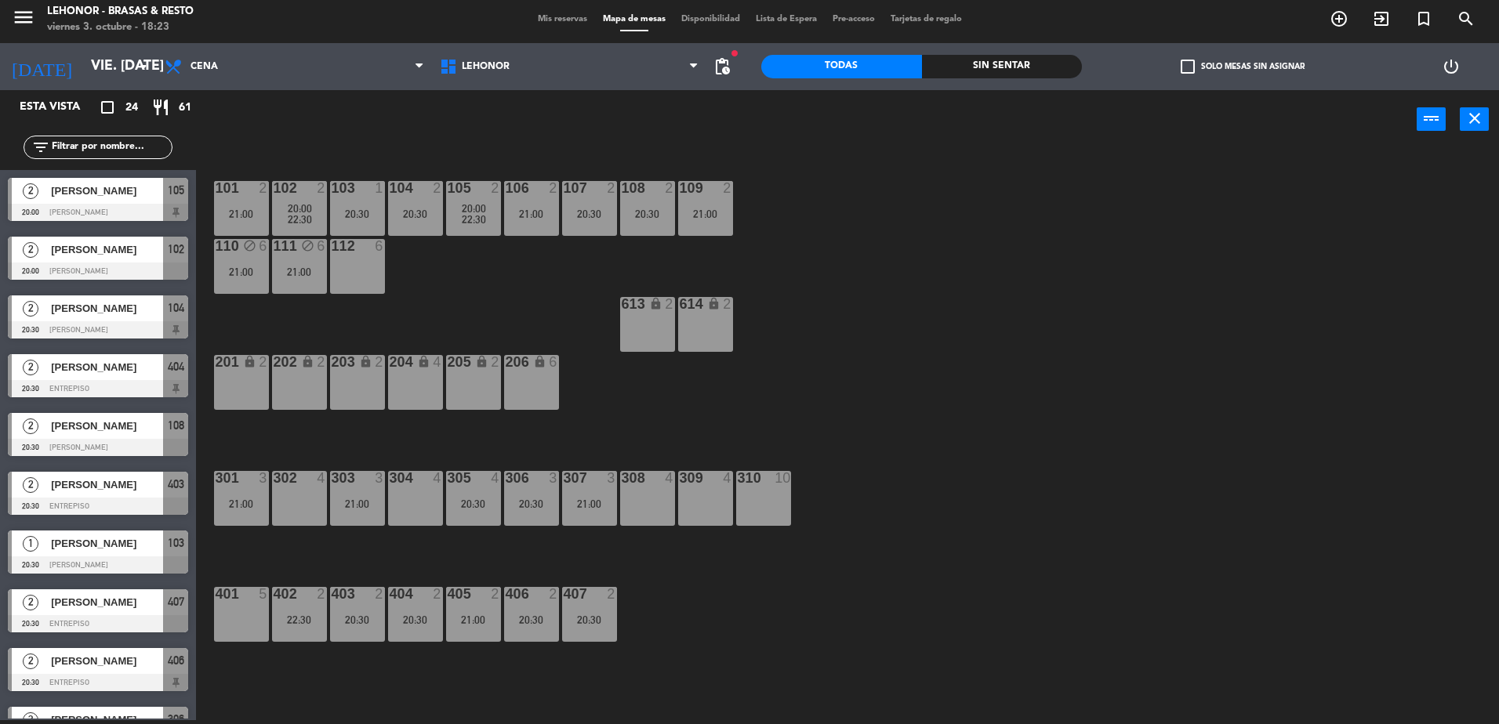
scroll to position [383, 0]
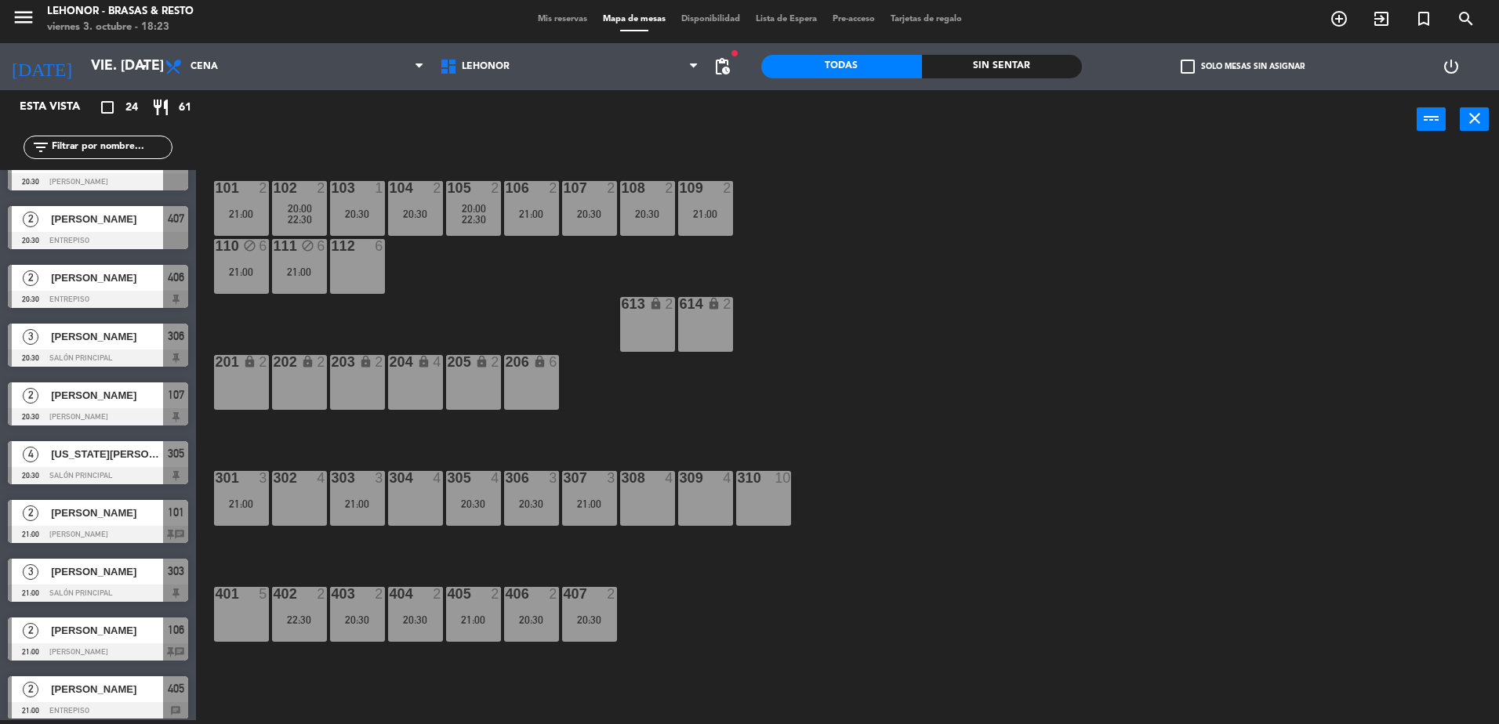
click at [125, 514] on span "[PERSON_NAME]" at bounding box center [107, 513] width 112 height 16
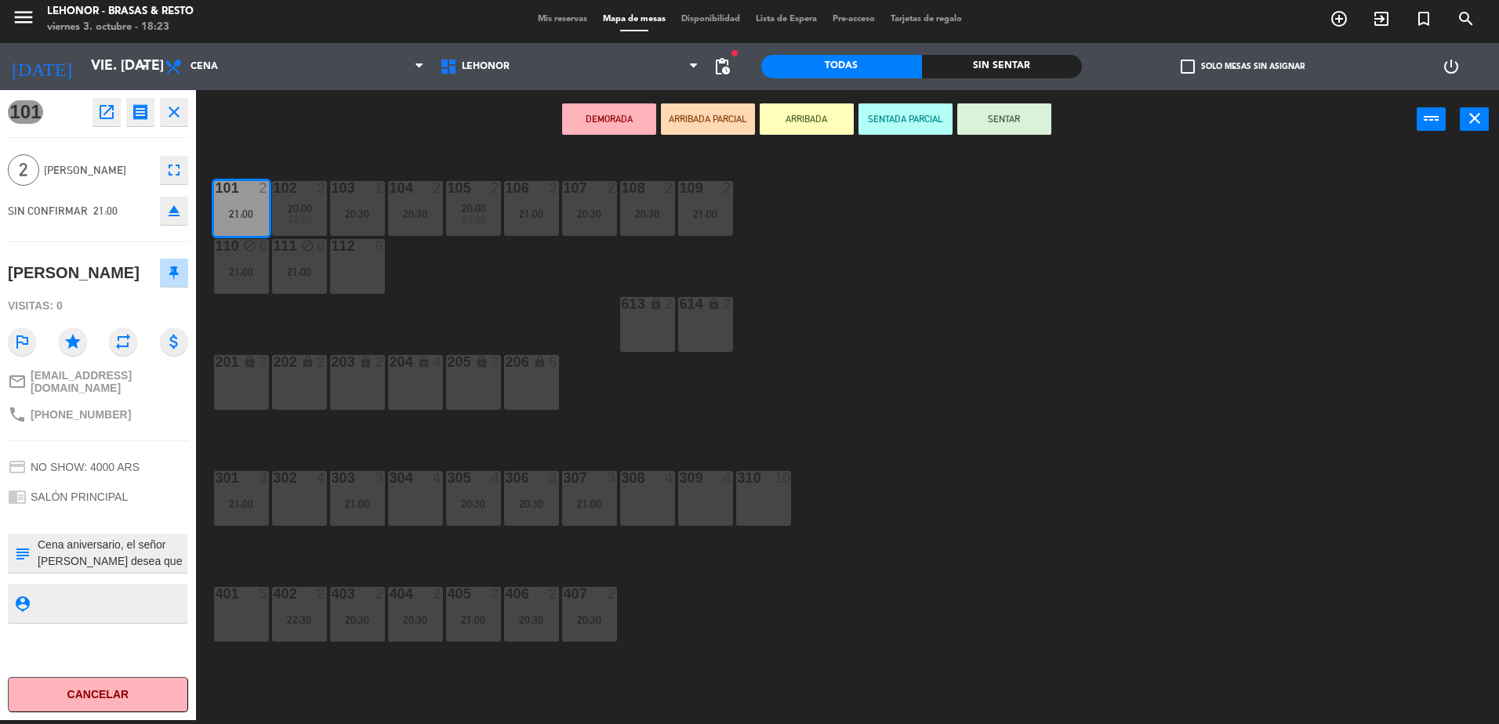
drag, startPoint x: 359, startPoint y: 565, endPoint x: 251, endPoint y: 583, distance: 109.6
click at [358, 565] on div "101 2 21:00 102 2 20:00 22:30 103 1 20:30 104 2 20:30 105 2 20:00 22:30 106 2 2…" at bounding box center [855, 439] width 1288 height 572
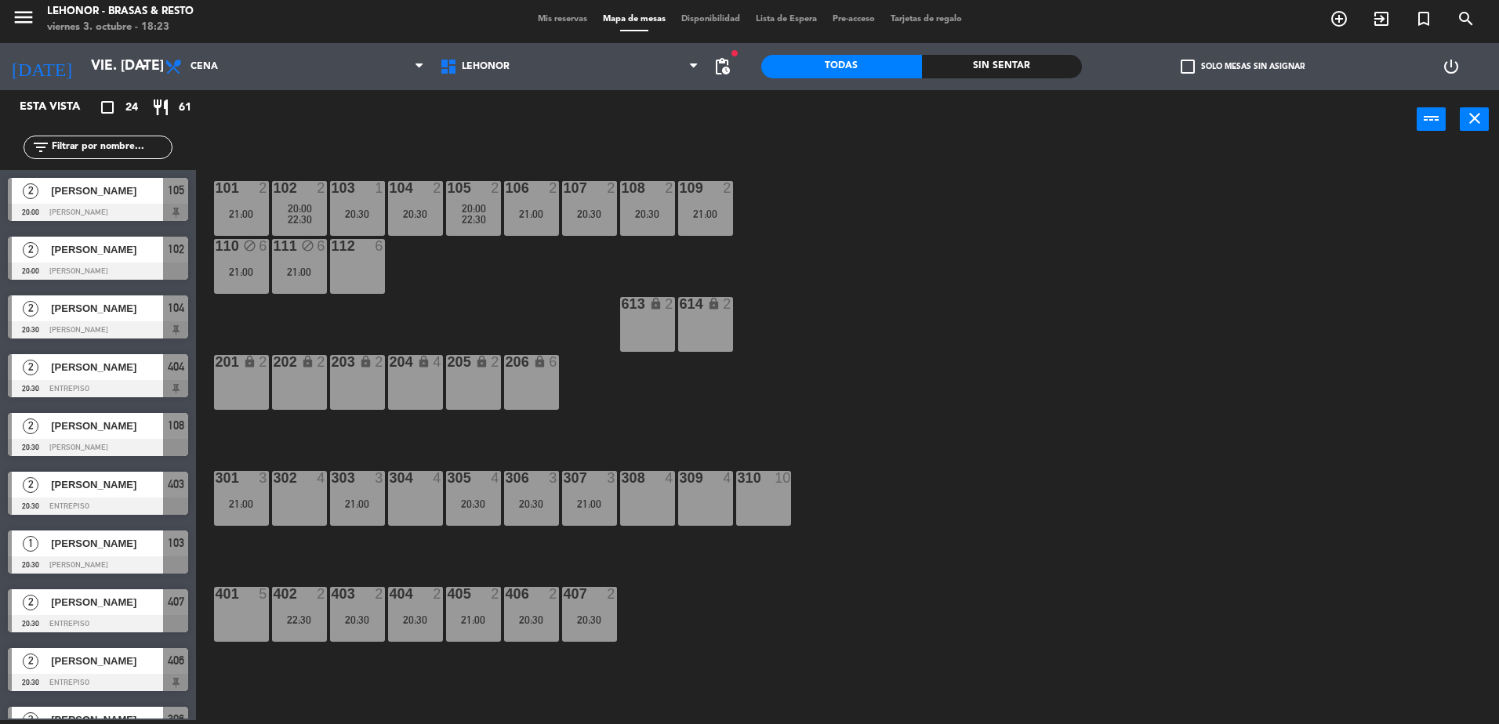
scroll to position [4, 0]
click at [314, 258] on div "111 block 6 21:00" at bounding box center [299, 266] width 55 height 55
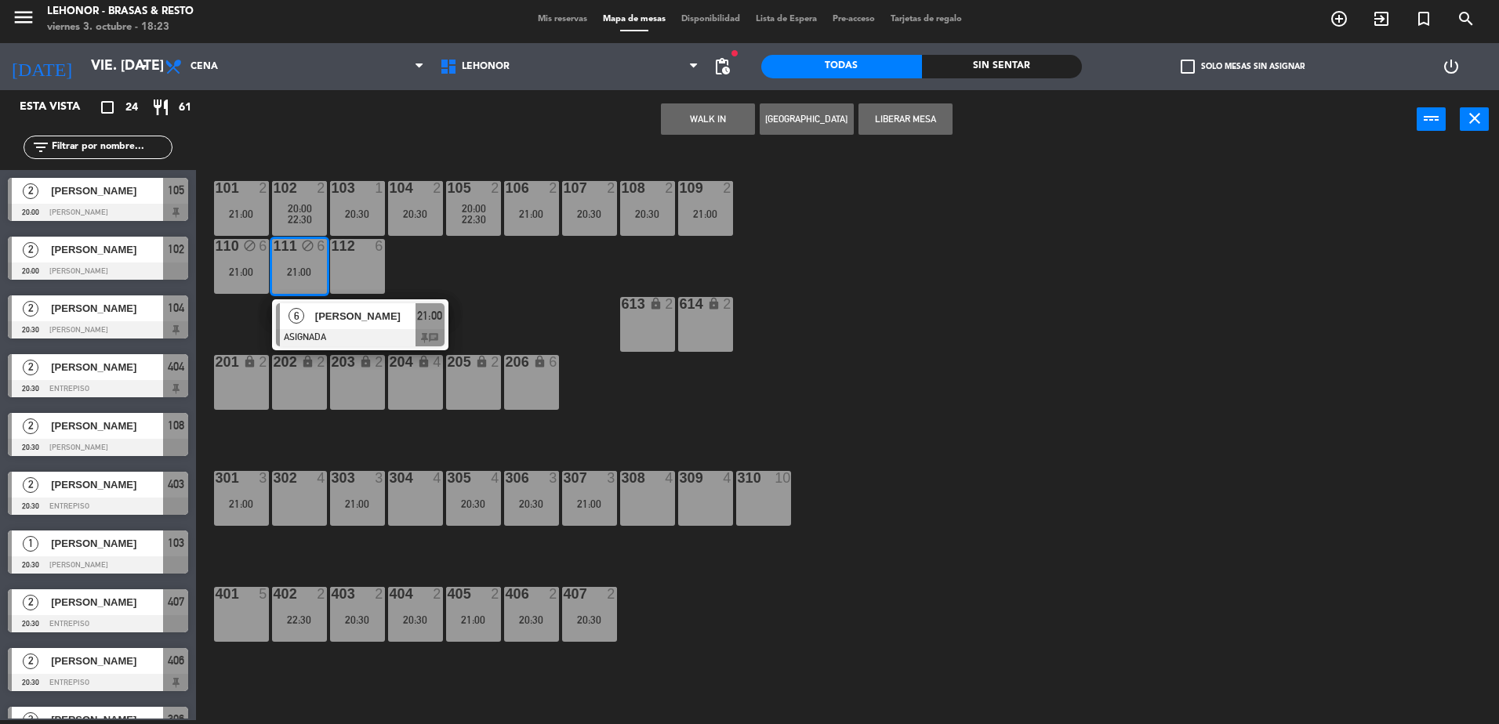
click at [357, 337] on div "6 [PERSON_NAME] ASIGNADA 21:00 chat" at bounding box center [360, 325] width 200 height 51
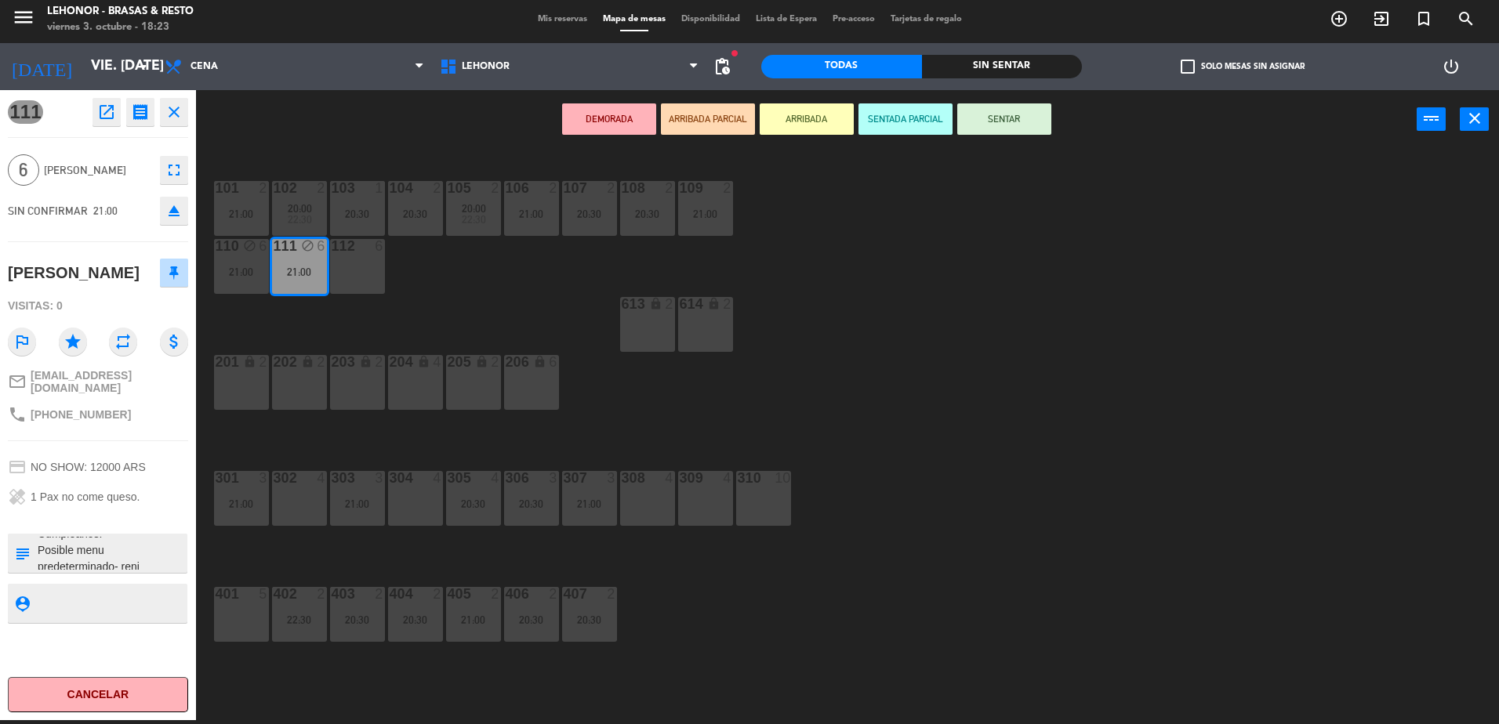
scroll to position [16, 0]
click at [271, 315] on div "101 2 21:00 102 2 20:00 22:30 103 1 20:30 104 2 20:30 105 2 20:00 22:30 106 2 2…" at bounding box center [855, 439] width 1288 height 572
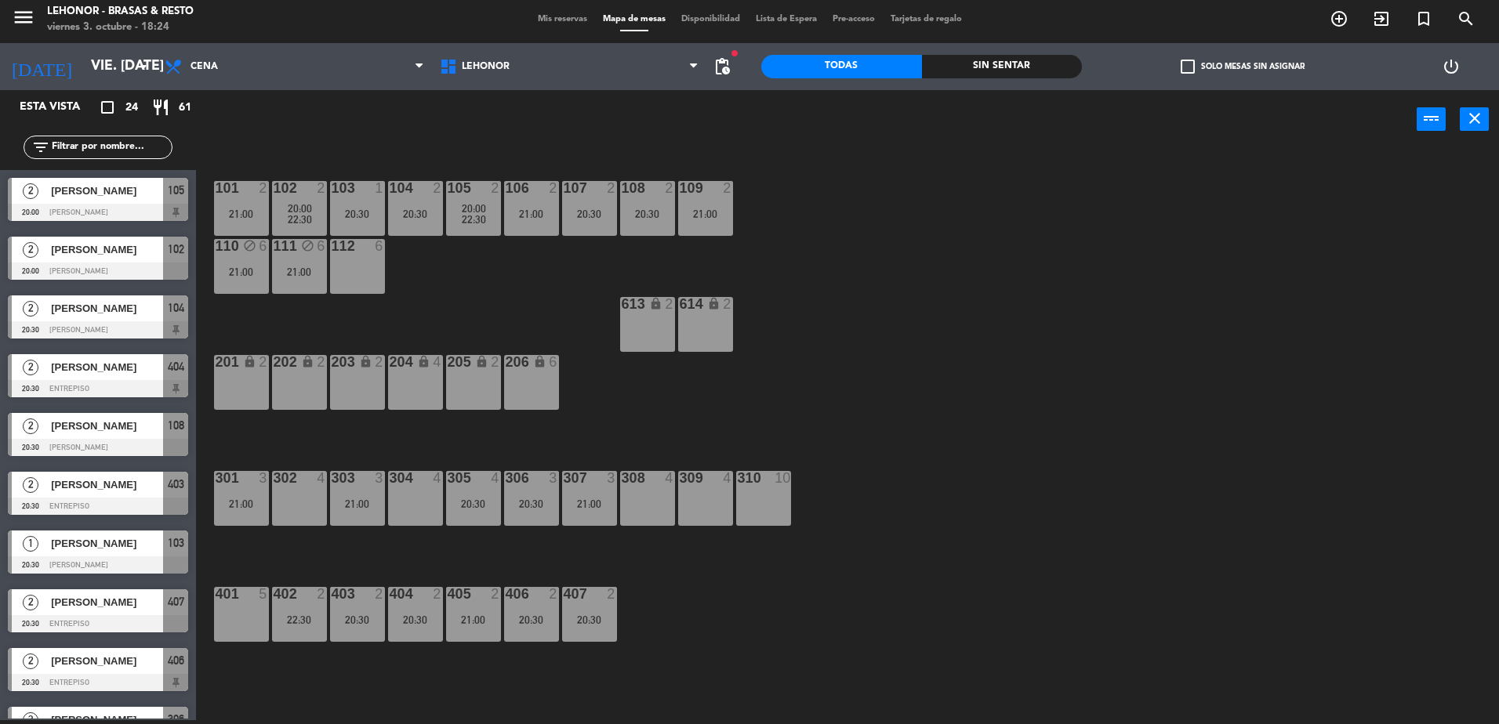
scroll to position [148, 0]
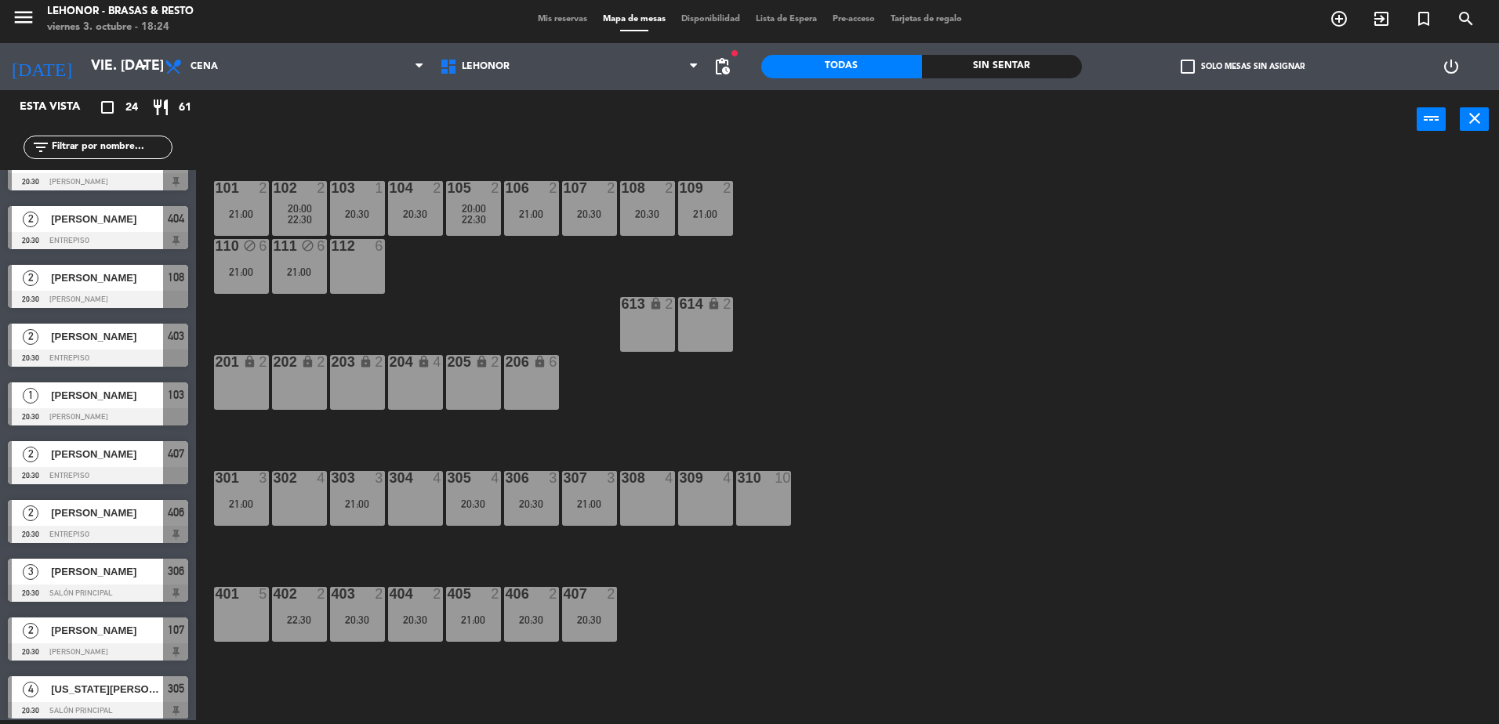
click at [248, 277] on div "21:00" at bounding box center [241, 272] width 55 height 11
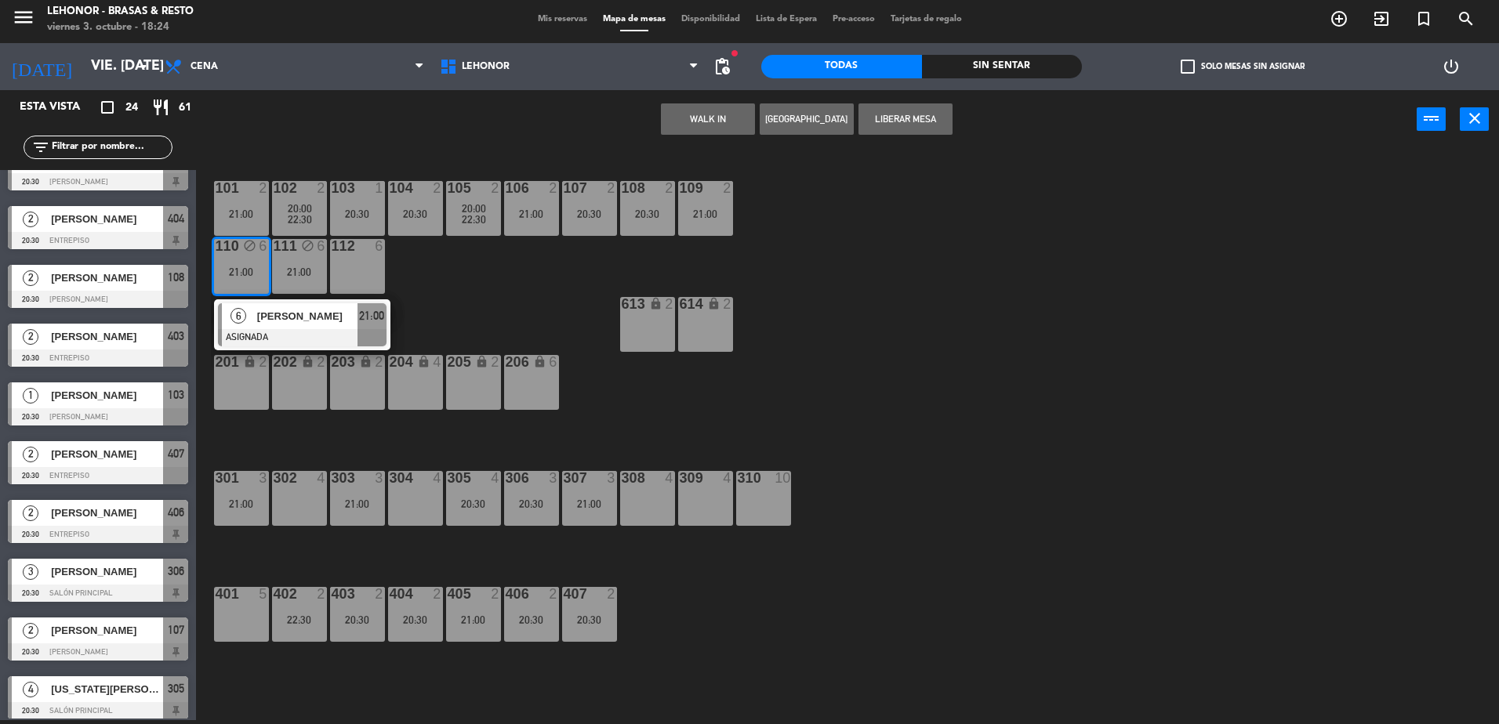
click at [495, 277] on div "101 2 21:00 102 2 20:00 22:30 103 1 20:30 104 2 20:30 105 2 20:00 22:30 106 2 2…" at bounding box center [855, 439] width 1288 height 572
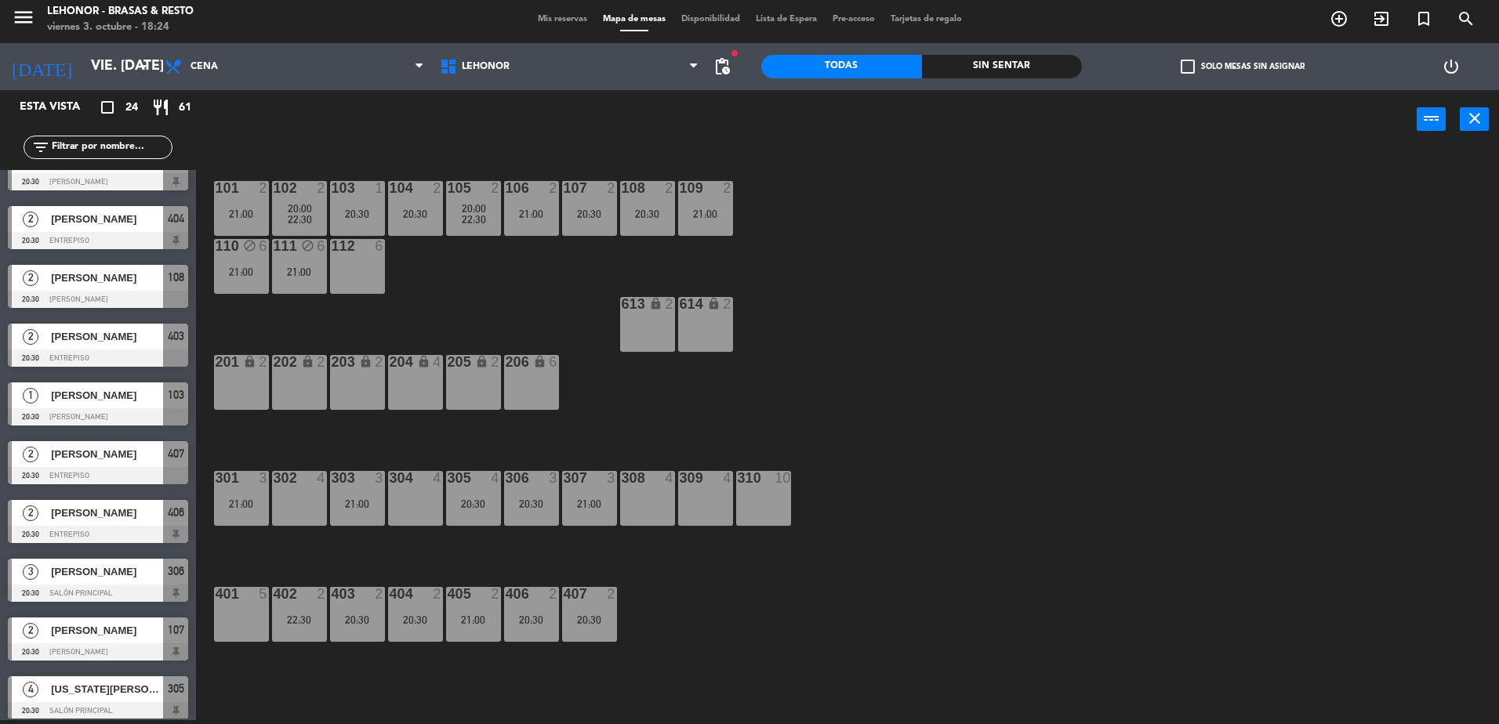
click at [525, 212] on div "21:00" at bounding box center [531, 214] width 55 height 11
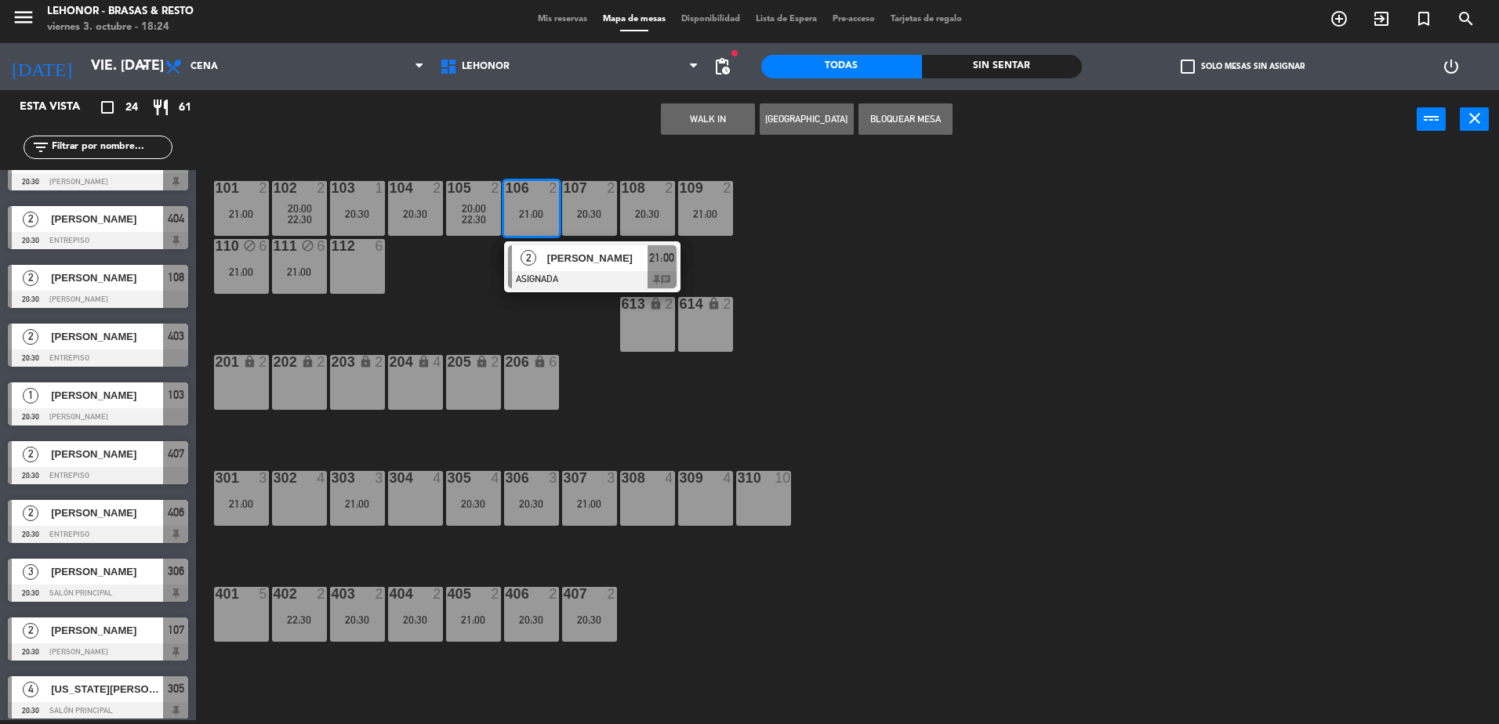
click at [438, 295] on div "101 2 21:00 102 2 20:00 22:30 103 1 20:30 104 2 20:30 105 2 20:00 22:30 106 2 2…" at bounding box center [855, 439] width 1288 height 572
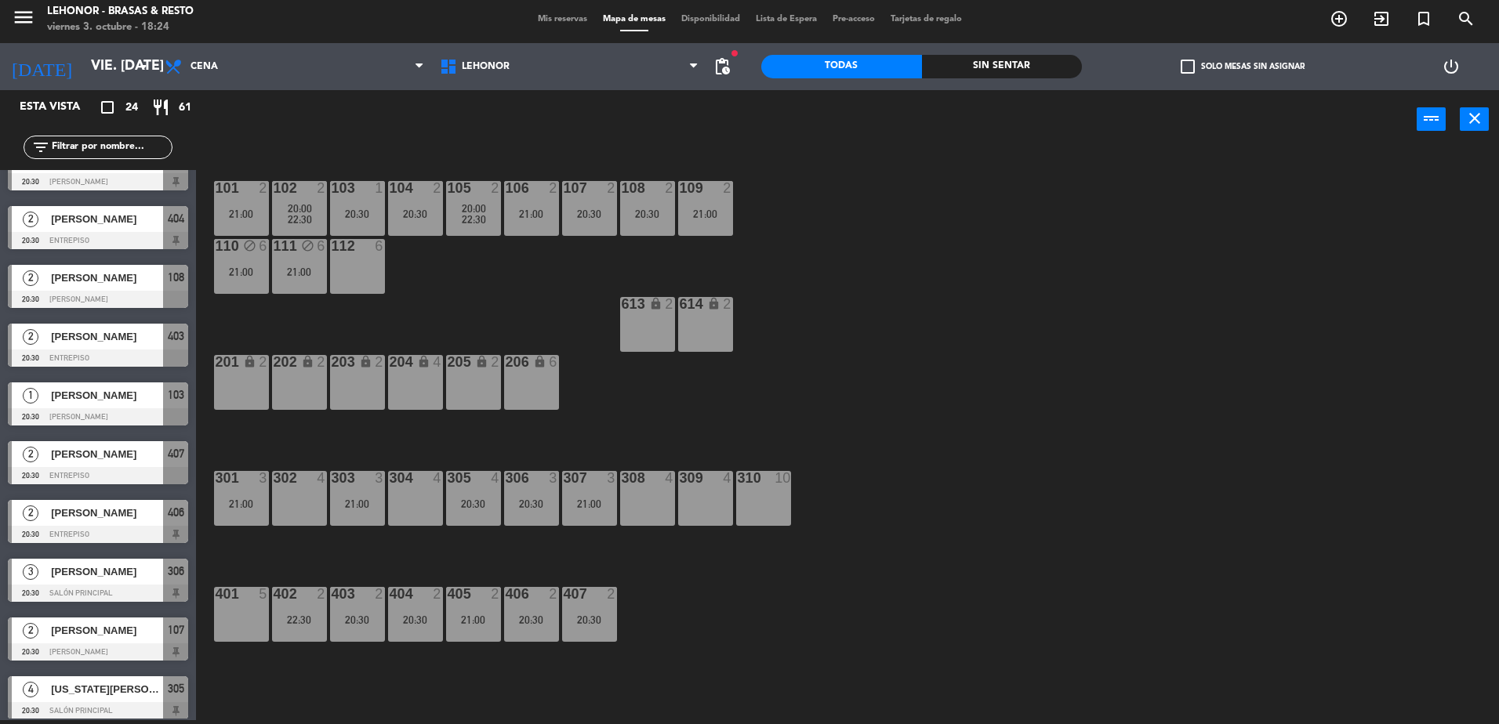
click at [376, 496] on div "303 3 21:00" at bounding box center [357, 498] width 55 height 55
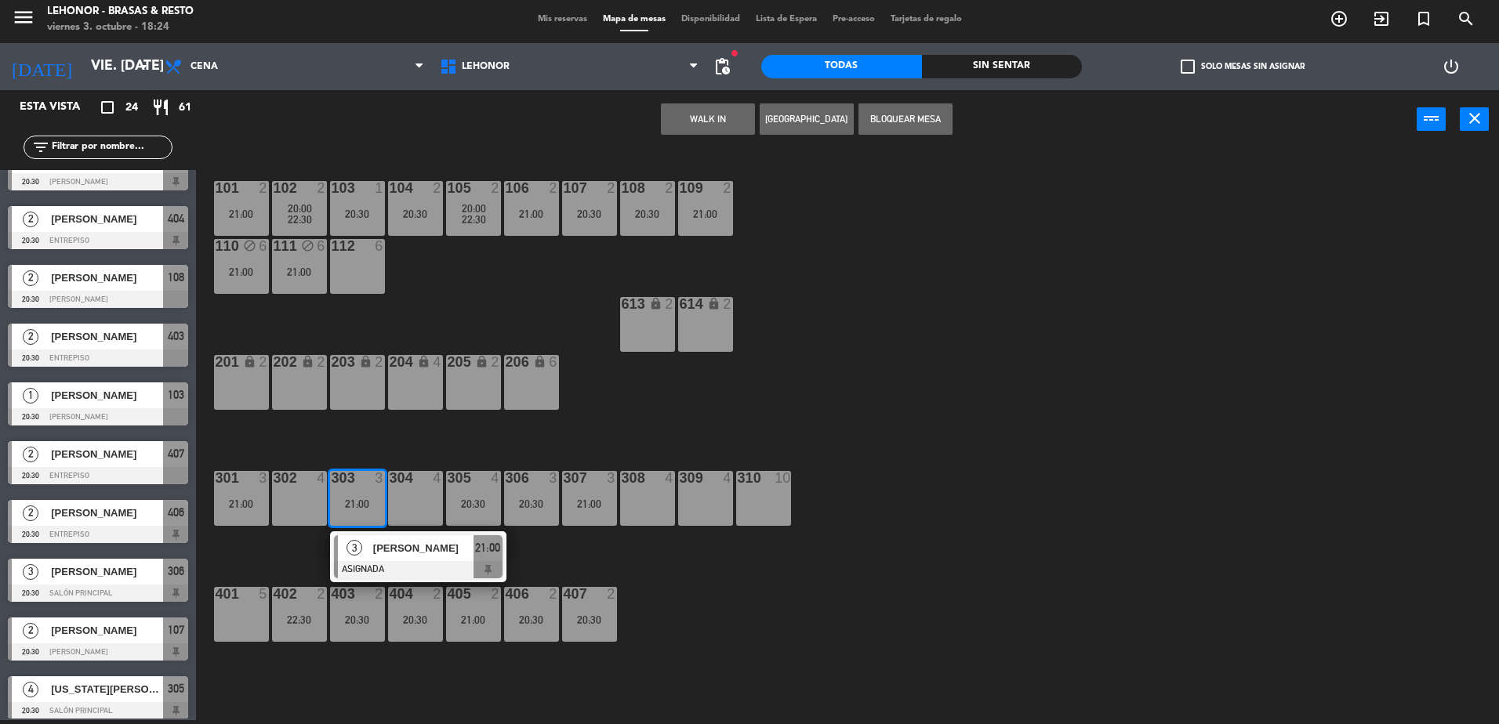
click at [462, 332] on div "101 2 21:00 102 2 20:00 22:30 103 1 20:30 104 2 20:30 105 2 20:00 22:30 106 2 2…" at bounding box center [855, 439] width 1288 height 572
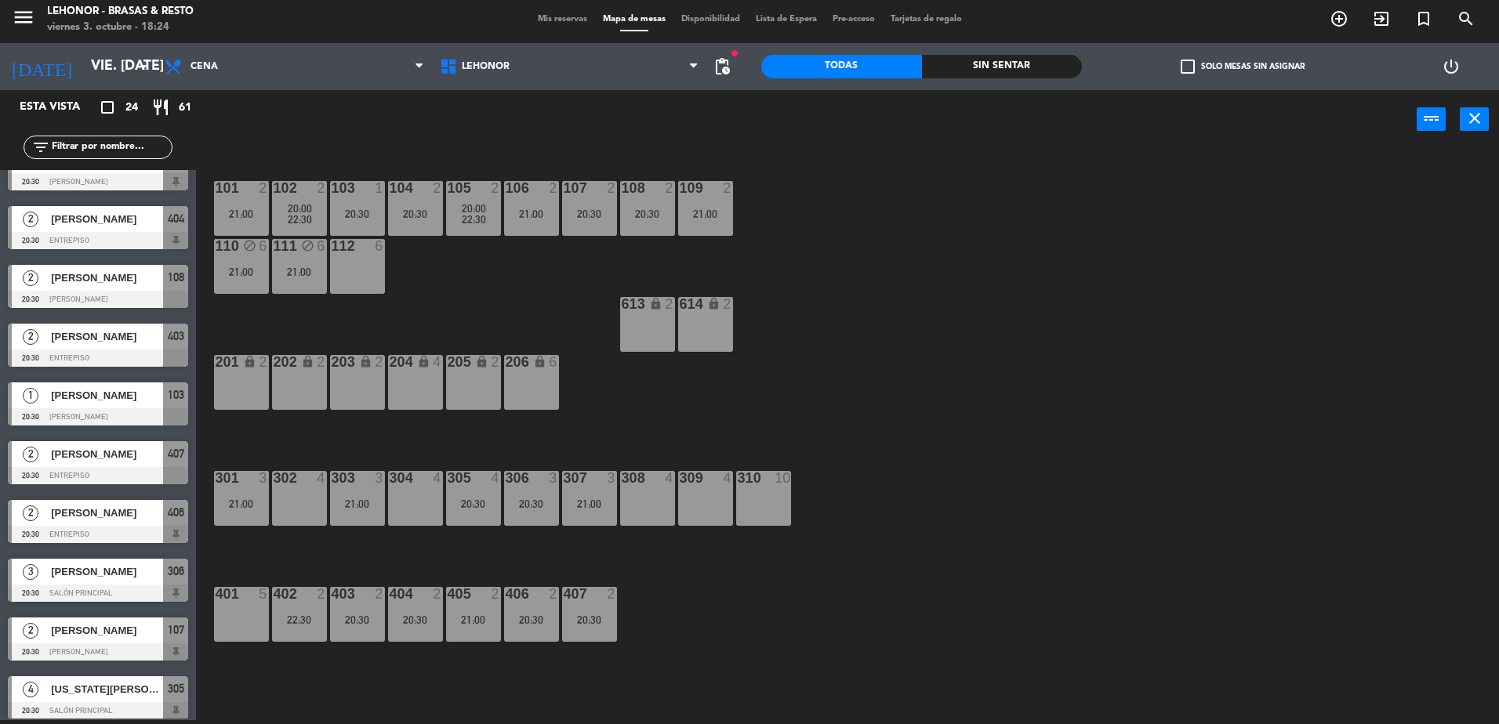
click at [267, 490] on div "301 3 21:00" at bounding box center [241, 498] width 55 height 55
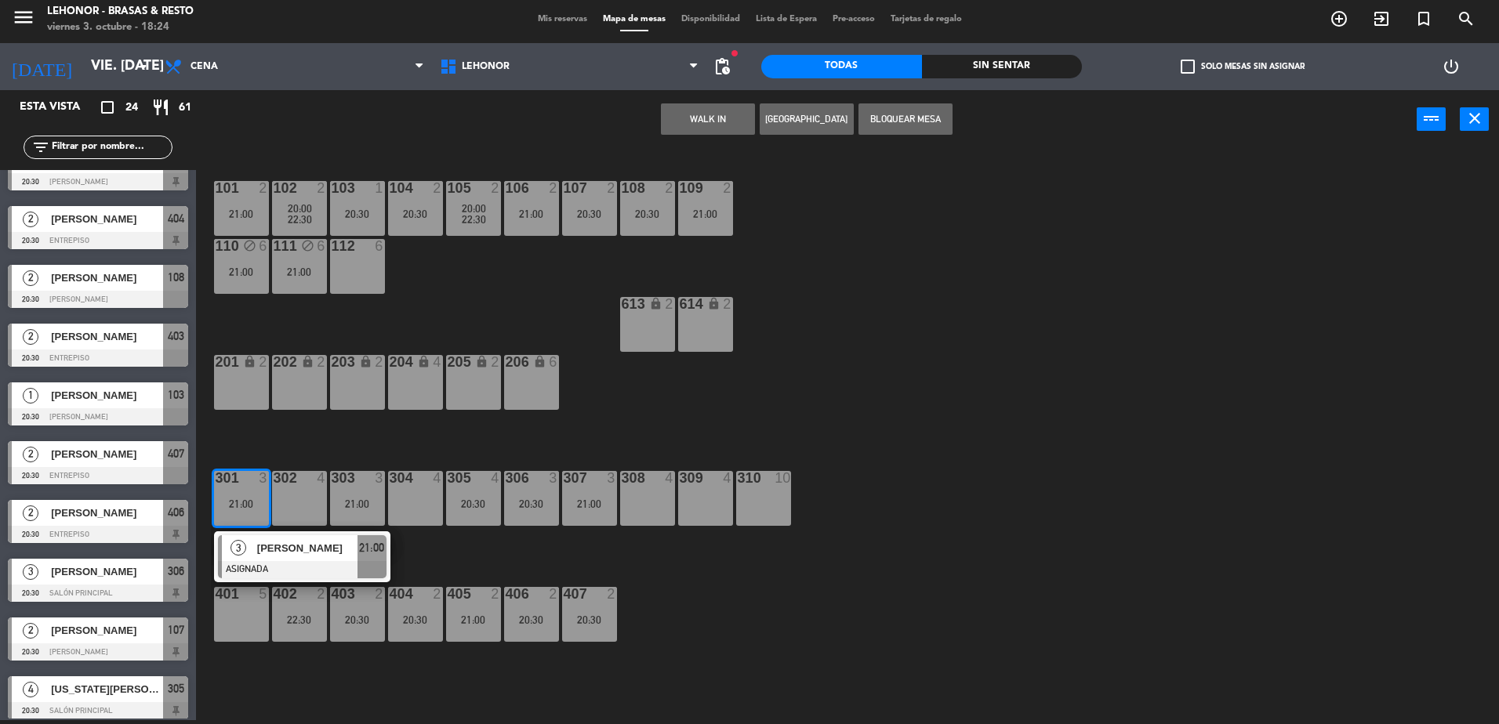
click at [474, 323] on div "101 2 21:00 102 2 20:00 22:30 103 1 20:30 104 2 20:30 105 2 20:00 22:30 106 2 2…" at bounding box center [855, 439] width 1288 height 572
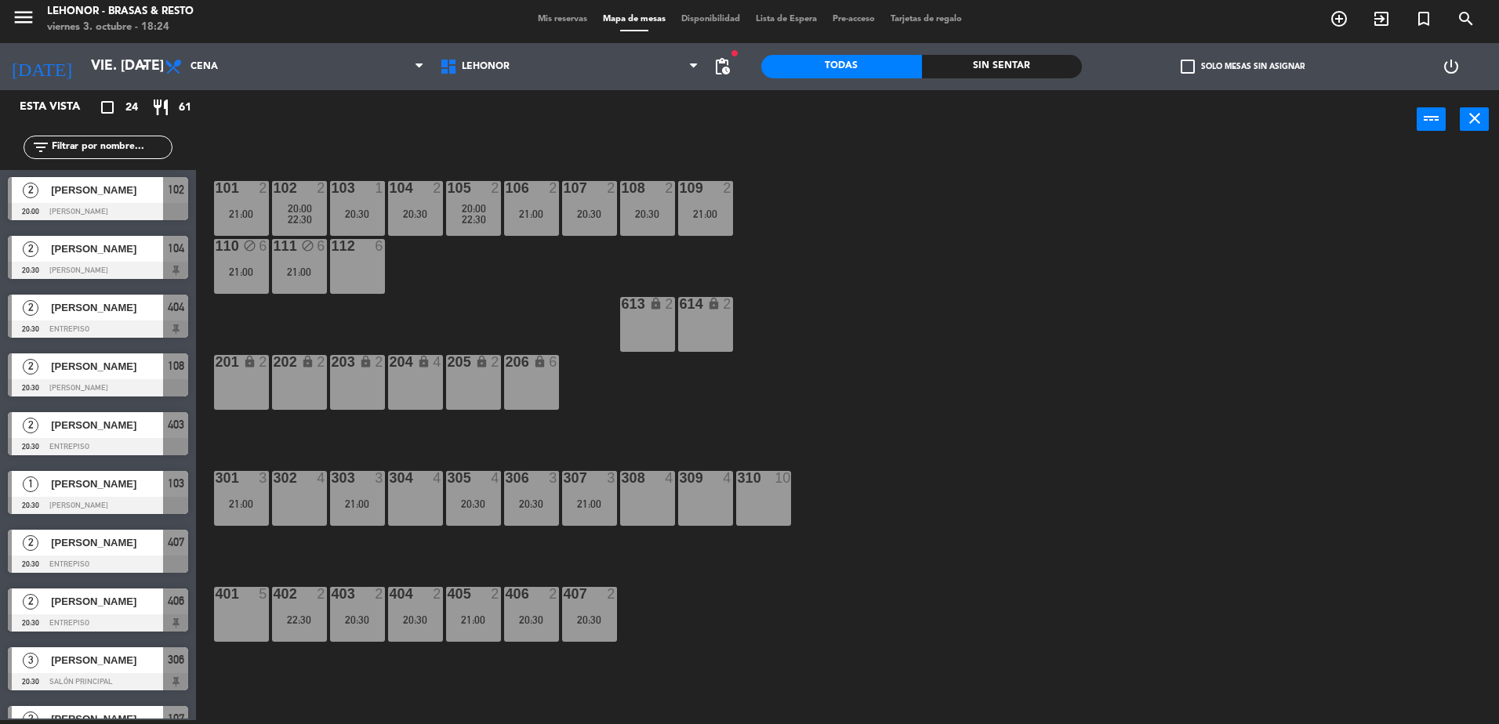
scroll to position [0, 0]
click at [88, 189] on div "2 [PERSON_NAME] 20:00 Mirador Oroño 105" at bounding box center [98, 199] width 196 height 59
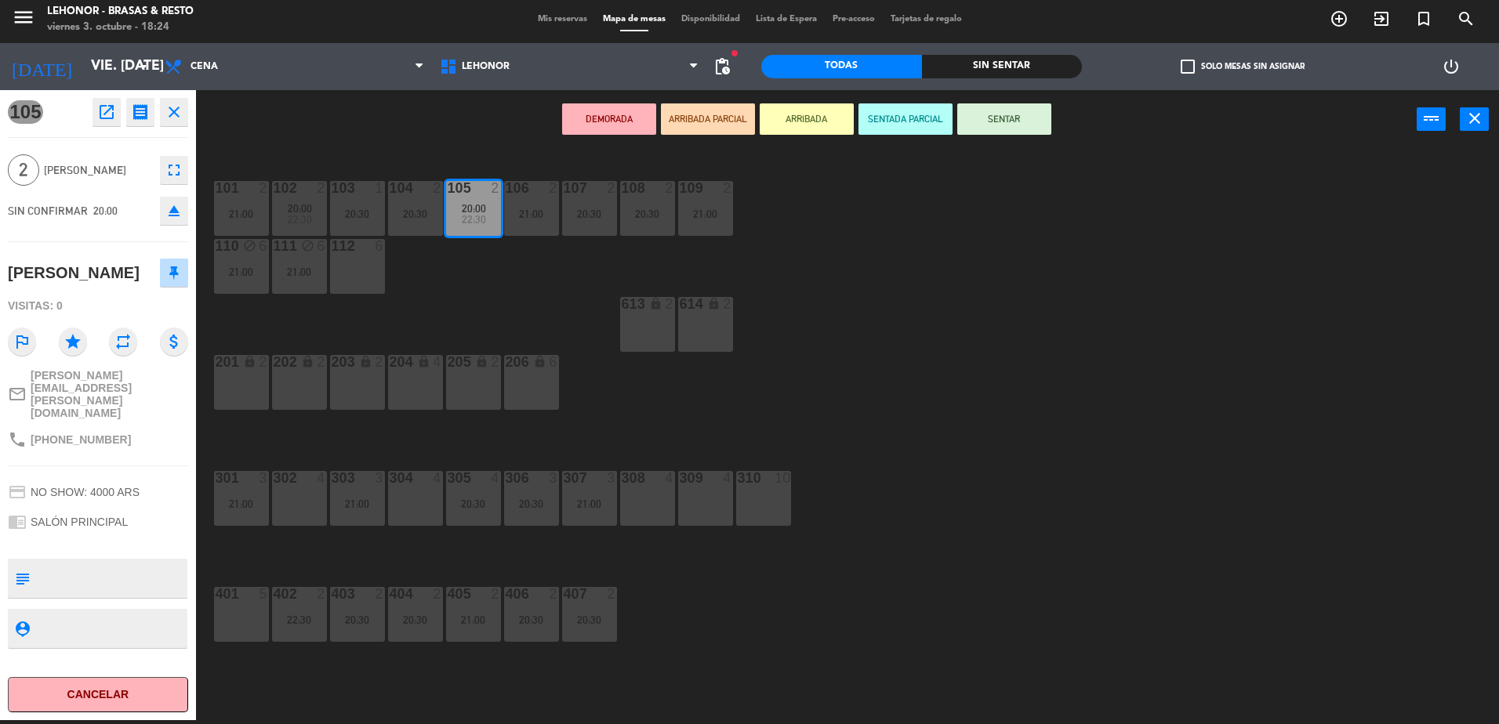
click at [532, 281] on div "101 2 21:00 102 2 20:00 22:30 103 1 20:30 104 2 20:30 105 2 20:00 22:30 106 2 2…" at bounding box center [855, 439] width 1288 height 572
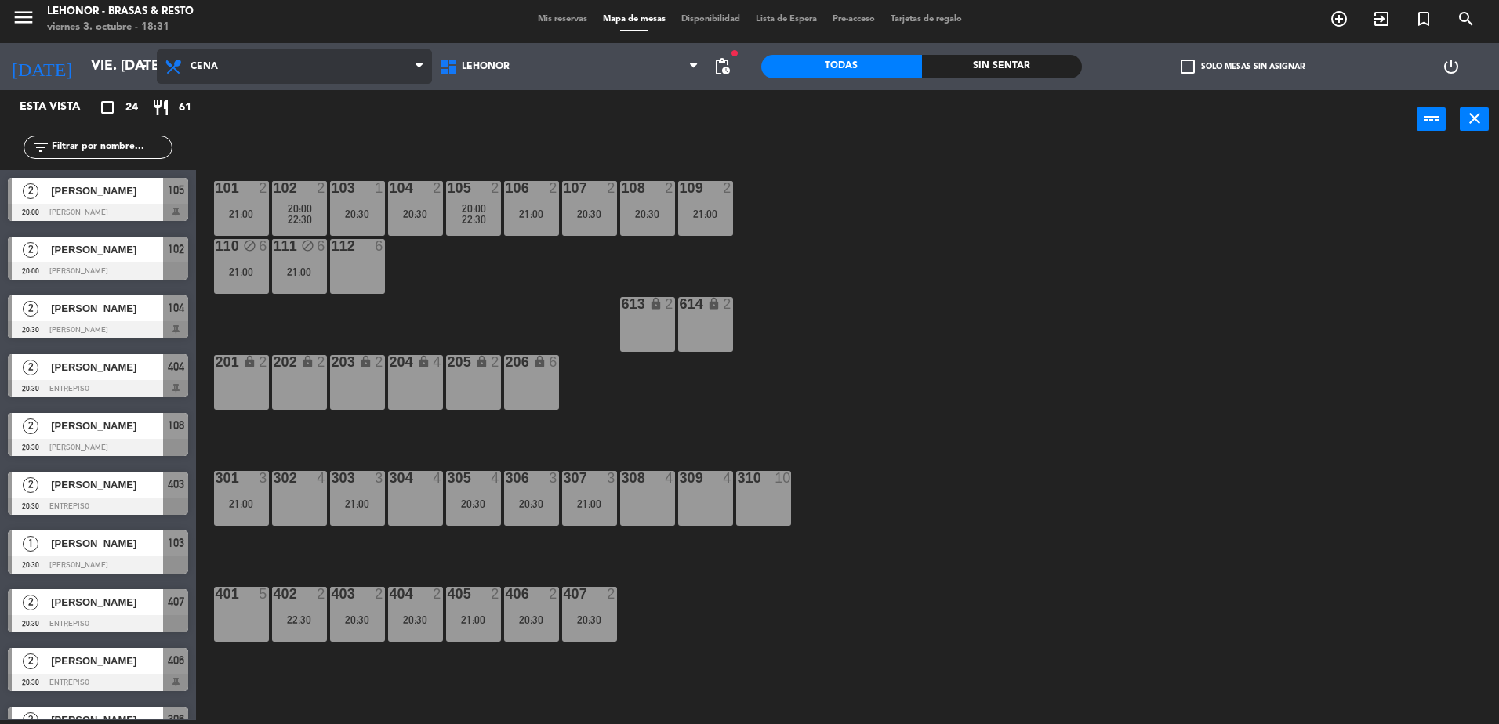
click at [275, 67] on span "Cena" at bounding box center [294, 66] width 275 height 34
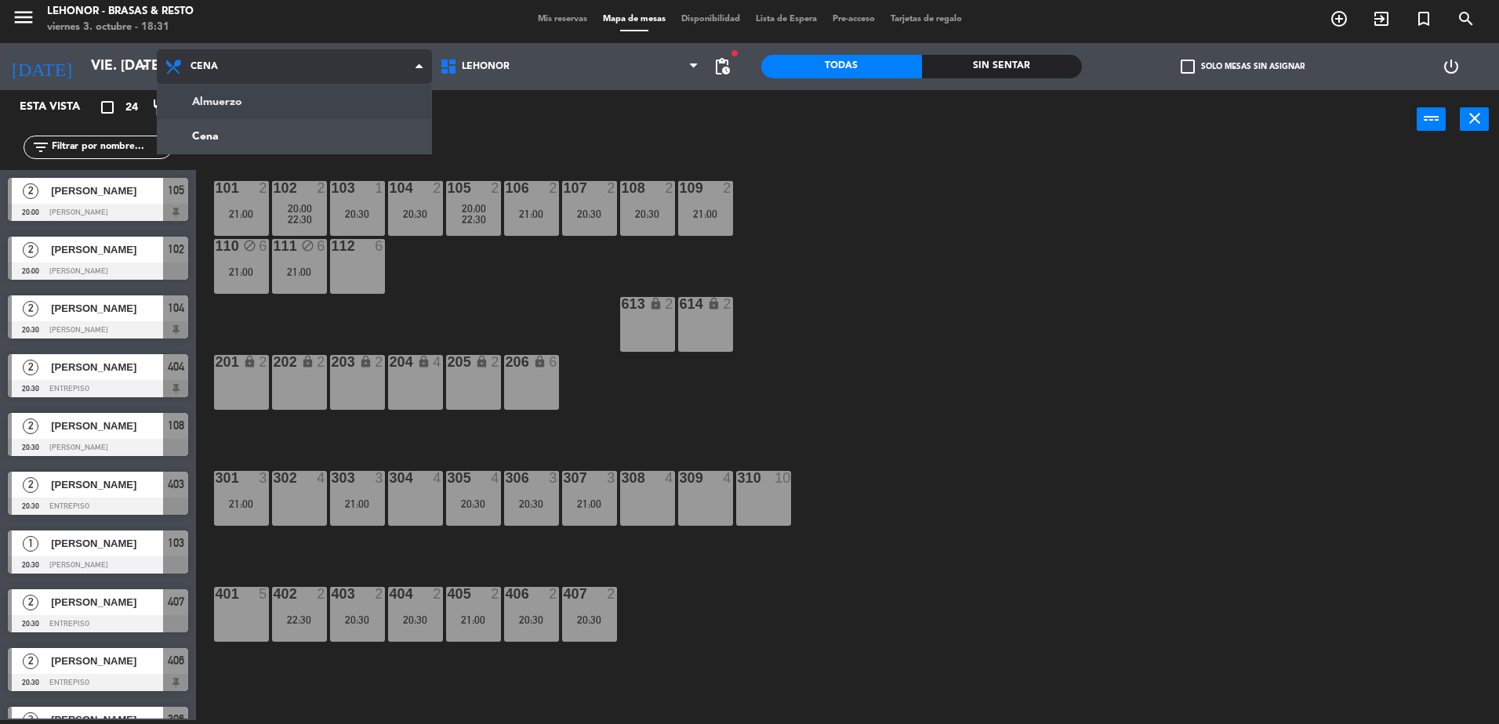
click at [306, 102] on ng-component "menu Lehonor - Brasas & Resto viernes 3. octubre - 18:31 Mis reservas Mapa de m…" at bounding box center [749, 360] width 1499 height 728
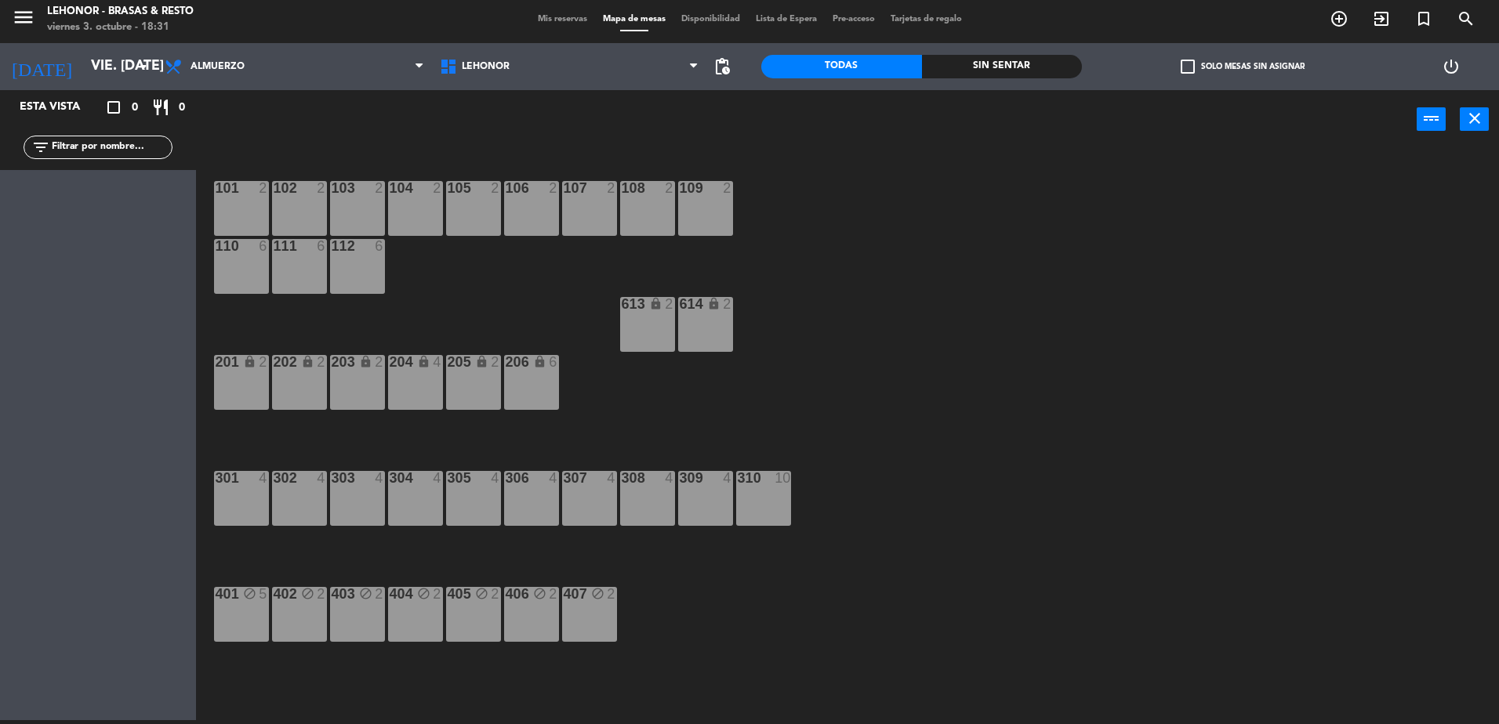
click at [574, 20] on span "Mis reservas" at bounding box center [562, 19] width 65 height 9
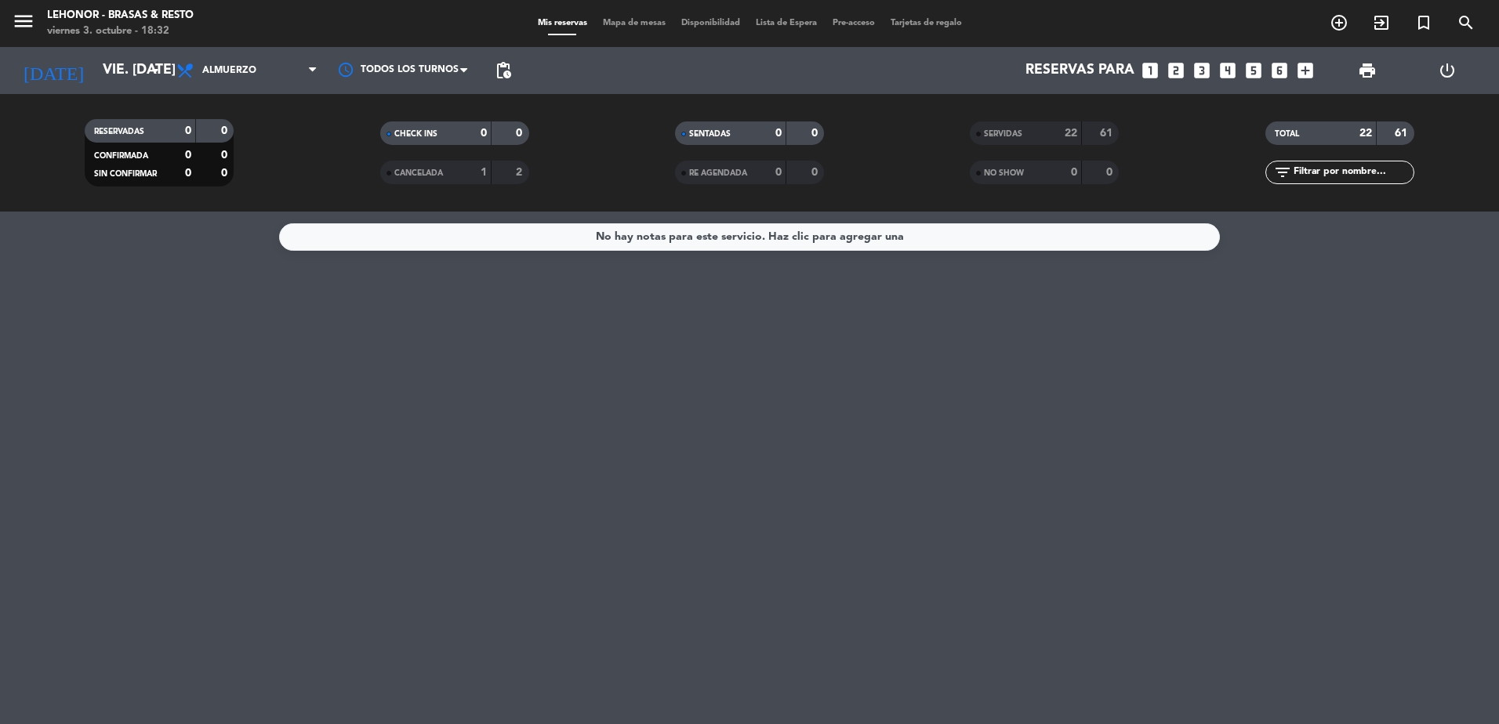
click at [649, 22] on span "Mapa de mesas" at bounding box center [634, 23] width 78 height 9
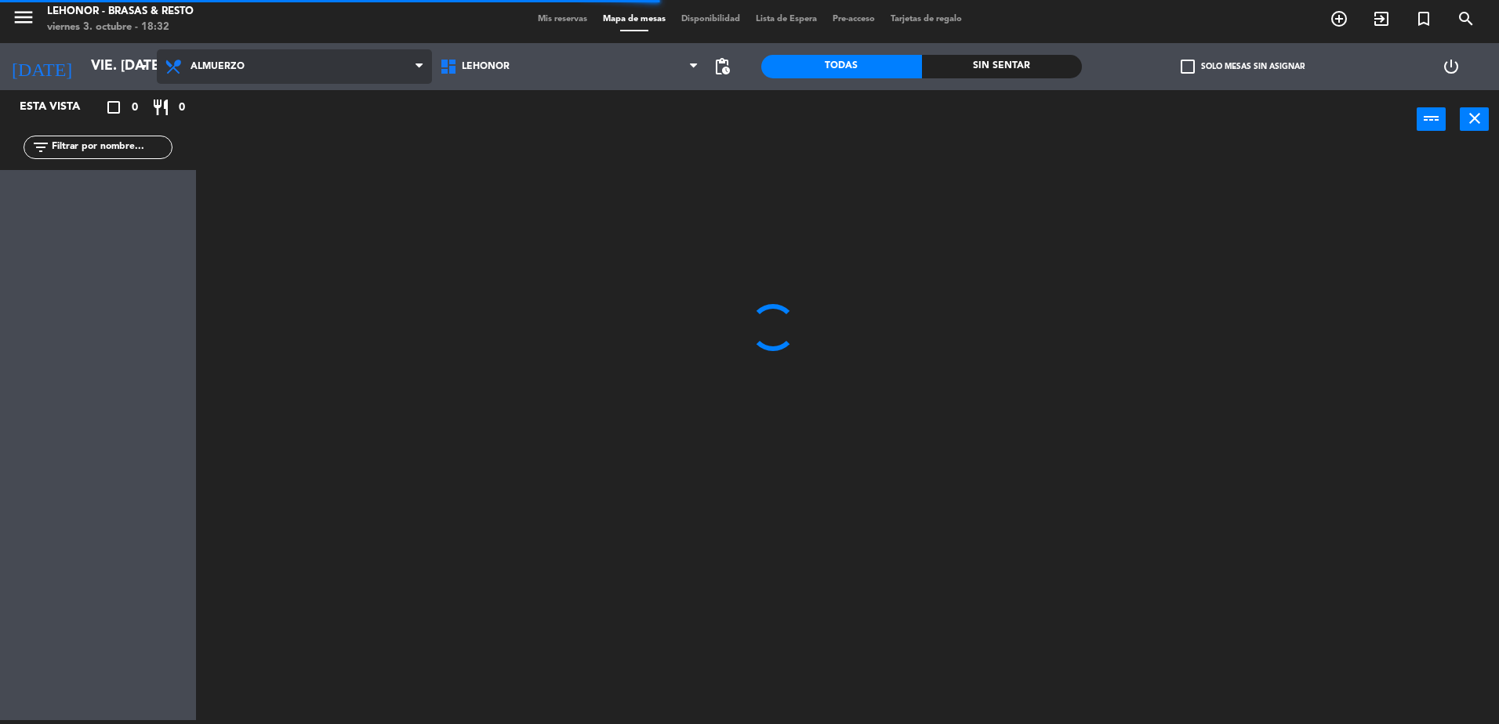
click at [185, 81] on span "Almuerzo" at bounding box center [294, 66] width 275 height 34
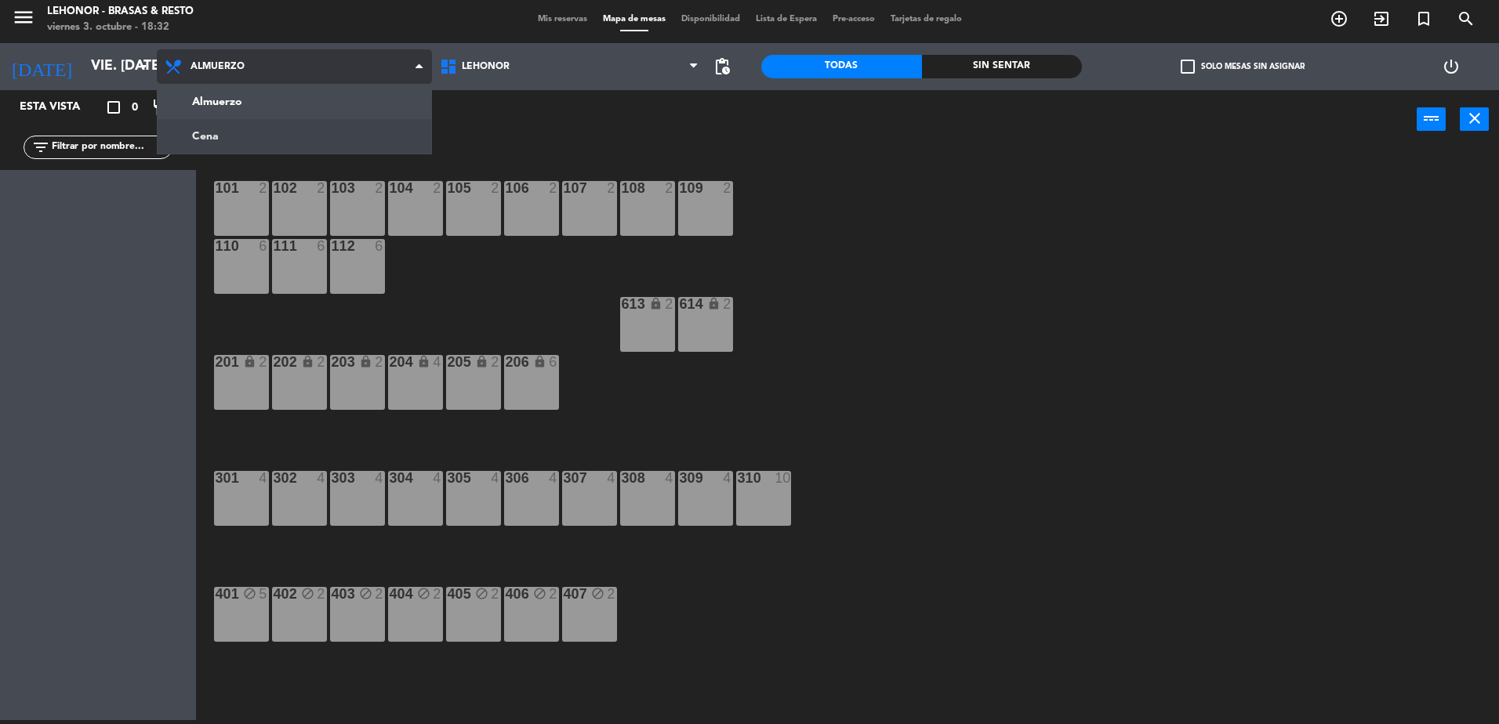
click at [187, 144] on ng-component "menu Lehonor - Brasas & Resto viernes 3. octubre - 18:32 Mis reservas Mapa de m…" at bounding box center [749, 360] width 1499 height 728
